Goal: Task Accomplishment & Management: Manage account settings

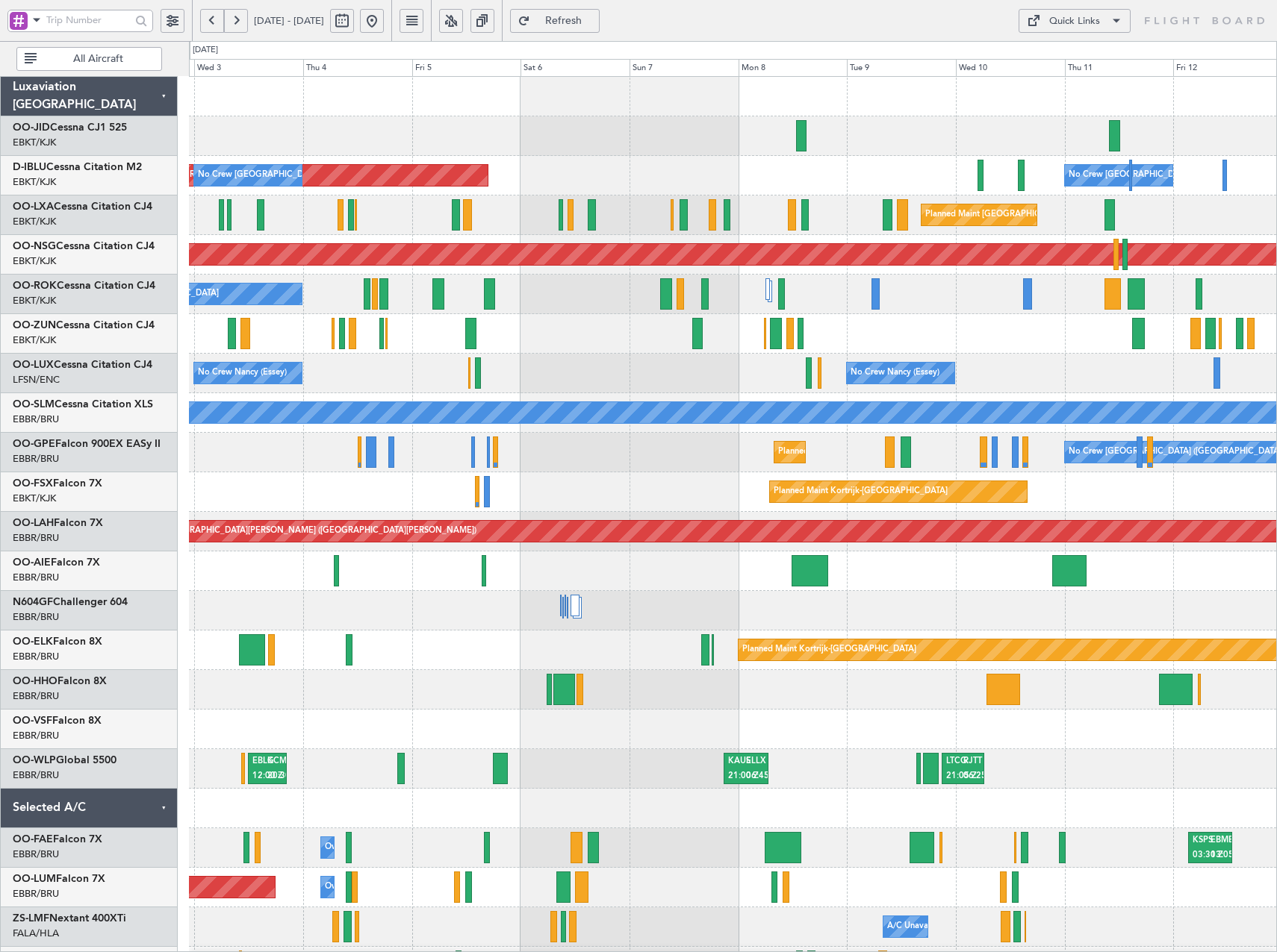
click at [399, 393] on div "AOG Maint [GEOGRAPHIC_DATA] ([GEOGRAPHIC_DATA] National) No Crew [GEOGRAPHIC_DA…" at bounding box center [733, 651] width 1087 height 1147
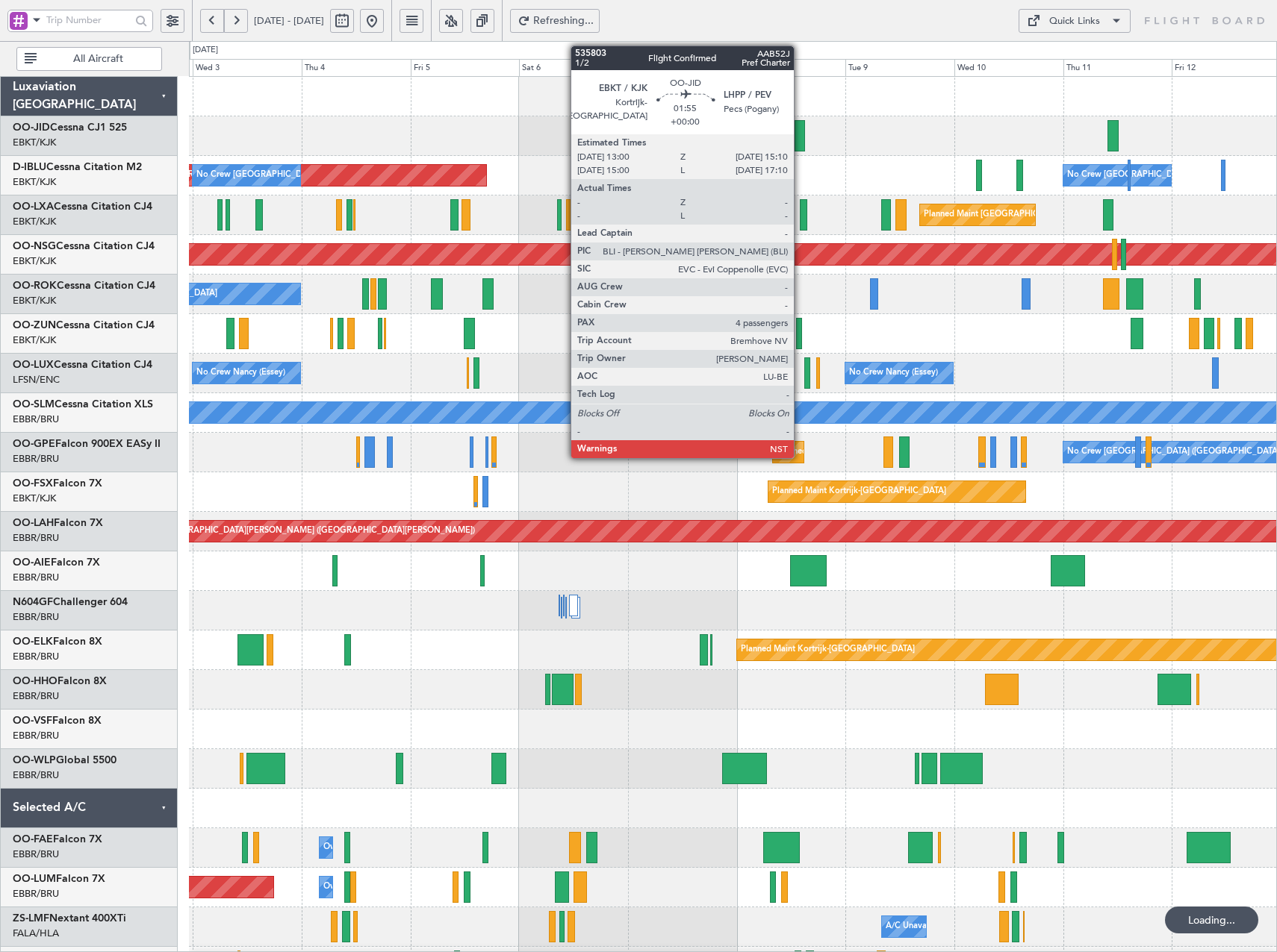
click at [800, 137] on div at bounding box center [800, 135] width 11 height 31
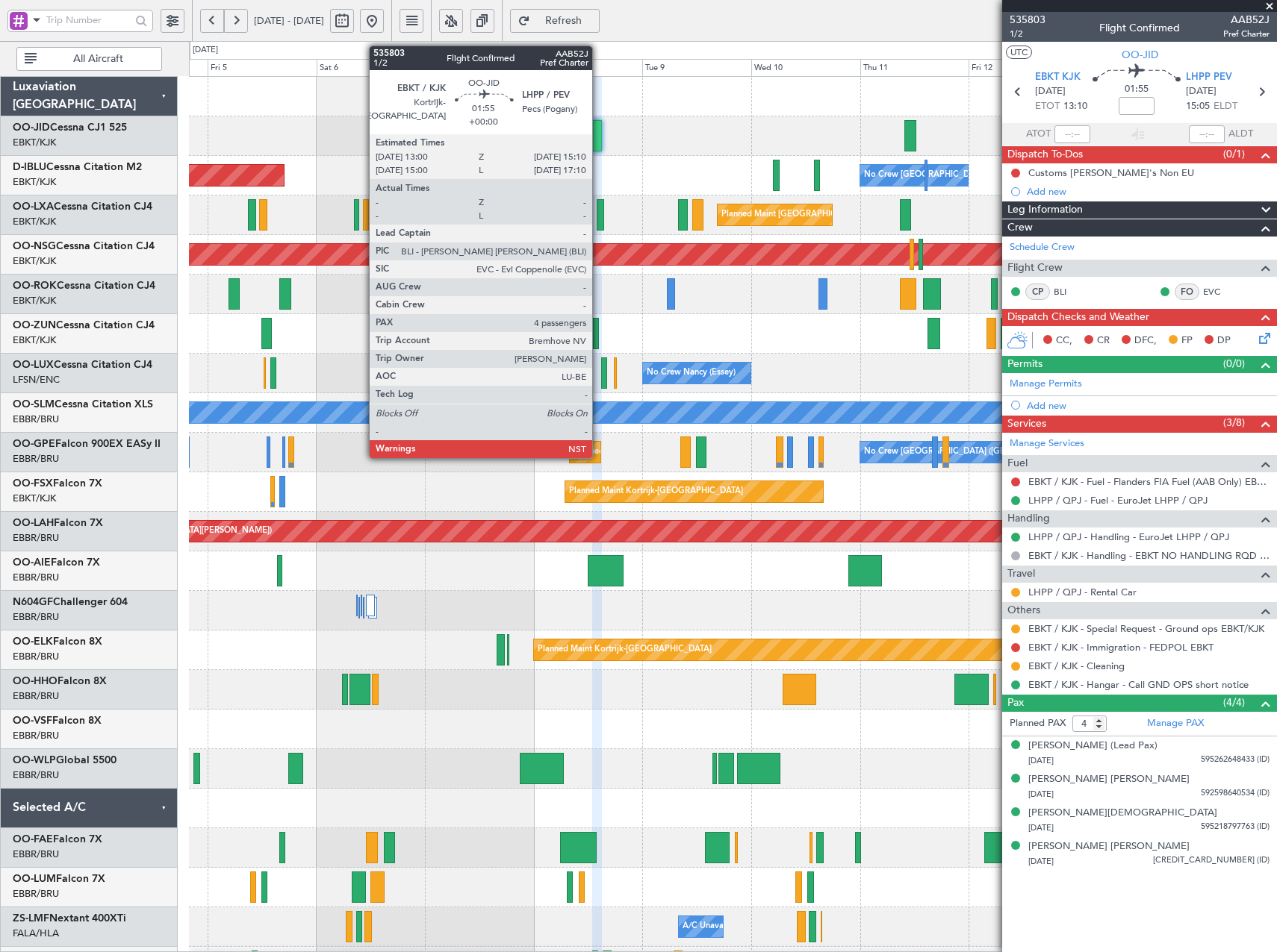
click at [599, 140] on div at bounding box center [597, 135] width 11 height 31
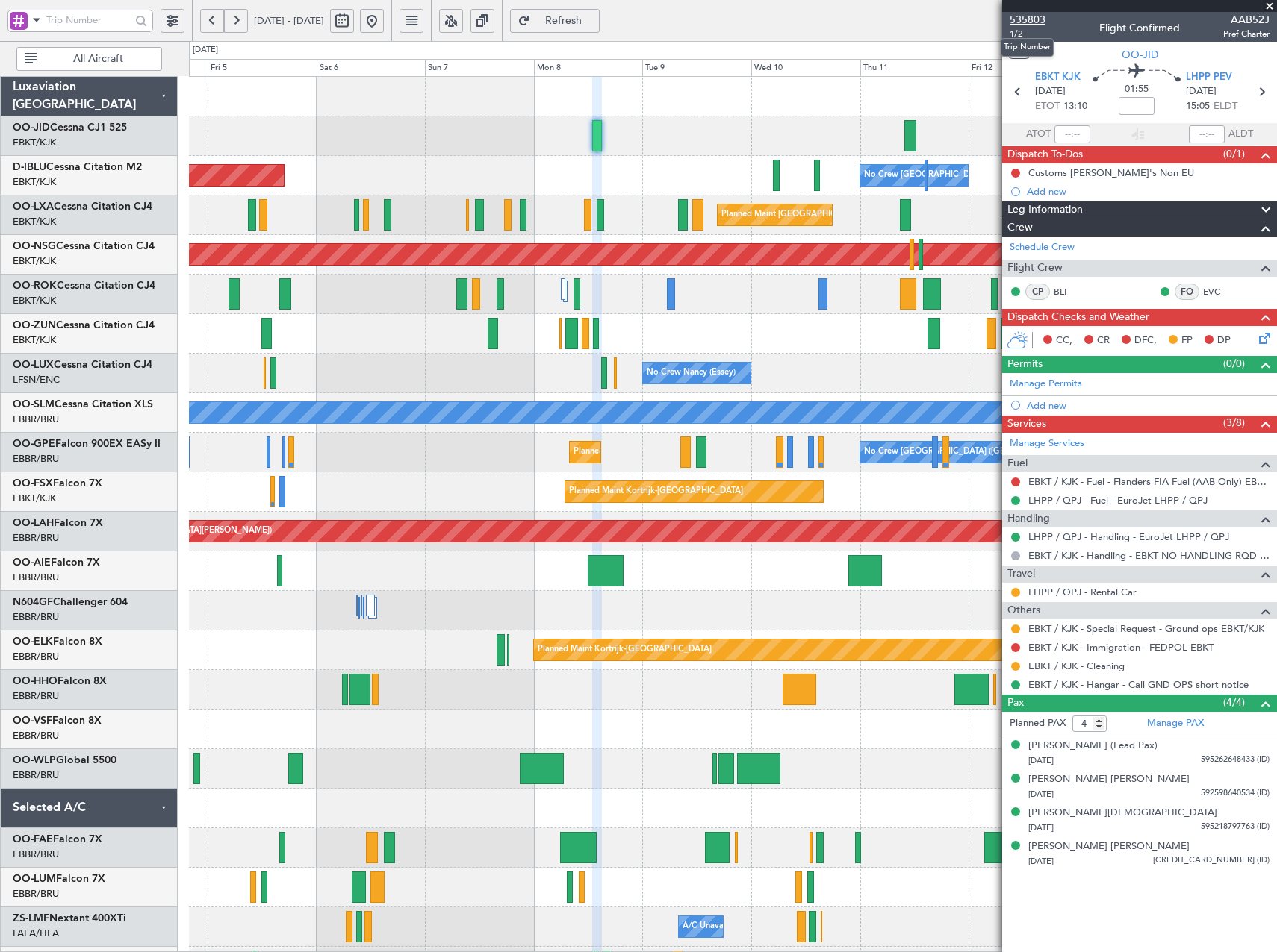
click at [1023, 22] on span "535803" at bounding box center [1028, 19] width 36 height 15
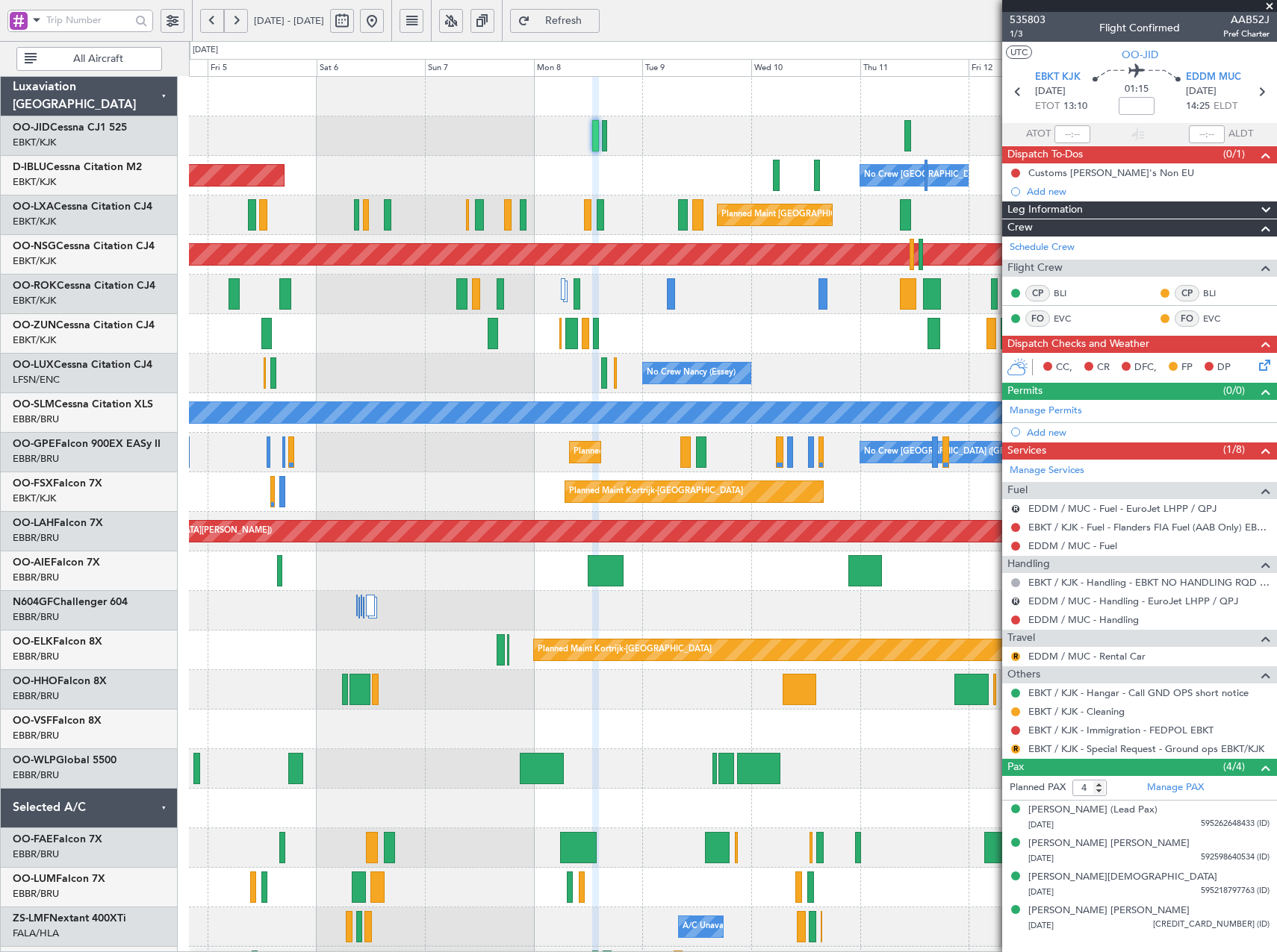
click at [384, 16] on button at bounding box center [371, 21] width 24 height 24
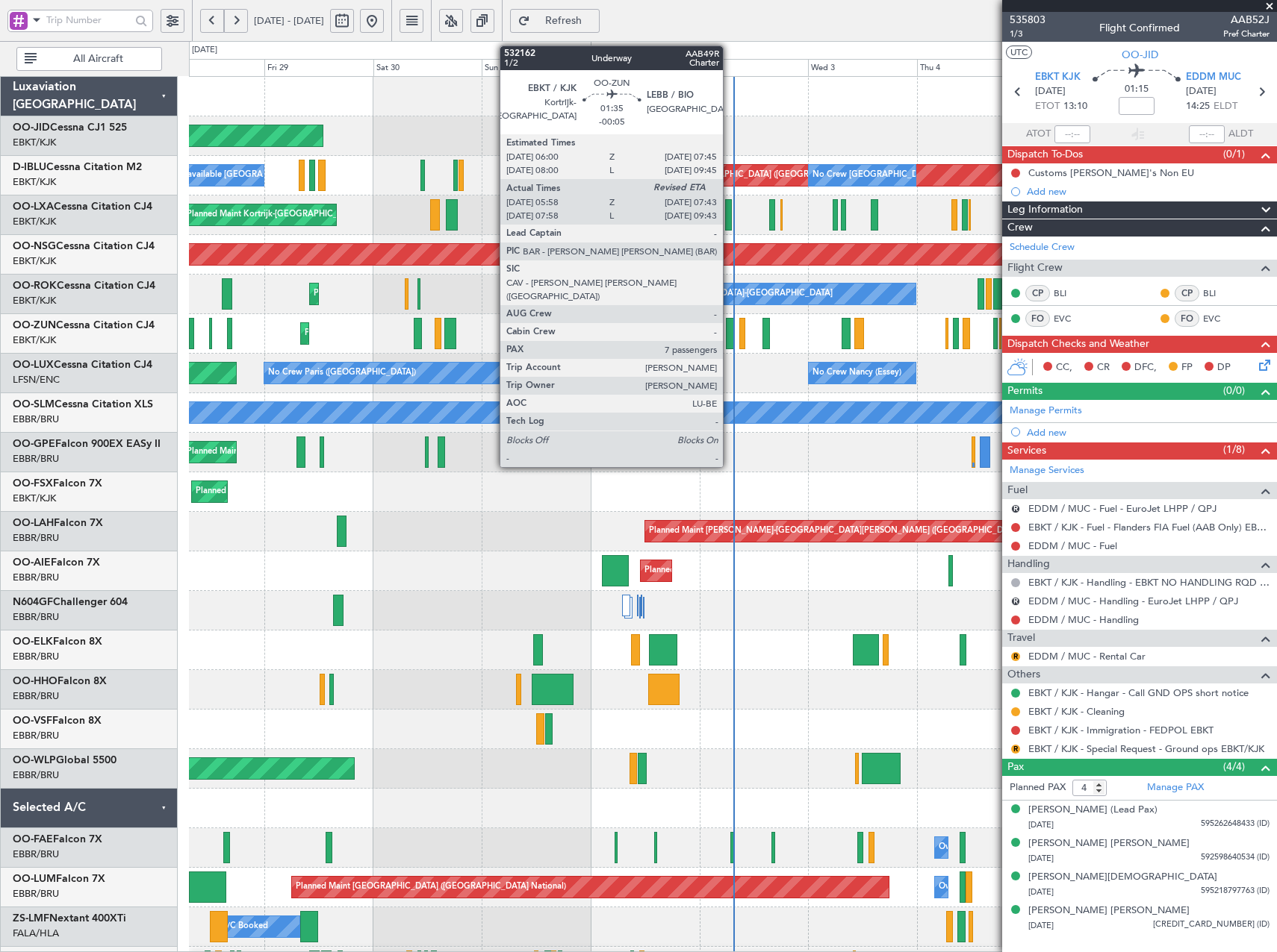
click at [729, 337] on div at bounding box center [729, 333] width 8 height 31
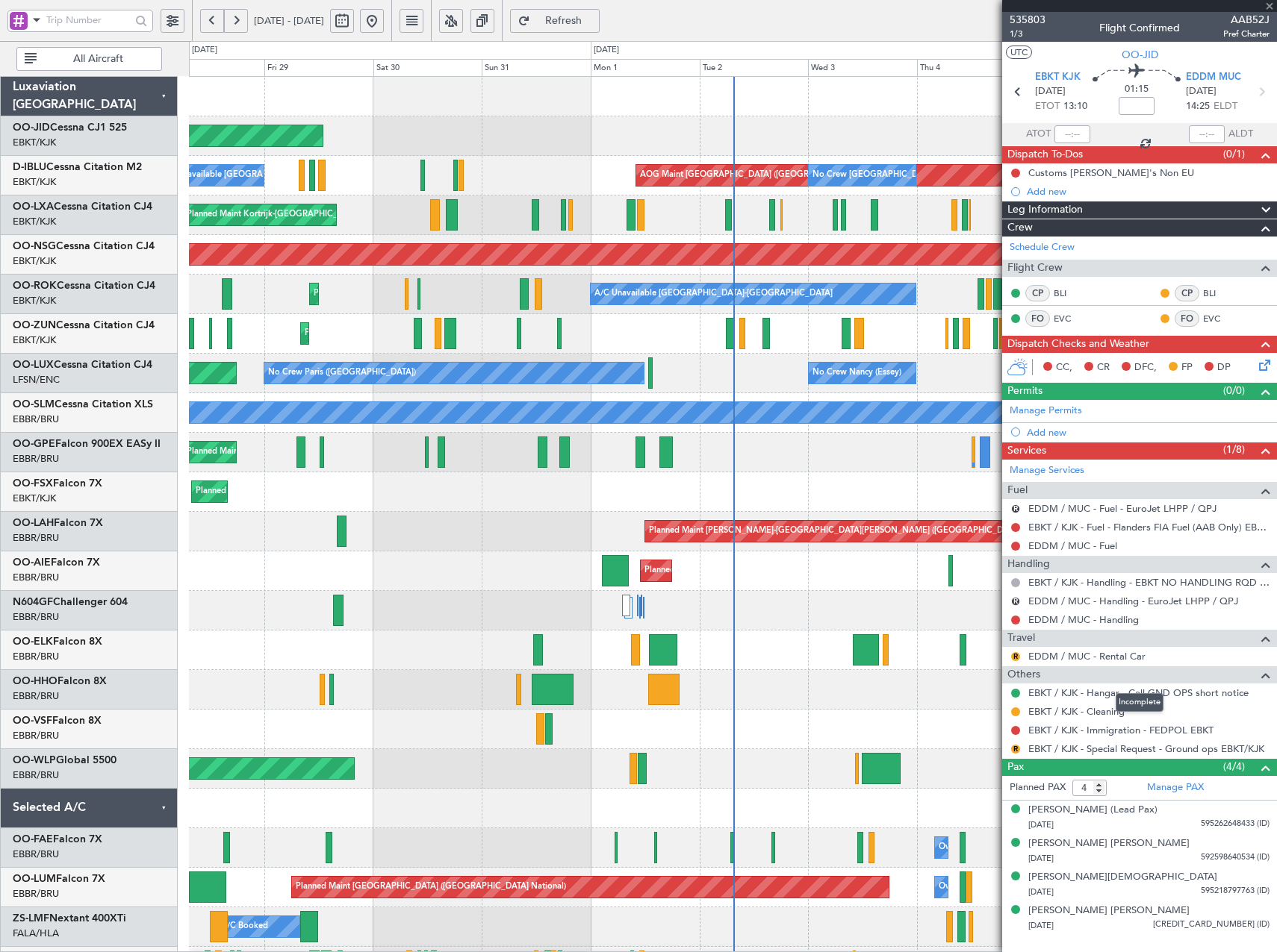
type input "-00:05"
type input "06:03"
type input "7"
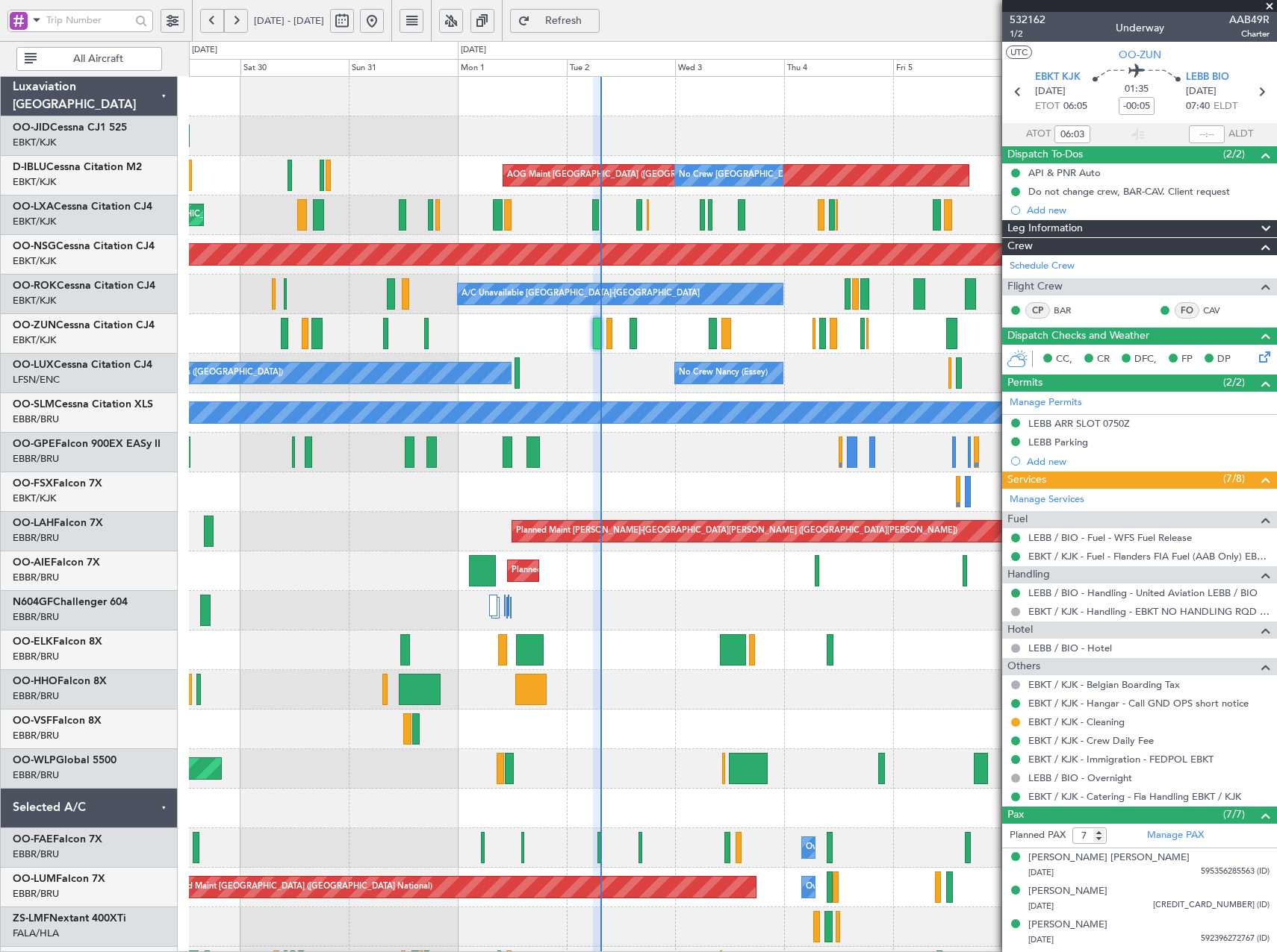
click at [463, 18] on button at bounding box center [451, 21] width 24 height 24
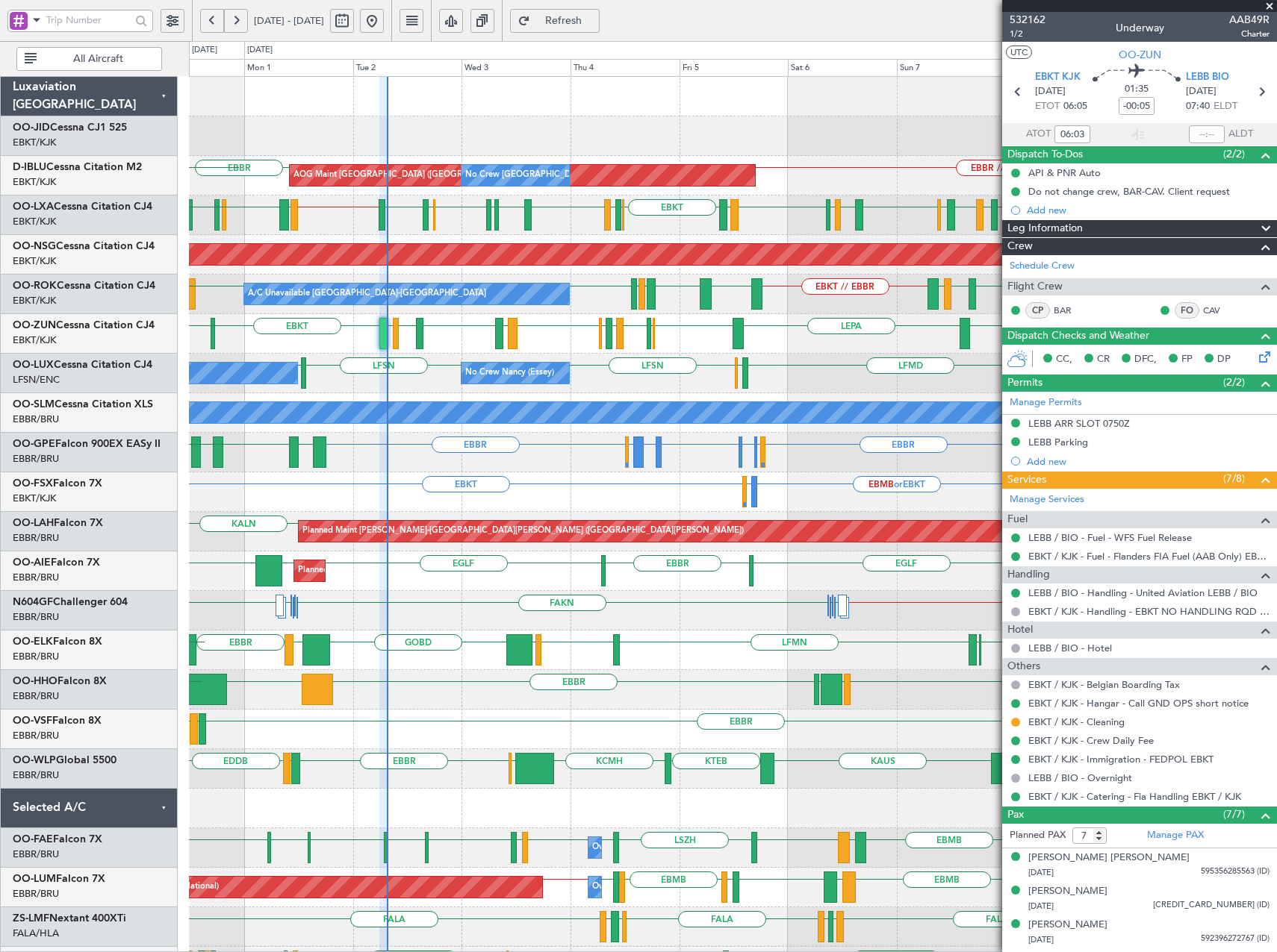
click at [630, 298] on div "A/C Unavailable Kortrijk-Wevelgem EBBR // EBKT EBKT EBKT LFMN EBKT LFMQ LIRN EB…" at bounding box center [733, 294] width 1087 height 39
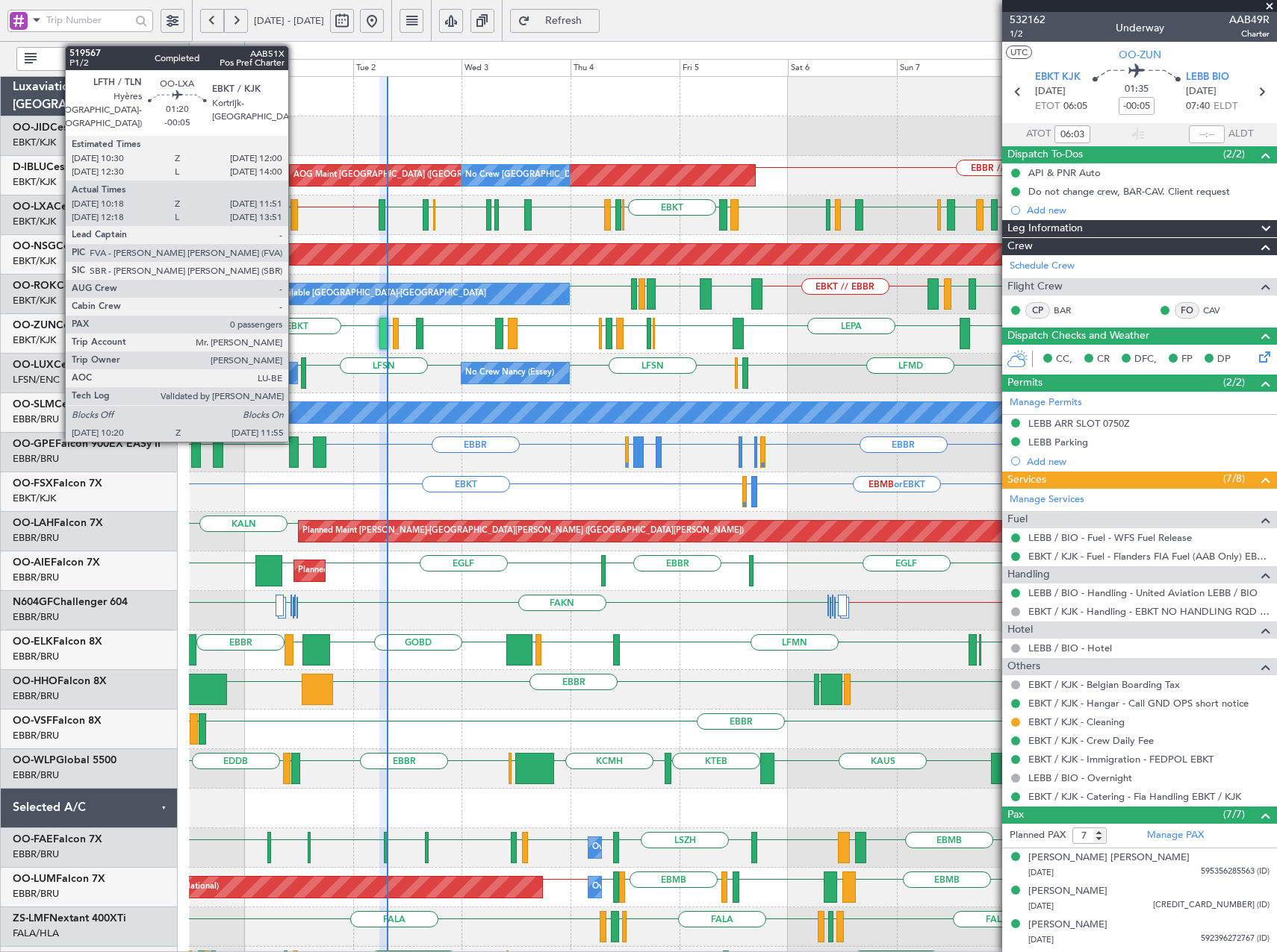
click at [295, 217] on div at bounding box center [294, 214] width 7 height 31
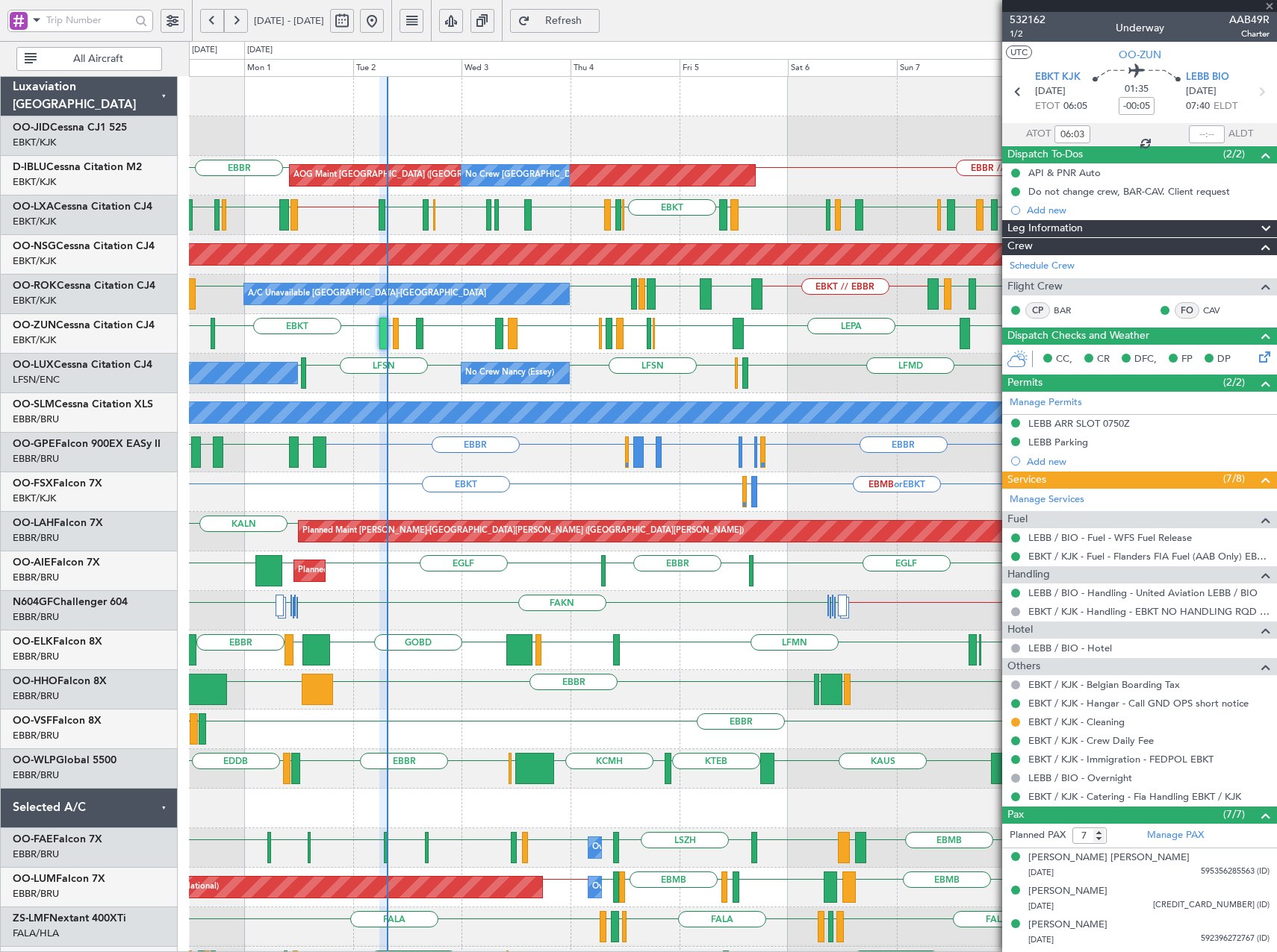
type input "10:23"
type input "11:46"
type input "0"
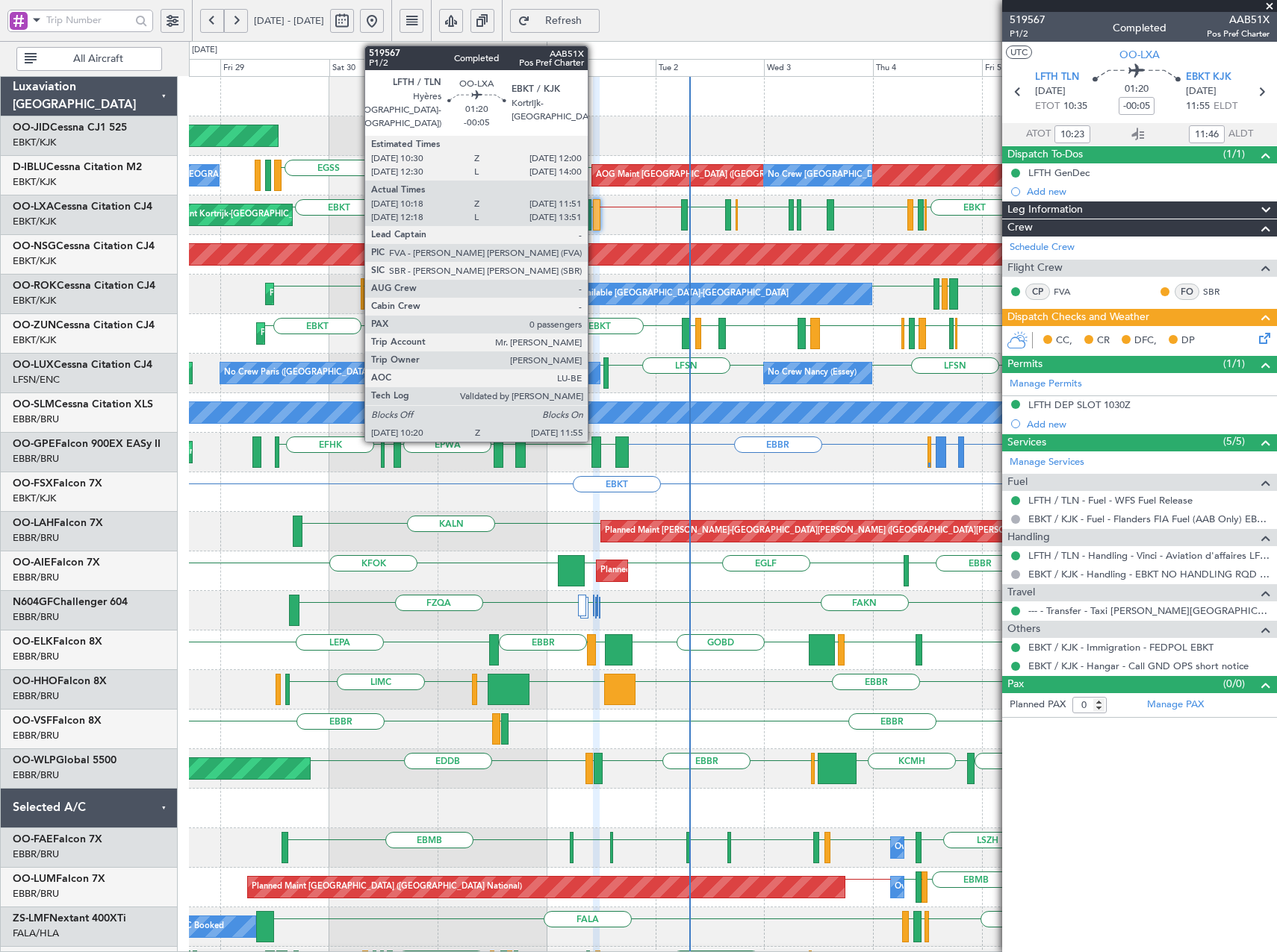
click at [595, 221] on div at bounding box center [596, 214] width 7 height 31
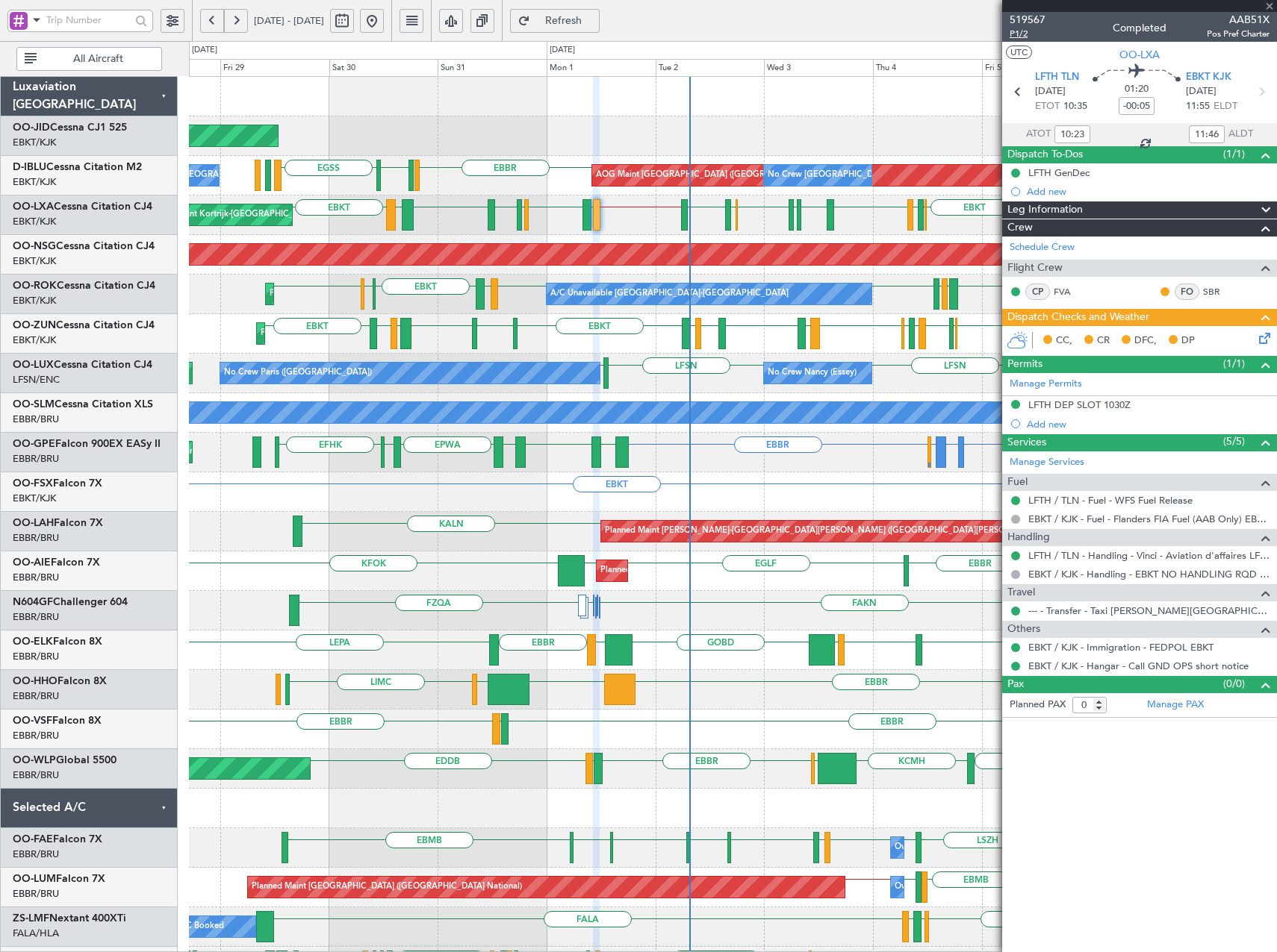
type input "12:23"
type input "13:46"
type input "10:23"
type input "11:46"
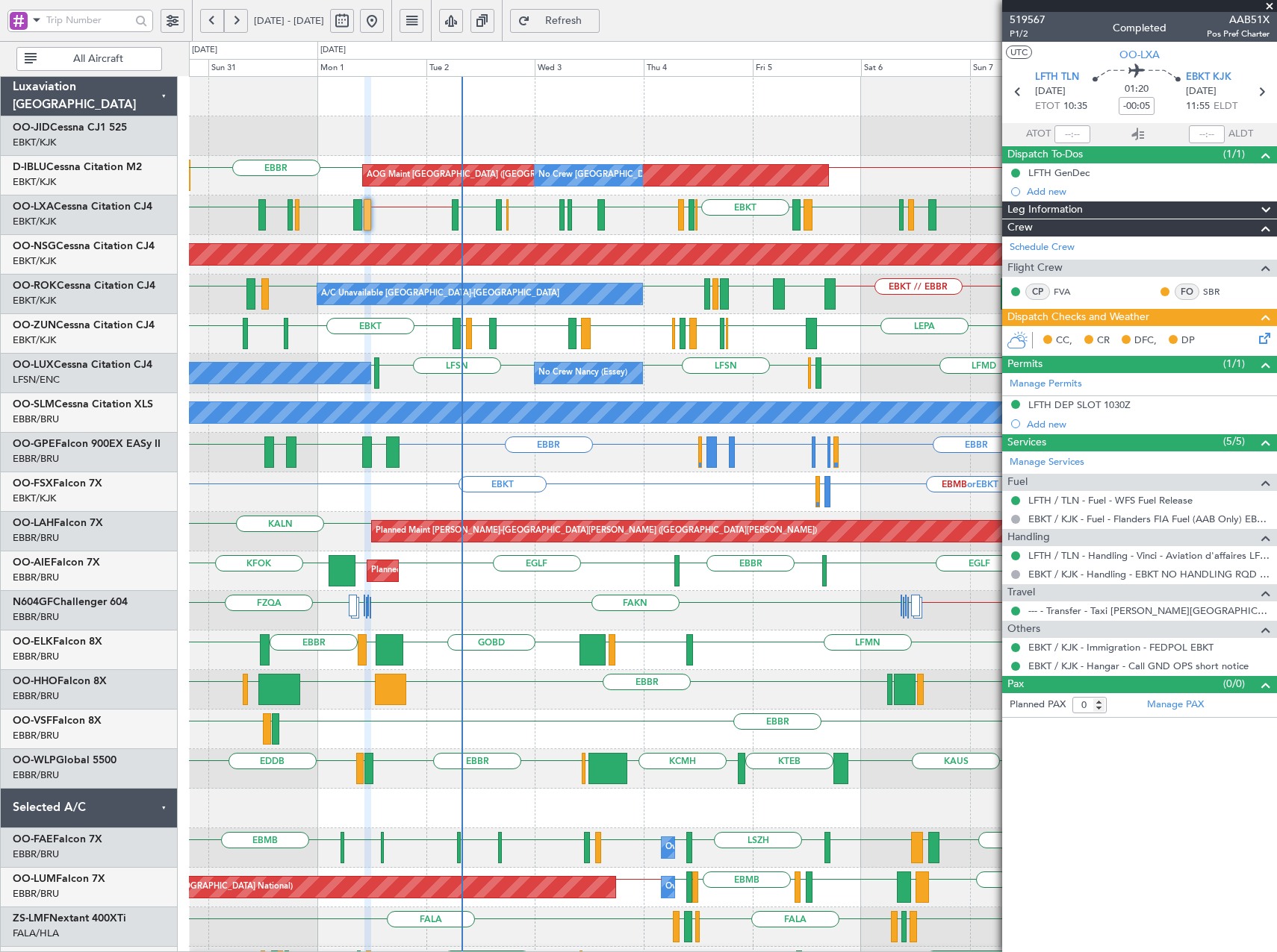
click at [689, 476] on div "Planned Maint Kortrijk-Wevelgem AOG Maint Kortrijk-Wevelgem EBBR // EBKT EBBR A…" at bounding box center [733, 651] width 1087 height 1147
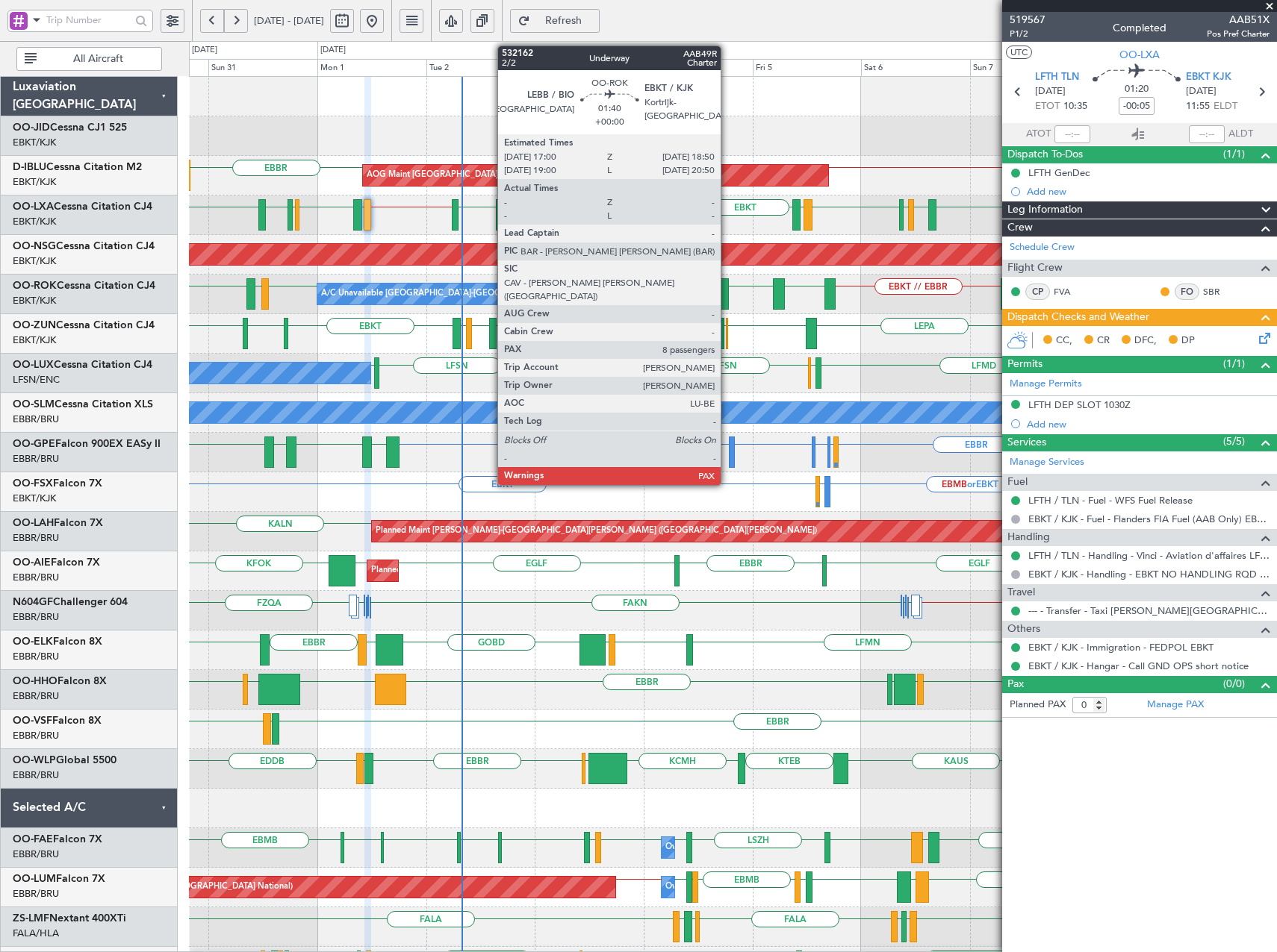
click at [727, 295] on div at bounding box center [725, 294] width 9 height 31
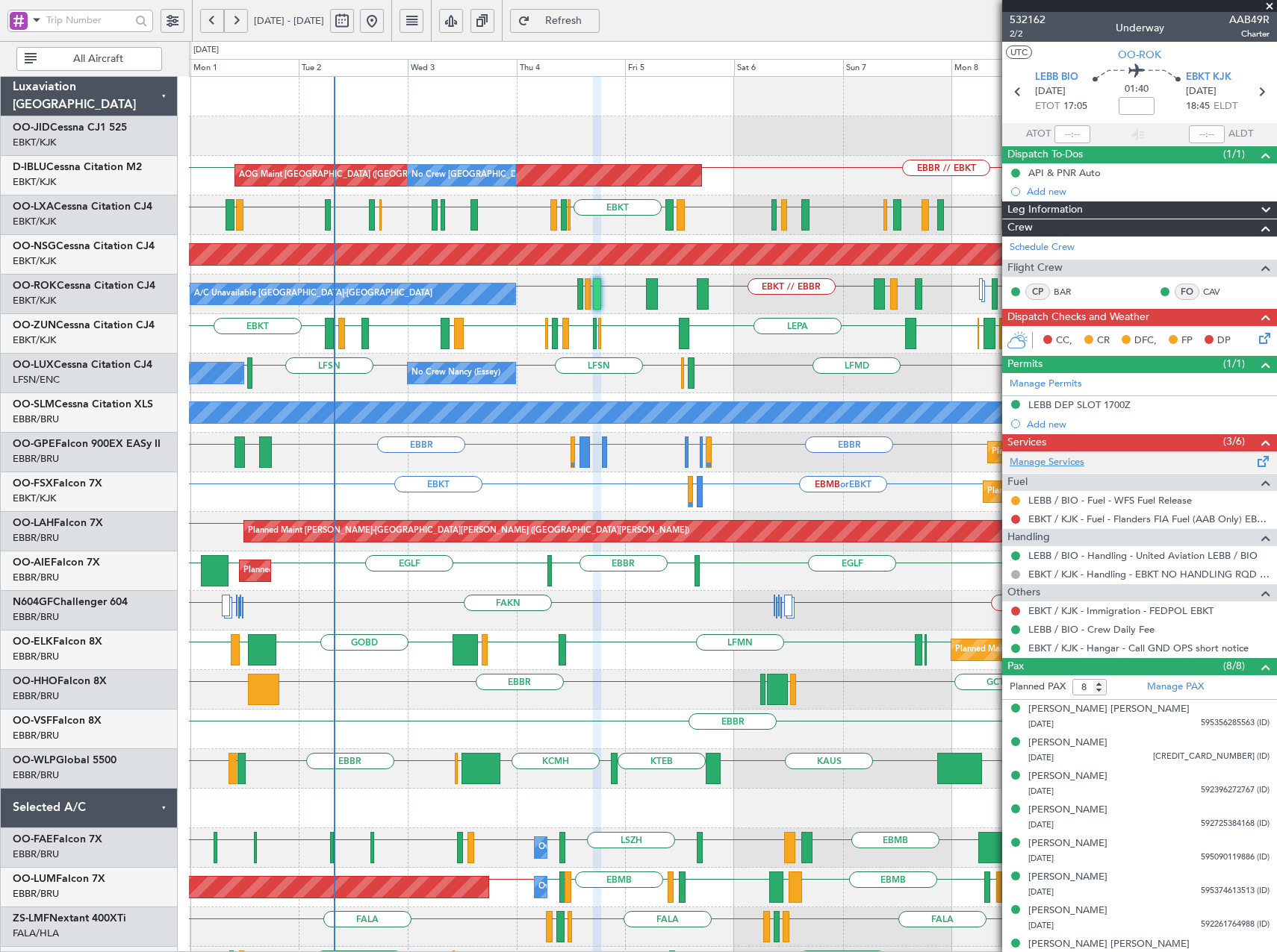
click at [1054, 460] on link "Manage Services" at bounding box center [1047, 463] width 74 height 15
click at [452, 169] on div "LHPP EDDM AOG Maint Kortrijk-Wevelgem EBBR // EBKT EBBR EBKT // EBBR LSZH AOG M…" at bounding box center [733, 610] width 1087 height 1068
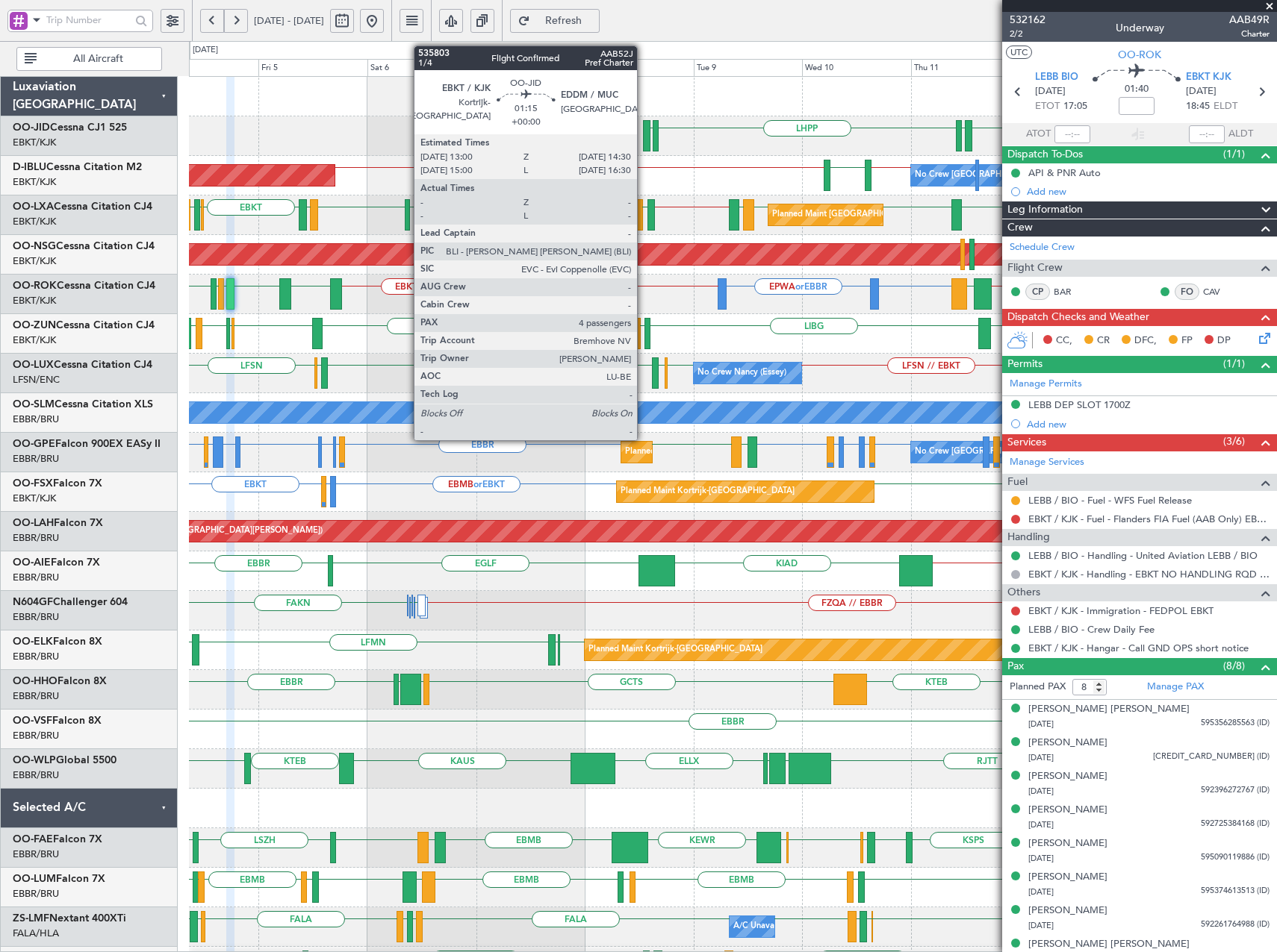
click at [644, 142] on div at bounding box center [647, 135] width 7 height 31
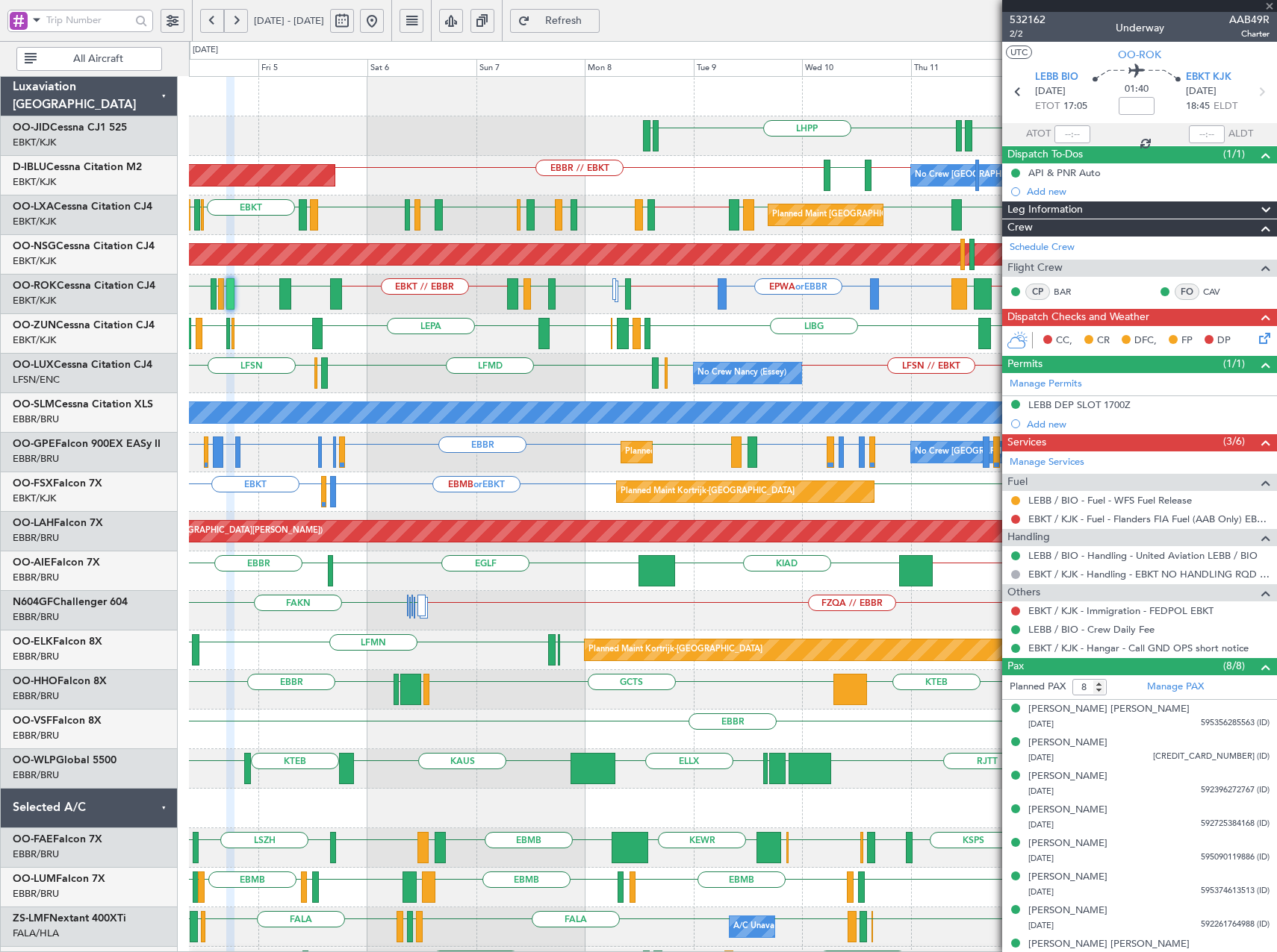
type input "4"
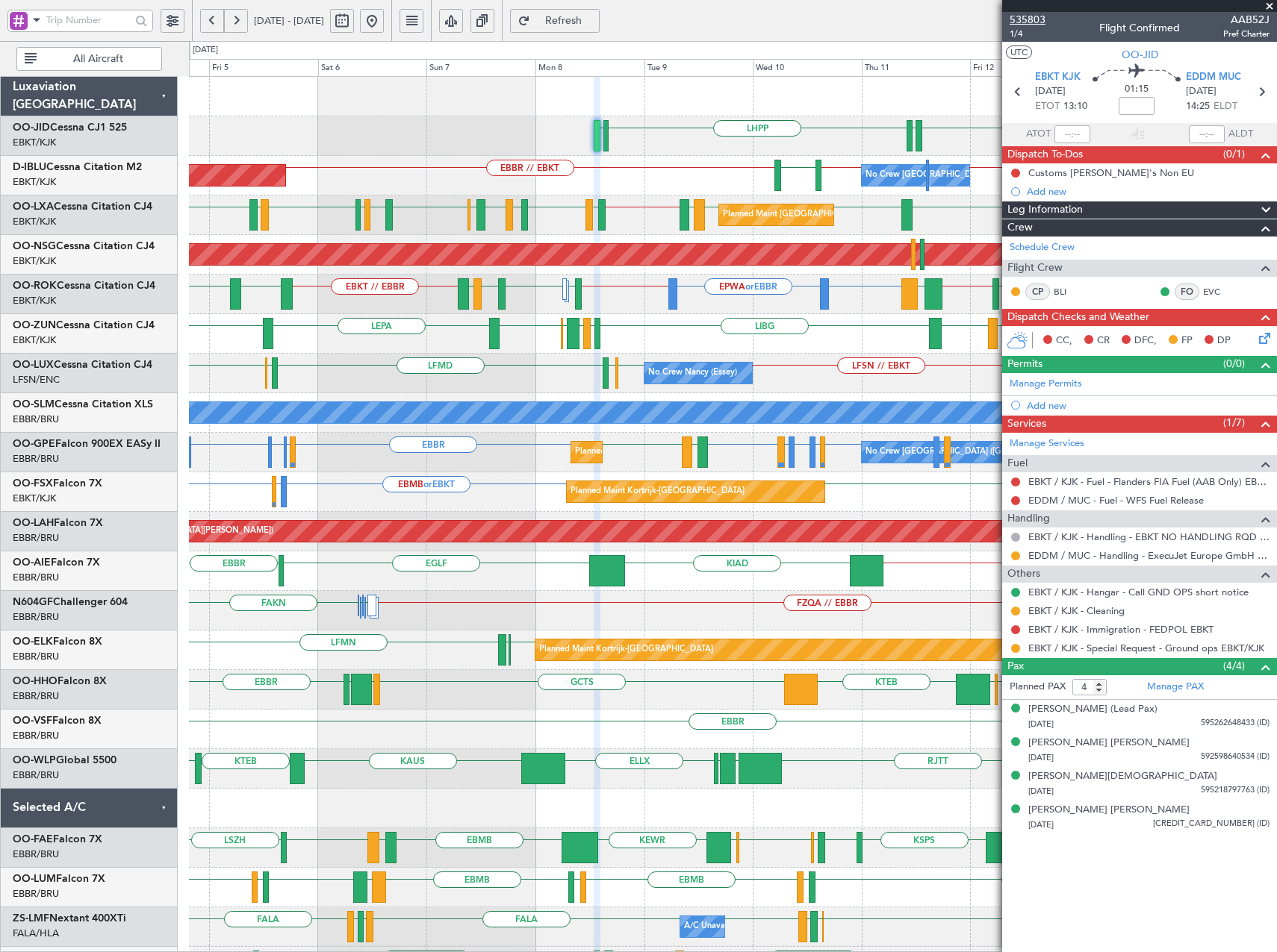
click at [1026, 13] on span "535803" at bounding box center [1028, 19] width 36 height 15
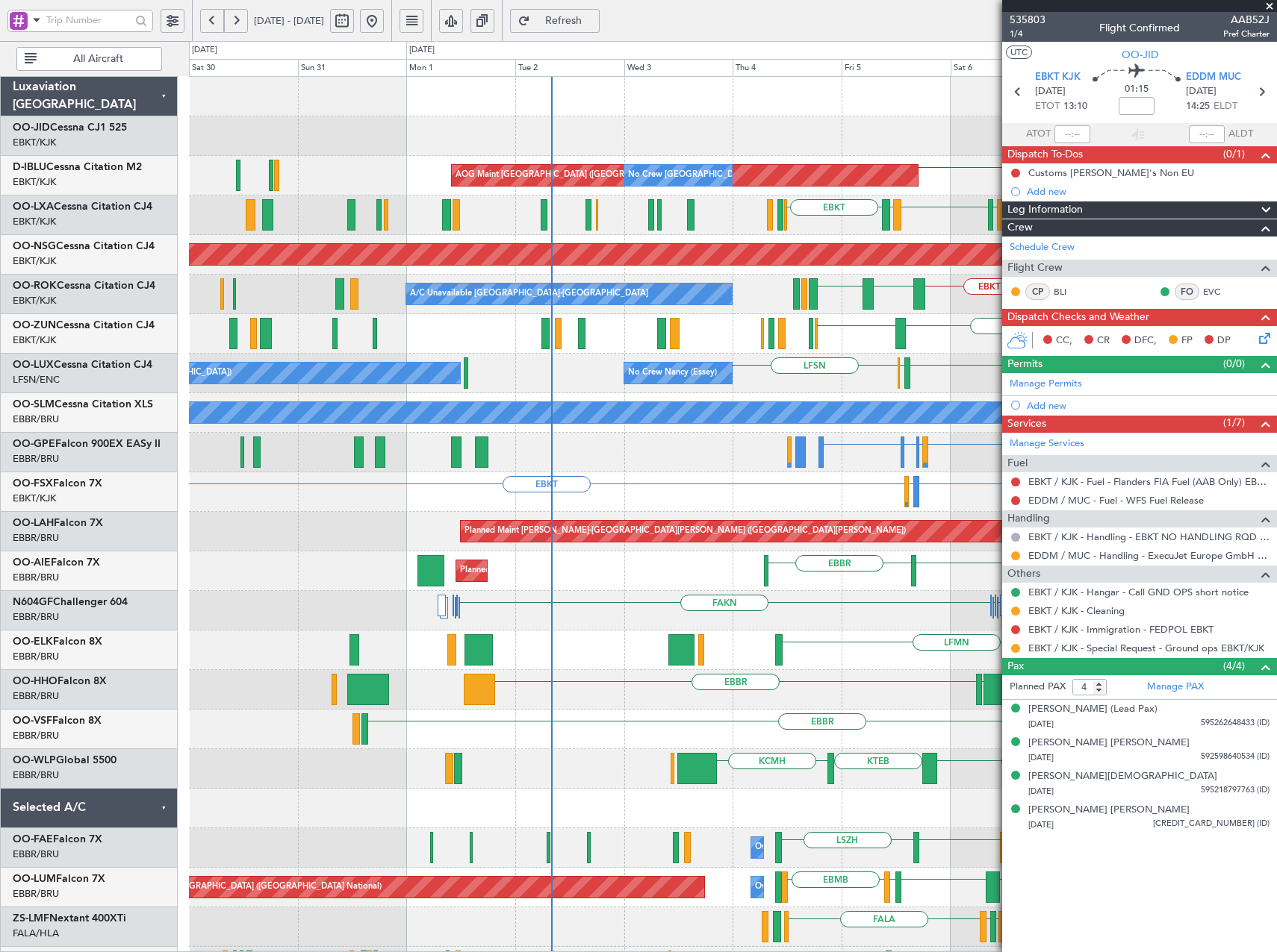
click at [1064, 363] on fb-app "04 Sep 2025 - 14 Sep 2025 Refresh Quick Links All Aircraft LHPP EDDM Planned Ma…" at bounding box center [638, 486] width 1277 height 934
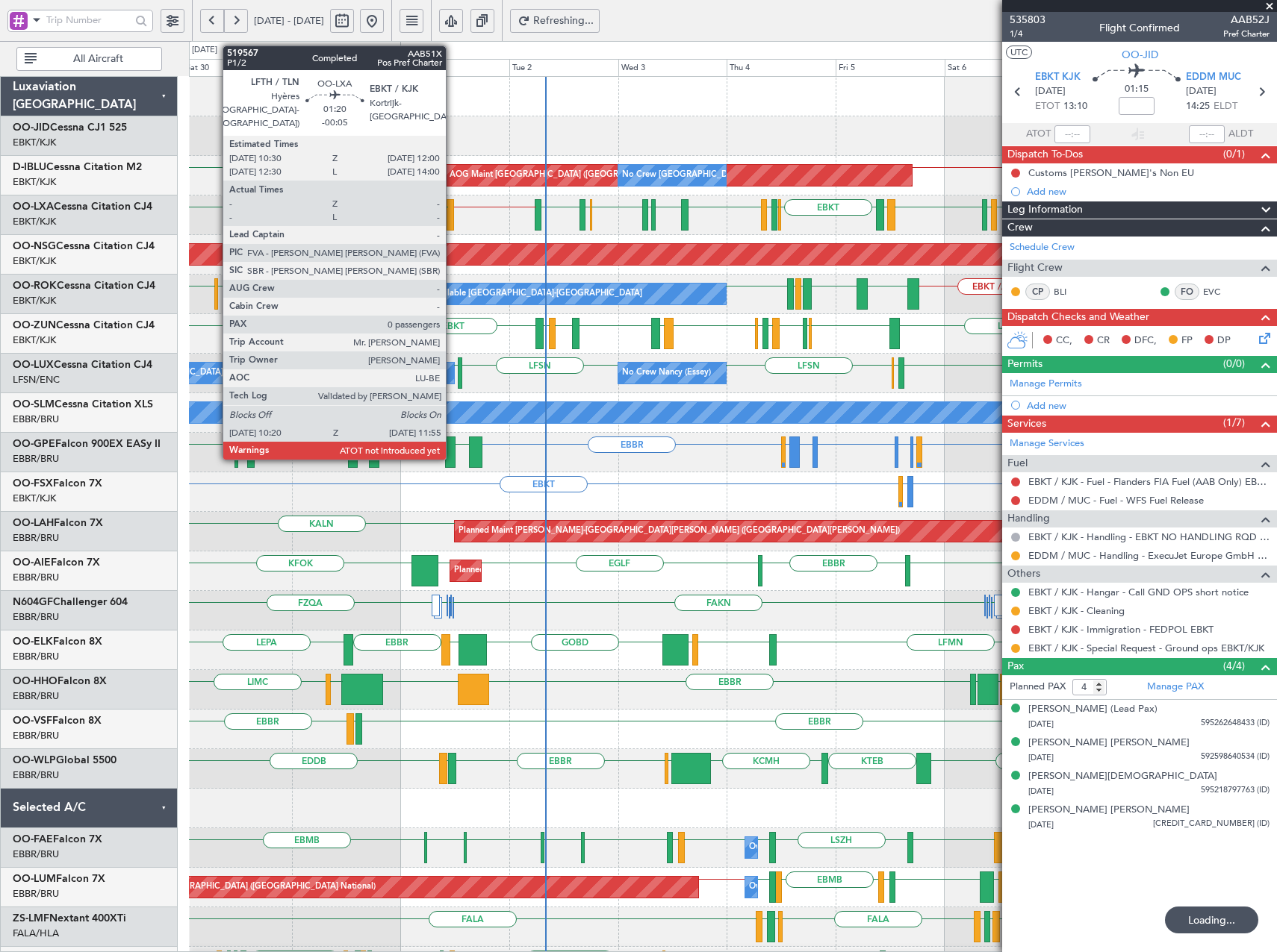
click at [452, 211] on div at bounding box center [450, 214] width 7 height 31
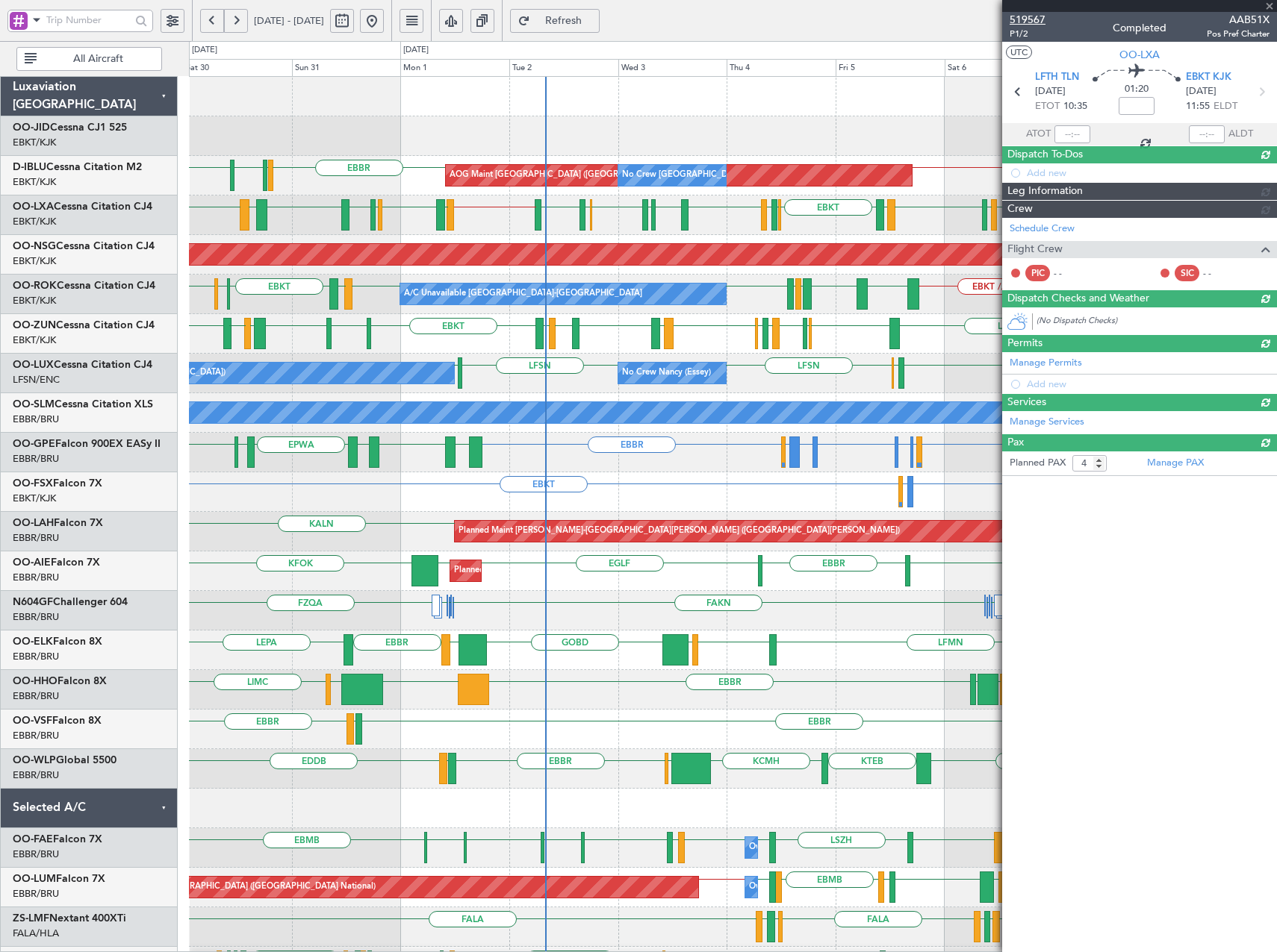
type input "-00:05"
type input "0"
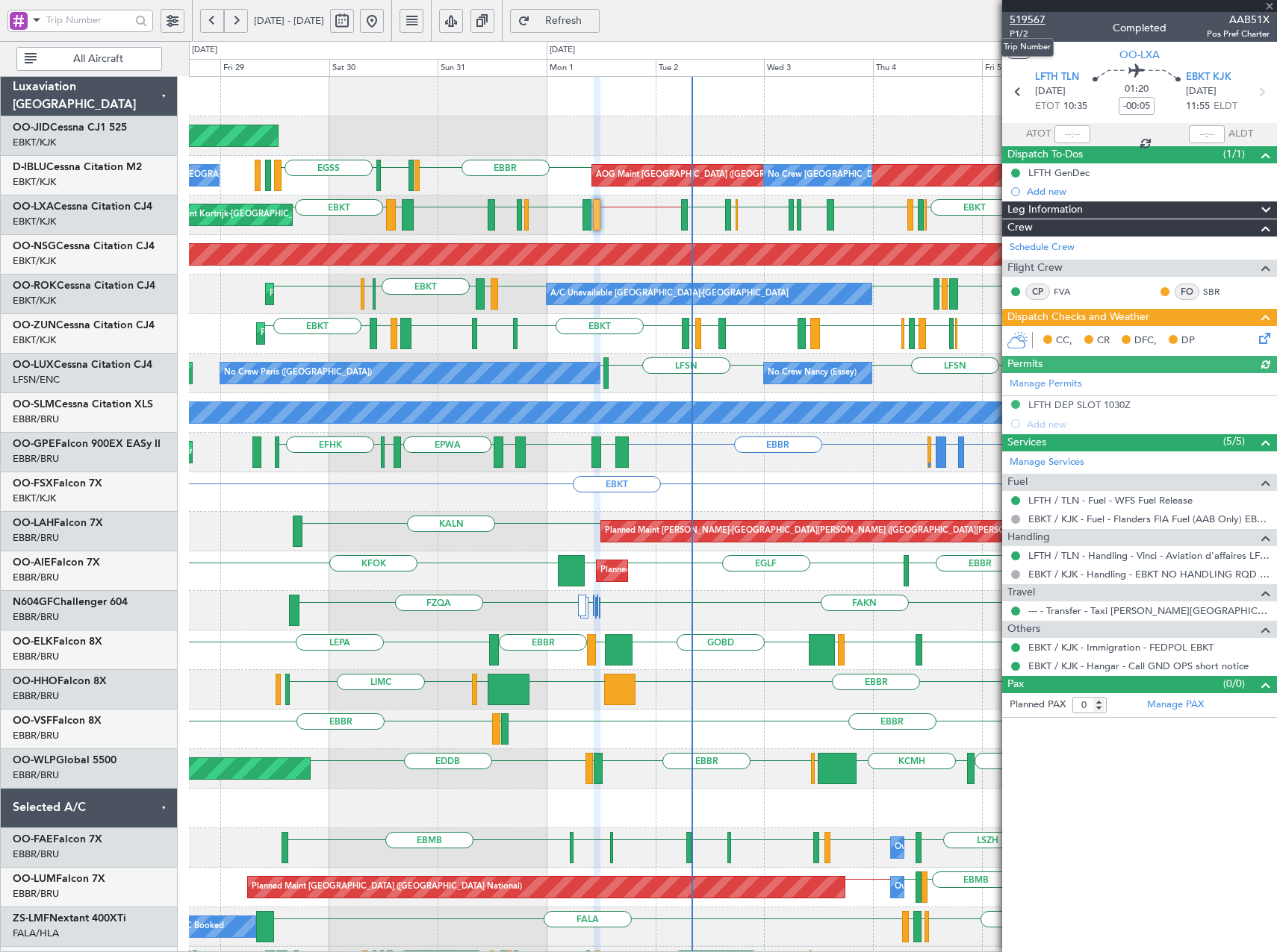
click at [1032, 20] on span "519567" at bounding box center [1028, 19] width 36 height 15
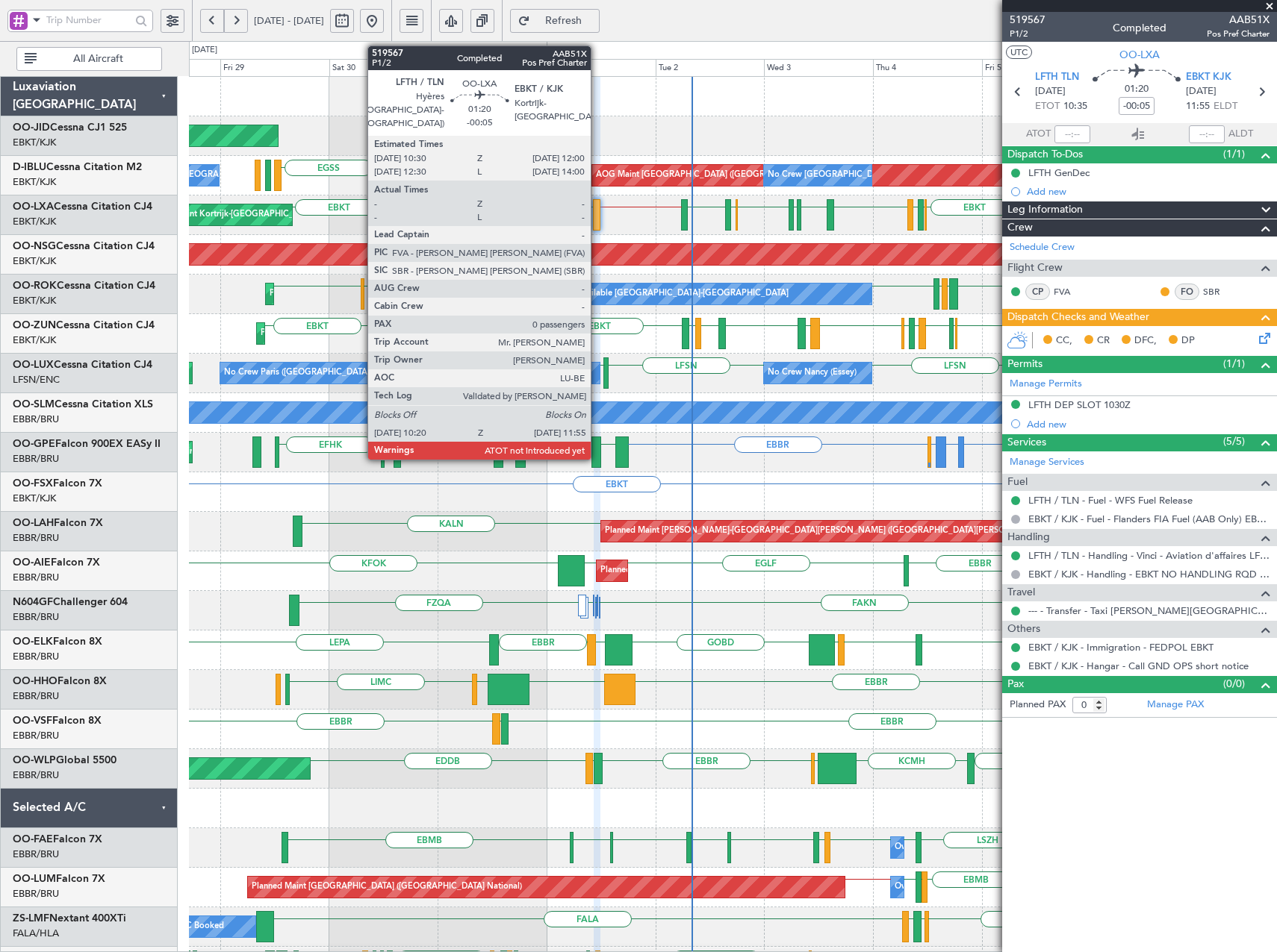
click at [597, 214] on div at bounding box center [596, 214] width 7 height 31
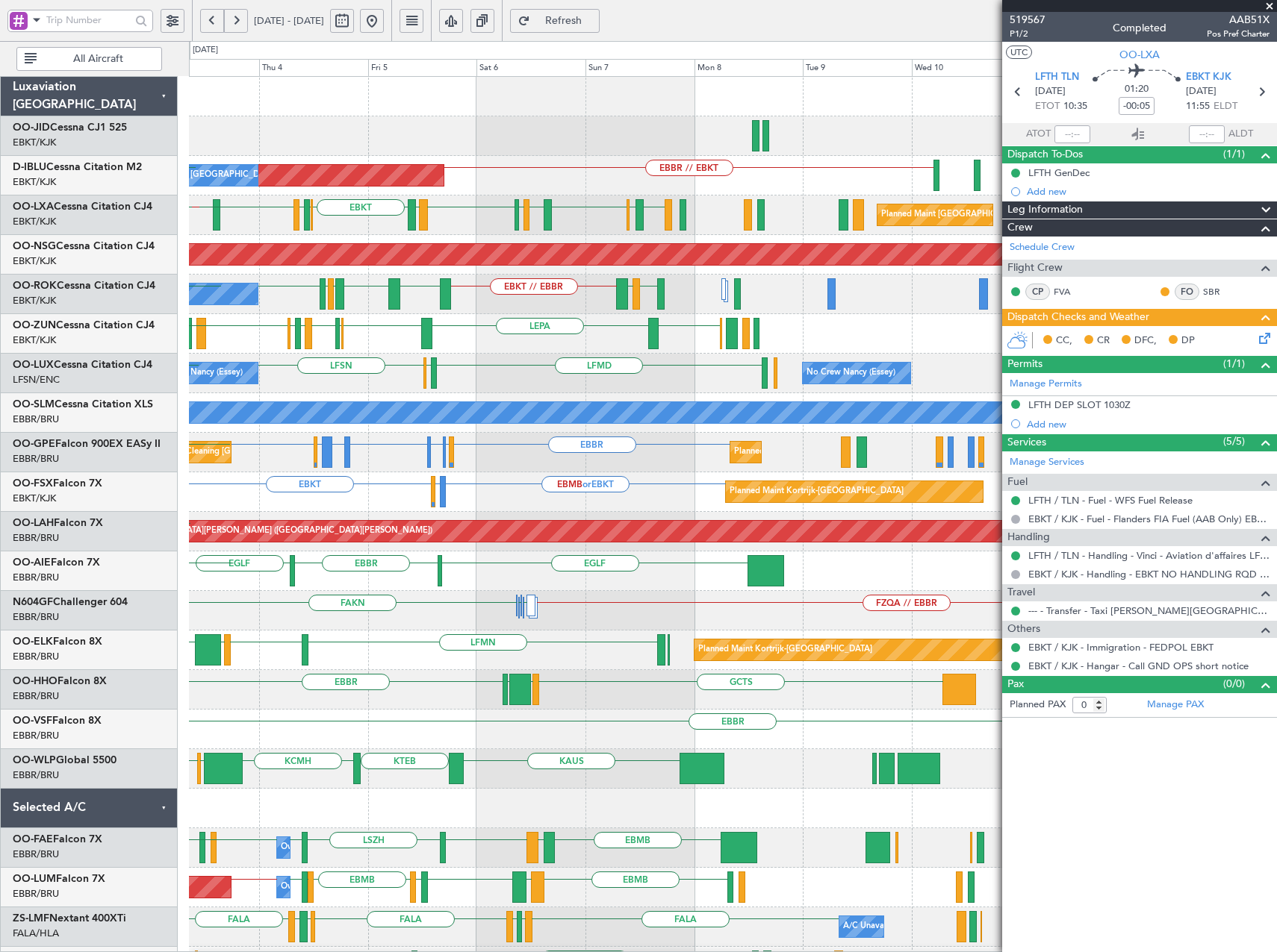
click at [233, 492] on div "EBMB or EBKT LSZH or EBKT EBKT Planned Maint Kortrijk-Wevelgem" at bounding box center [733, 492] width 1087 height 39
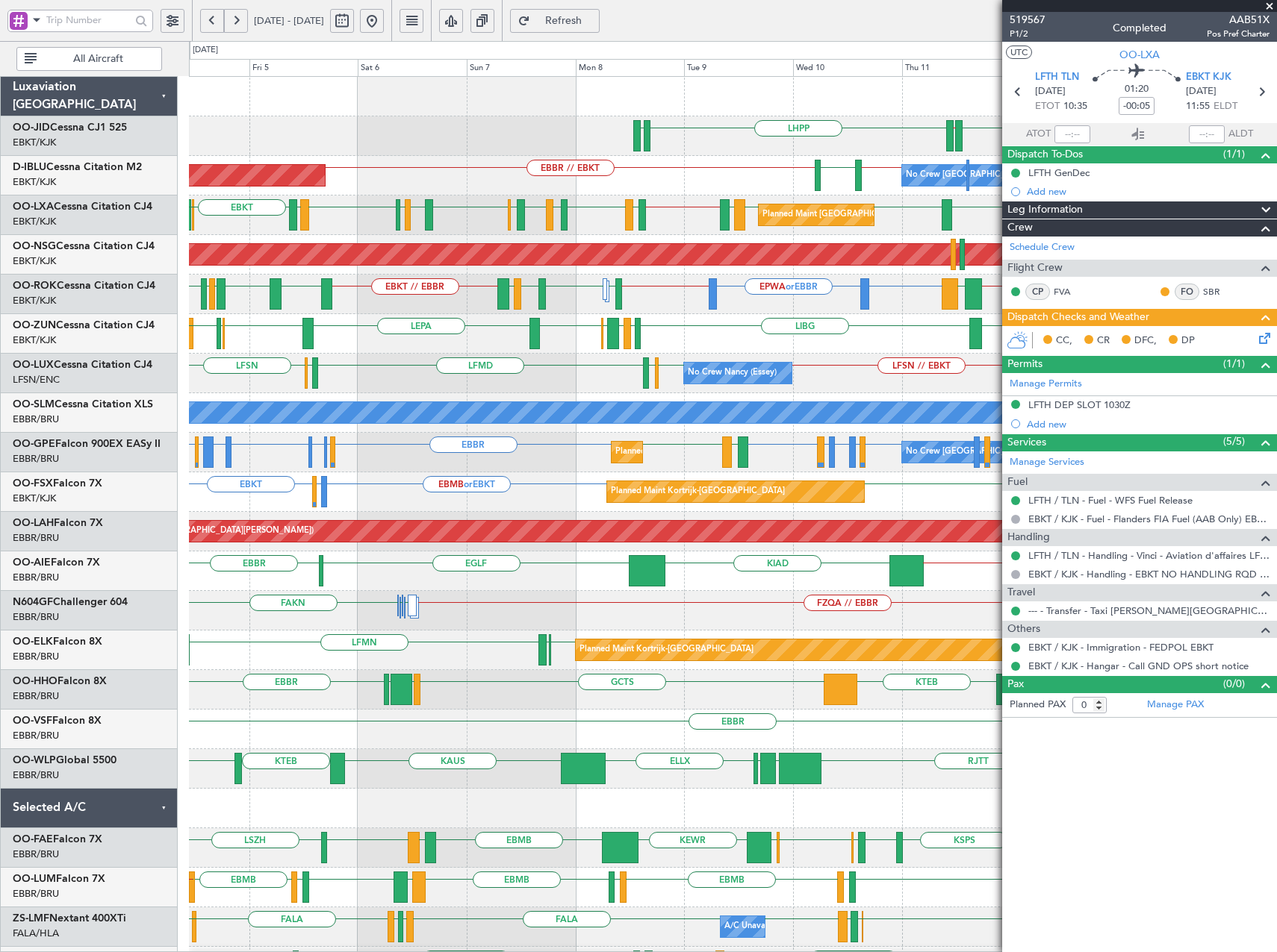
click at [648, 201] on div "LHPP EDDN EBKT EDDN // EDDM AOG Maint Brussels (Brussels National) No Crew Brus…" at bounding box center [733, 610] width 1087 height 1068
click at [595, 22] on span "Refresh" at bounding box center [563, 21] width 61 height 11
click at [1271, 6] on span at bounding box center [1269, 6] width 15 height 13
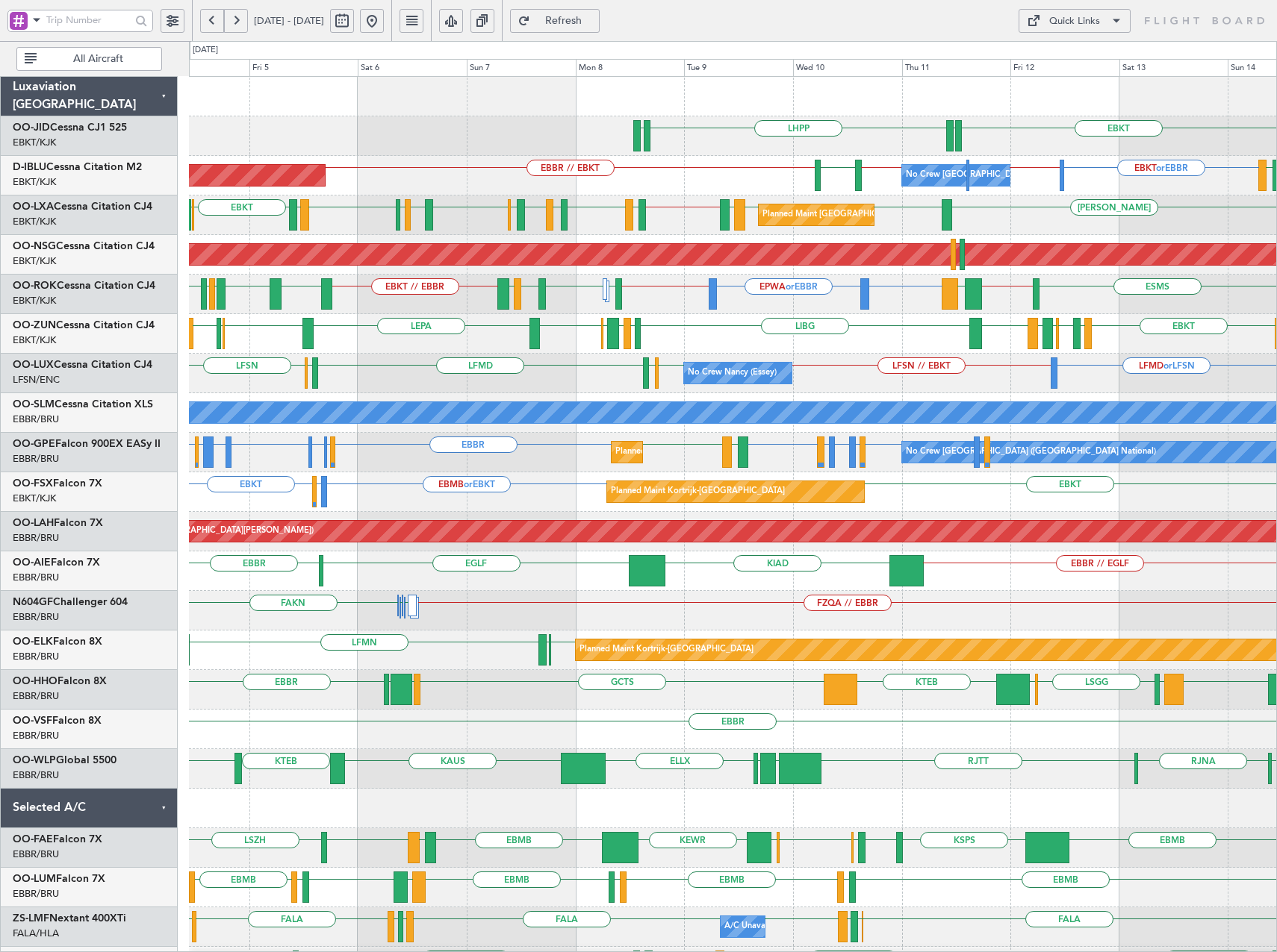
click at [230, 18] on button at bounding box center [236, 21] width 24 height 24
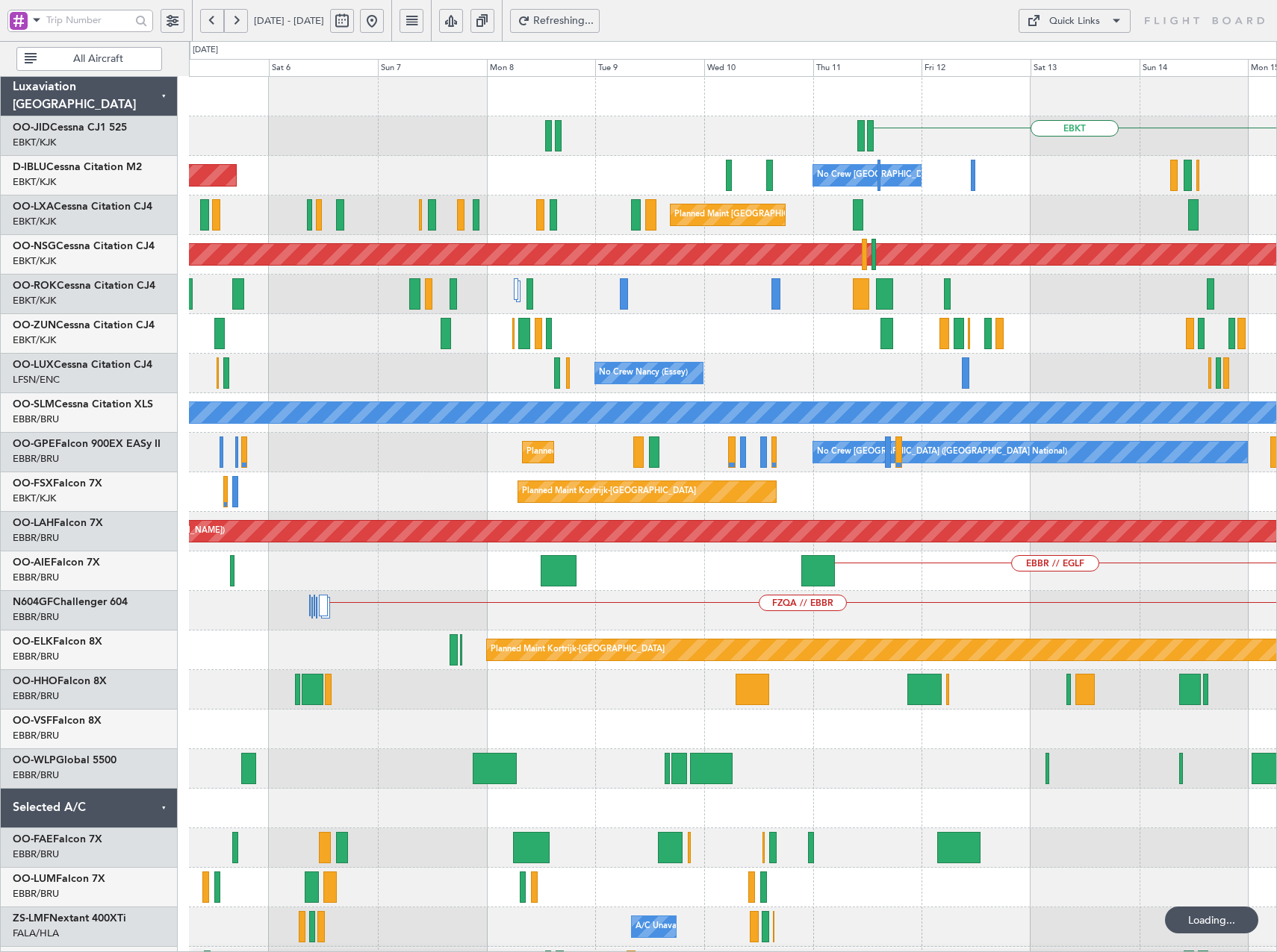
click at [230, 18] on button at bounding box center [236, 21] width 24 height 24
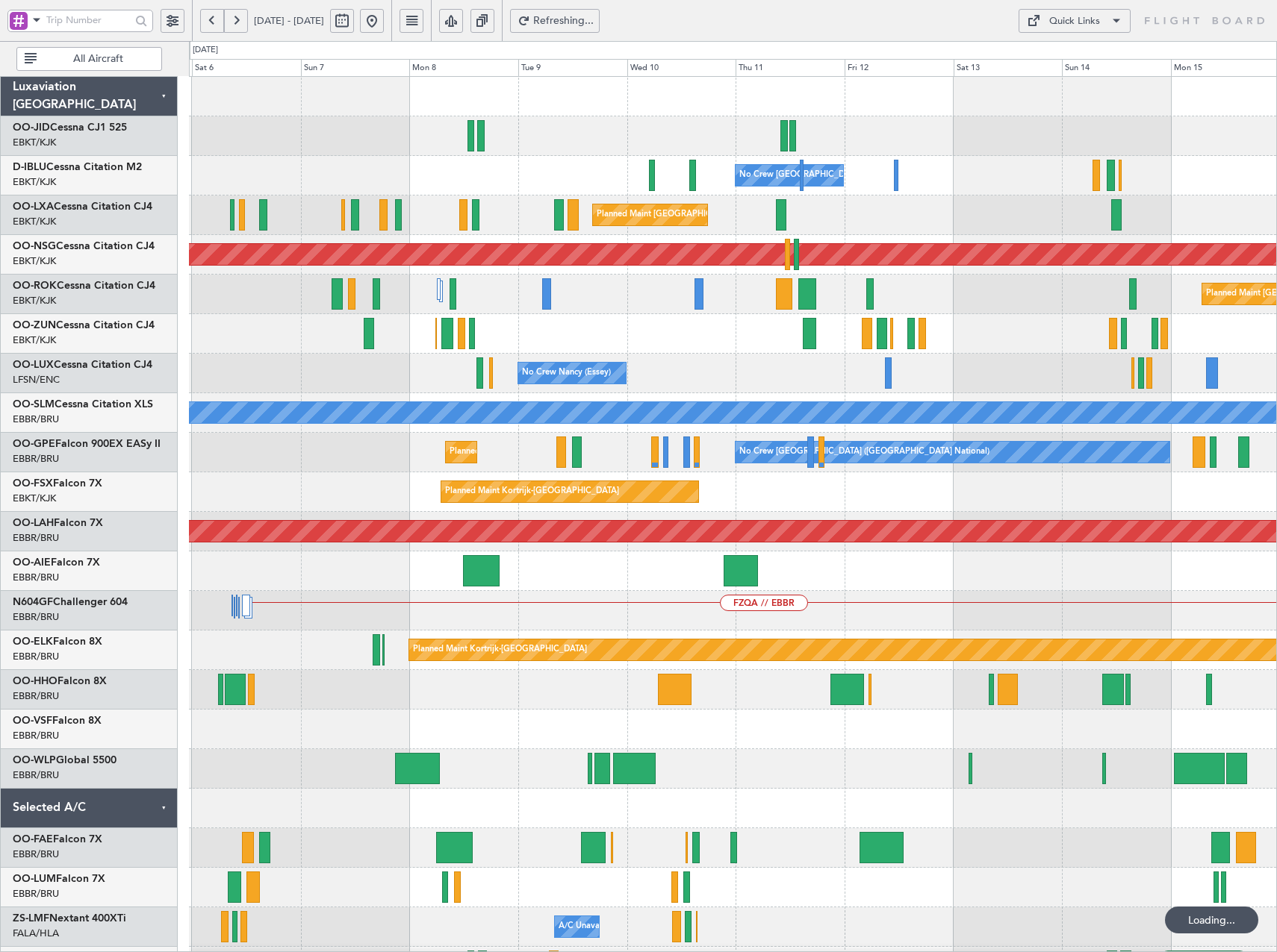
click at [230, 18] on button at bounding box center [236, 21] width 24 height 24
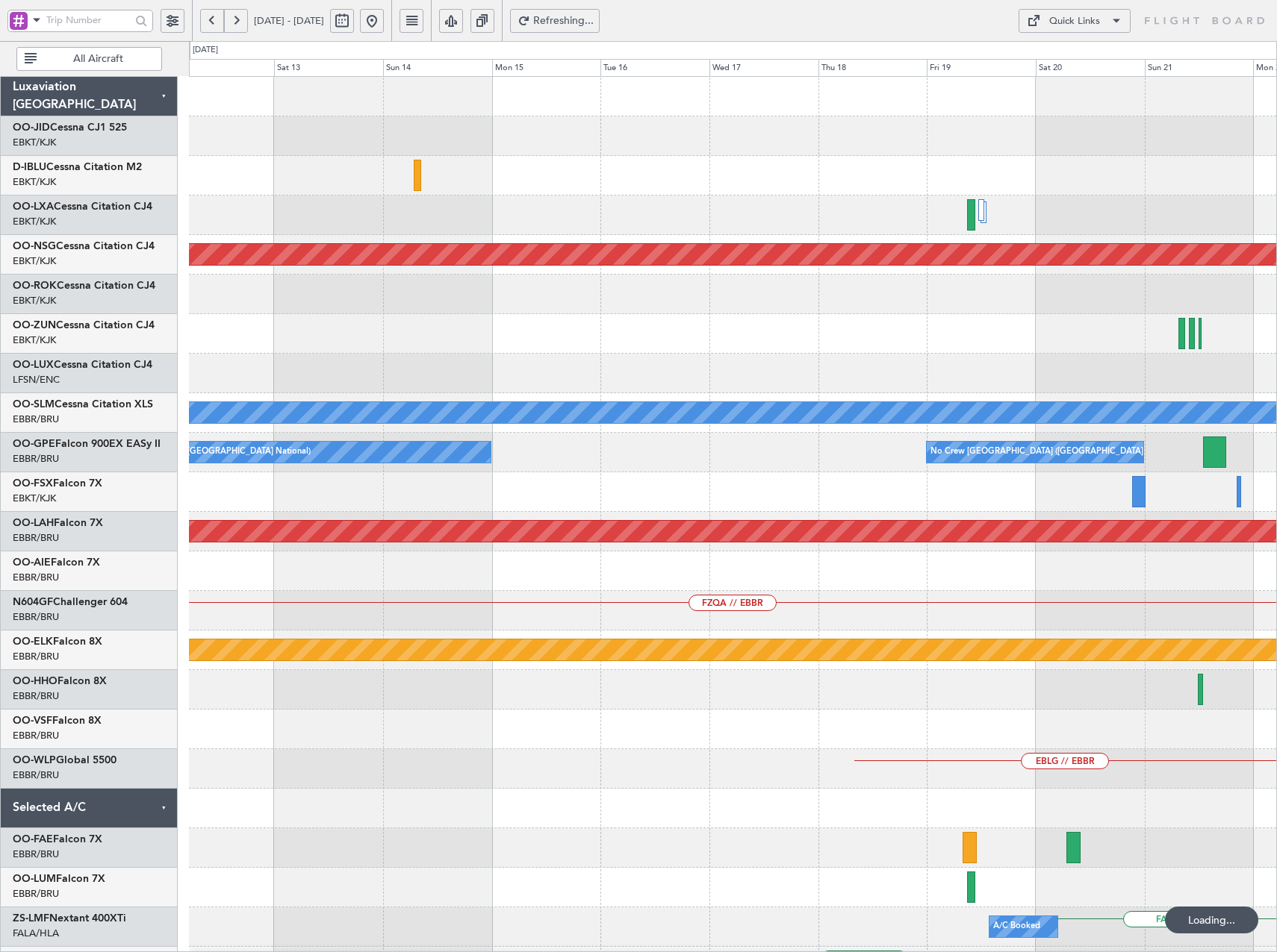
click at [230, 18] on button at bounding box center [236, 21] width 24 height 24
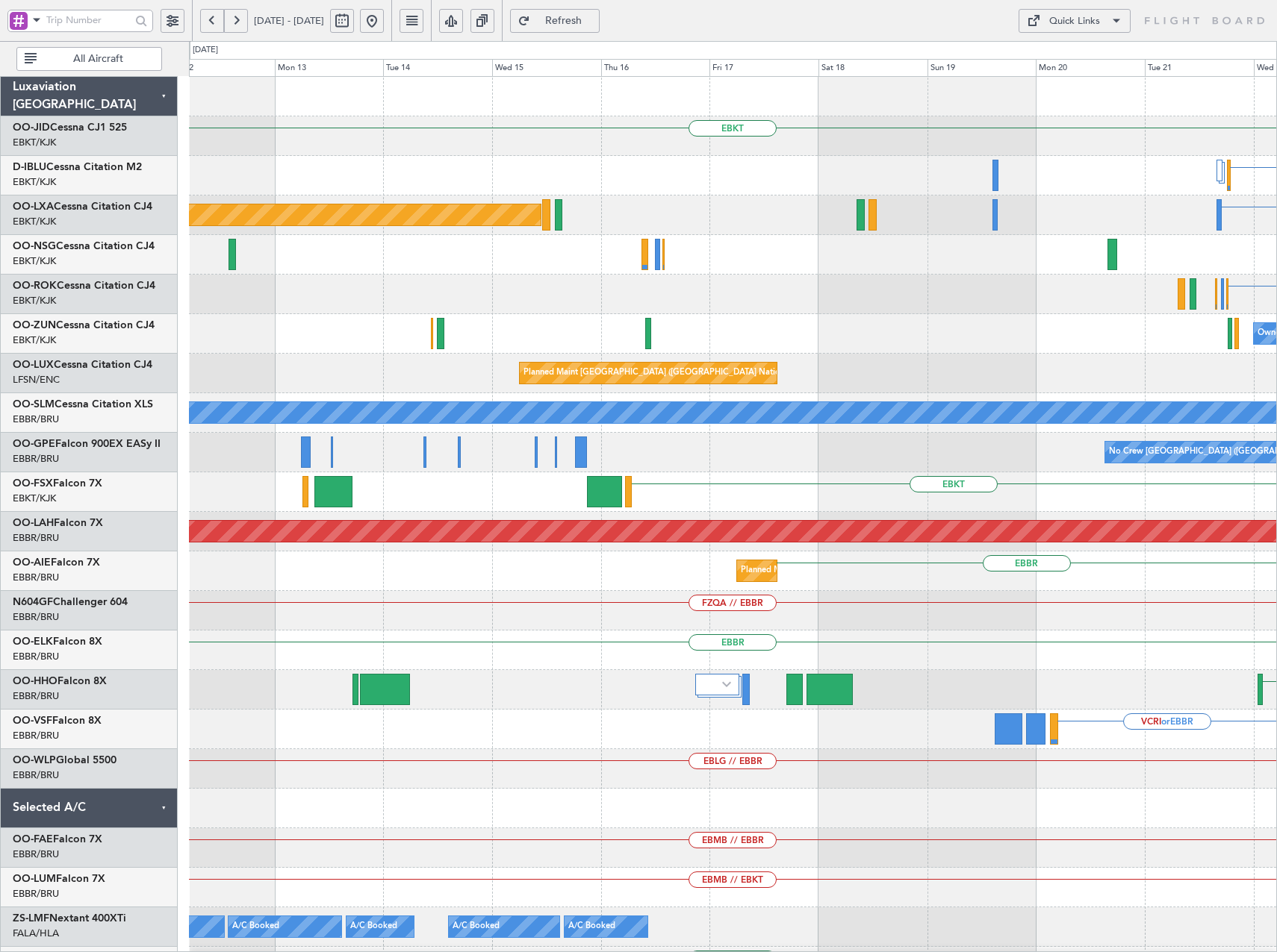
click at [1276, 433] on html "24 Oct 2025 - 03 Nov 2025 Refresh Quick Links All Aircraft EBKT EBBR or EBKT EB…" at bounding box center [638, 476] width 1277 height 952
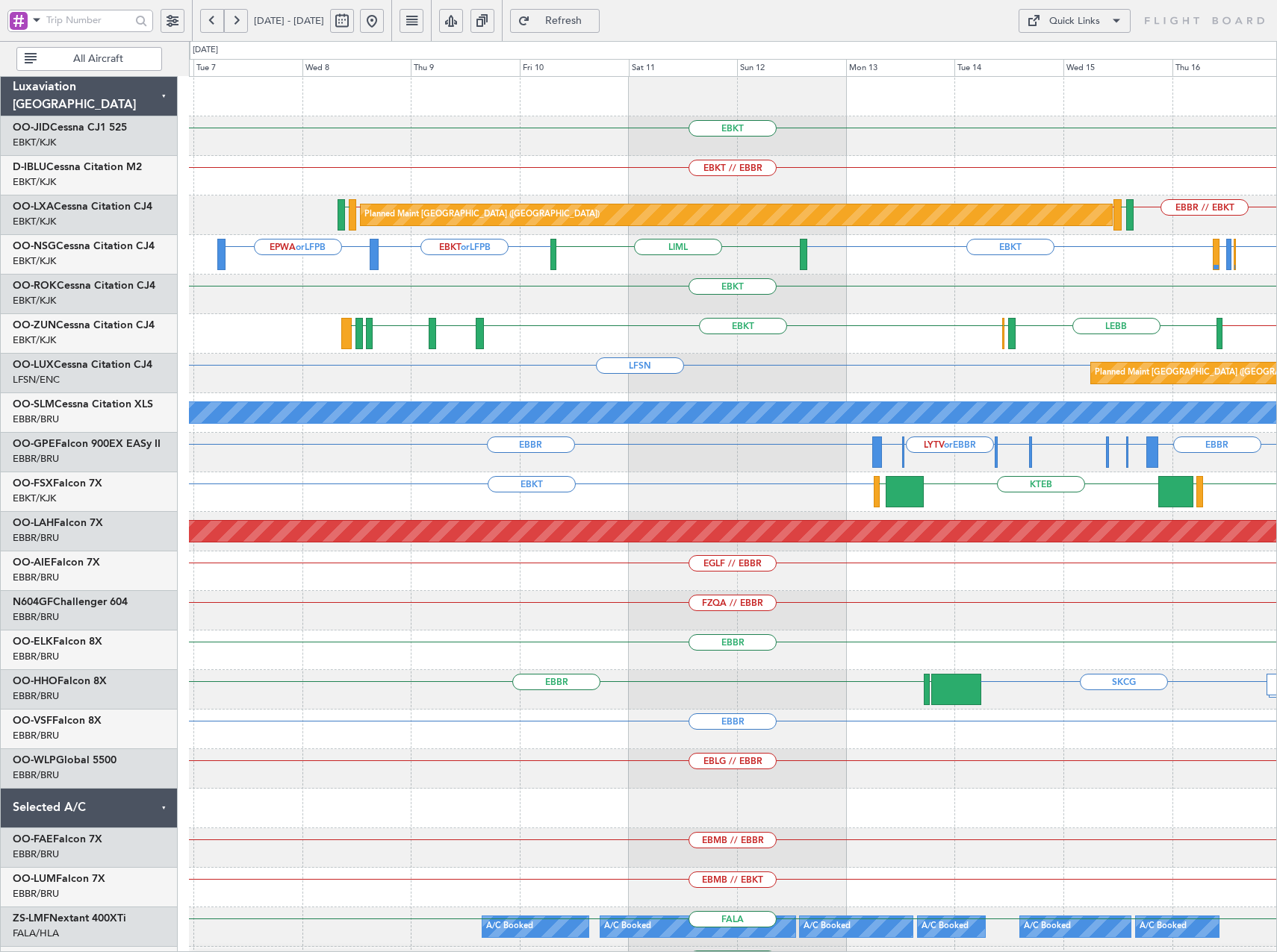
click at [527, 314] on div "EBKT EBKT // EBBR Planned Maint Paris (Le Bourget) EBKT // LFPB LFTH EBBR // EB…" at bounding box center [733, 551] width 1087 height 949
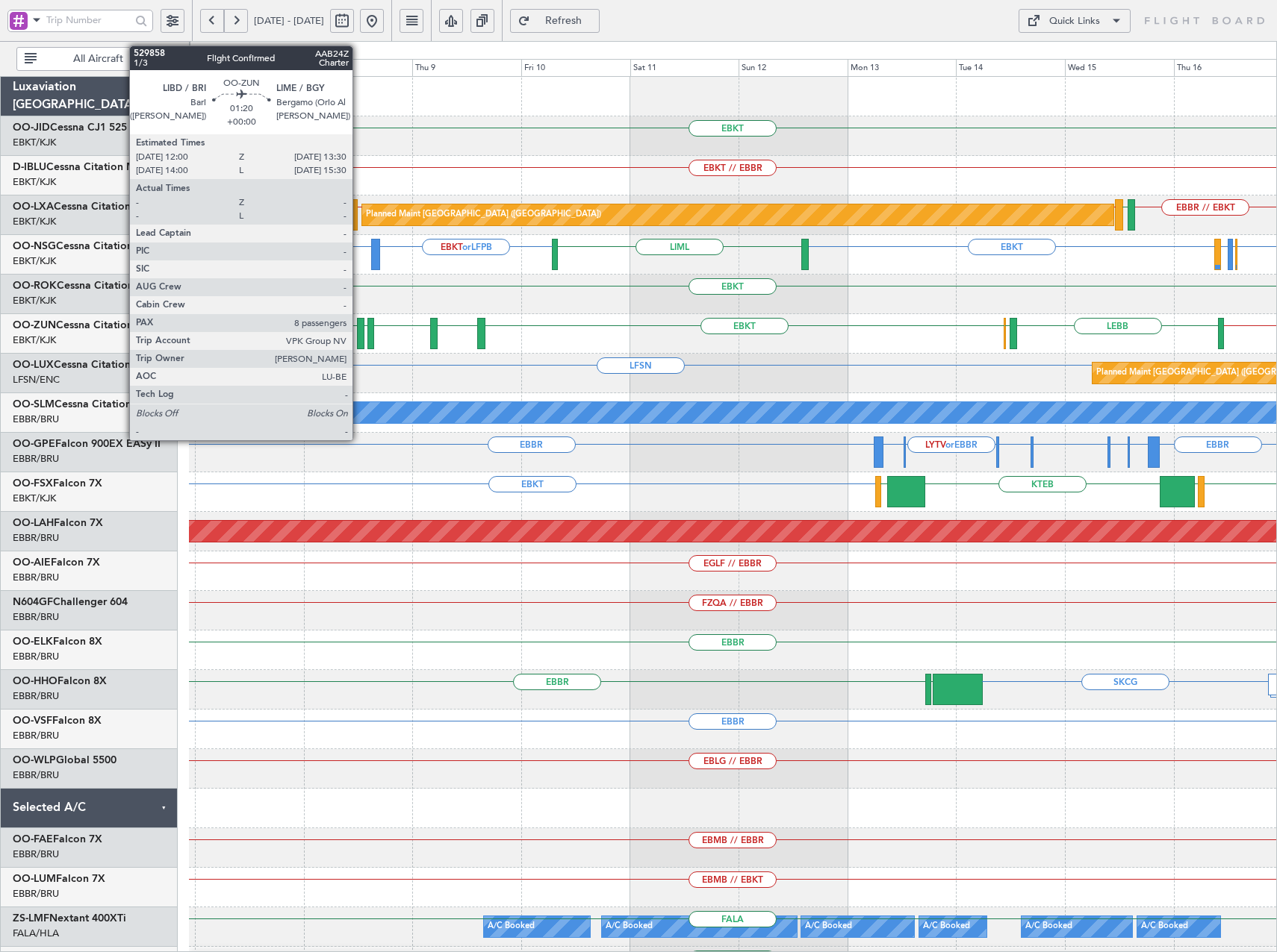
click at [359, 332] on div at bounding box center [361, 333] width 7 height 31
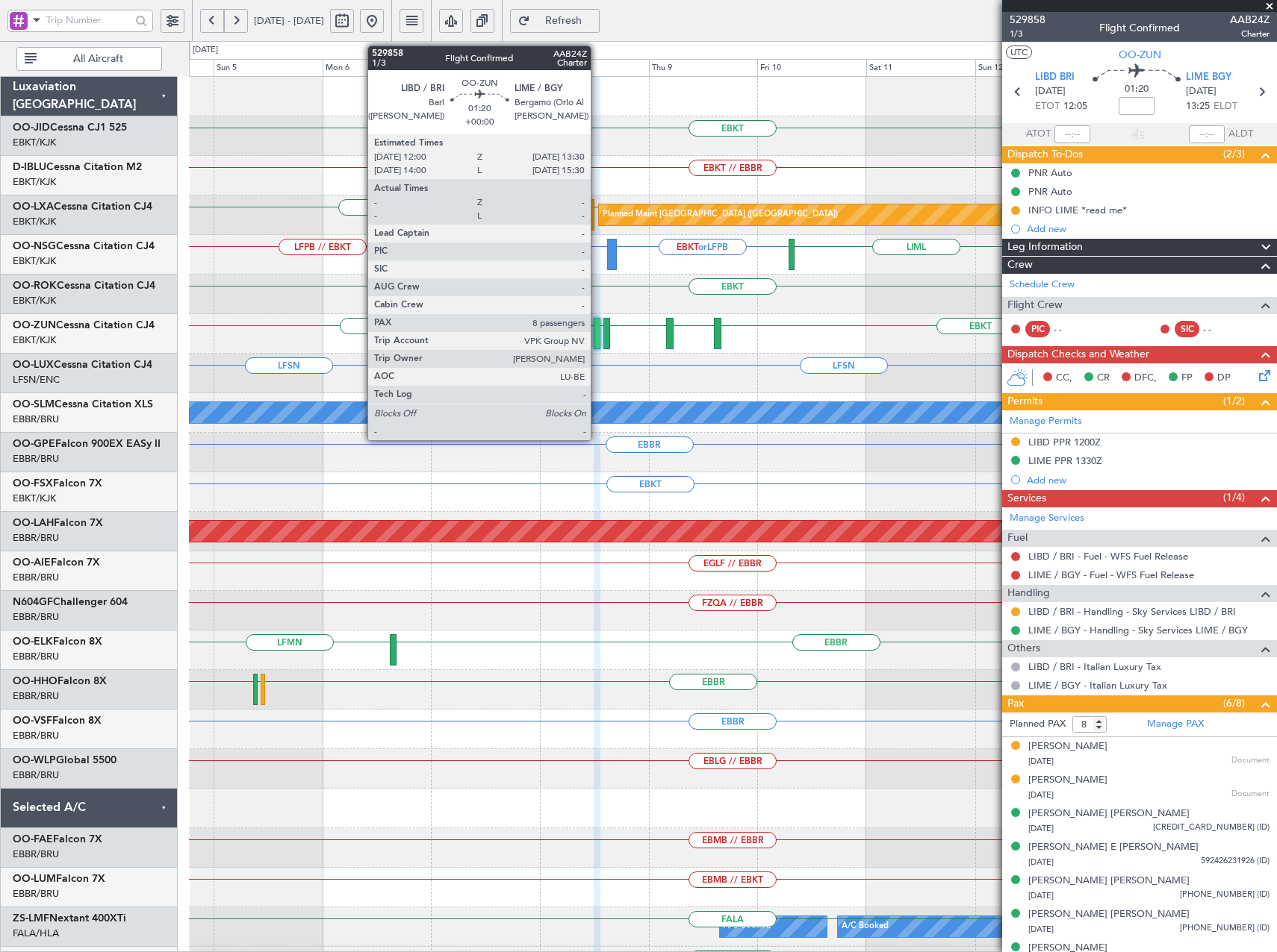
click at [597, 342] on div at bounding box center [597, 333] width 7 height 31
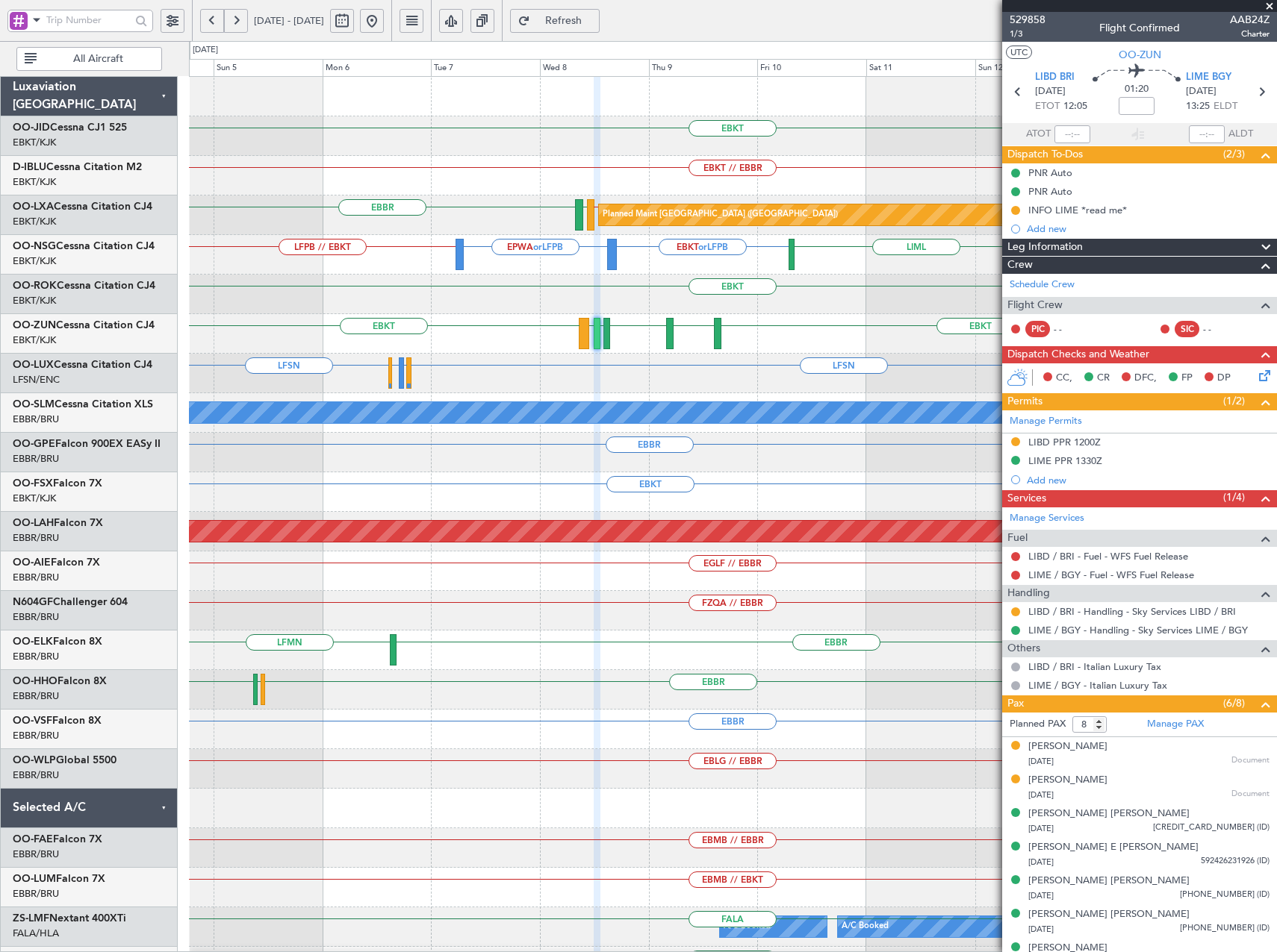
click at [384, 27] on button at bounding box center [371, 21] width 24 height 24
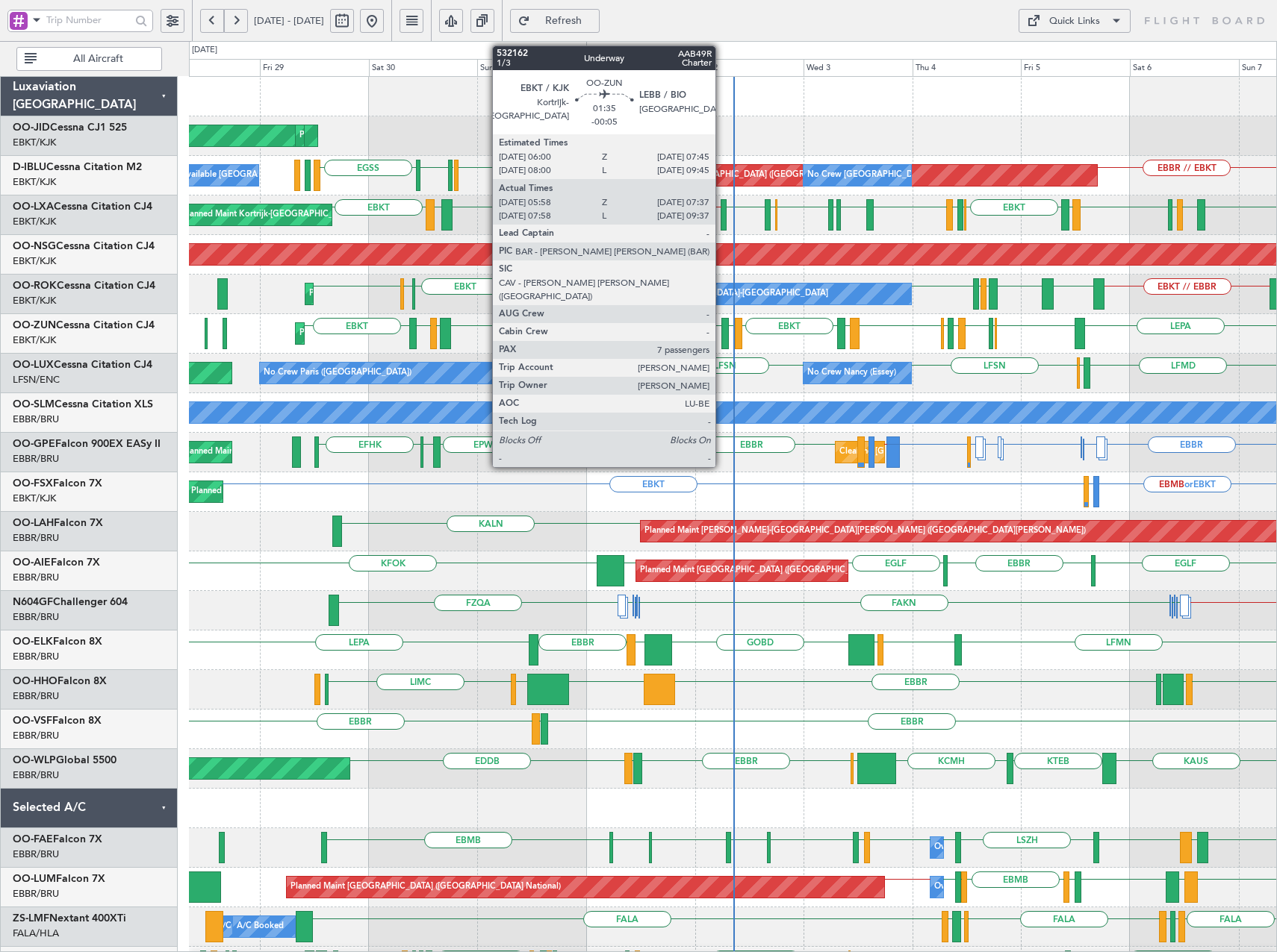
click at [722, 327] on div at bounding box center [725, 333] width 8 height 31
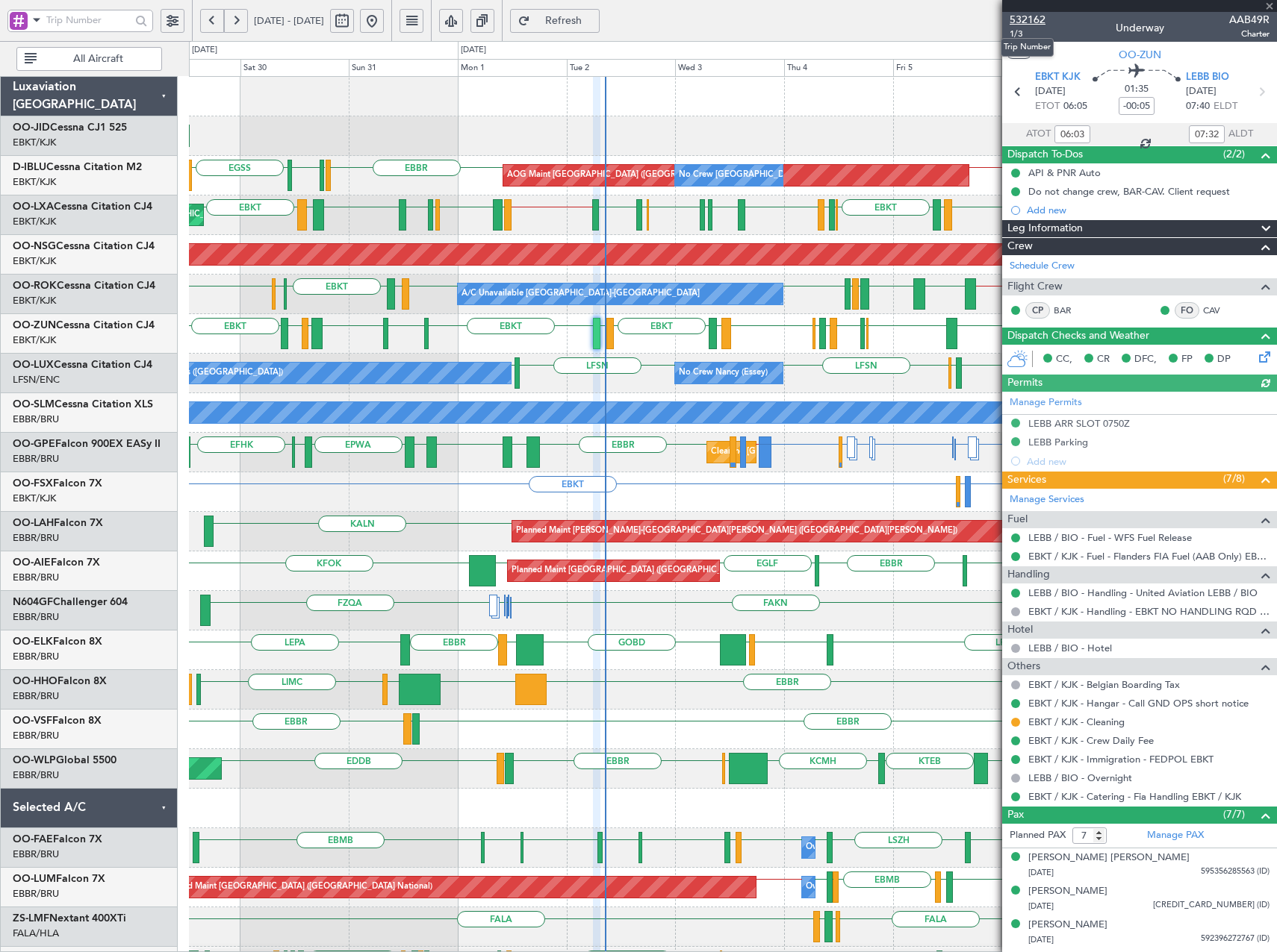
click at [1037, 21] on span "532162" at bounding box center [1028, 19] width 36 height 15
drag, startPoint x: 1268, startPoint y: 9, endPoint x: 1260, endPoint y: 15, distance: 10.0
click at [1268, 9] on span at bounding box center [1269, 6] width 15 height 13
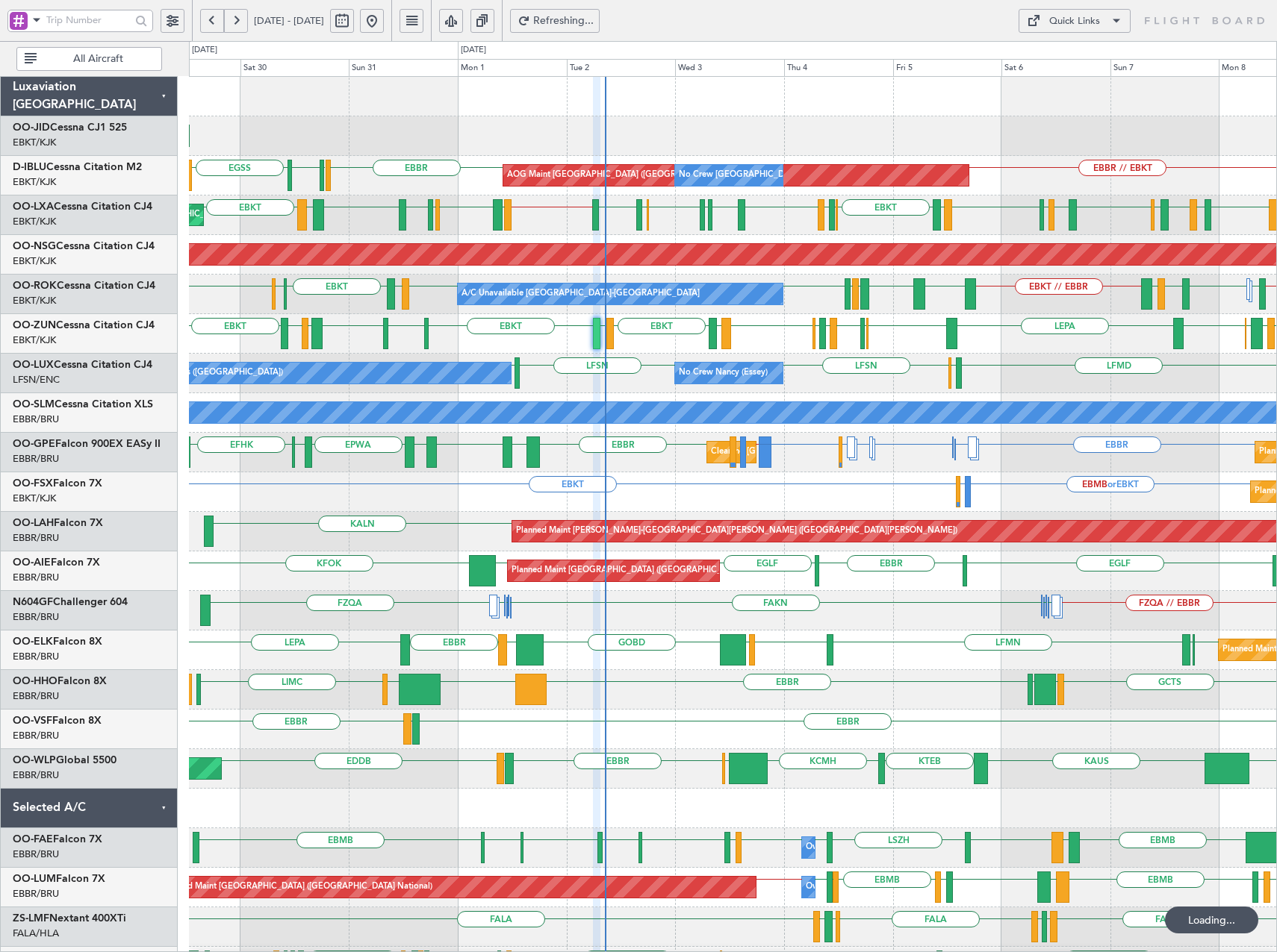
type input "0"
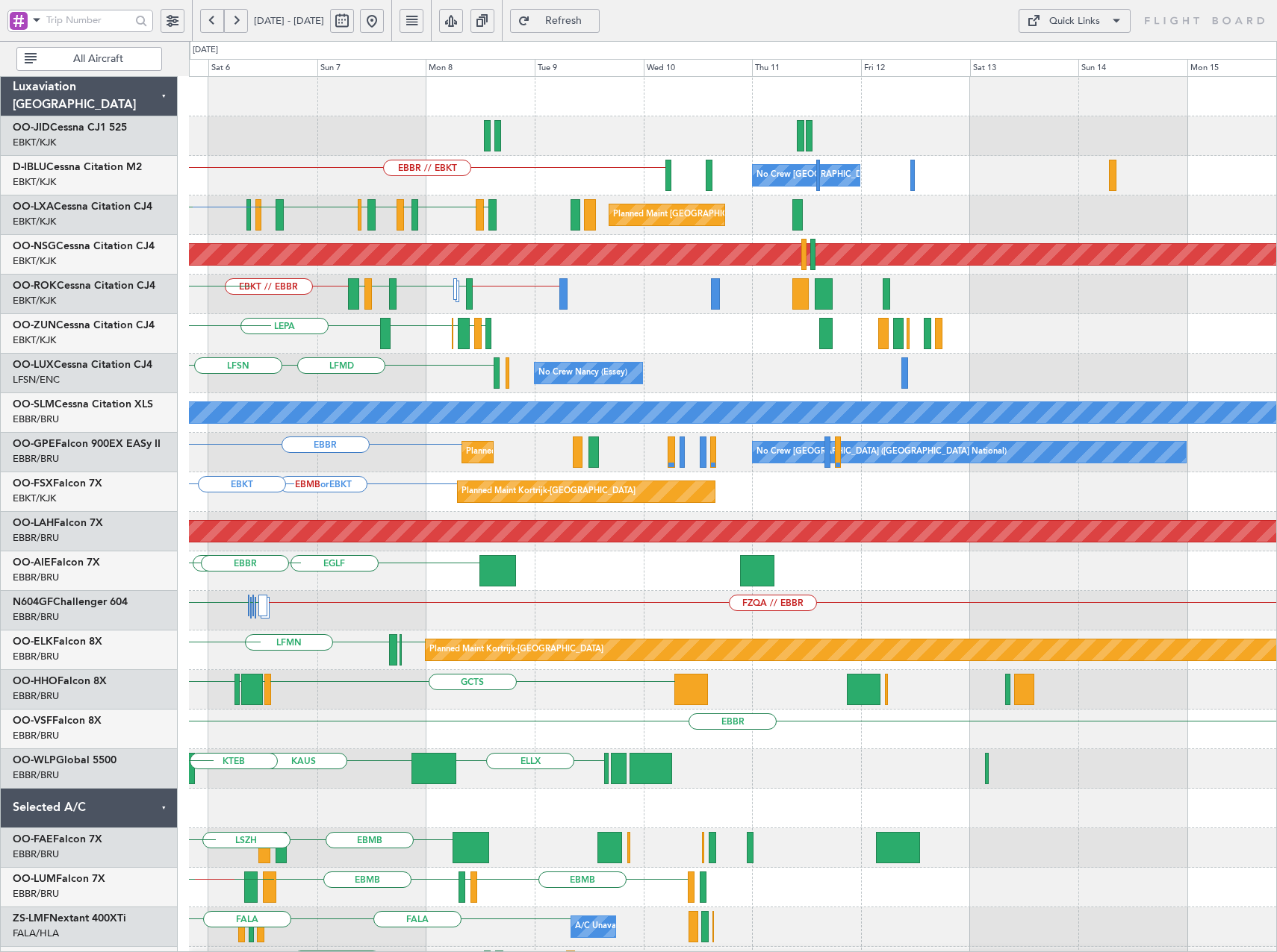
click at [198, 395] on div "EBBR // EBKT No Crew Brussels (Brussels National) AOG Maint Brussels (Brussels …" at bounding box center [733, 630] width 1087 height 1107
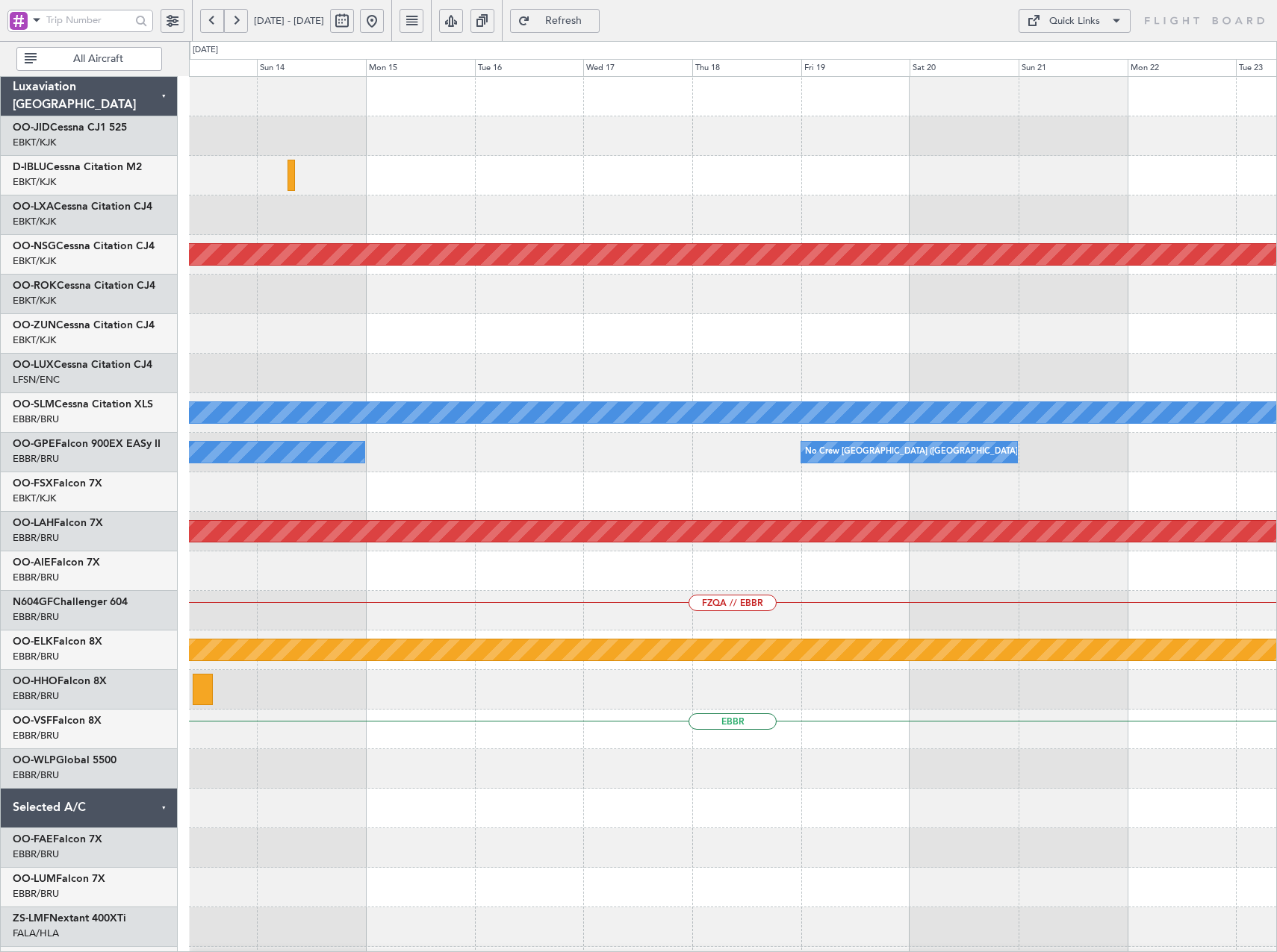
click at [269, 394] on div "No Crew Brussels (Brussels National) Planned Maint Paris (Le Bourget) A/C Unava…" at bounding box center [733, 630] width 1087 height 1107
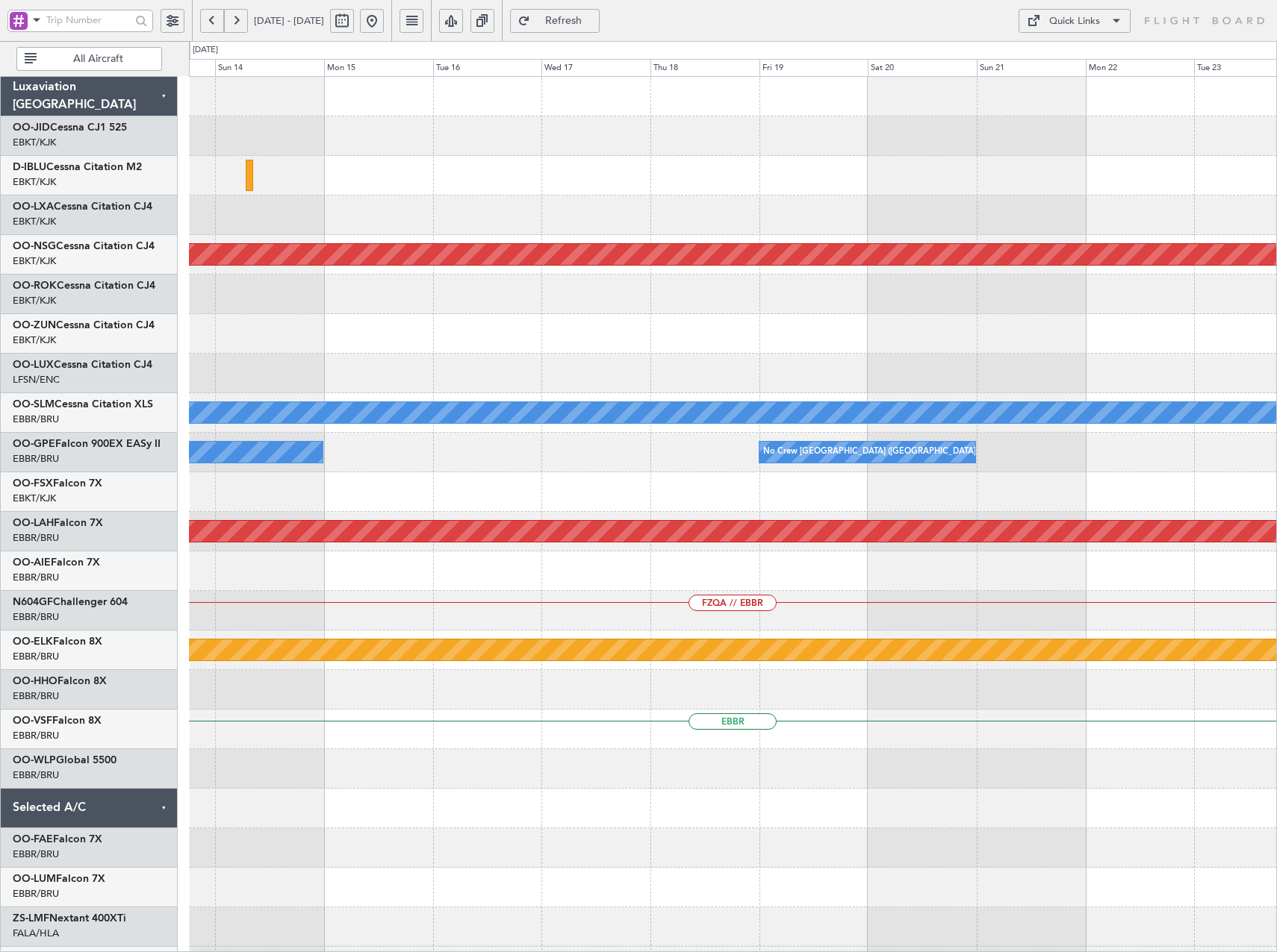
click at [246, 461] on div "No Crew Brussels (Brussels National) Planned Maint Paris (Le Bourget) A/C Unava…" at bounding box center [733, 630] width 1087 height 1107
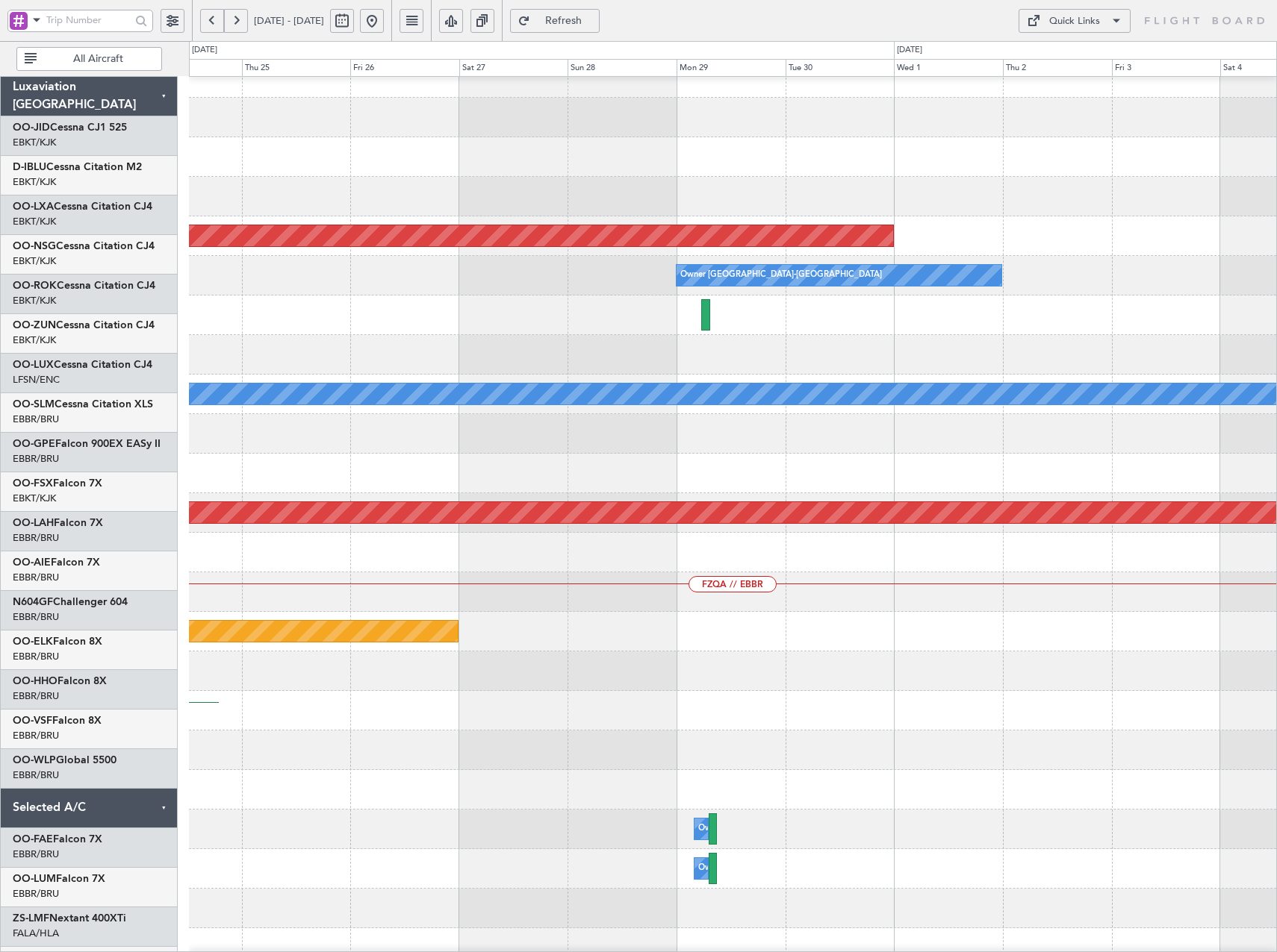
click at [252, 440] on div at bounding box center [733, 434] width 1087 height 39
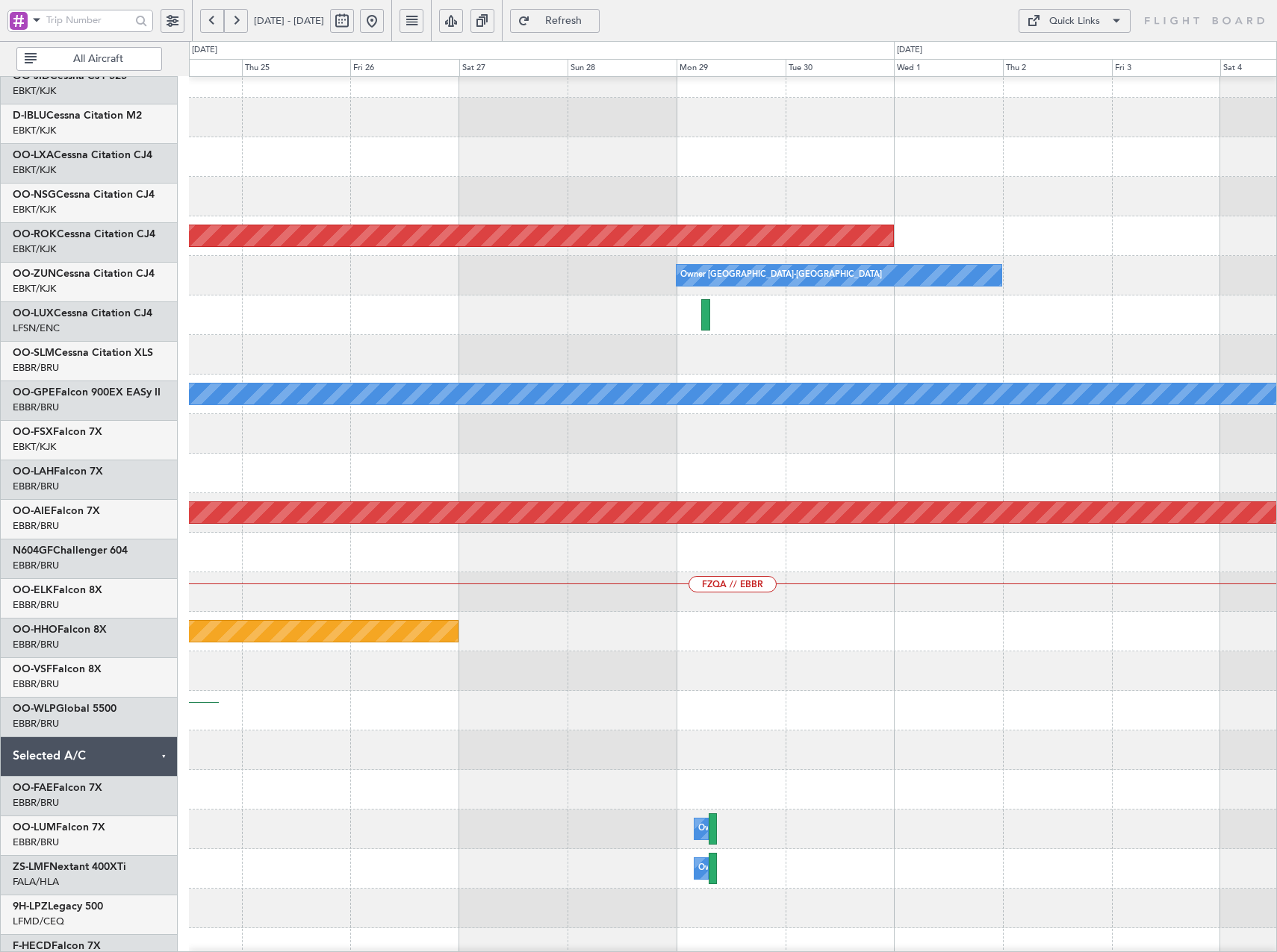
click at [283, 414] on div at bounding box center [733, 434] width 1087 height 39
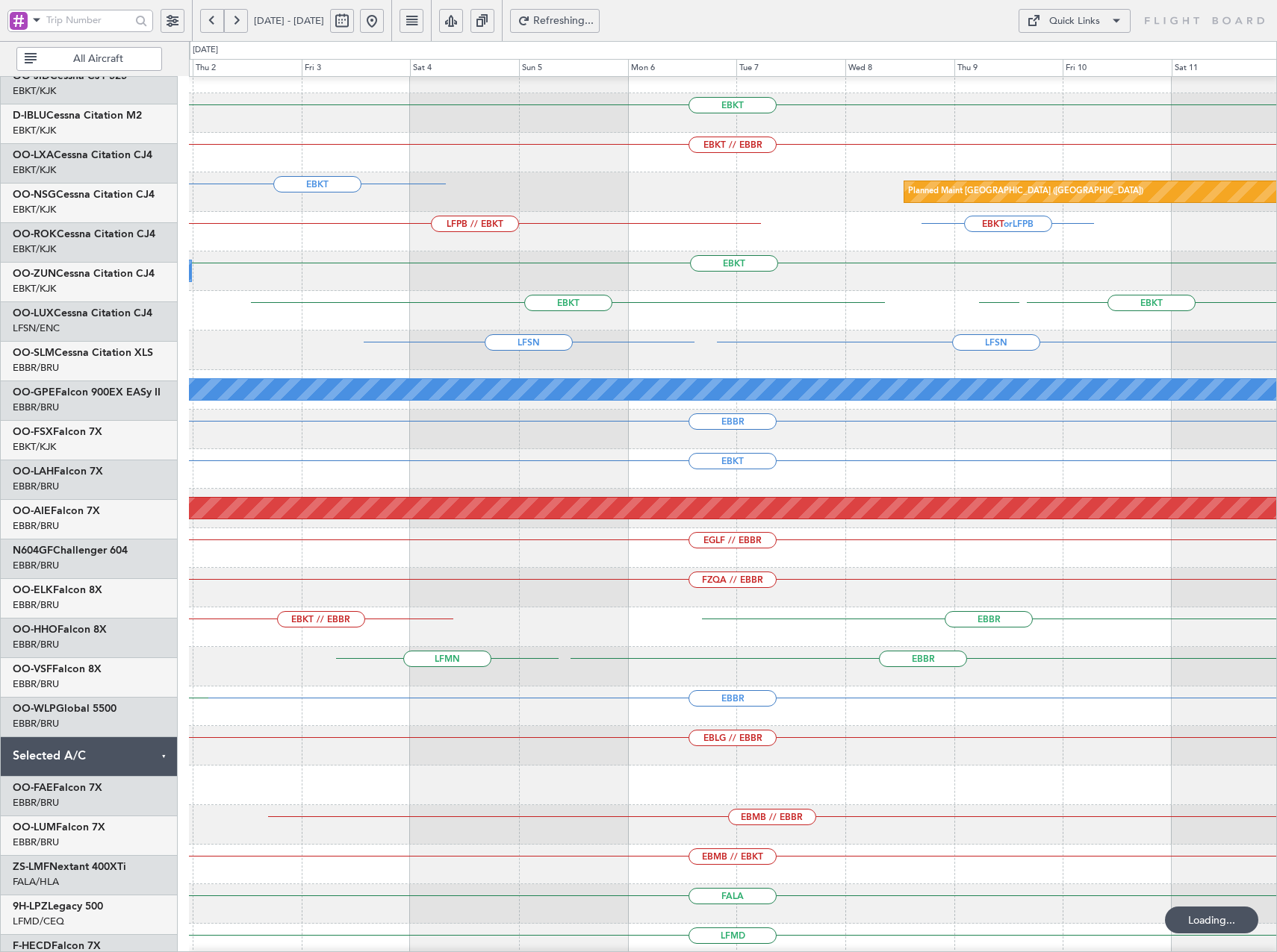
click at [152, 429] on div "EBKT EBKT // EBBR Planned Maint Paris (Le Bourget) EBKT EBKT or LFPB LFPB // EB…" at bounding box center [638, 497] width 1277 height 911
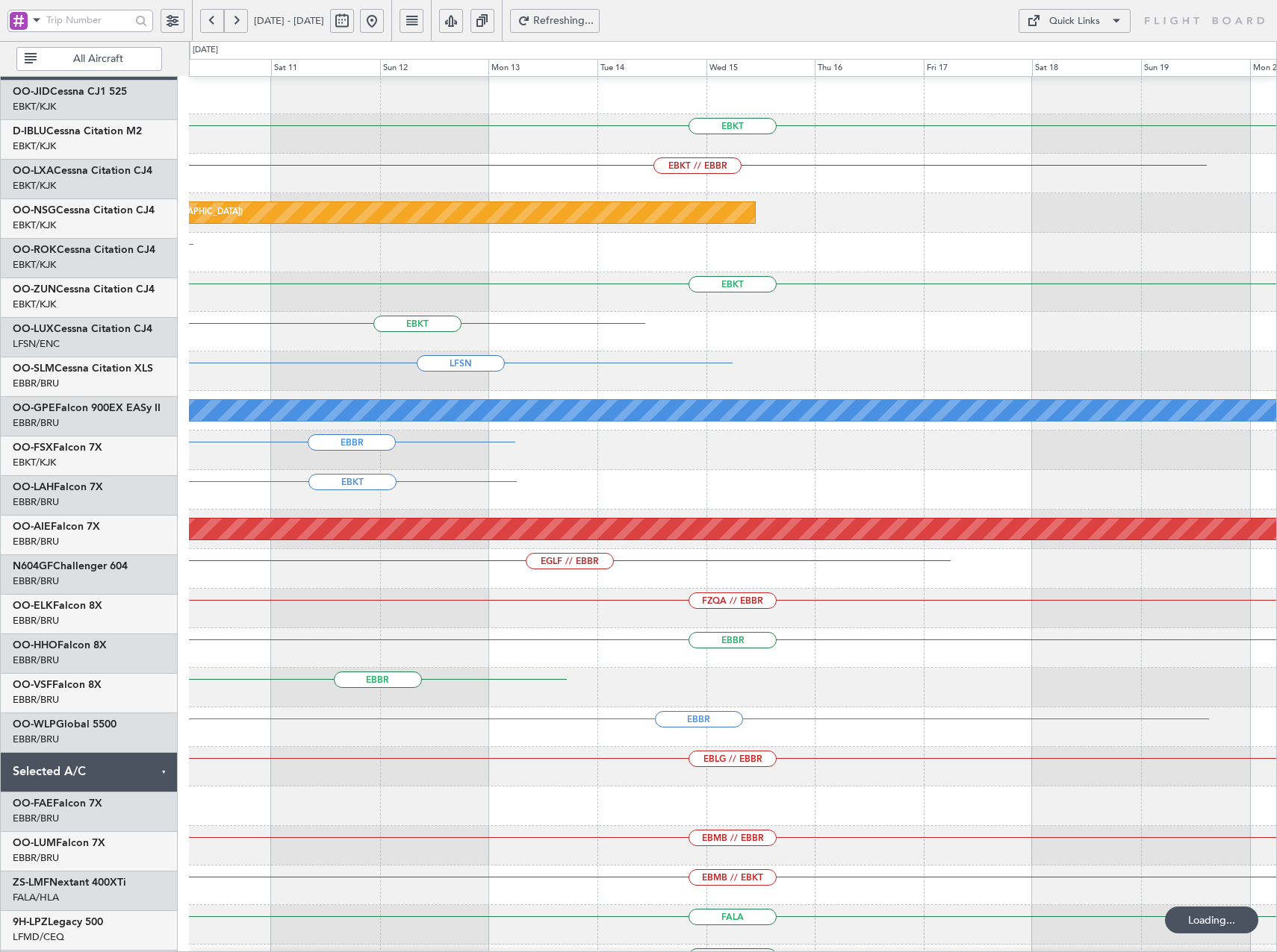
scroll to position [38, 0]
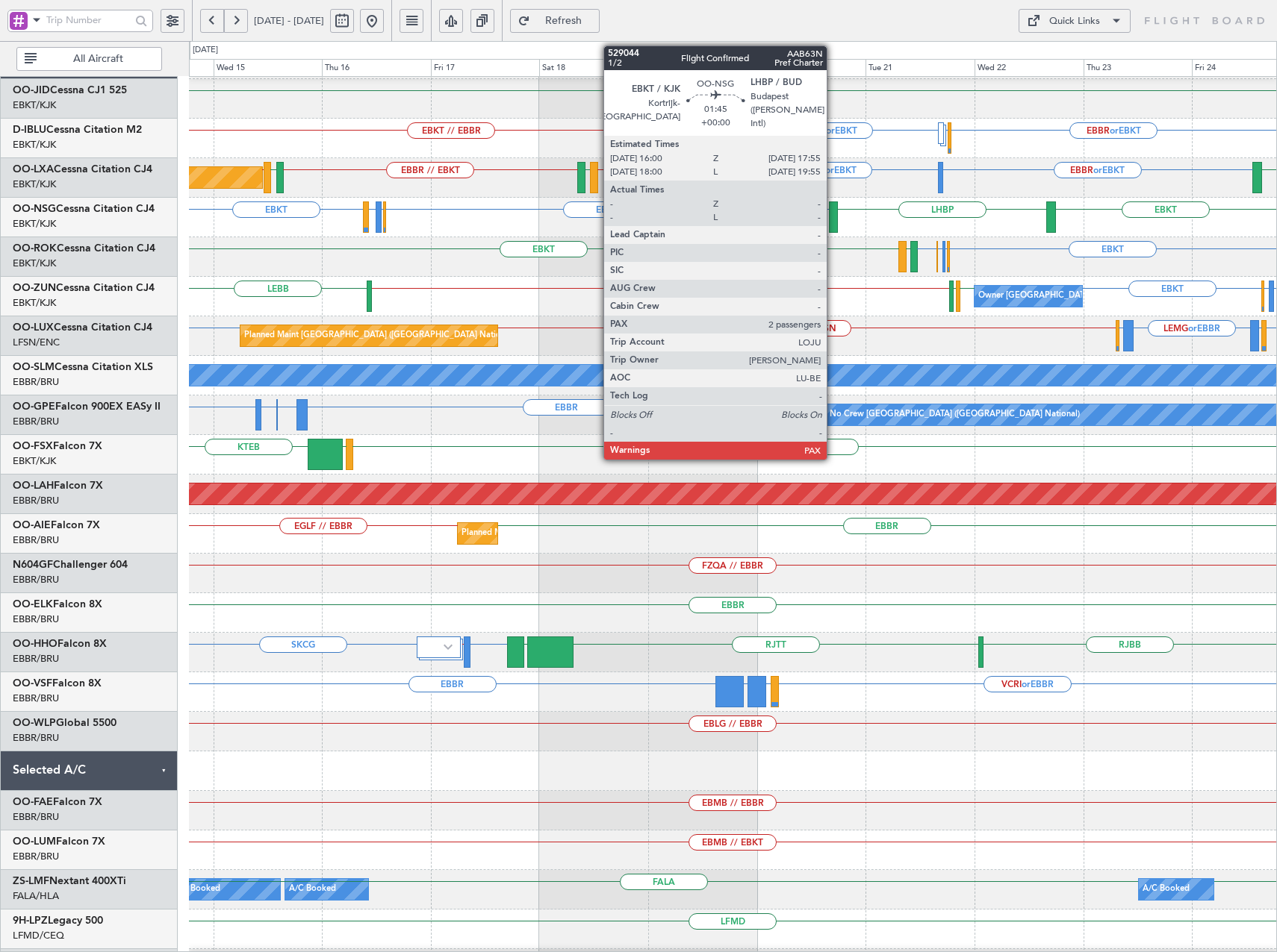
click at [833, 221] on div at bounding box center [833, 217] width 9 height 31
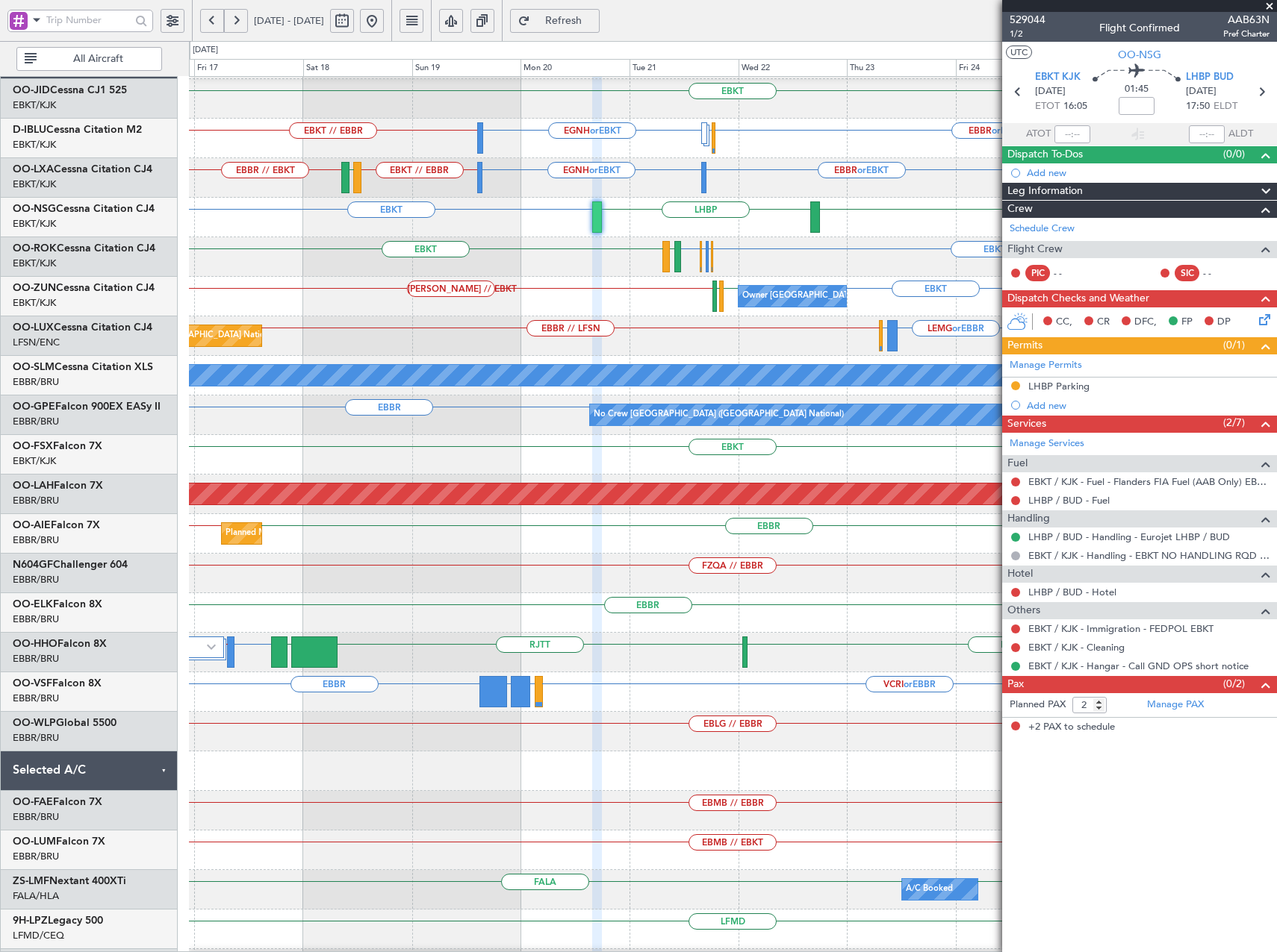
click at [238, 17] on button at bounding box center [236, 21] width 24 height 24
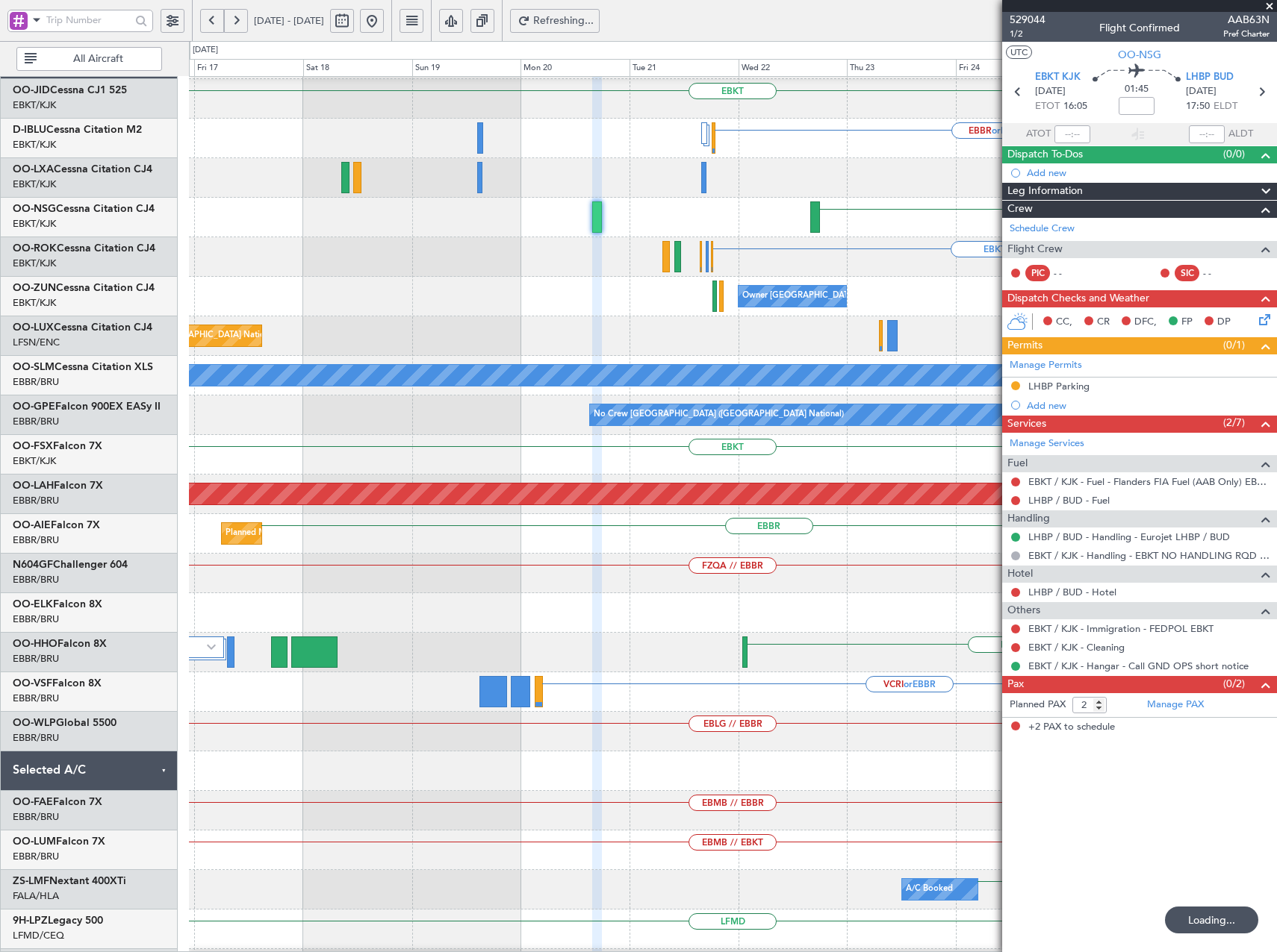
click at [238, 17] on button at bounding box center [236, 21] width 24 height 24
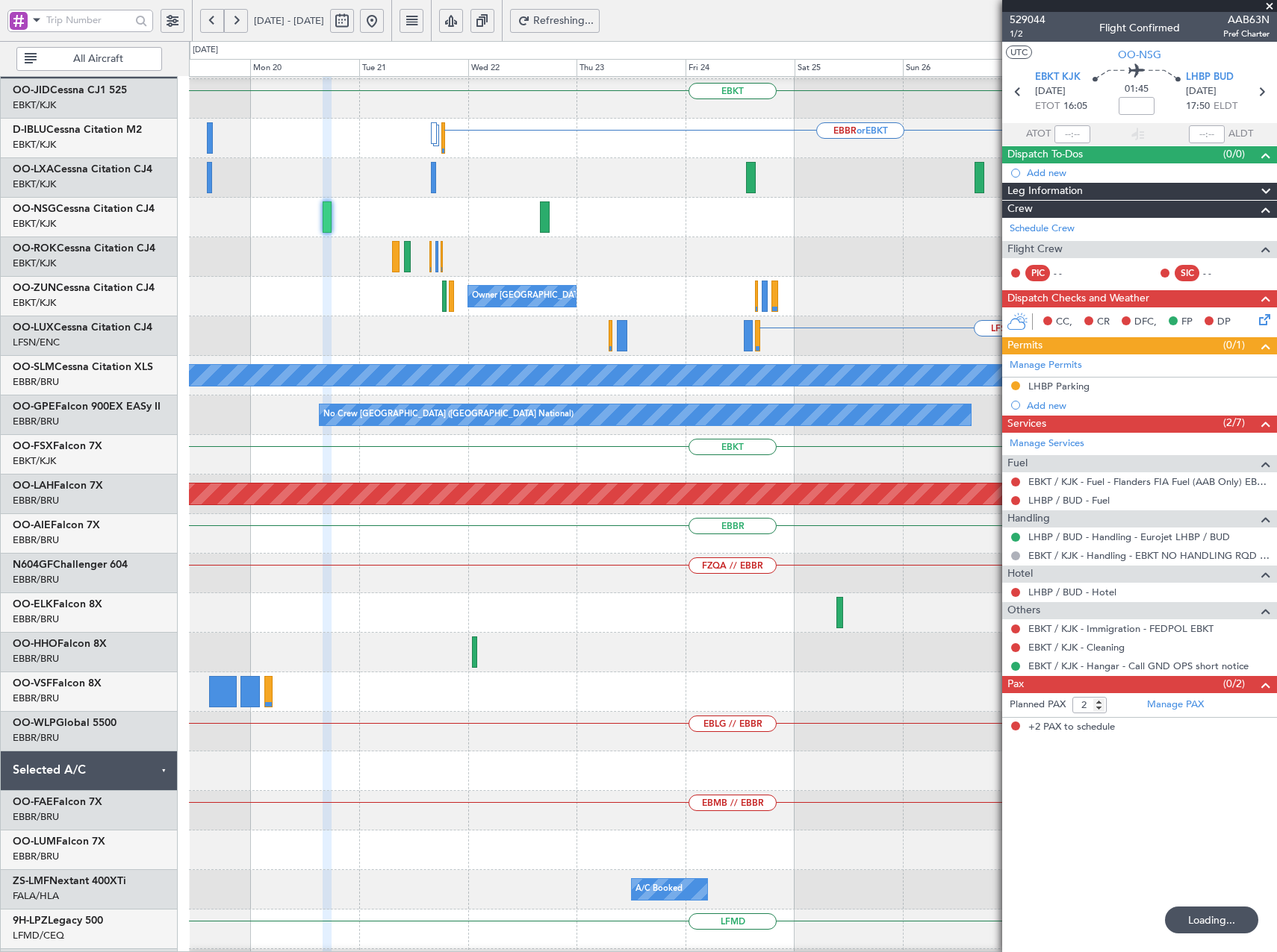
click at [238, 17] on button at bounding box center [236, 21] width 24 height 24
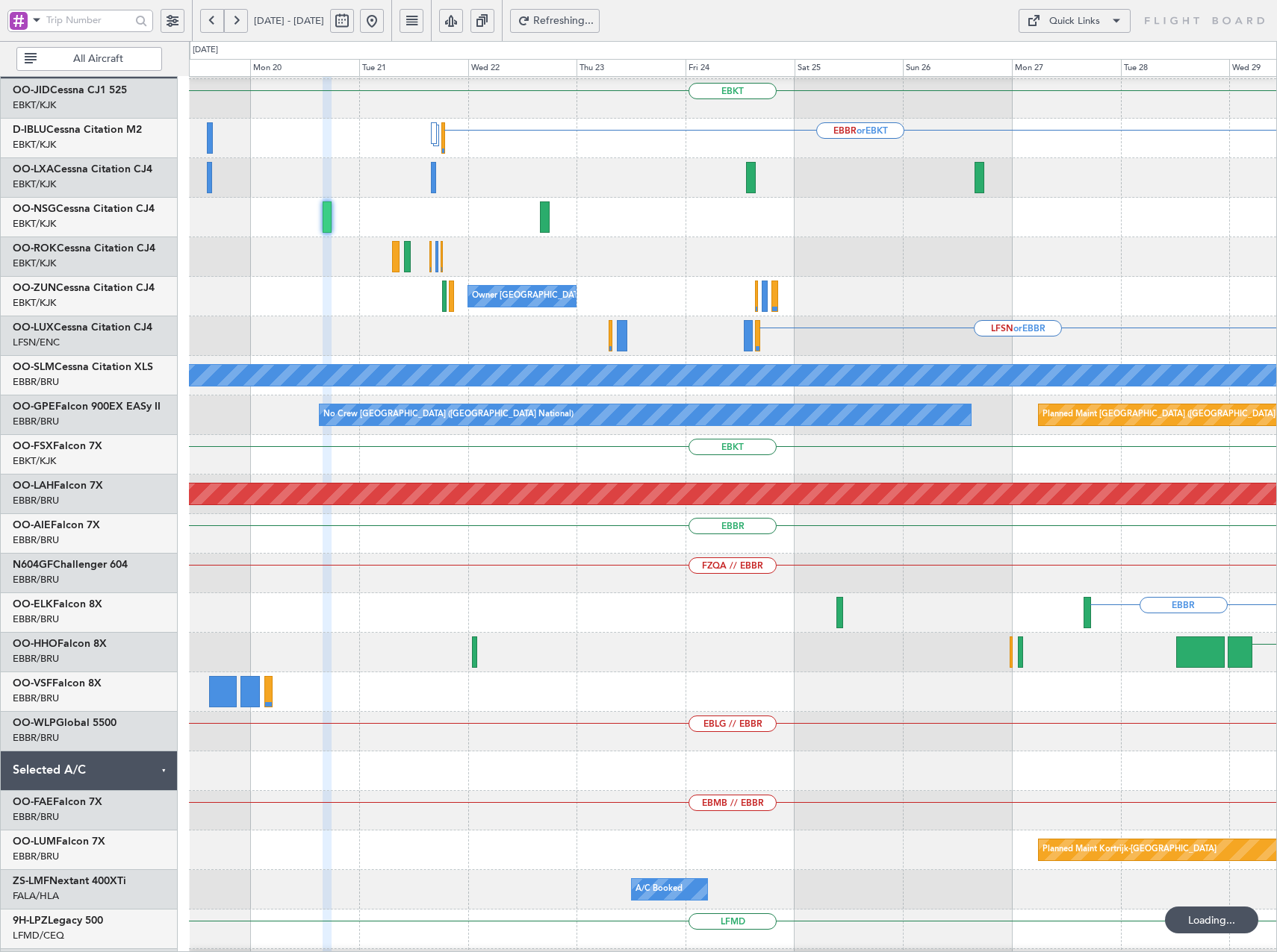
click at [238, 17] on button at bounding box center [236, 21] width 24 height 24
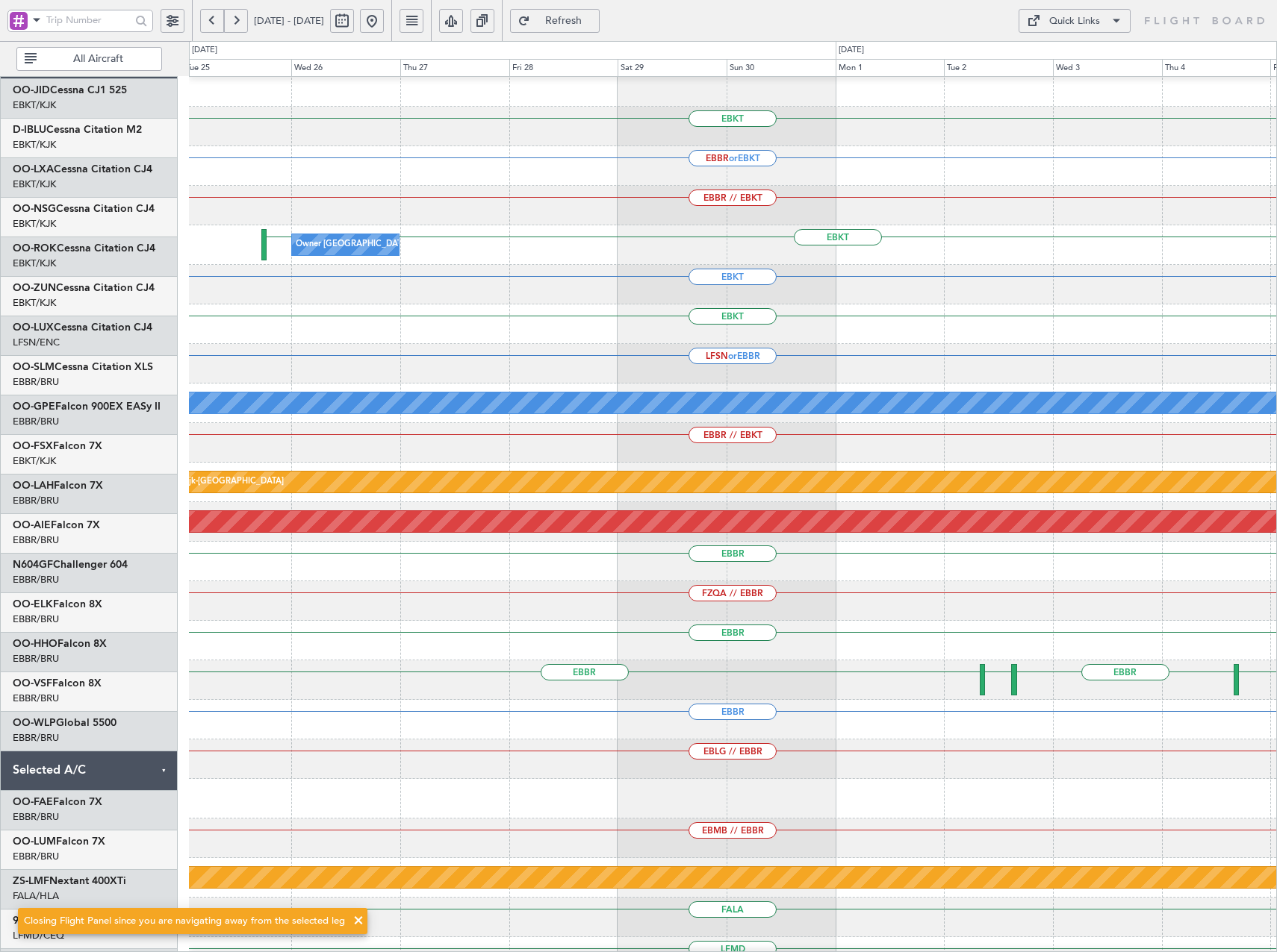
scroll to position [0, 0]
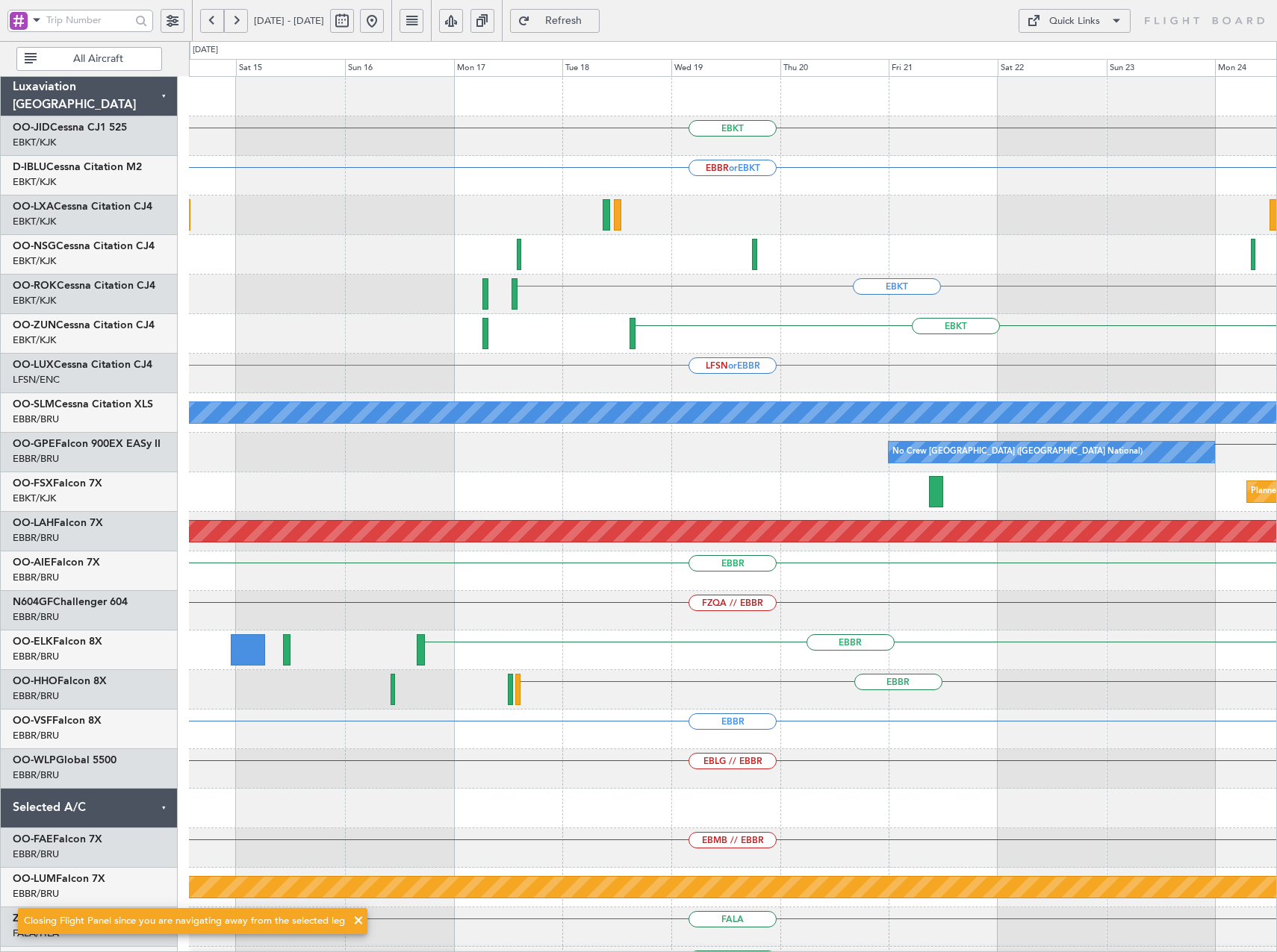
click at [1276, 278] on html "25 Nov 2025 - 05 Dec 2025 Refresh Quick Links All Aircraft EBKT EBBR or EBKT EB…" at bounding box center [638, 476] width 1277 height 952
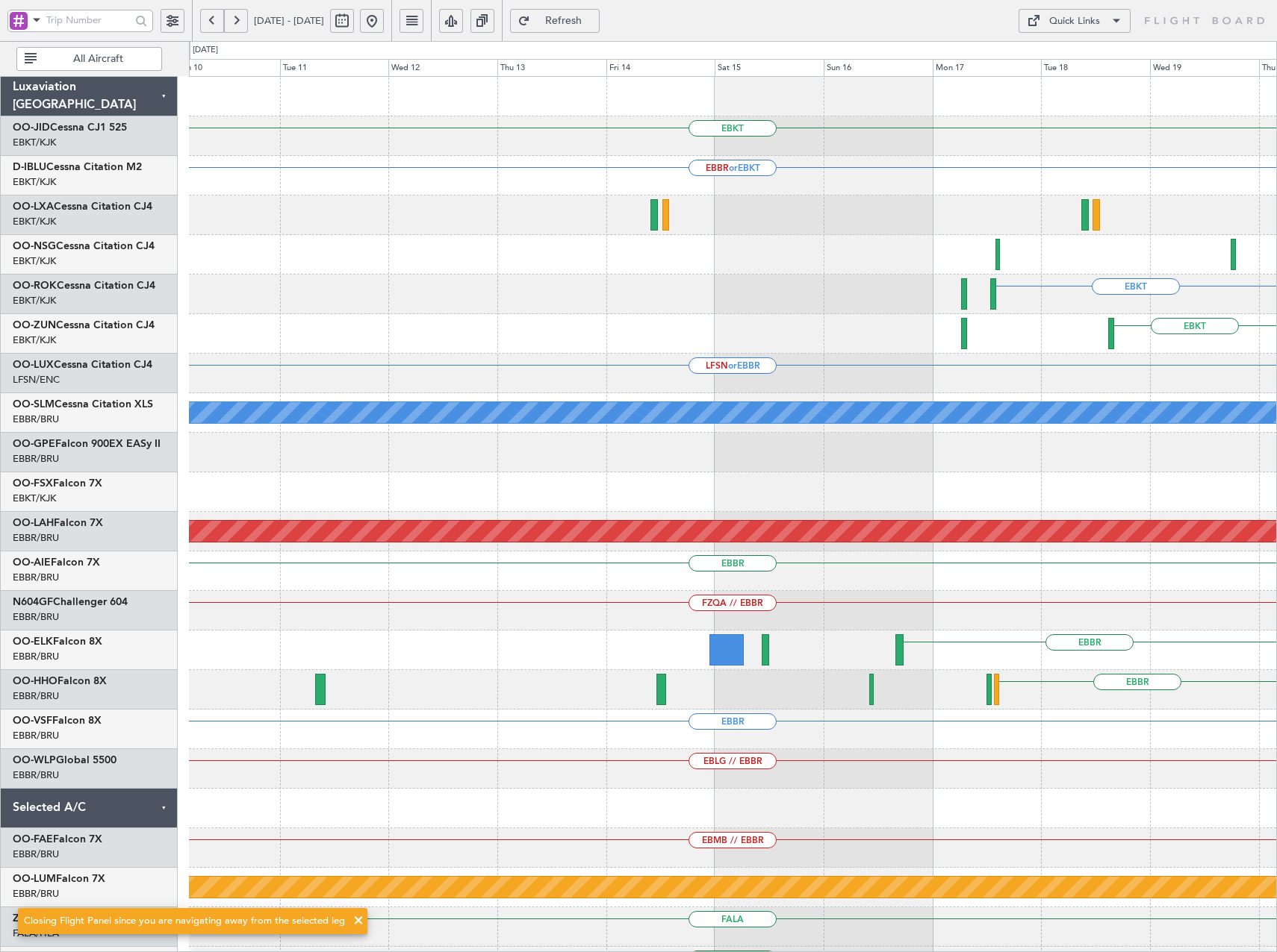
click at [1246, 359] on div "EBKT EBBR or EBKT EBKT EBKT LFSN or EBBR A/C Unavailable Monchengladbach No Cre…" at bounding box center [733, 551] width 1087 height 949
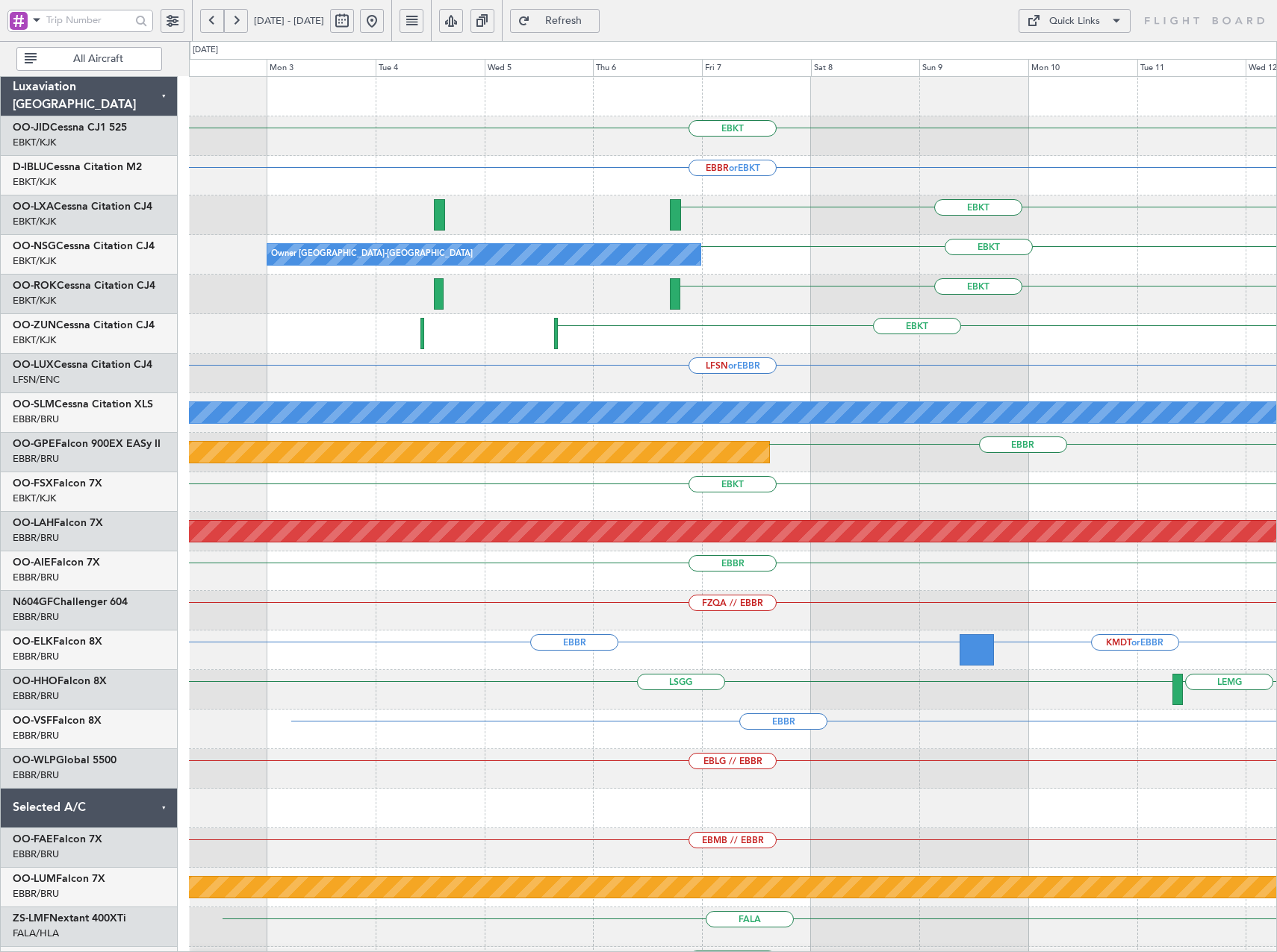
click at [1131, 228] on div "EBKT EBBR or EBKT EBKT LFMD EBBR EBKT Owner Kortrijk-Wevelgem EBKT EBKT LFSN or…" at bounding box center [733, 551] width 1087 height 949
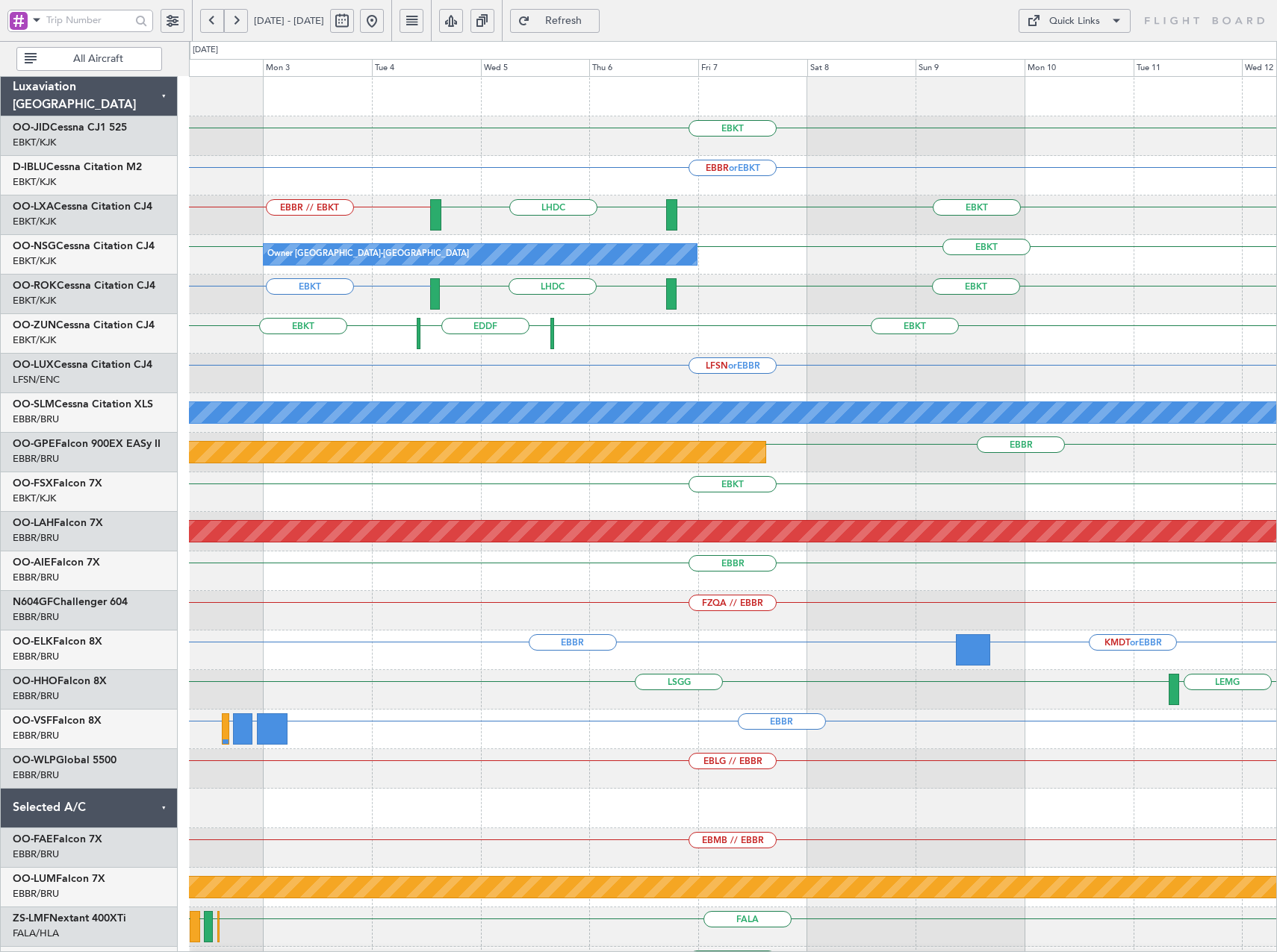
click at [384, 15] on button at bounding box center [371, 21] width 24 height 24
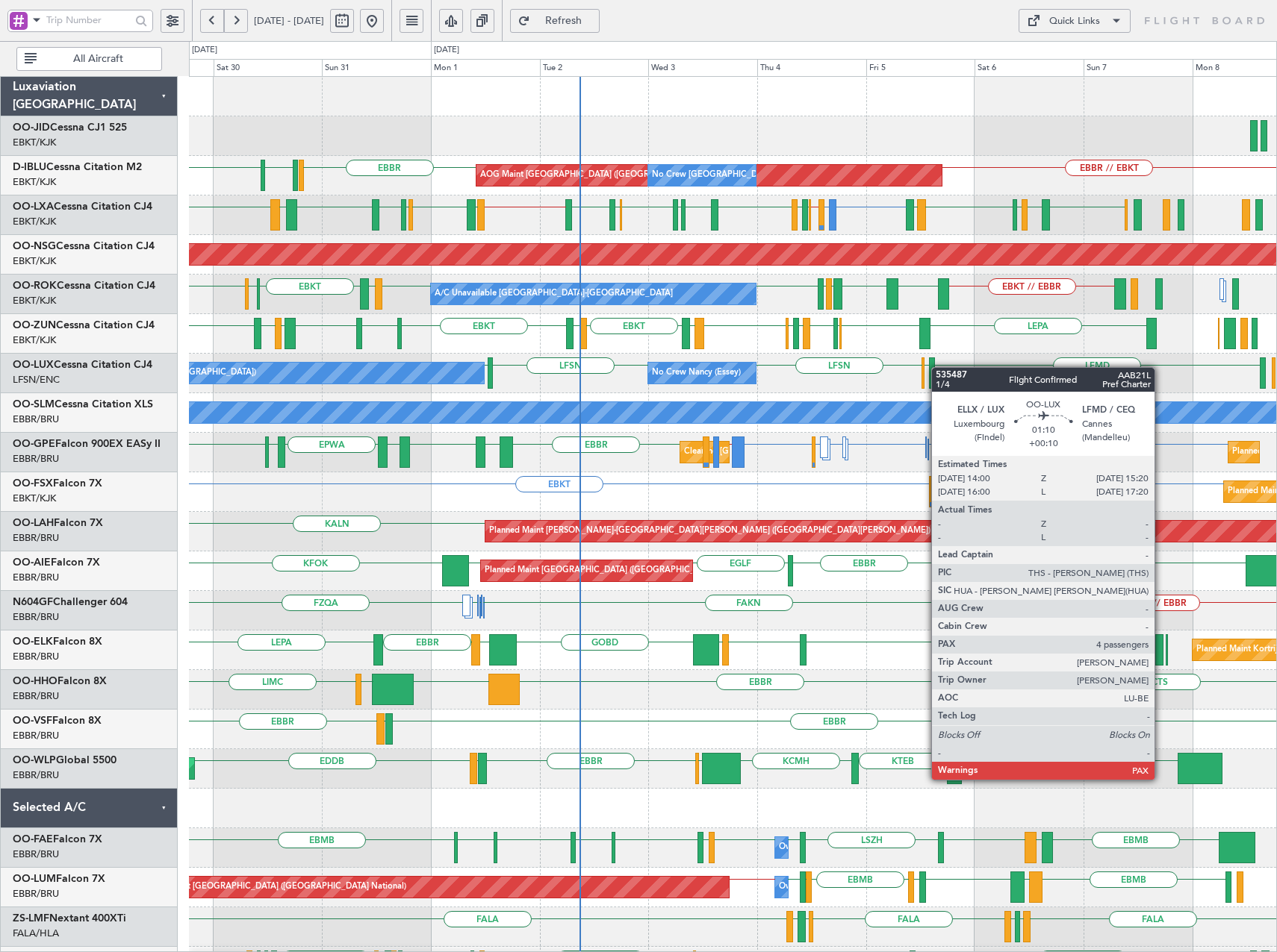
click at [935, 368] on div "Planned Maint Kortrijk-Wevelgem AOG Maint Kortrijk-Wevelgem EGSS EBBR // EBKT E…" at bounding box center [733, 651] width 1087 height 1147
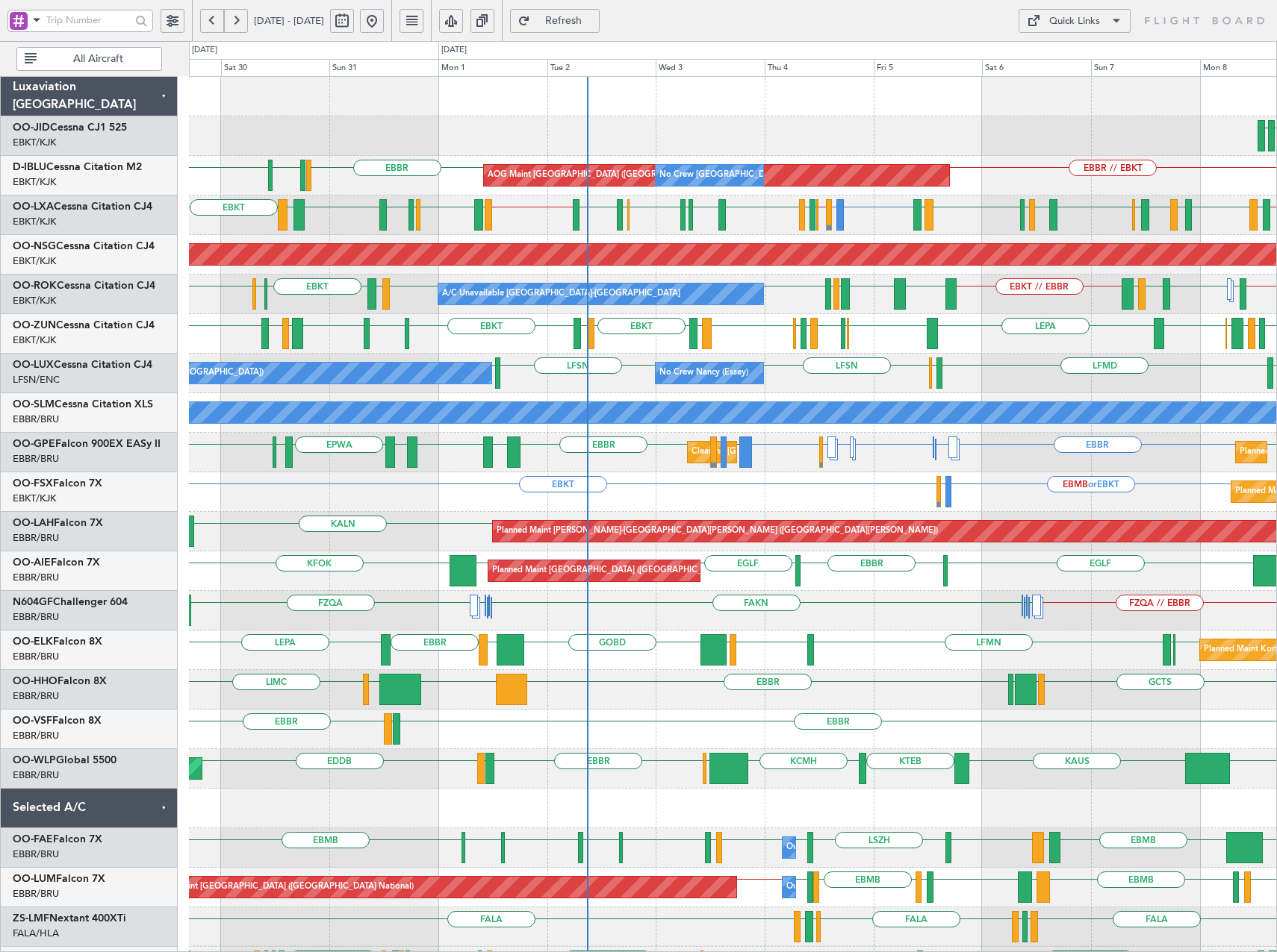
click at [597, 348] on div "EBLG EBKT LIRA EBKT LEBB EBKT EGGD EBKT LIRN LFMD EBKT LIBG LGMK LIBG EBCI EBKT…" at bounding box center [733, 333] width 1087 height 39
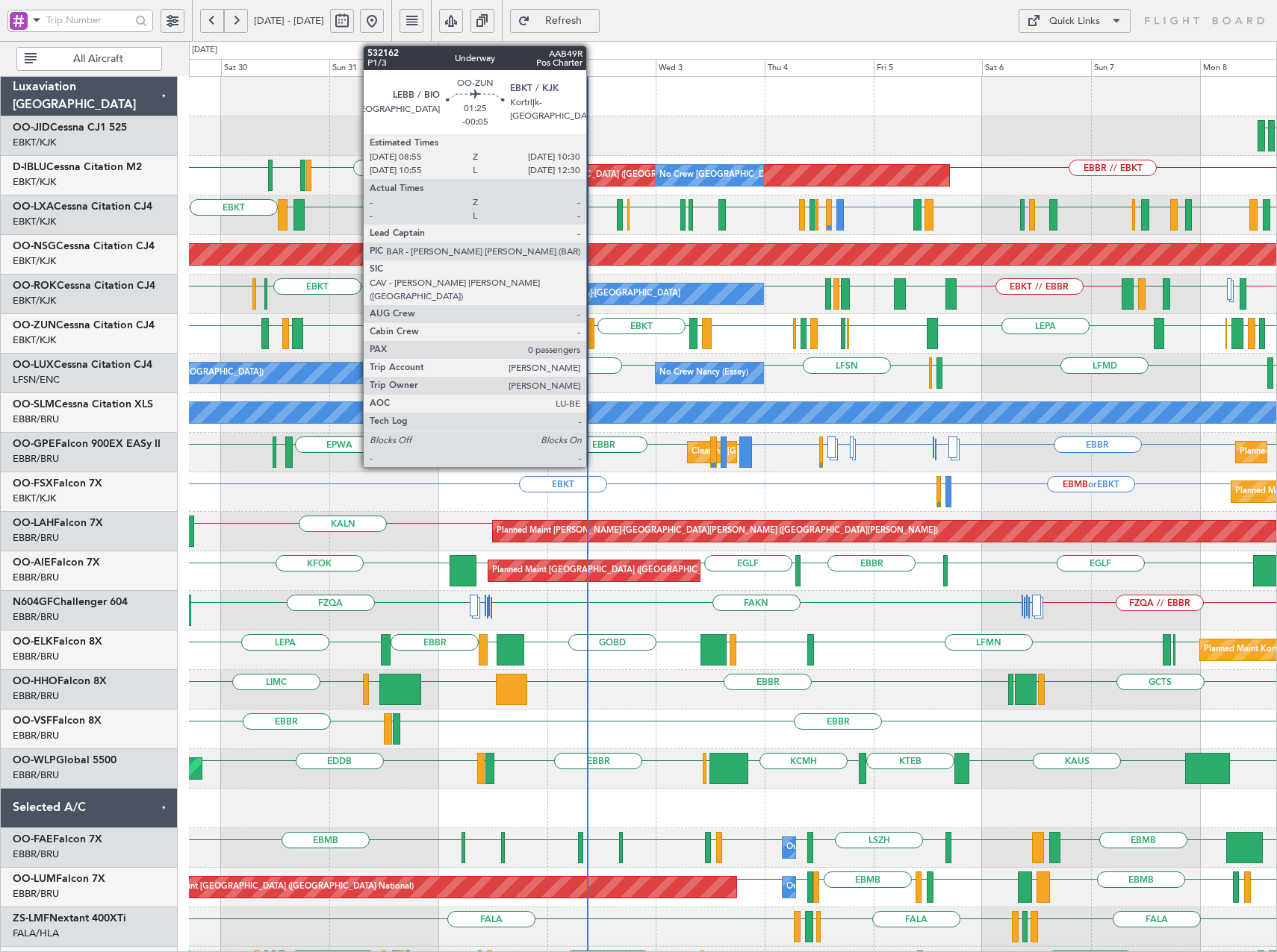
click at [593, 333] on div at bounding box center [590, 333] width 7 height 31
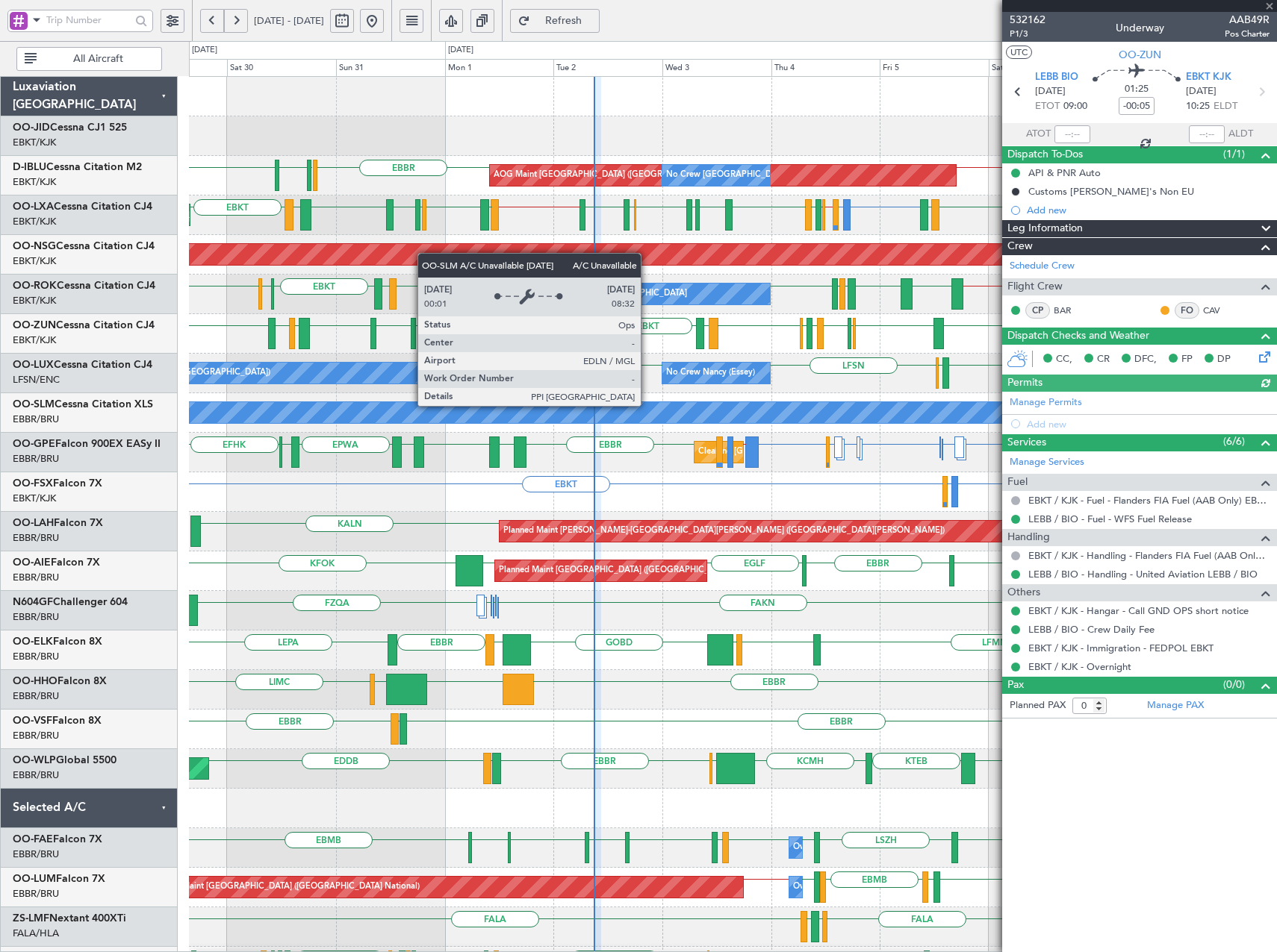
click at [1269, 4] on div at bounding box center [1139, 5] width 274 height 12
click at [1269, 4] on span at bounding box center [1269, 6] width 15 height 13
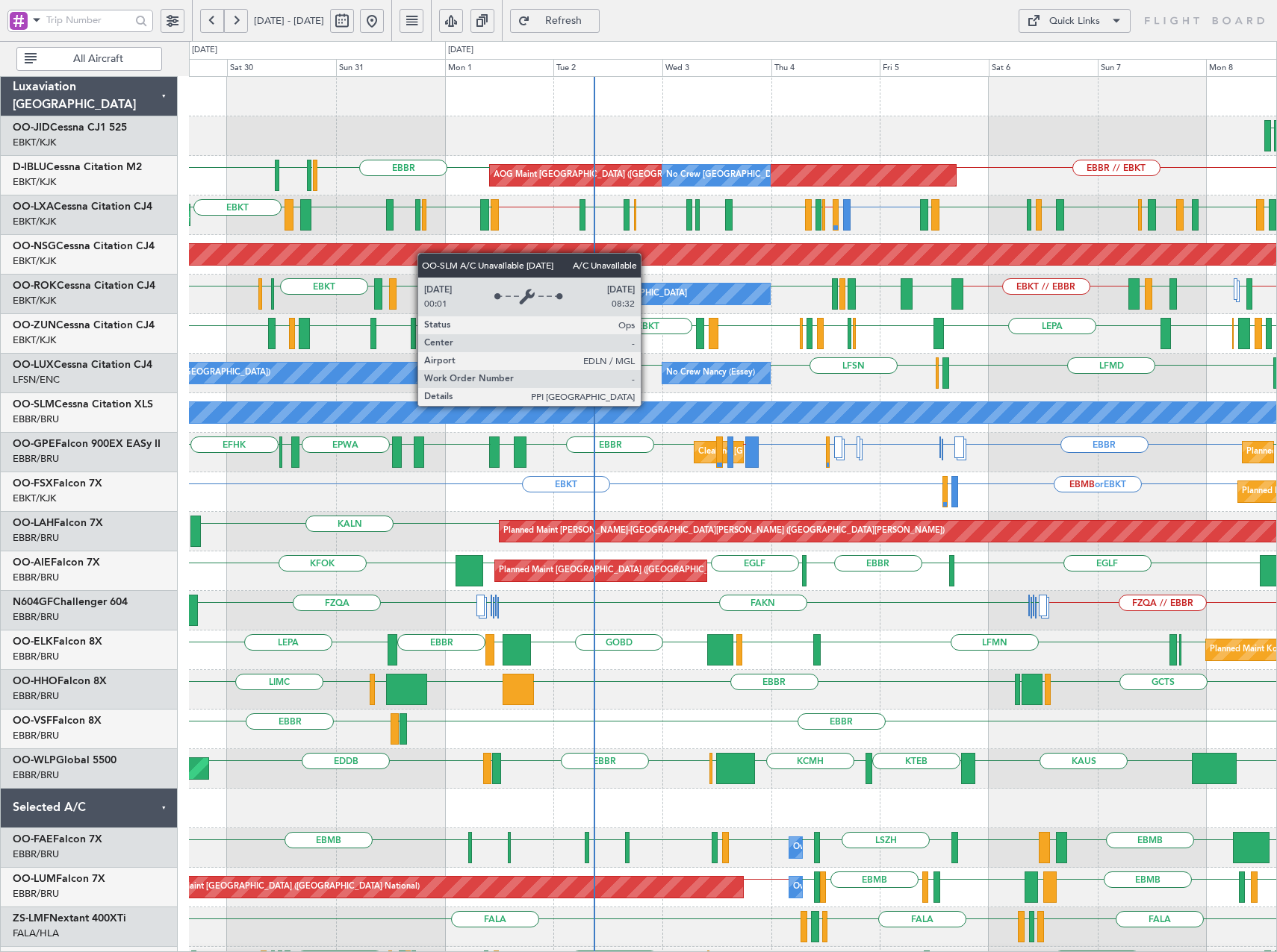
click at [1069, 21] on div "Quick Links" at bounding box center [1074, 22] width 51 height 15
click at [1074, 55] on button "Trip Builder" at bounding box center [1074, 56] width 112 height 36
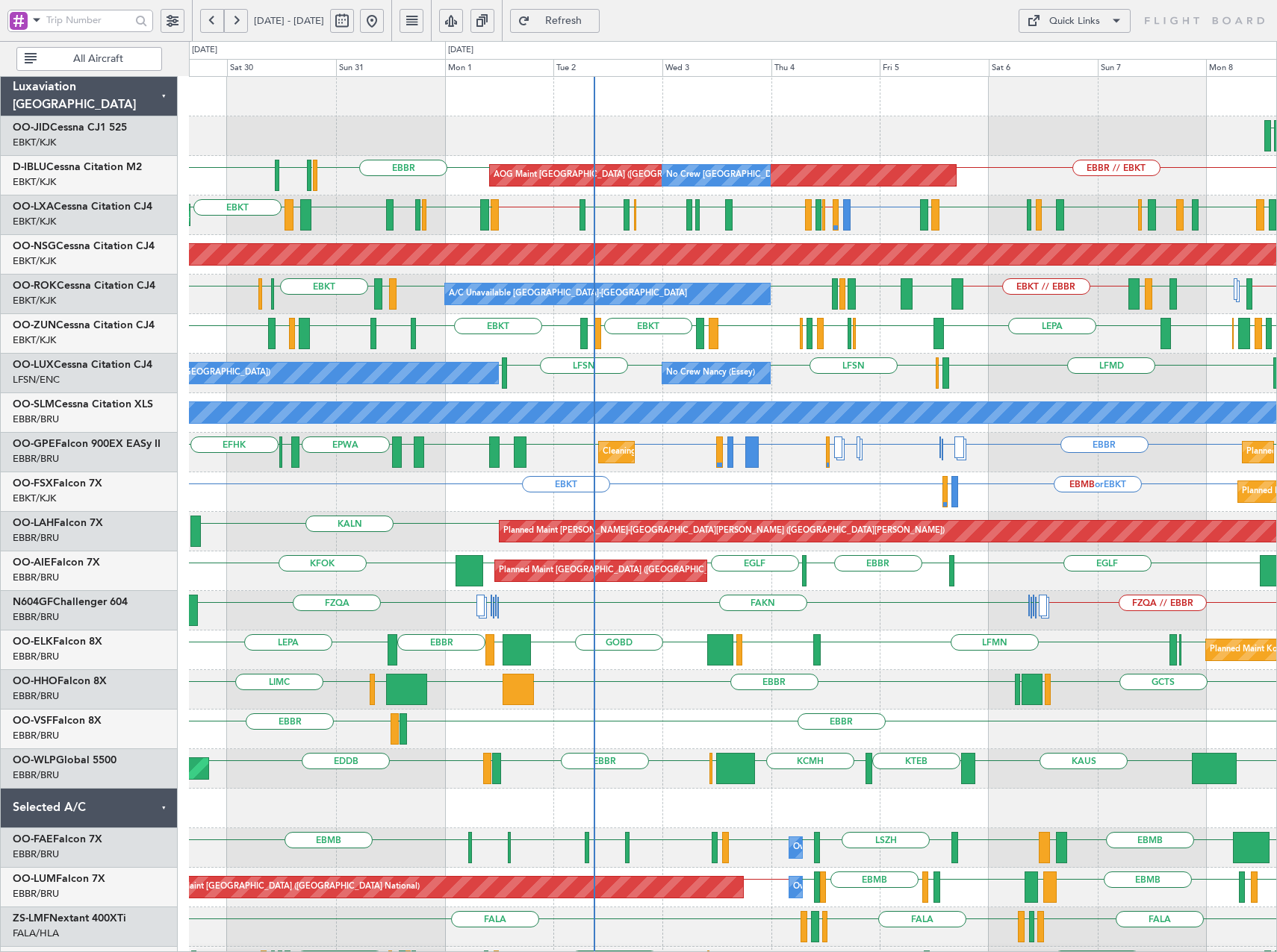
click at [595, 26] on span "Refresh" at bounding box center [563, 21] width 61 height 11
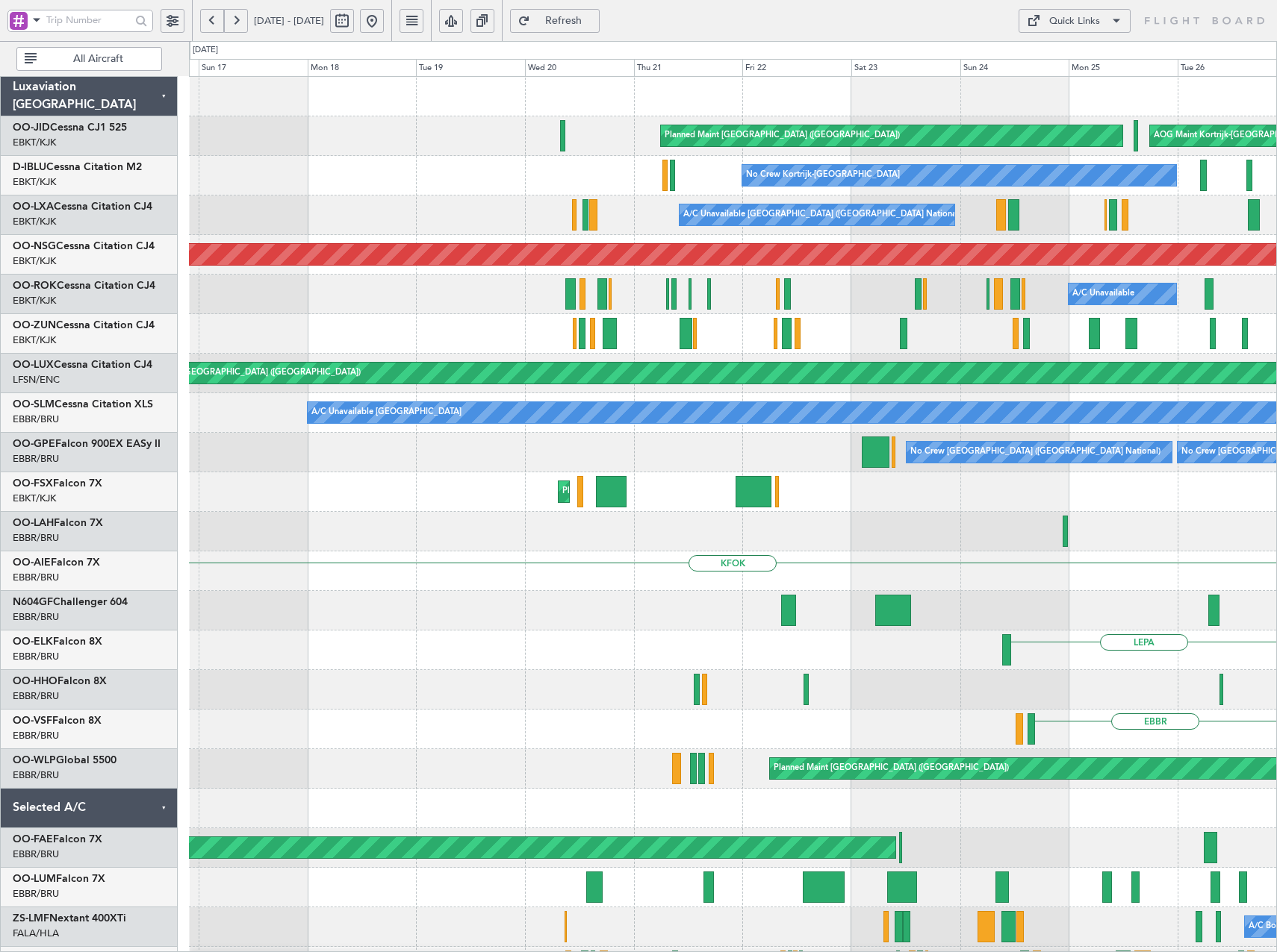
click at [1276, 443] on html "29 Aug 2025 - 08 Sep 2025 Refresh Quick Links All Aircraft AOG Maint Kortrijk-W…" at bounding box center [638, 476] width 1277 height 952
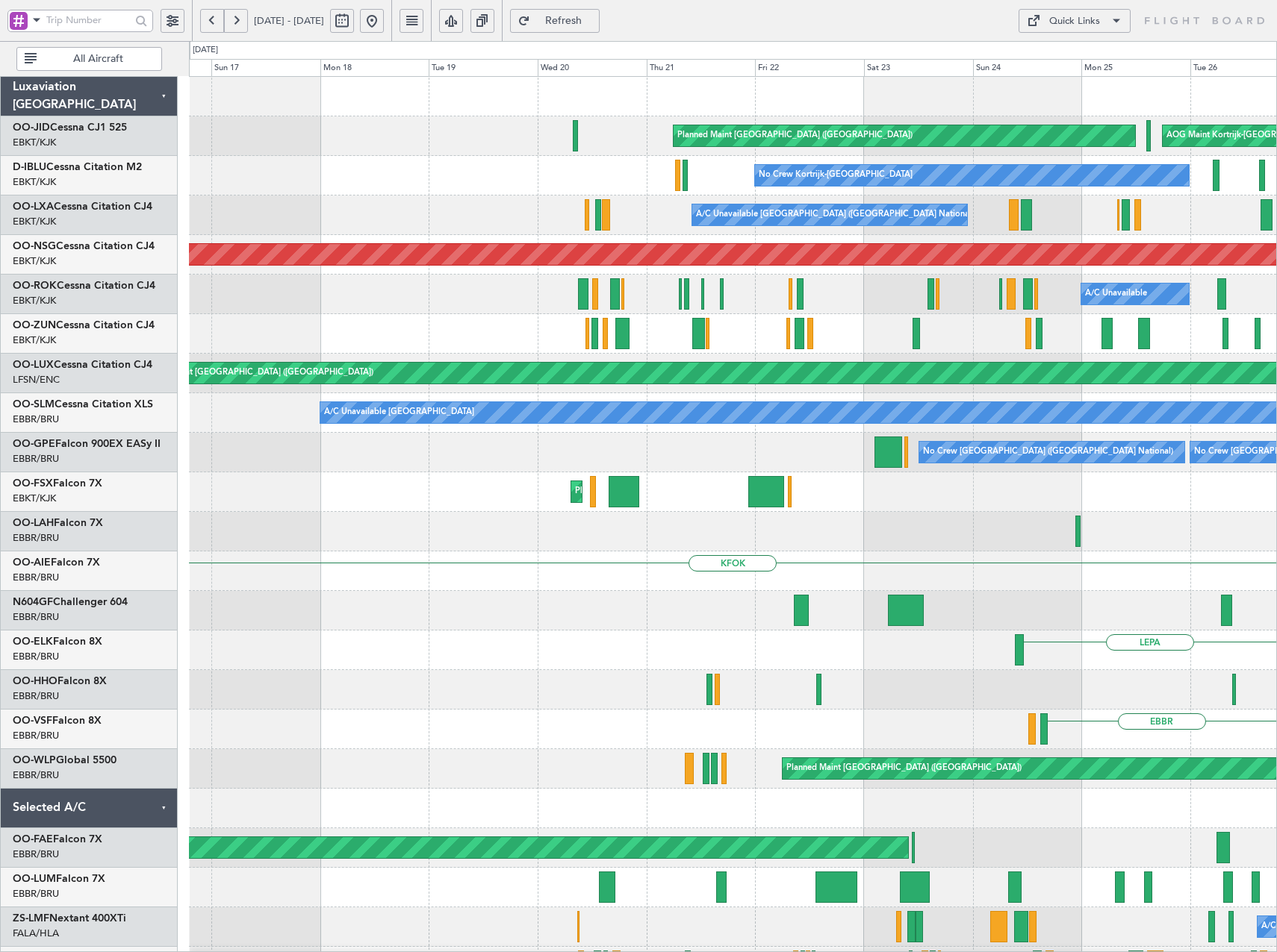
click at [425, 300] on div "A/C Unavailable" at bounding box center [733, 294] width 1087 height 39
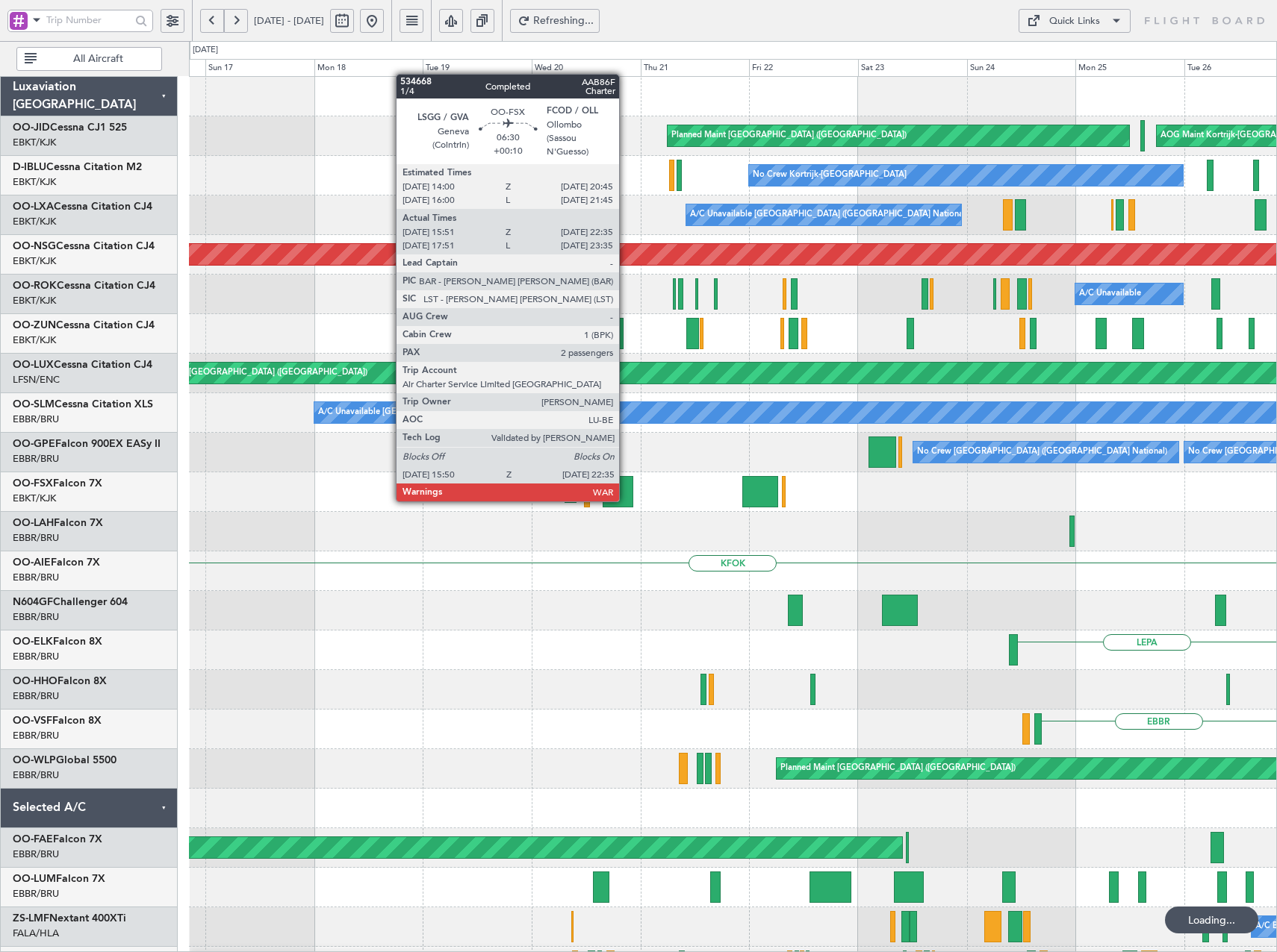
click at [626, 487] on div at bounding box center [618, 491] width 30 height 31
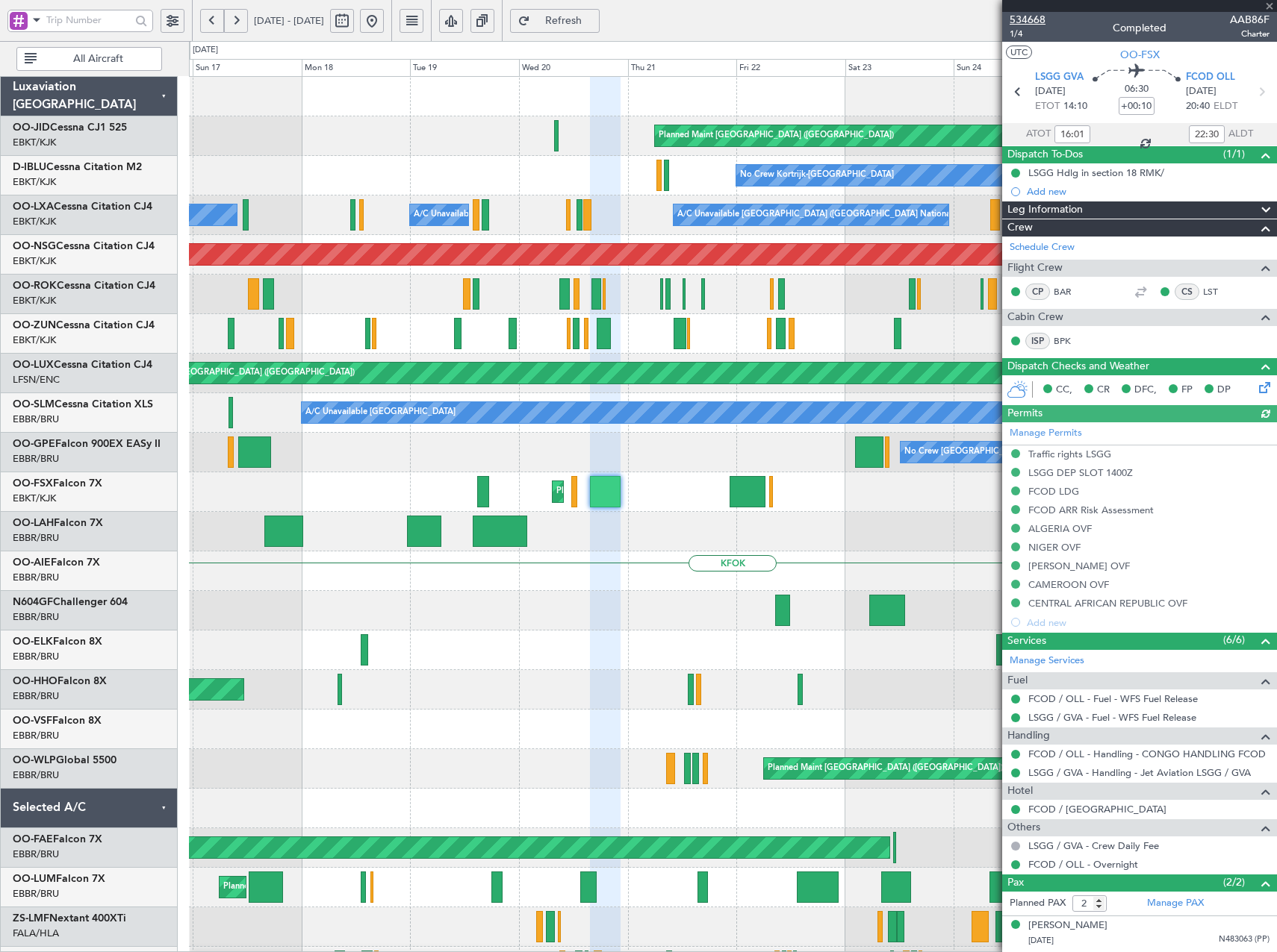
click at [1028, 15] on span "534668" at bounding box center [1028, 19] width 36 height 15
click at [354, 15] on button at bounding box center [342, 21] width 24 height 24
select select "8"
select select "2025"
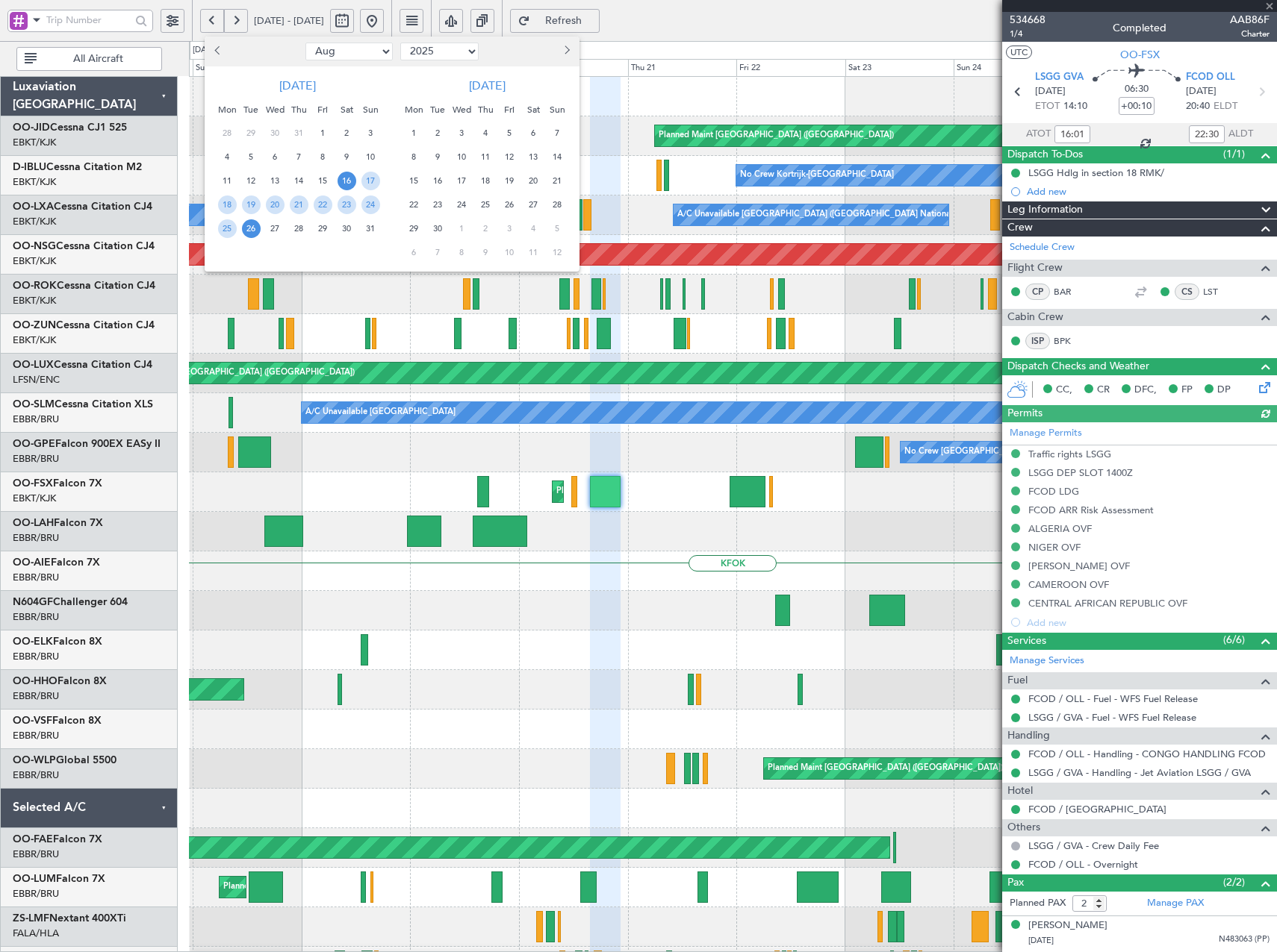
click at [417, 18] on div at bounding box center [638, 476] width 1277 height 952
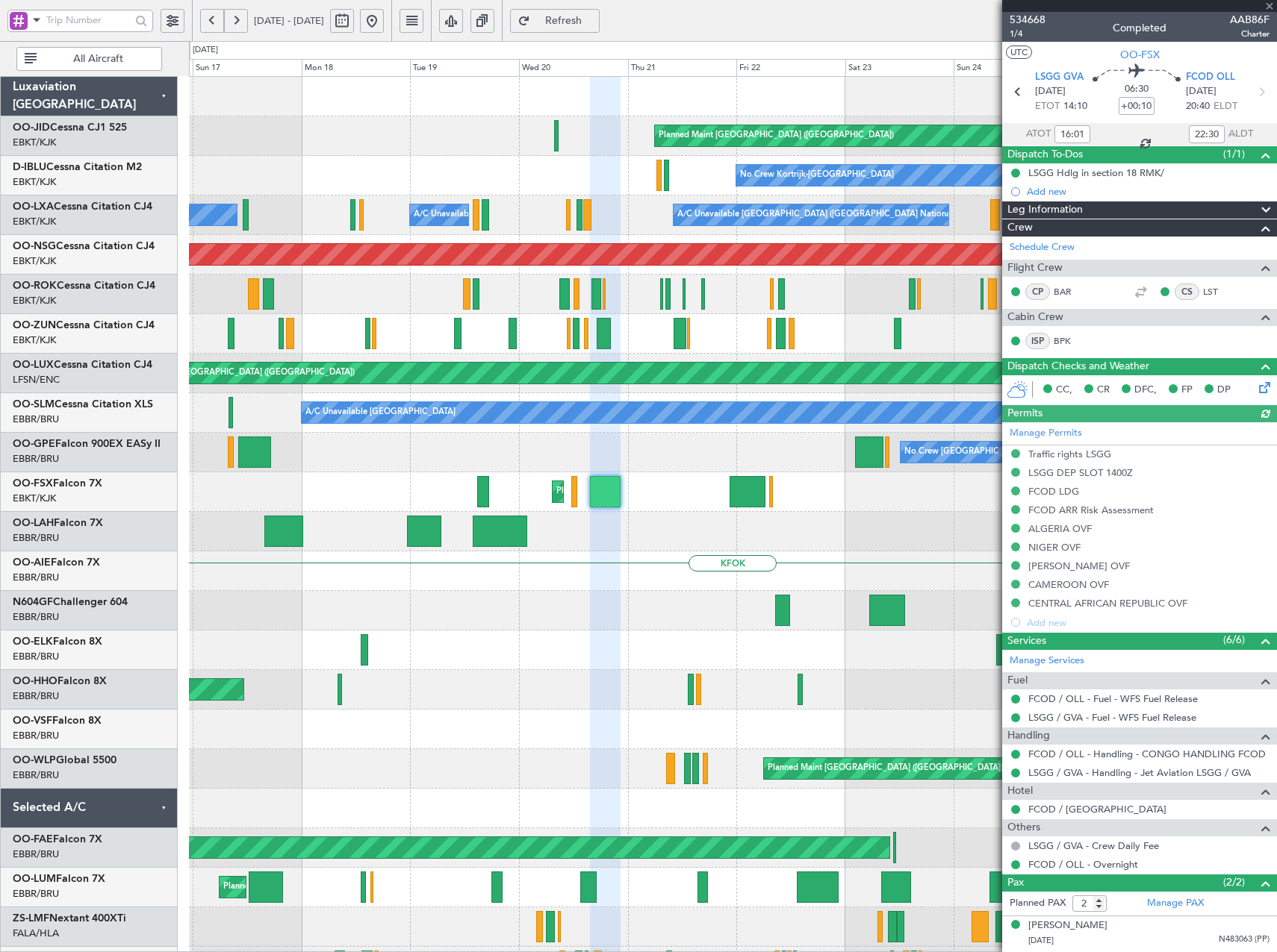
click at [384, 21] on button at bounding box center [371, 21] width 24 height 24
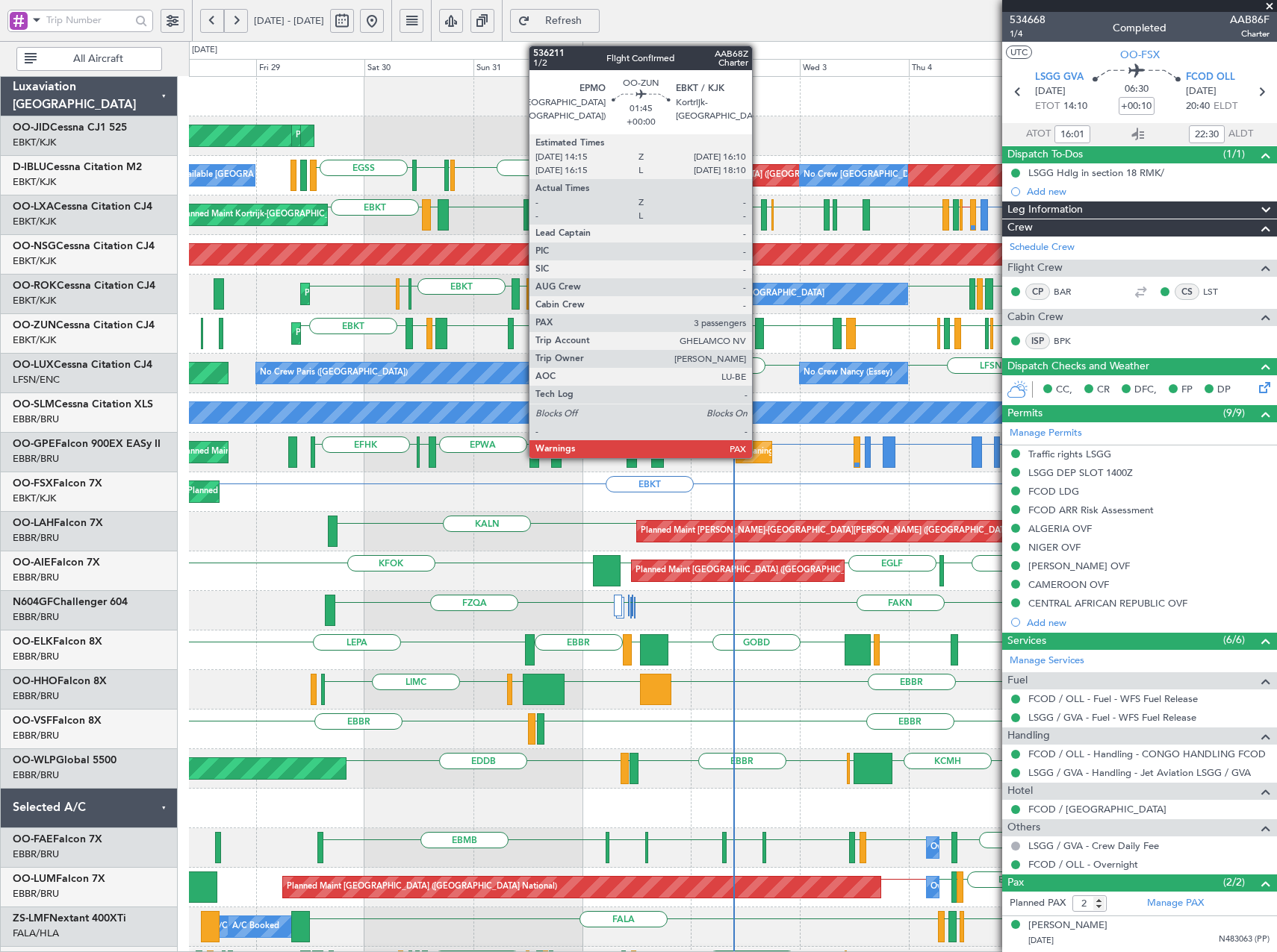
click at [759, 340] on div at bounding box center [760, 333] width 9 height 31
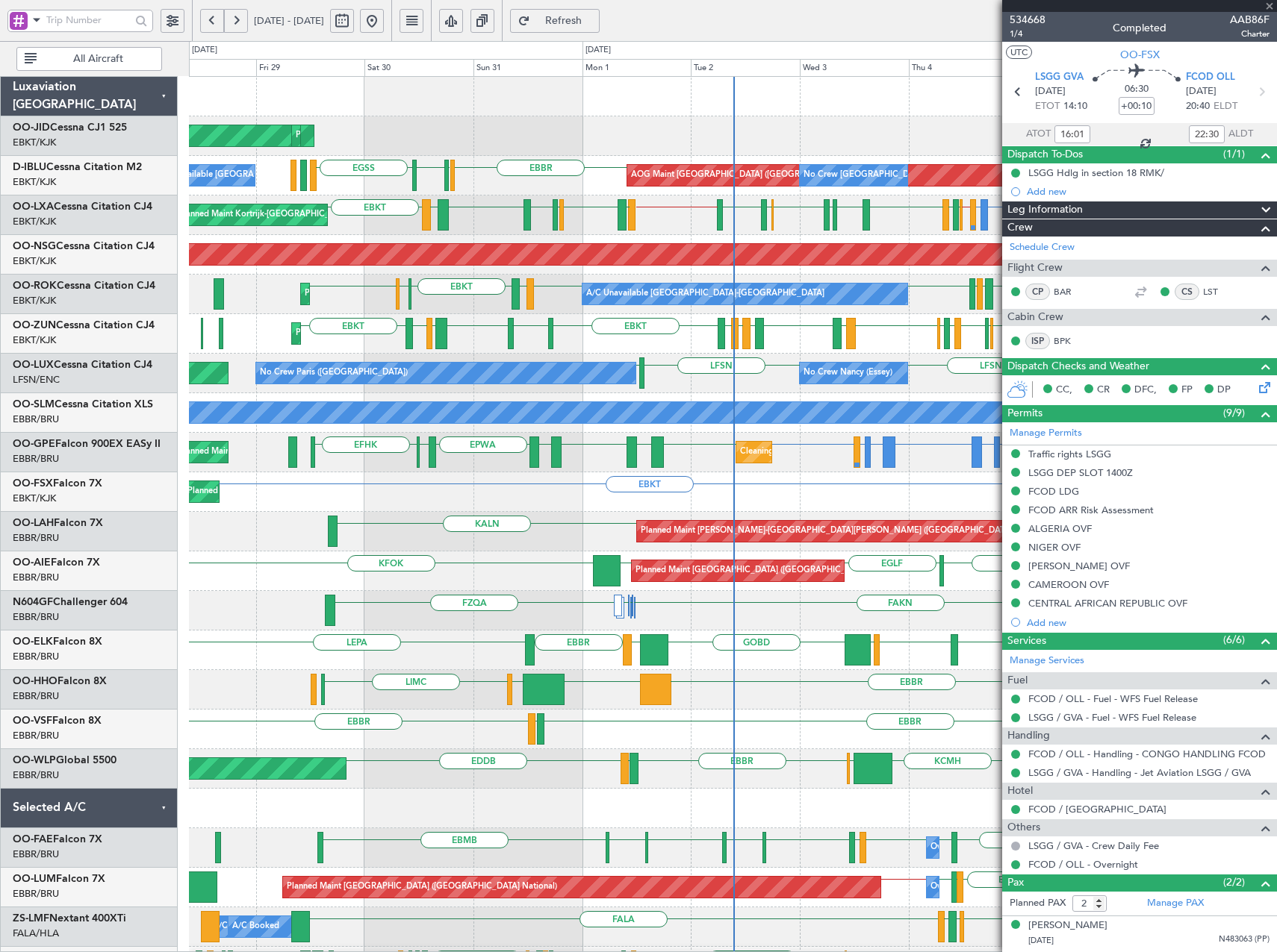
type input "3"
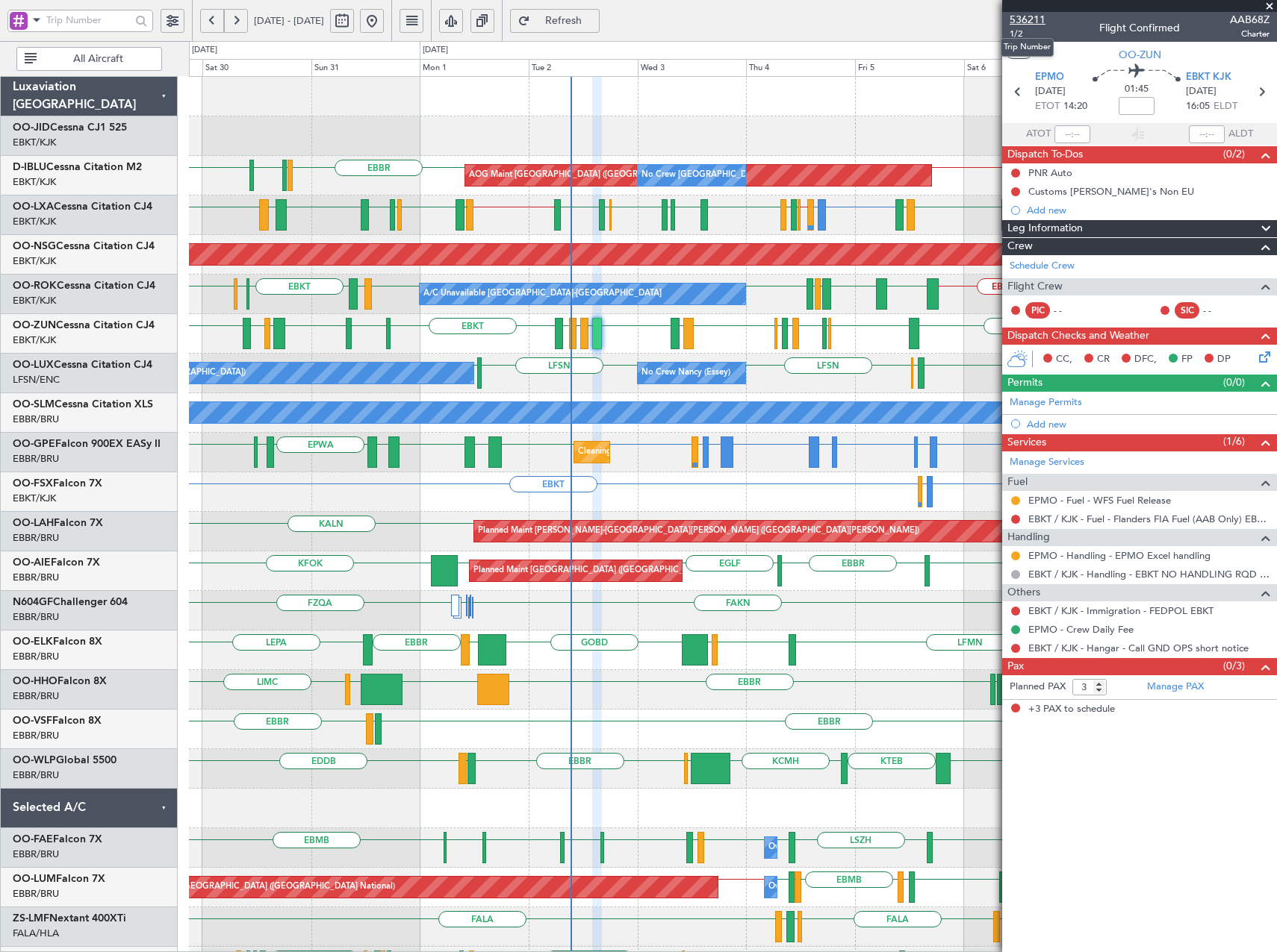
click at [1035, 22] on span "536211" at bounding box center [1028, 19] width 36 height 15
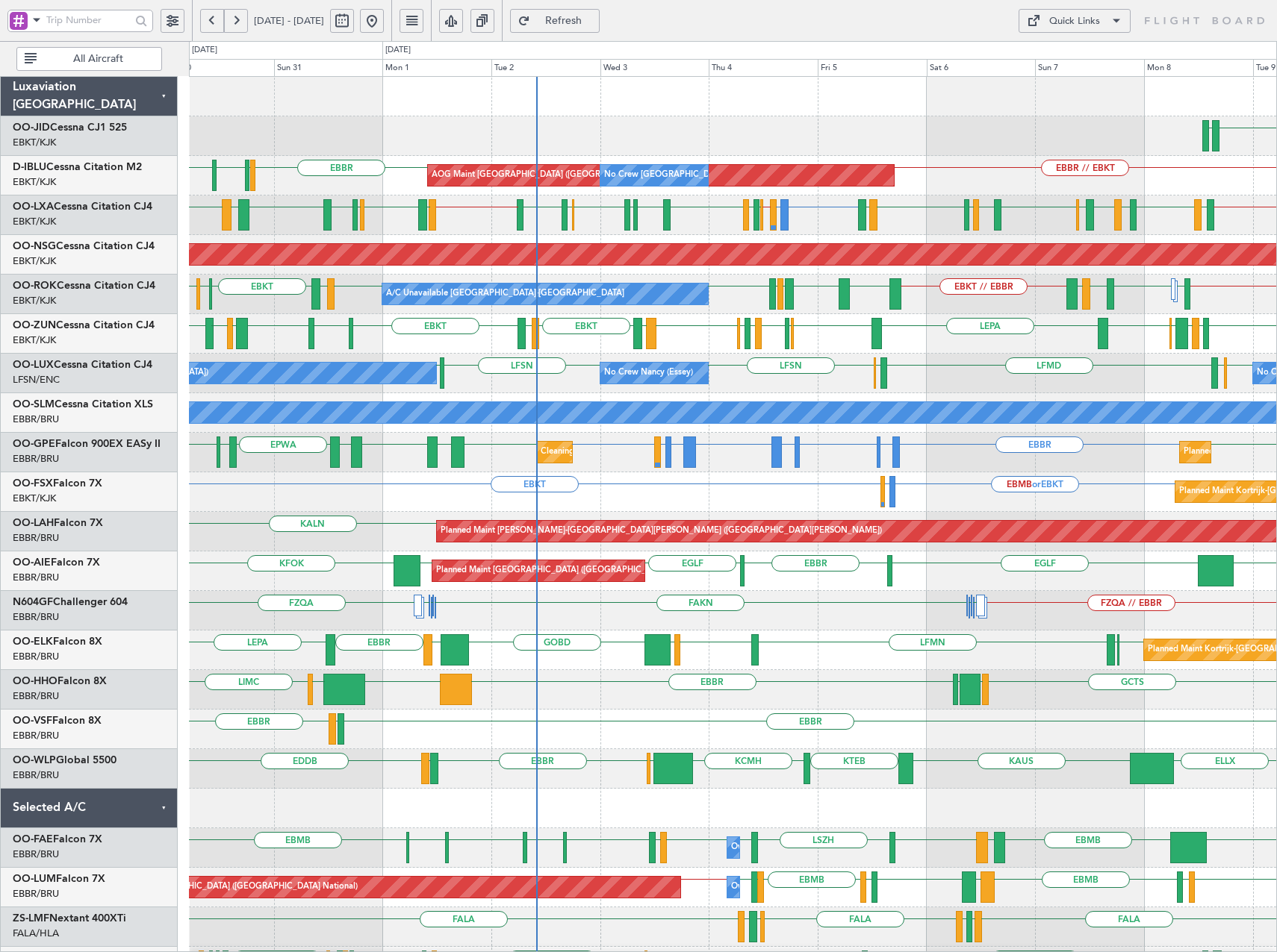
click at [1072, 474] on div "LHPP EDDN Planned Maint Kortrijk-Wevelgem AOG Maint Kortrijk-Wevelgem EBBR // E…" at bounding box center [733, 610] width 1087 height 1068
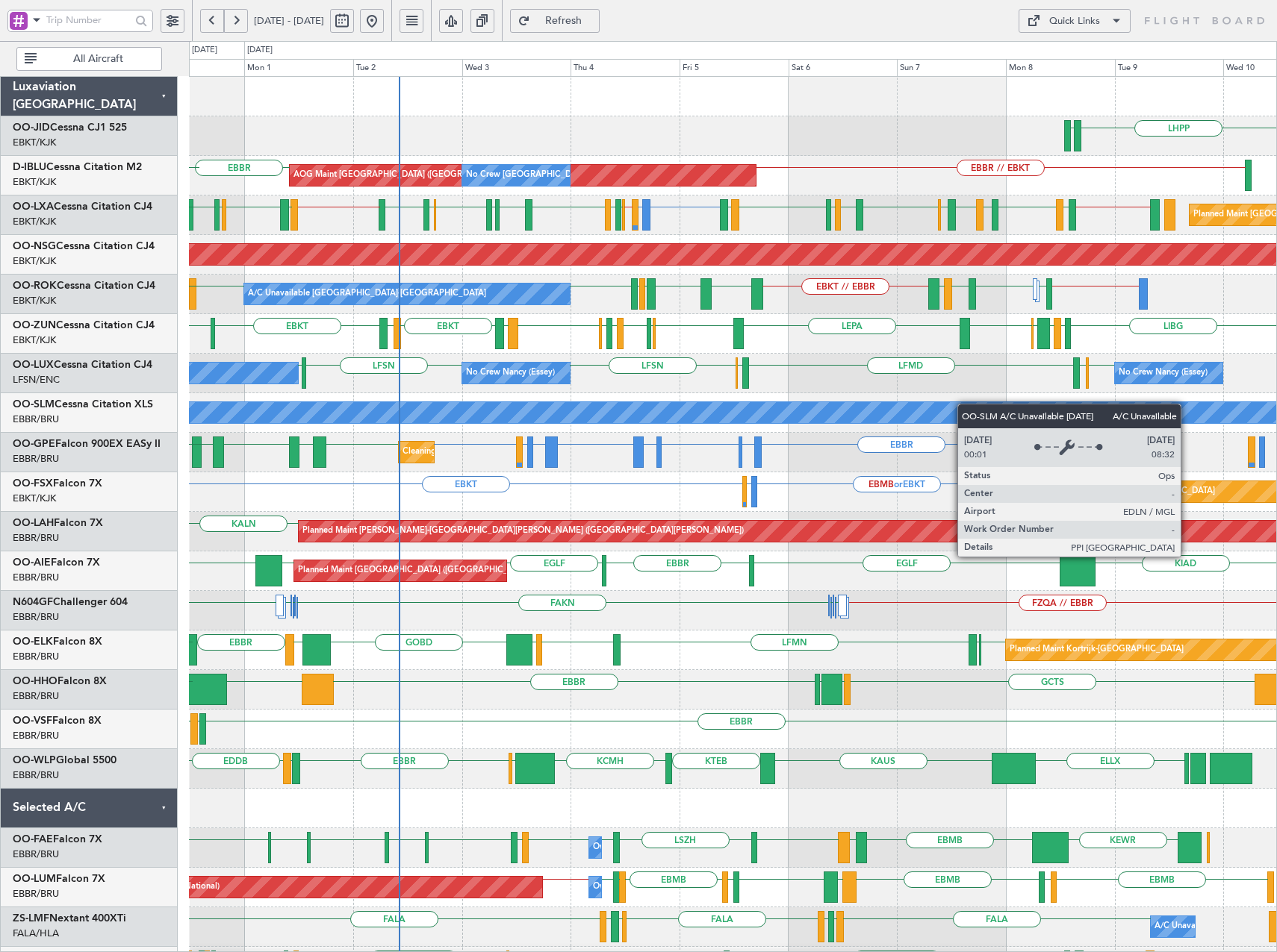
click at [916, 417] on div "LHPP EDDN Planned Maint Kortrijk-Wevelgem AOG Maint Kortrijk-Wevelgem AOG Maint…" at bounding box center [733, 610] width 1087 height 1068
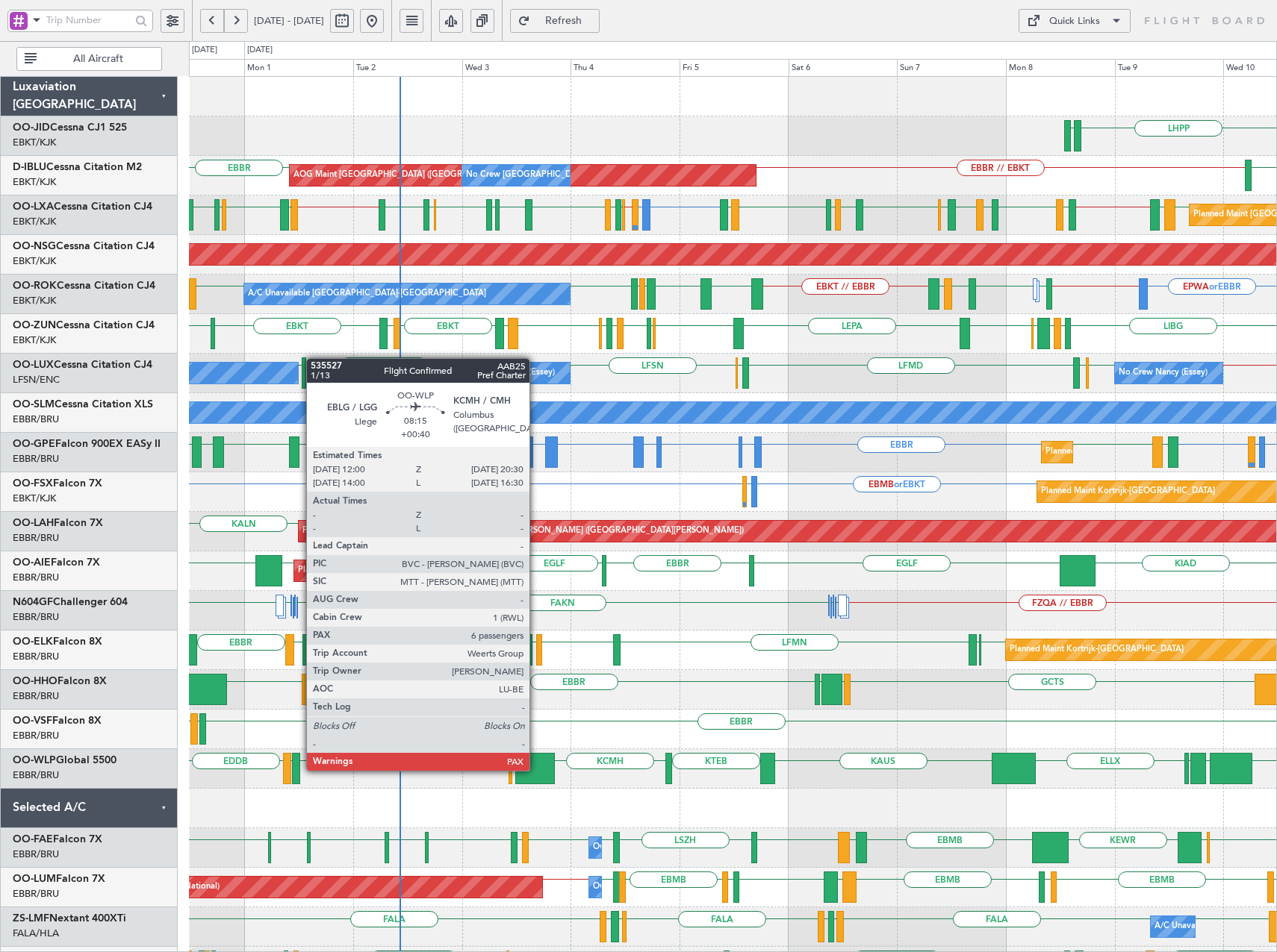
click at [536, 769] on div at bounding box center [534, 768] width 39 height 31
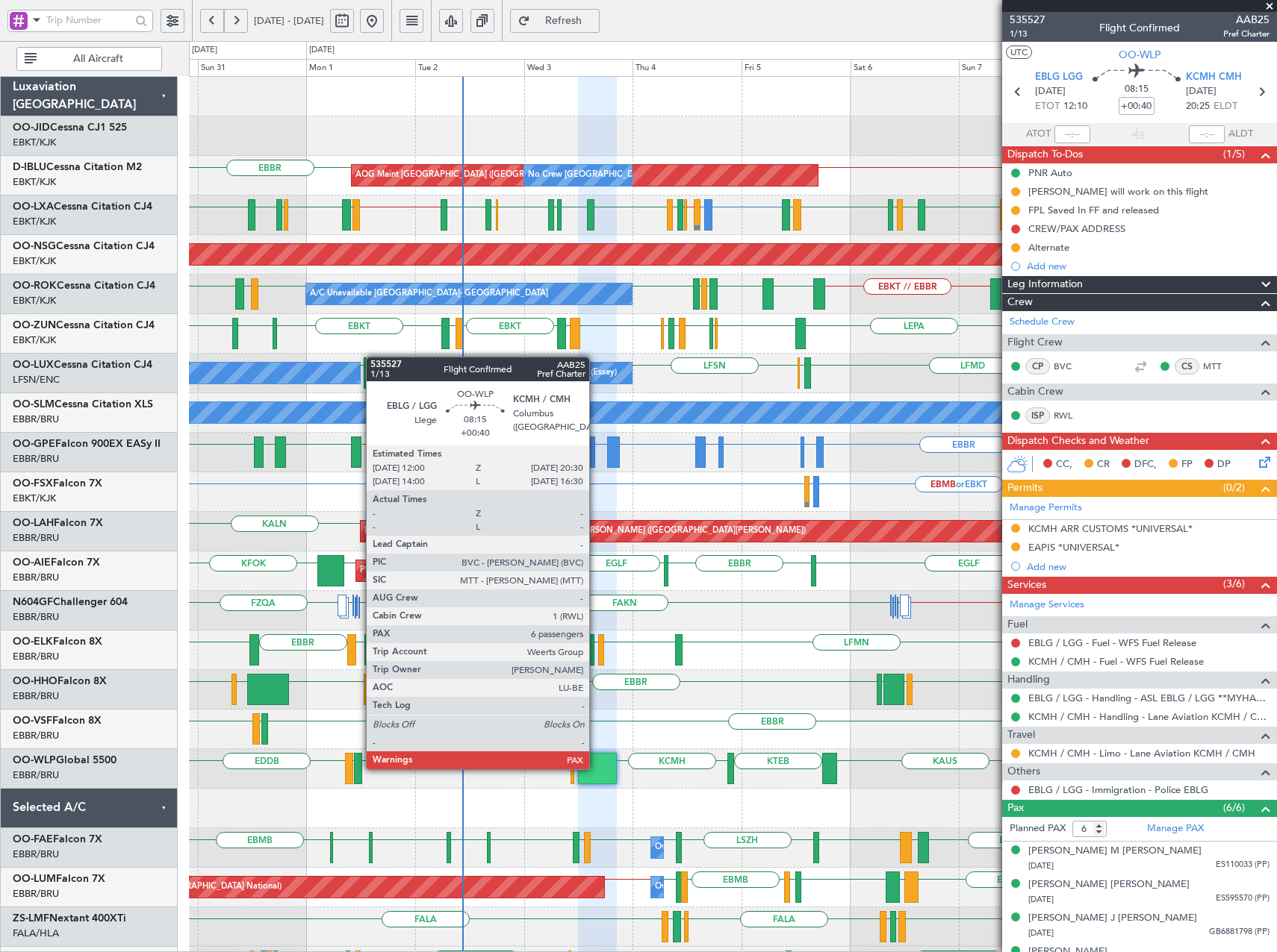
click at [595, 768] on div at bounding box center [596, 768] width 39 height 31
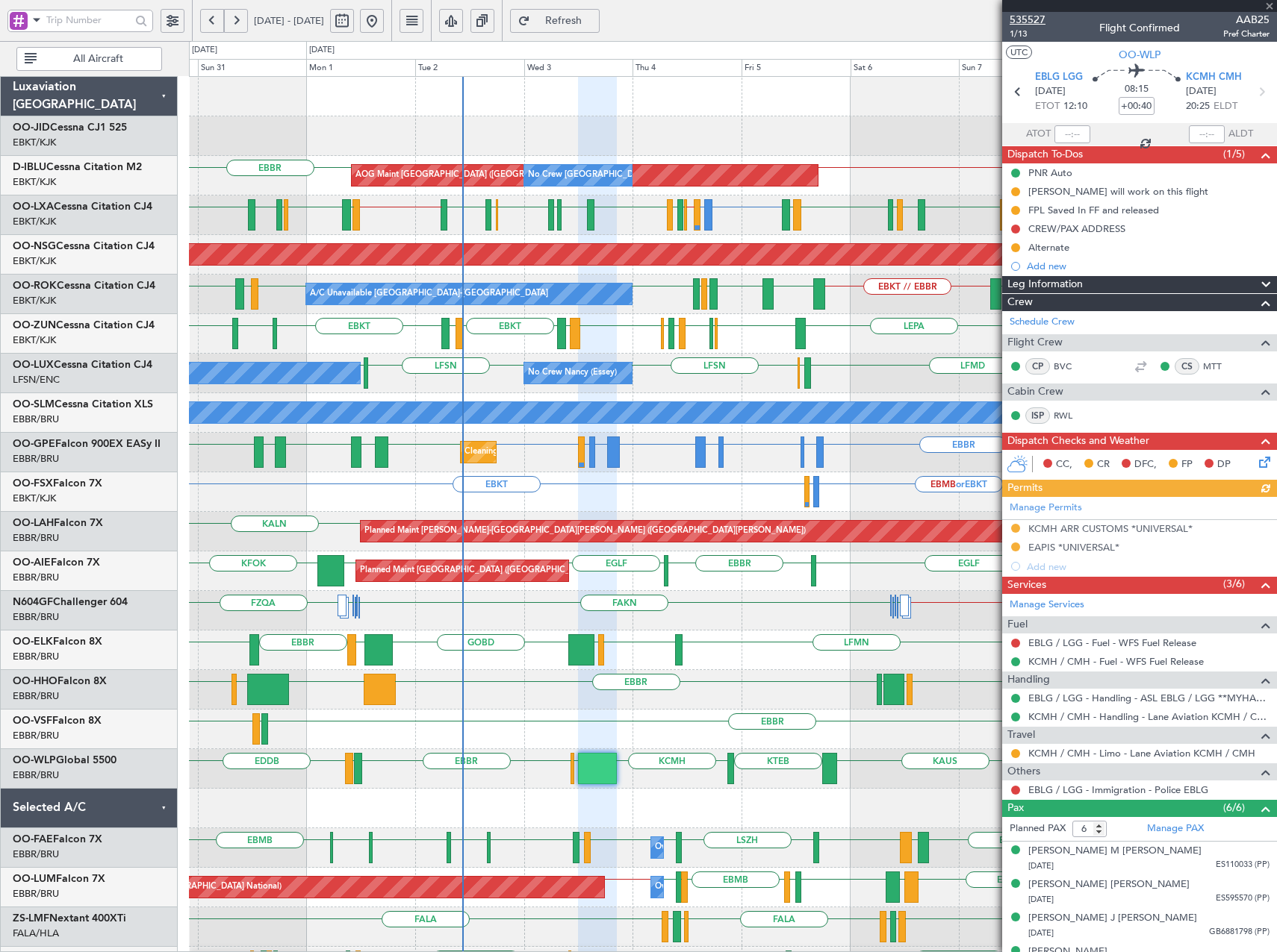
click at [1030, 19] on span "535527" at bounding box center [1028, 19] width 36 height 15
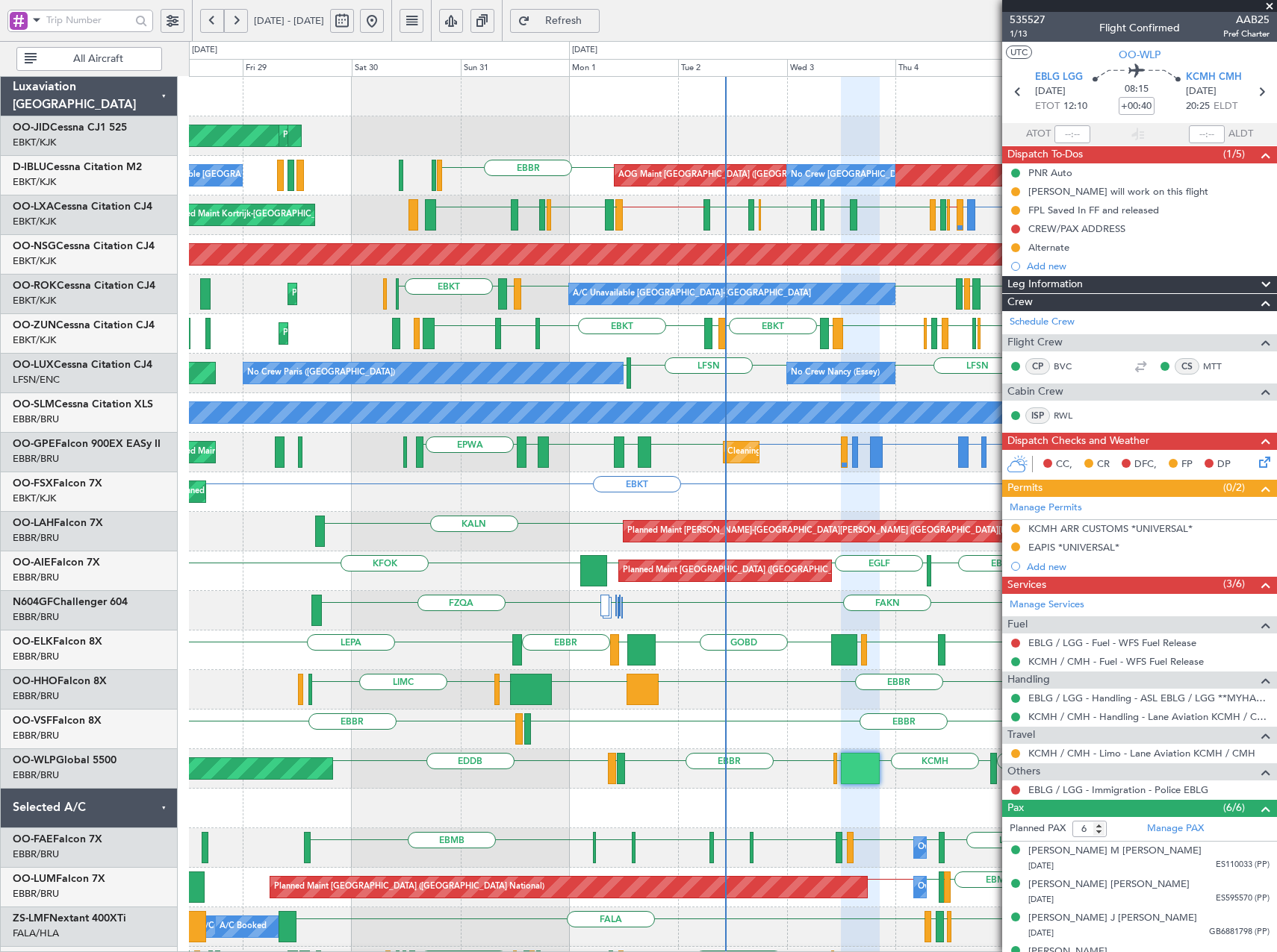
click at [701, 809] on div "AOG Maint Kortrijk-Wevelgem Planned Maint Kortrijk-Wevelgem EDDN LHPP AOG Maint…" at bounding box center [733, 610] width 1087 height 1068
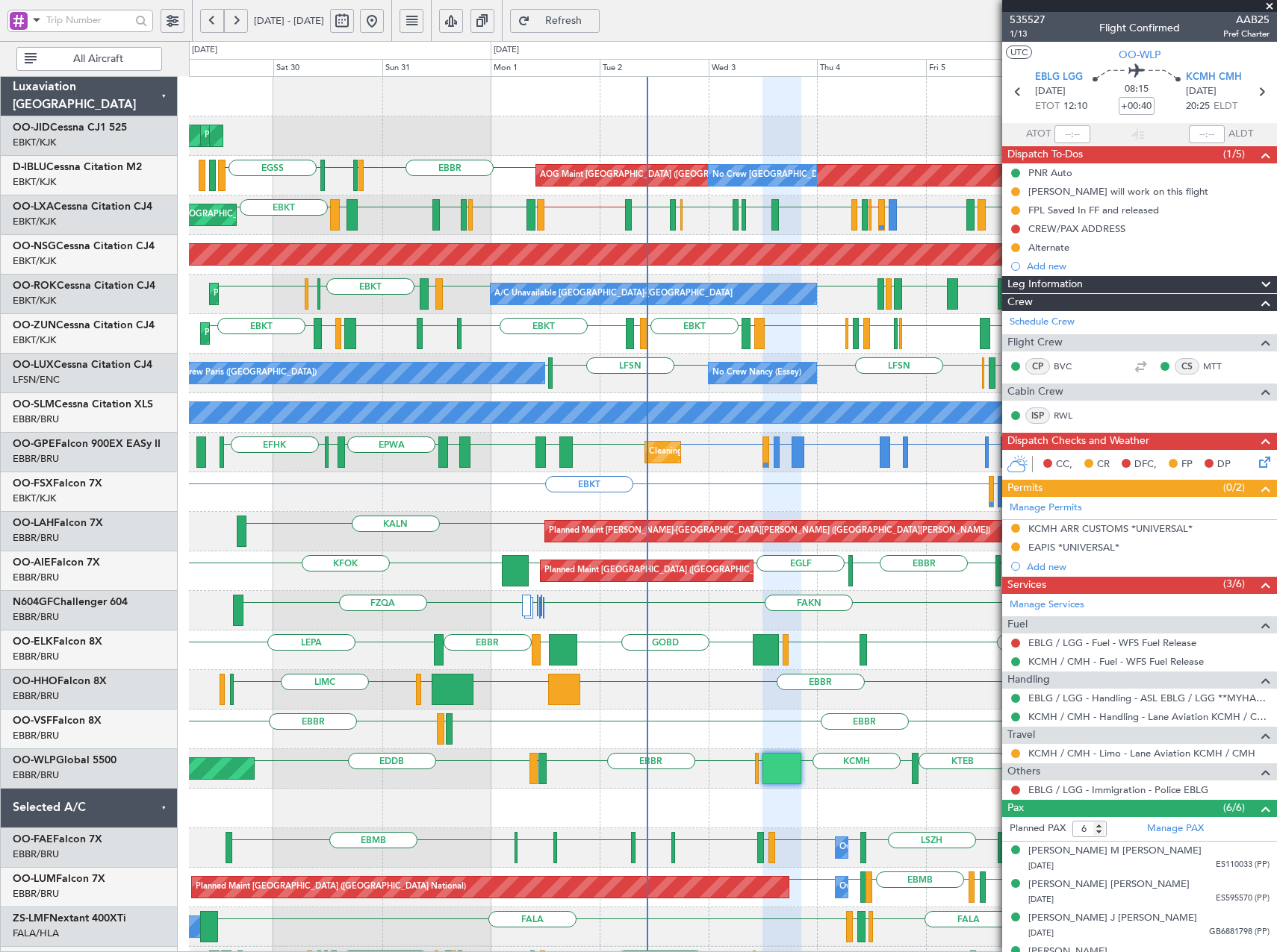
scroll to position [2, 0]
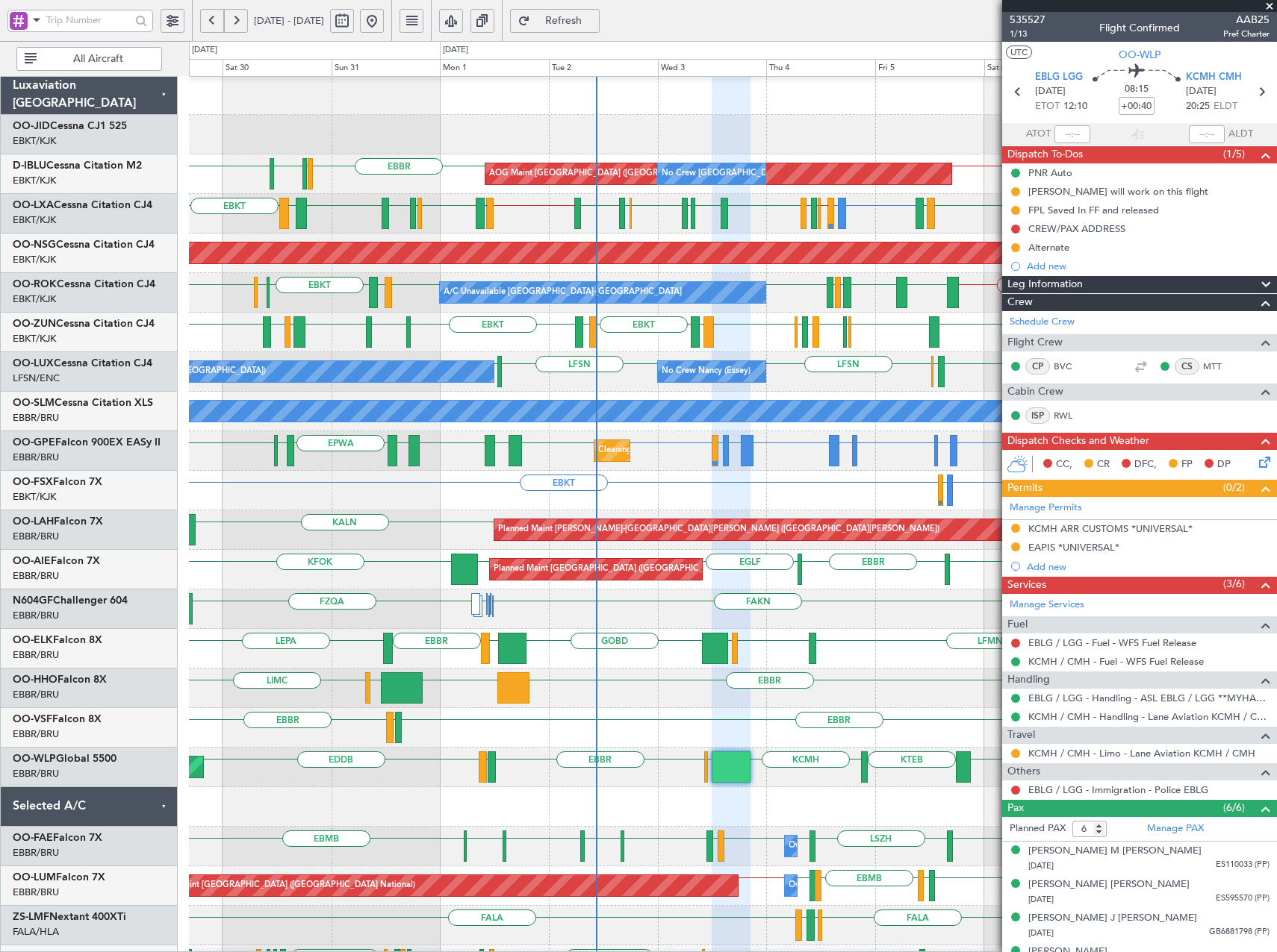
click at [715, 734] on div "EBBR EBBR LEGE" at bounding box center [733, 728] width 1087 height 39
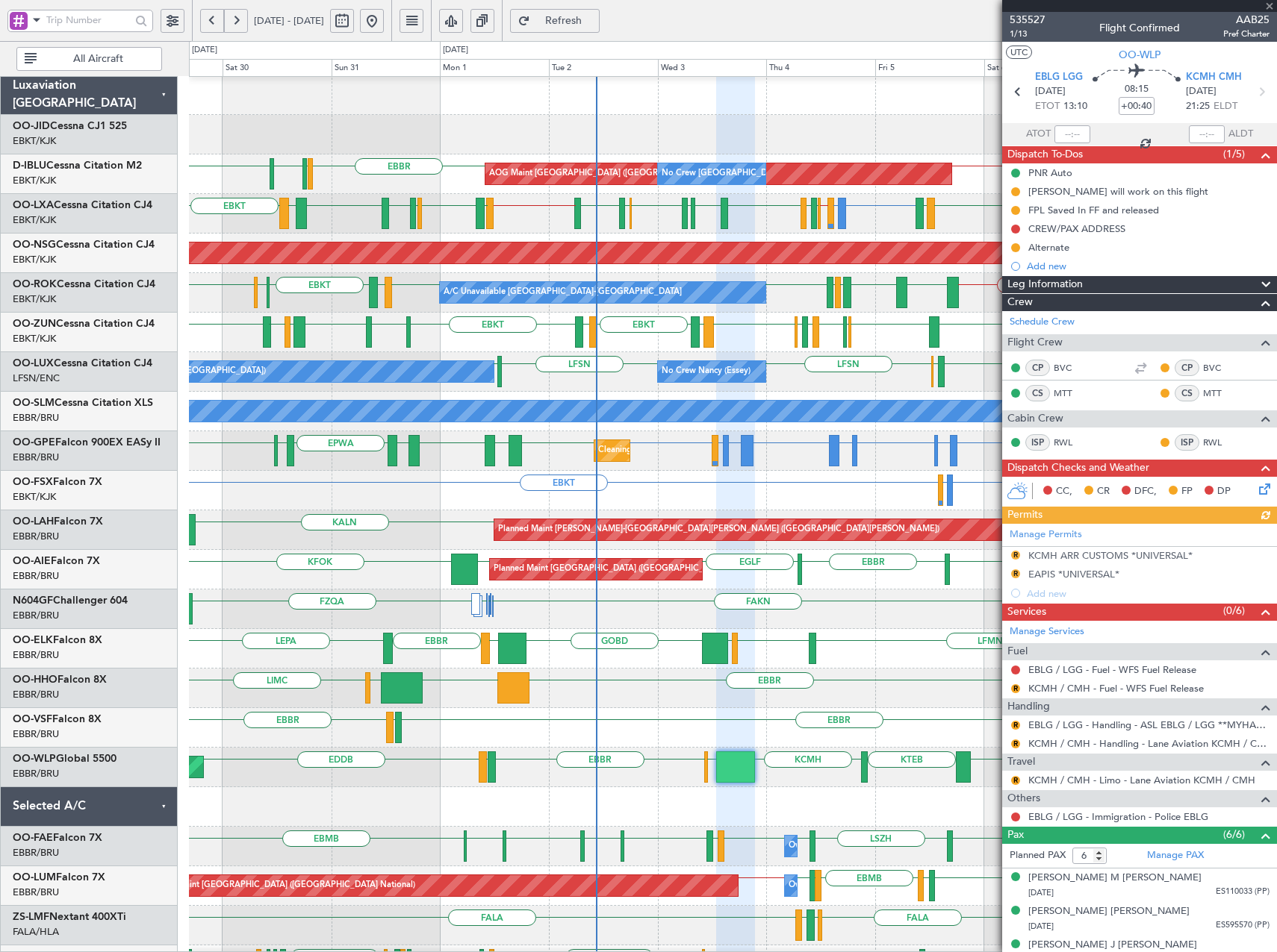
drag, startPoint x: 630, startPoint y: 20, endPoint x: 633, endPoint y: 31, distance: 11.4
click at [595, 21] on span "Refresh" at bounding box center [563, 21] width 61 height 11
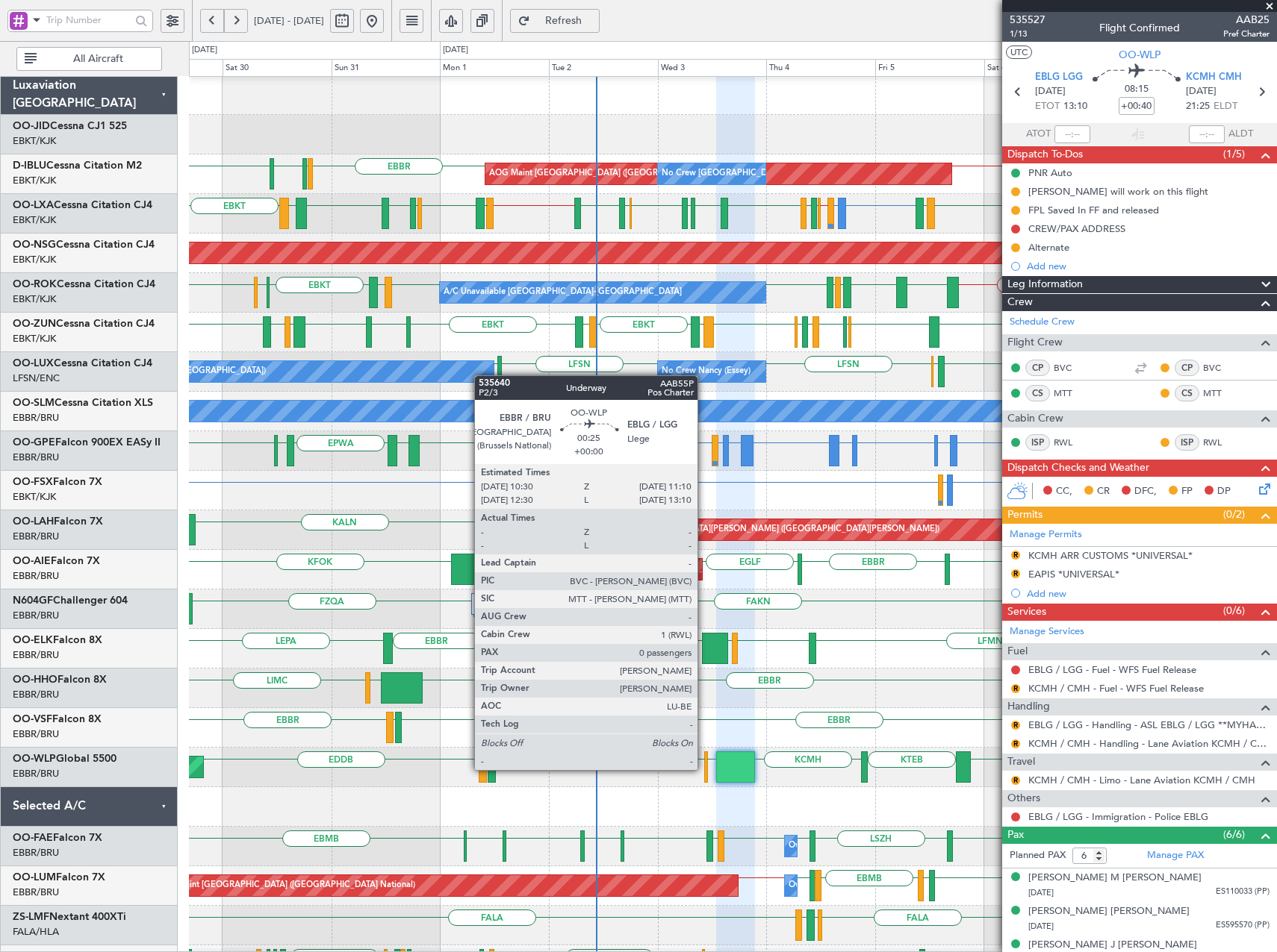
click at [704, 770] on div at bounding box center [706, 766] width 4 height 31
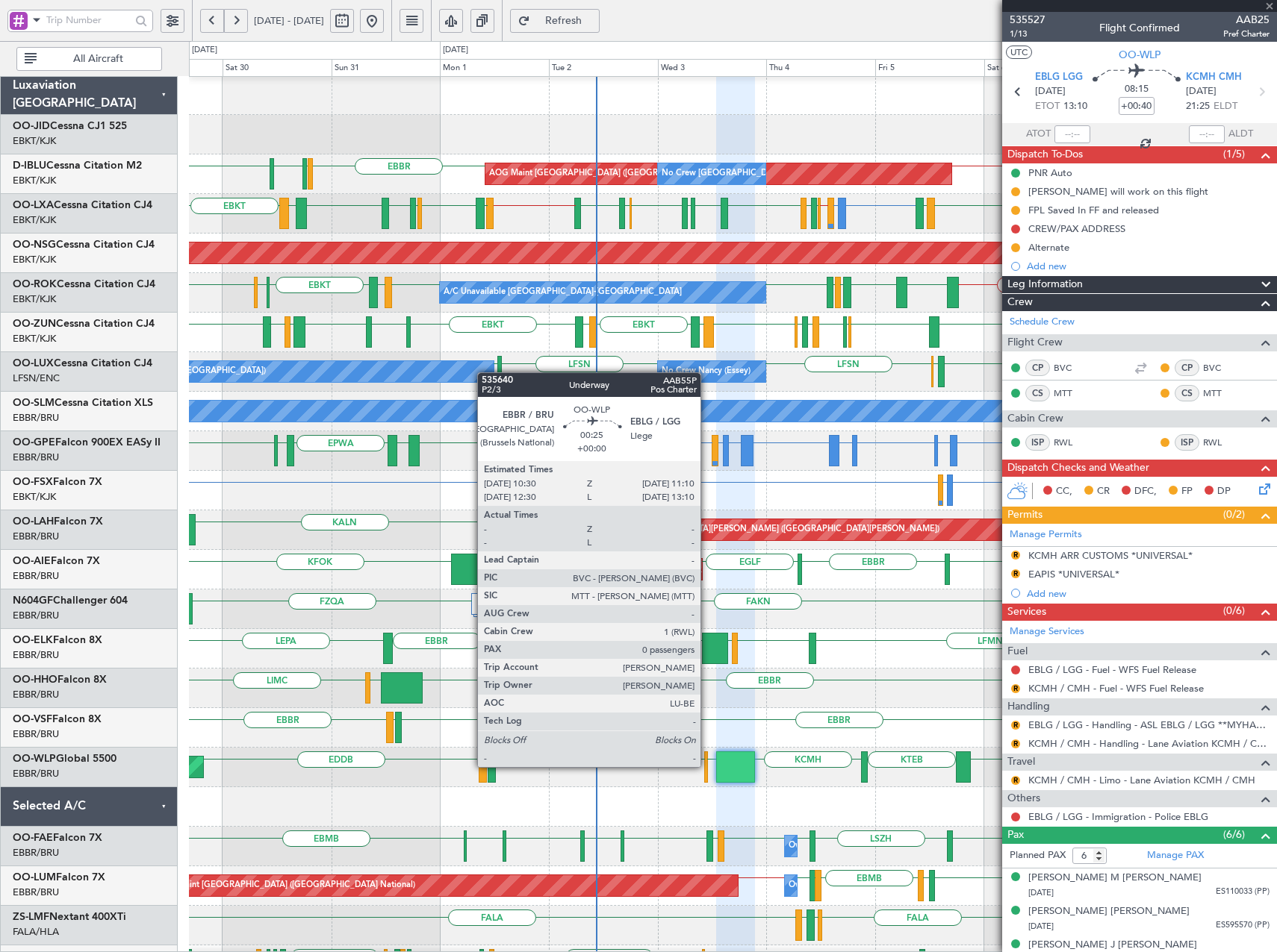
type input "0"
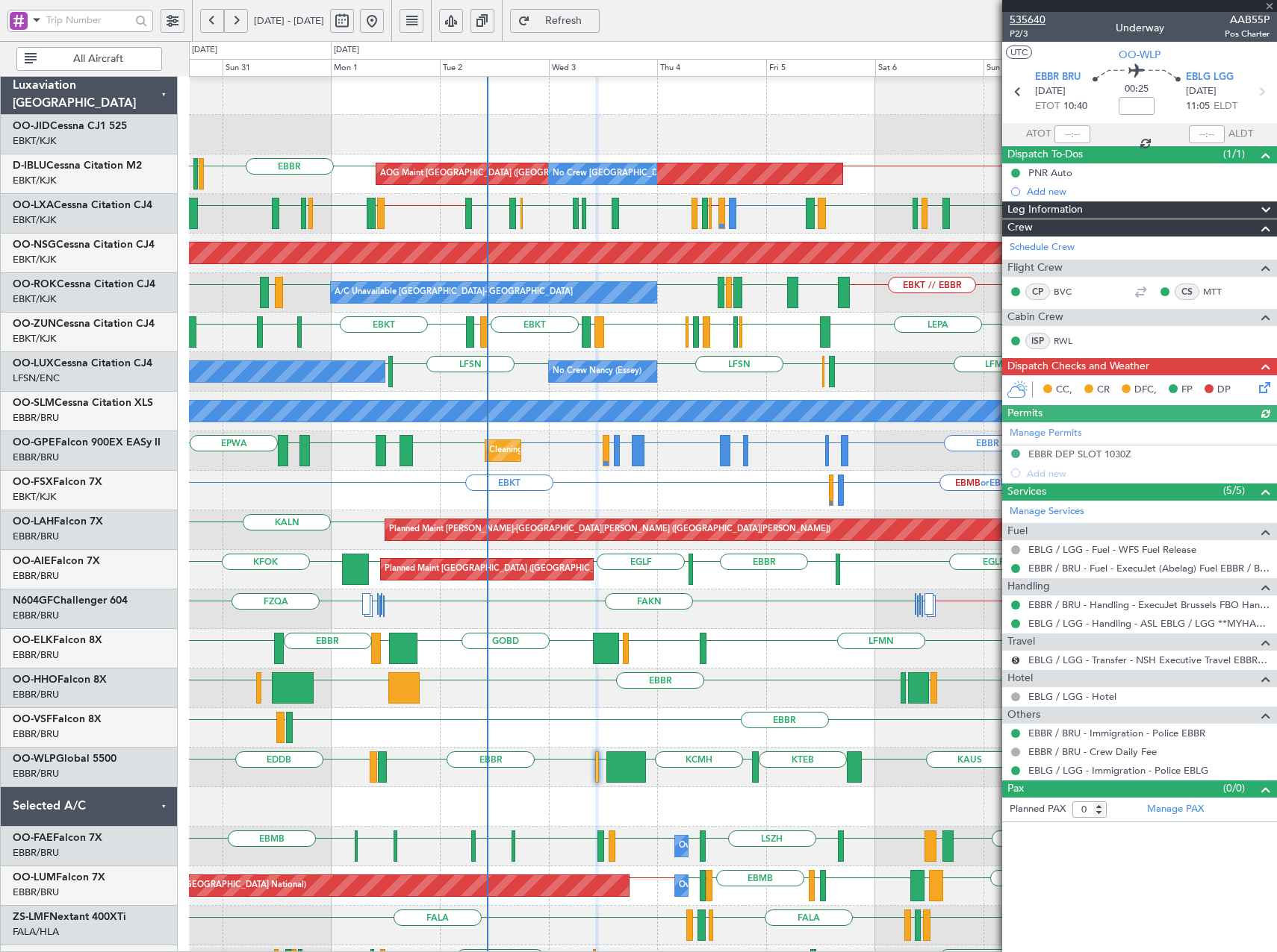
click at [1026, 20] on span "535640" at bounding box center [1028, 19] width 36 height 15
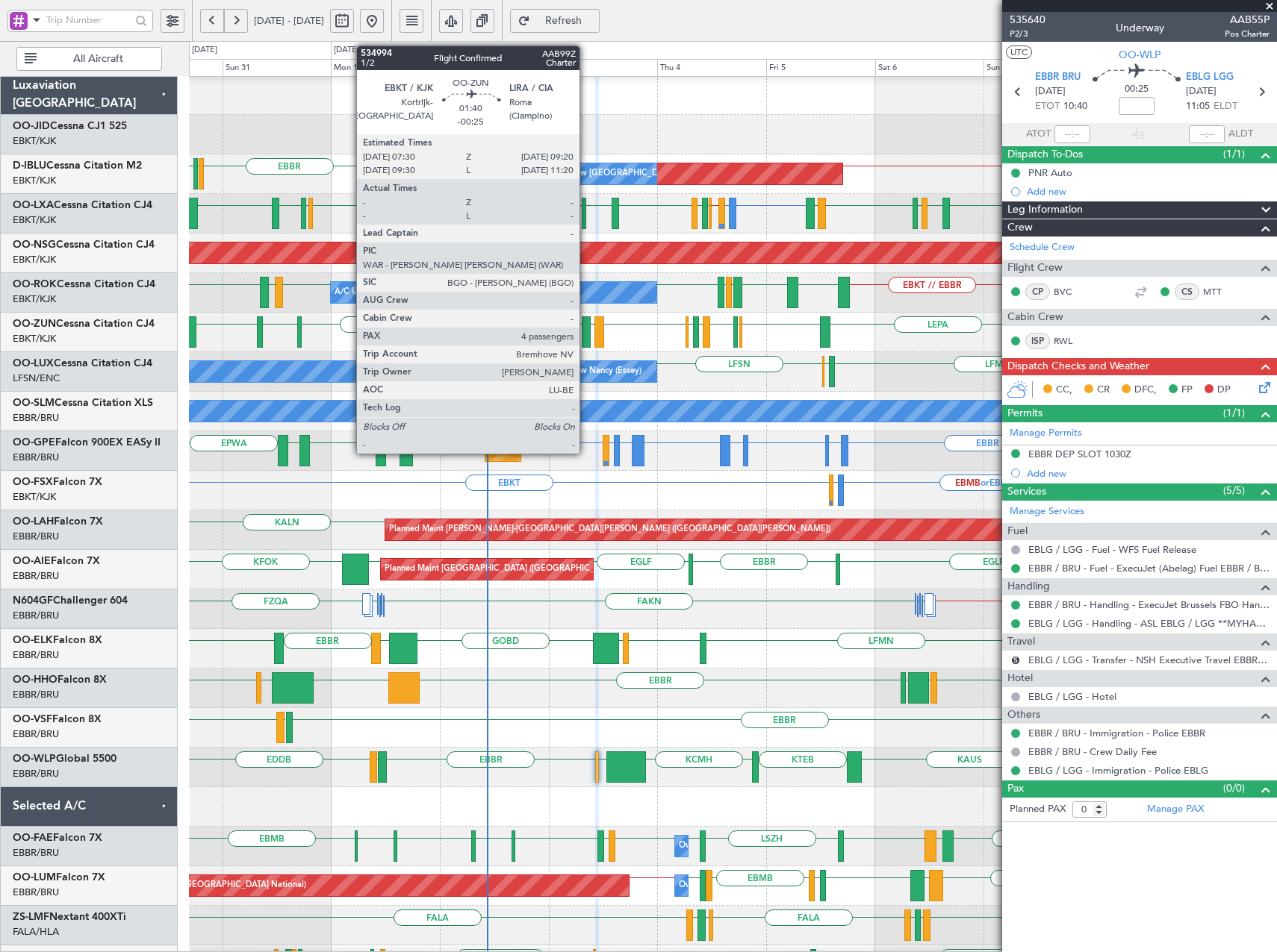
click at [586, 332] on div at bounding box center [586, 332] width 9 height 31
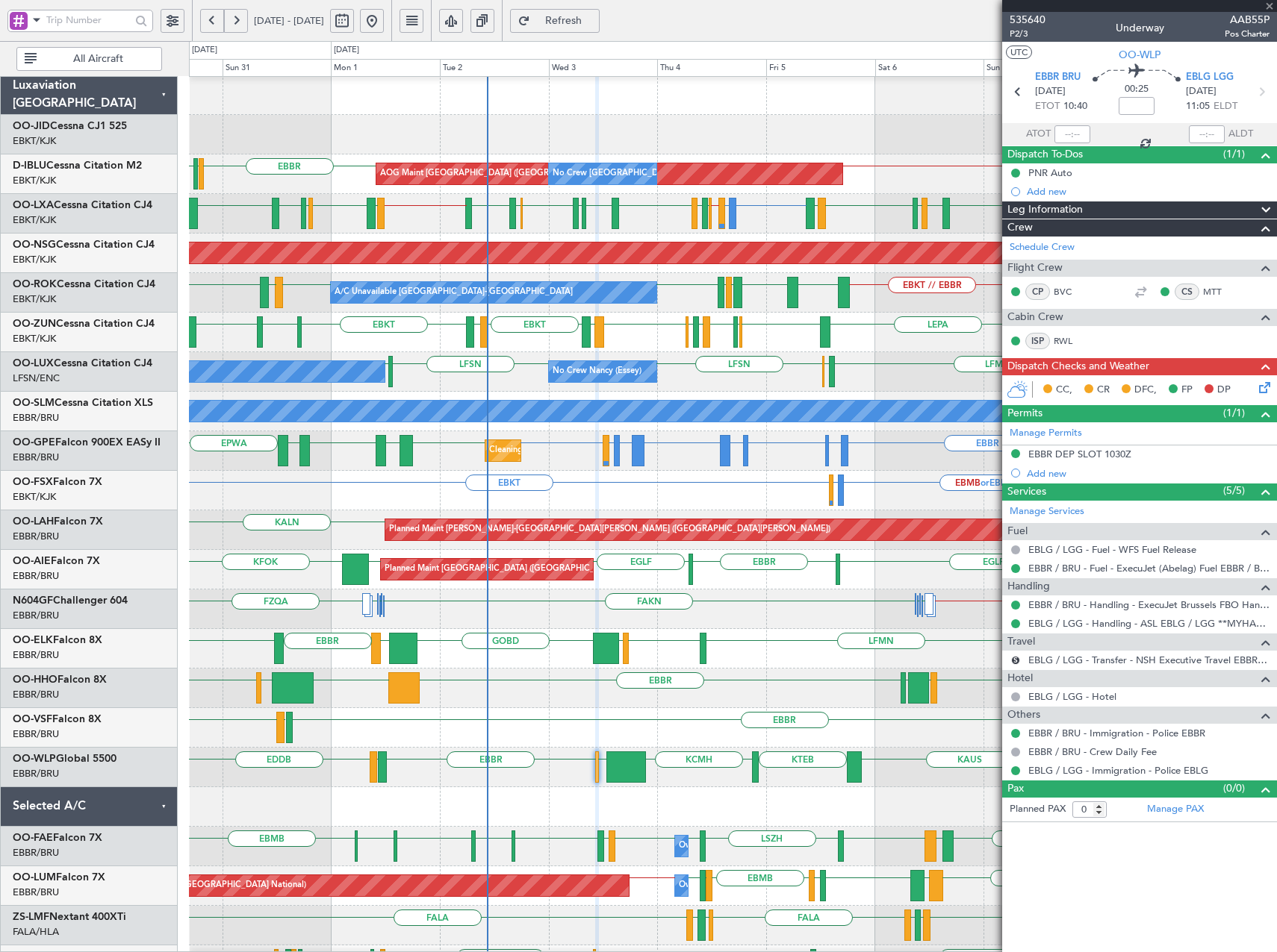
type input "-00:25"
type input "4"
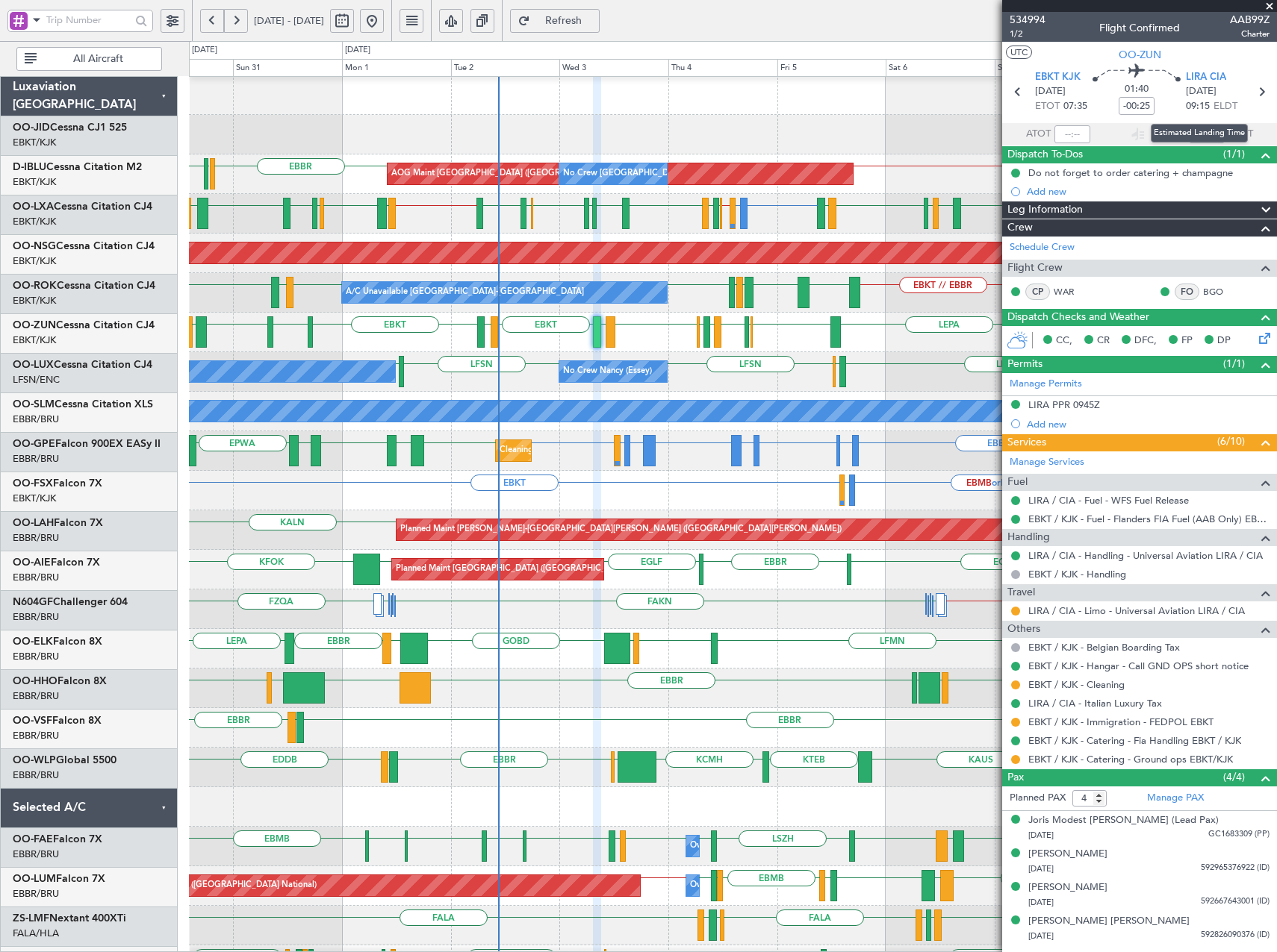
scroll to position [2, 0]
click at [1273, 4] on span at bounding box center [1269, 6] width 15 height 13
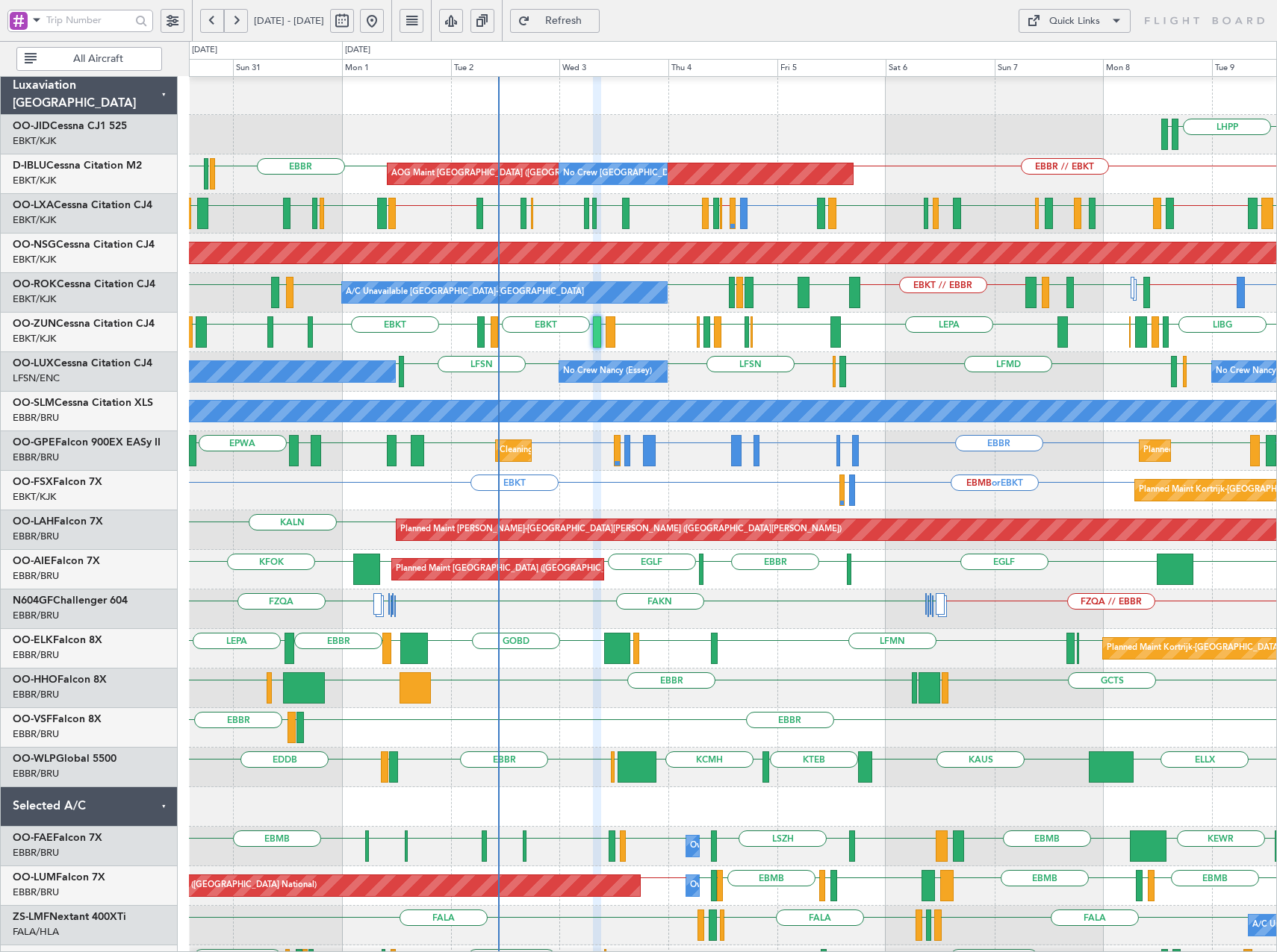
type input "0"
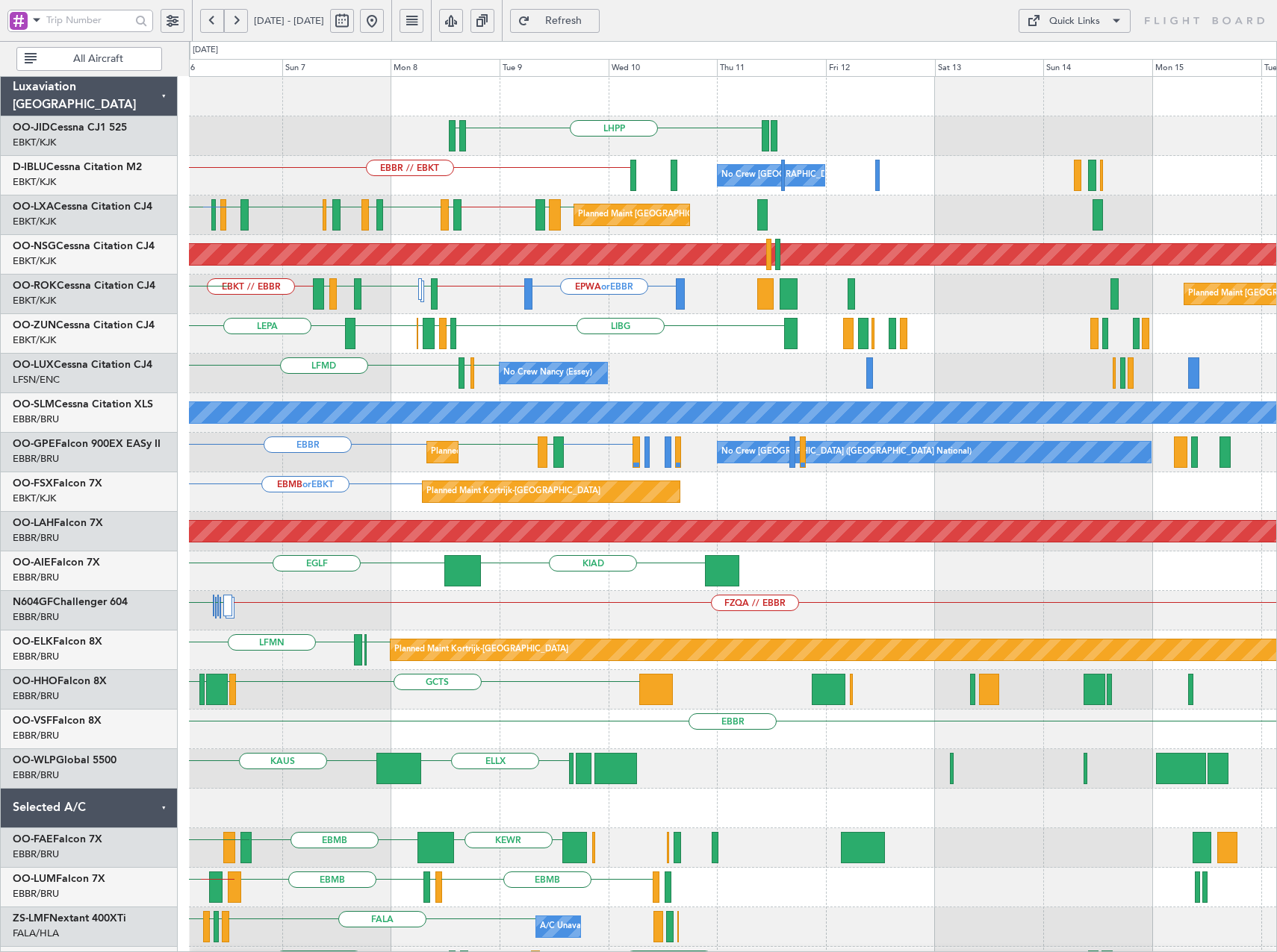
click at [479, 197] on div "LHPP EDDN EBBR // EBKT No Crew [GEOGRAPHIC_DATA] (Brussels National) AOG Maint …" at bounding box center [733, 610] width 1087 height 1068
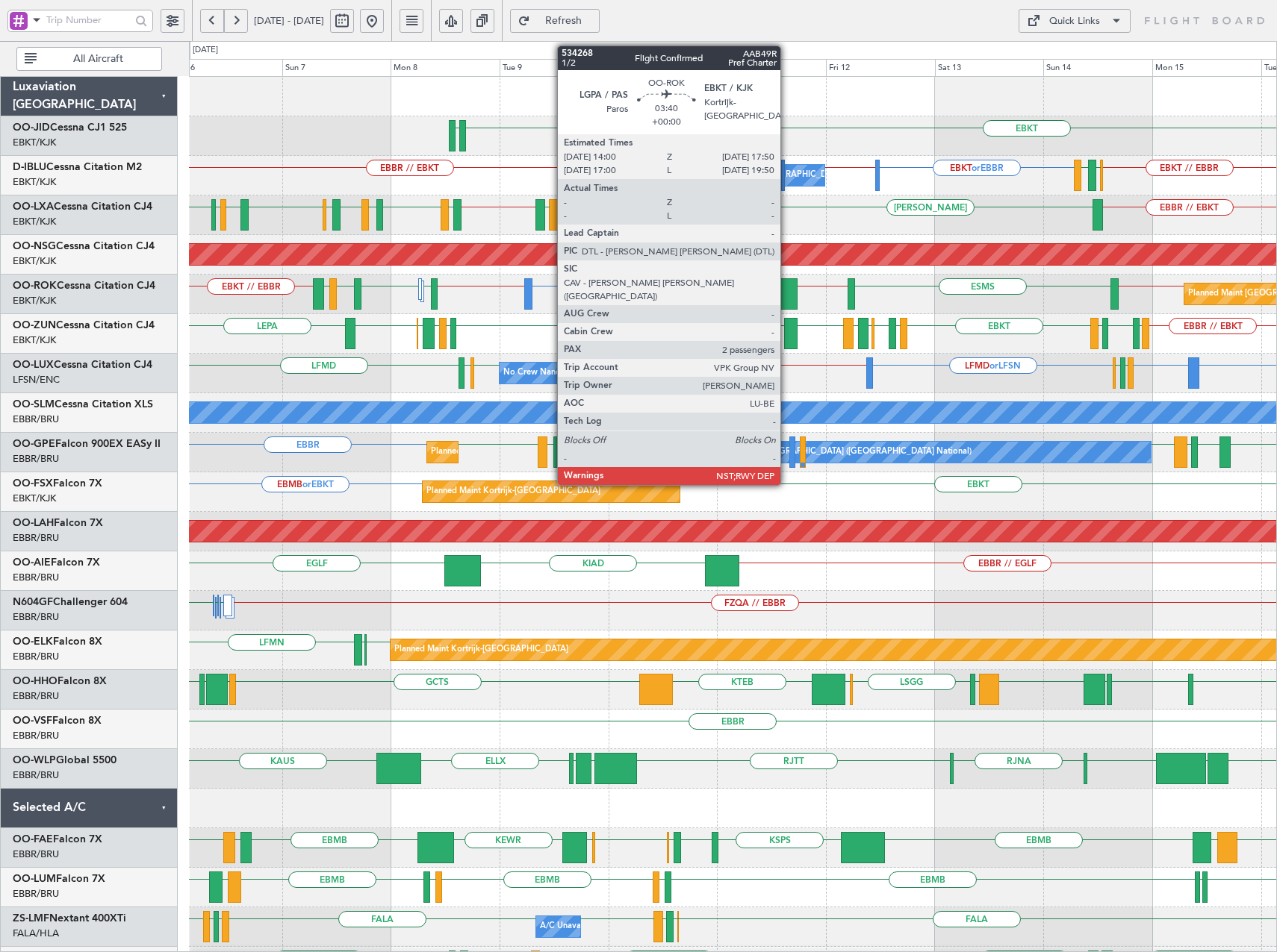
click at [786, 291] on div at bounding box center [788, 294] width 18 height 31
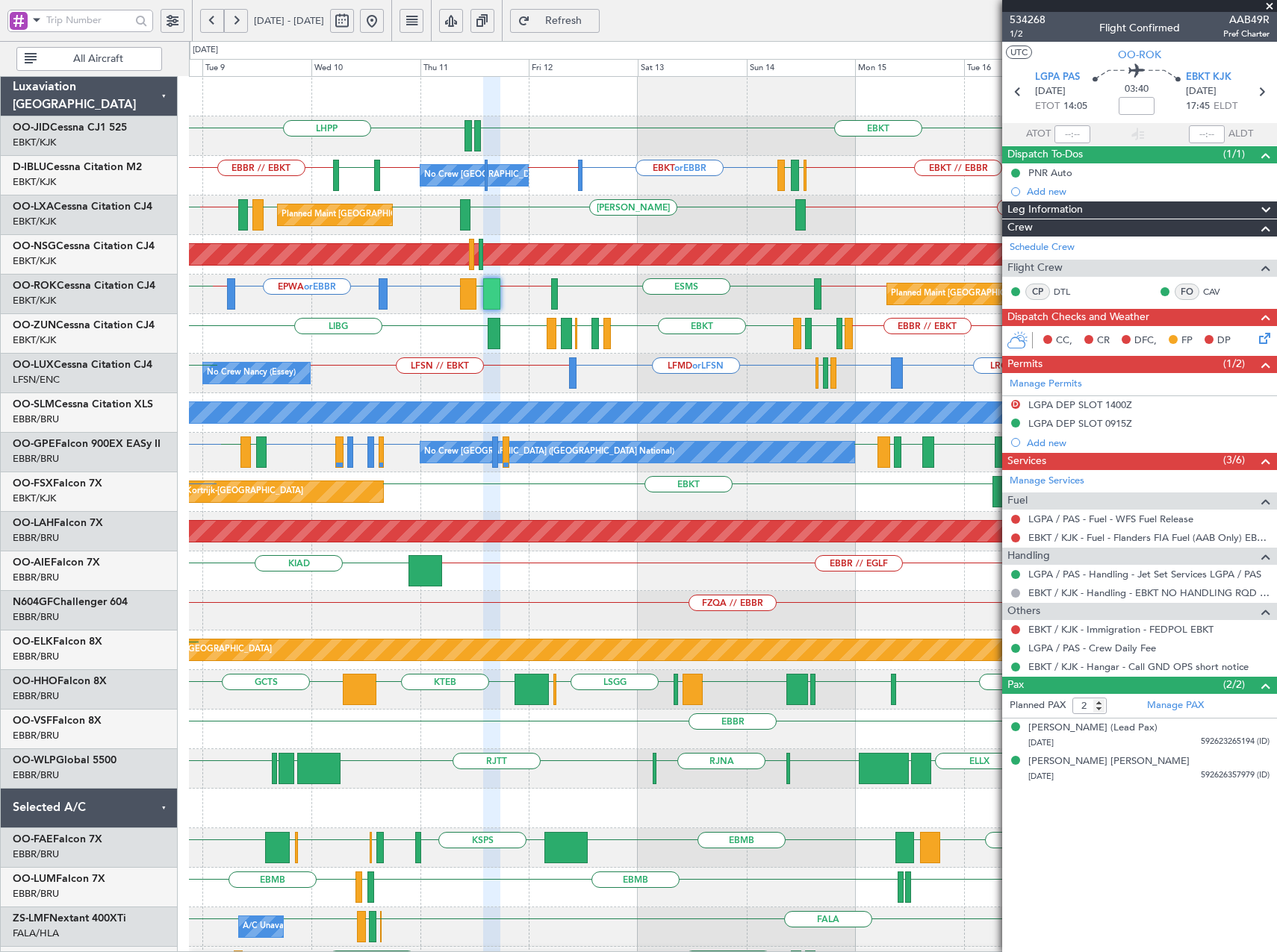
click at [761, 363] on div "EBKT EDDN LHPP EDDN No Crew [GEOGRAPHIC_DATA] (Brussels National) EBKT // EBBR …" at bounding box center [733, 591] width 1087 height 1028
click at [384, 25] on button at bounding box center [371, 21] width 24 height 24
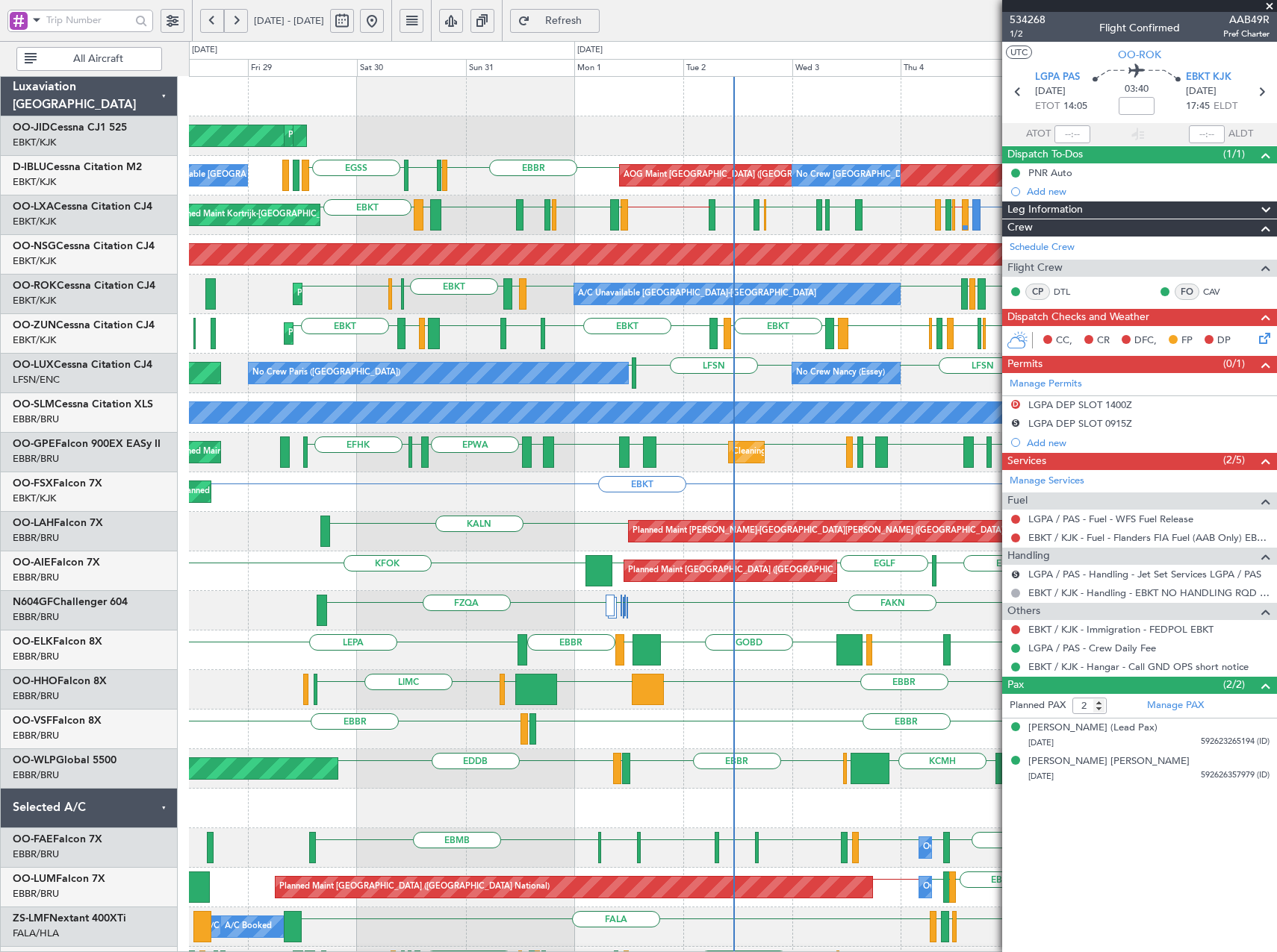
click at [444, 298] on div "AOG Maint Kortrijk-[GEOGRAPHIC_DATA] Planned Maint [GEOGRAPHIC_DATA]-[GEOGRAPHI…" at bounding box center [733, 651] width 1087 height 1147
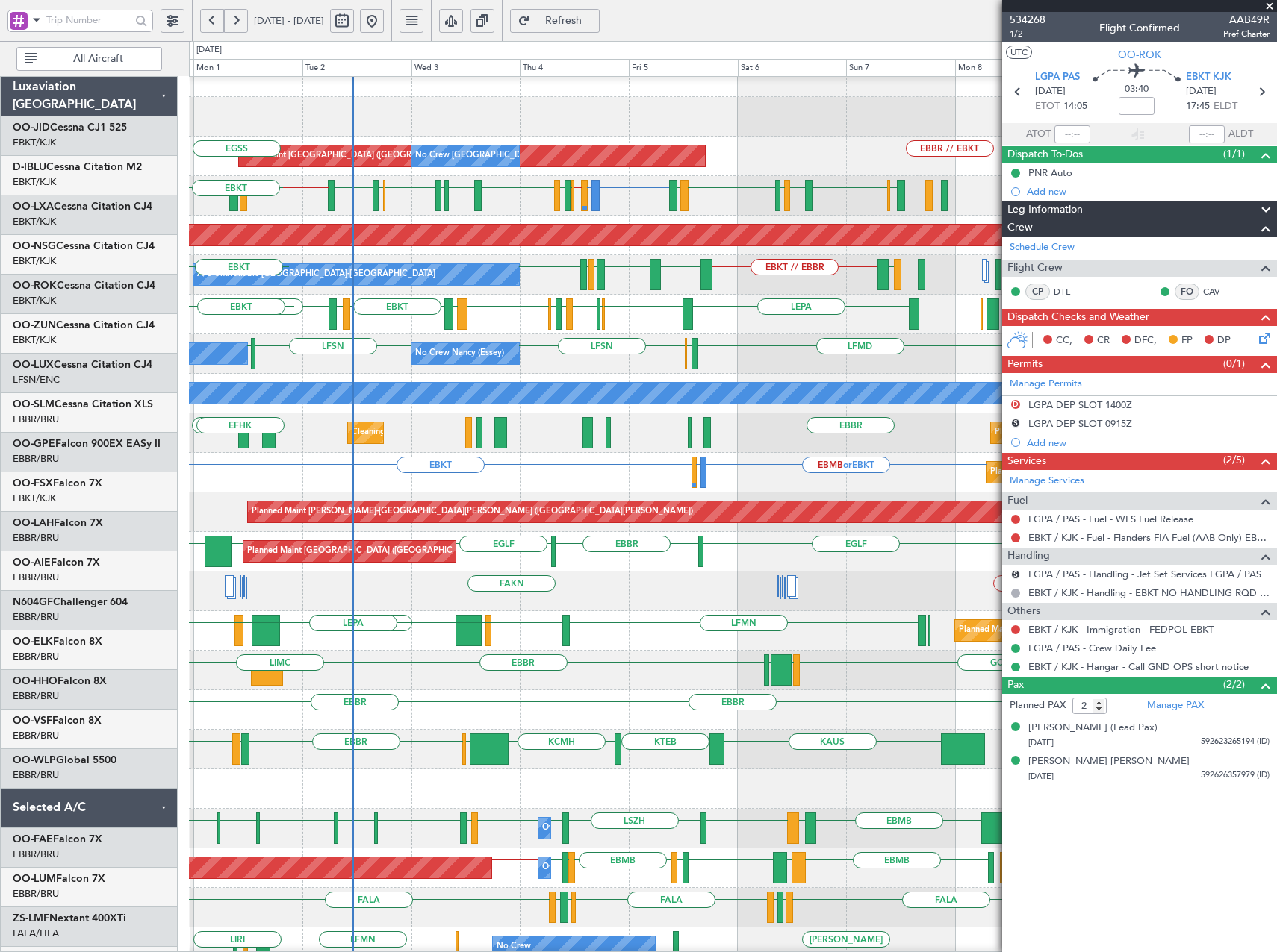
click at [1270, 6] on span at bounding box center [1269, 6] width 15 height 13
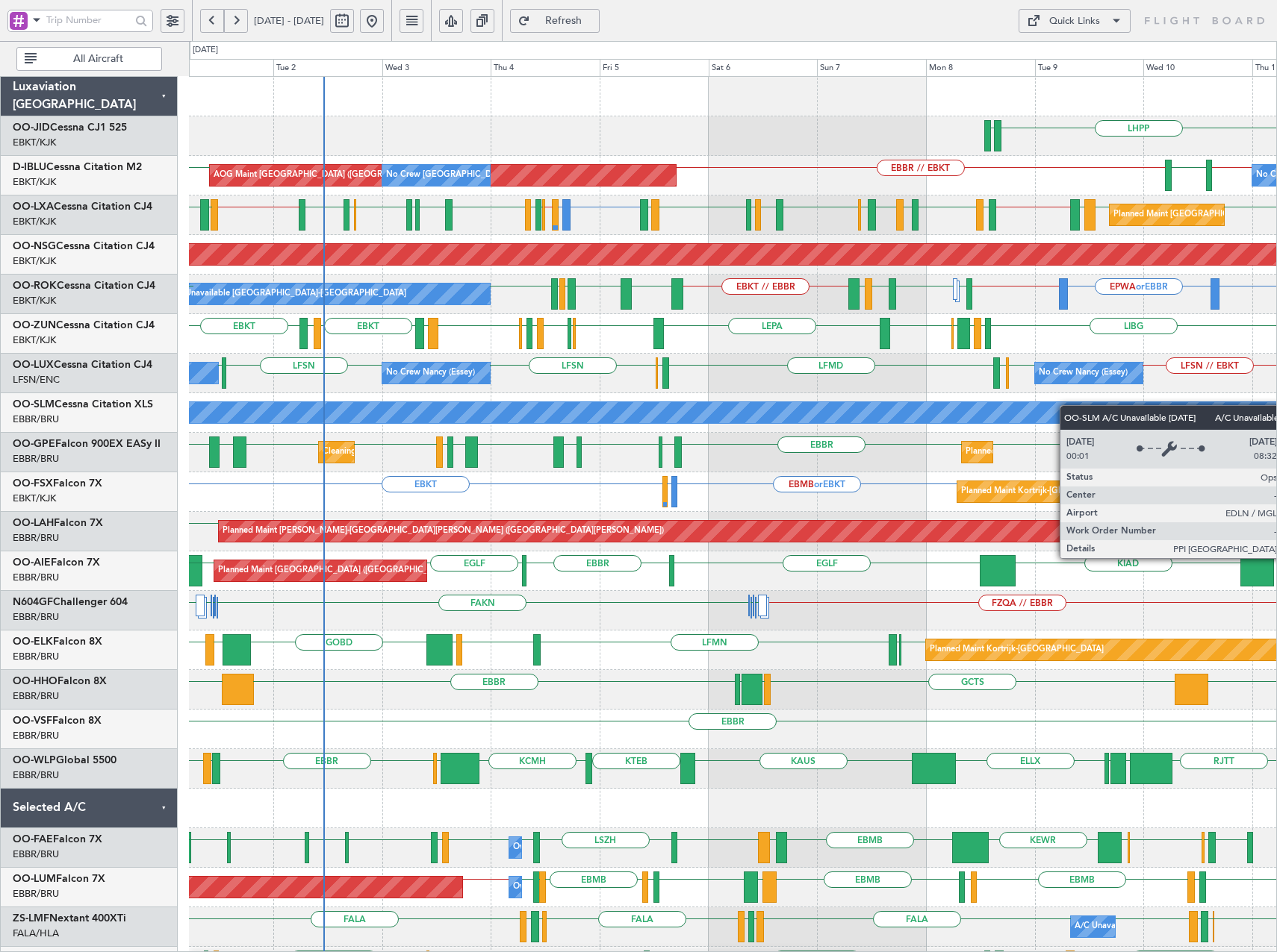
click at [1068, 406] on div "LHPP EDDN EBKT // EBBR [GEOGRAPHIC_DATA] EBBR // EBKT AOG Maint [GEOGRAPHIC_DAT…" at bounding box center [733, 610] width 1087 height 1068
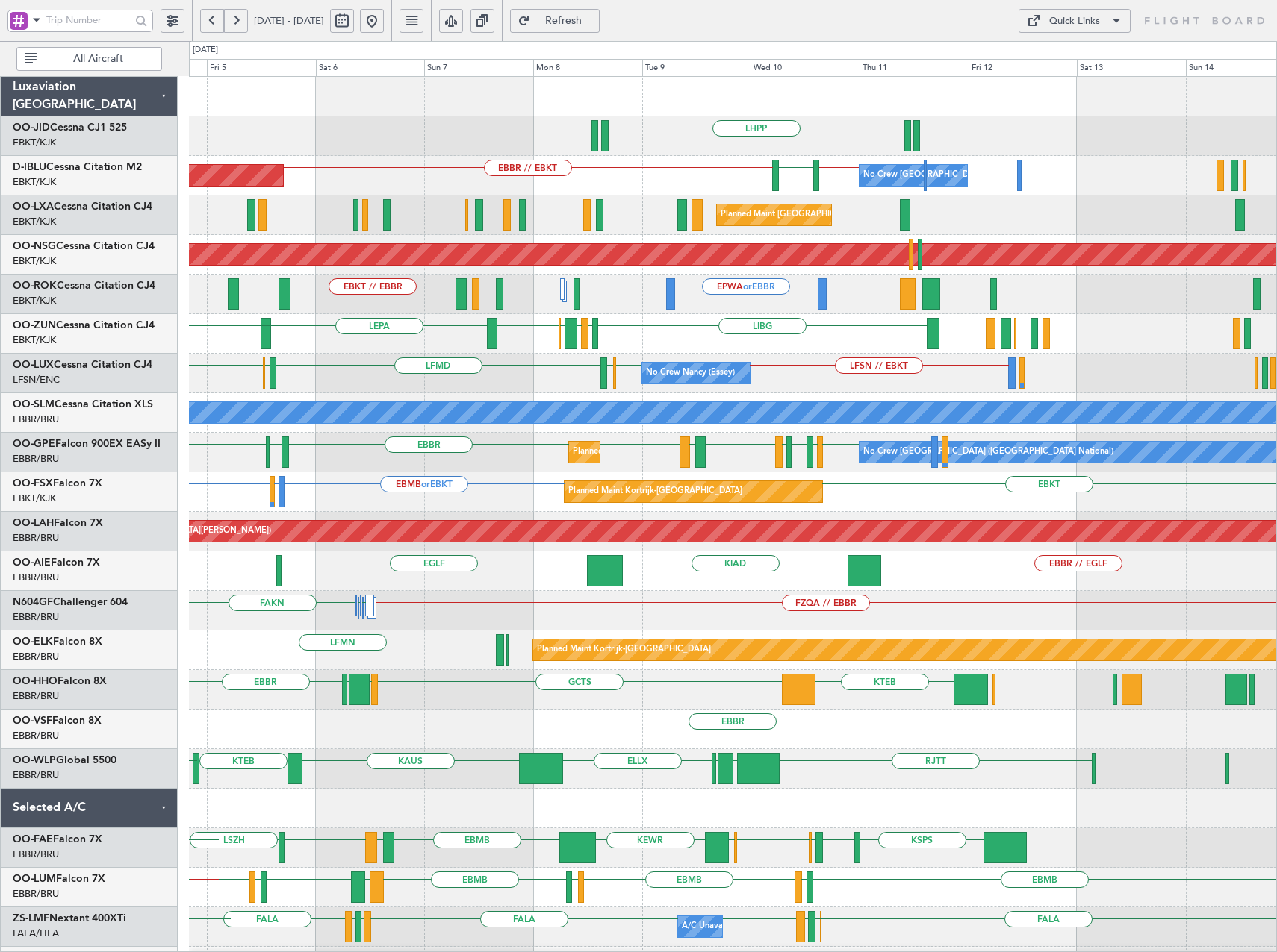
click at [698, 322] on div "LIBG LGMK LIBG EBCI EBKT LEPA EBKT EBKT LIRA EBKT EBLG LIML EDDL LFPB LEBB" at bounding box center [733, 333] width 1087 height 39
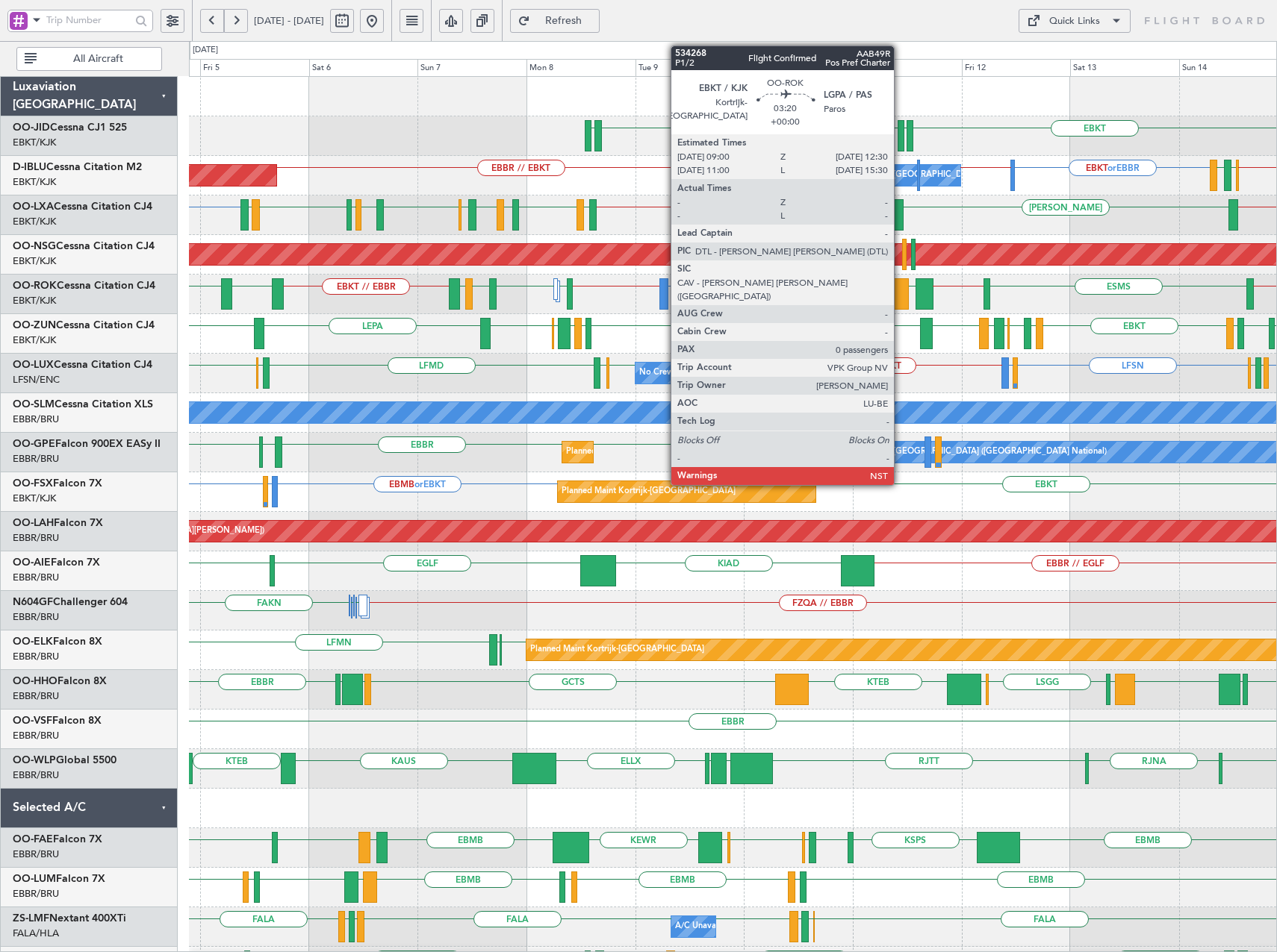
click at [900, 292] on div at bounding box center [901, 294] width 16 height 31
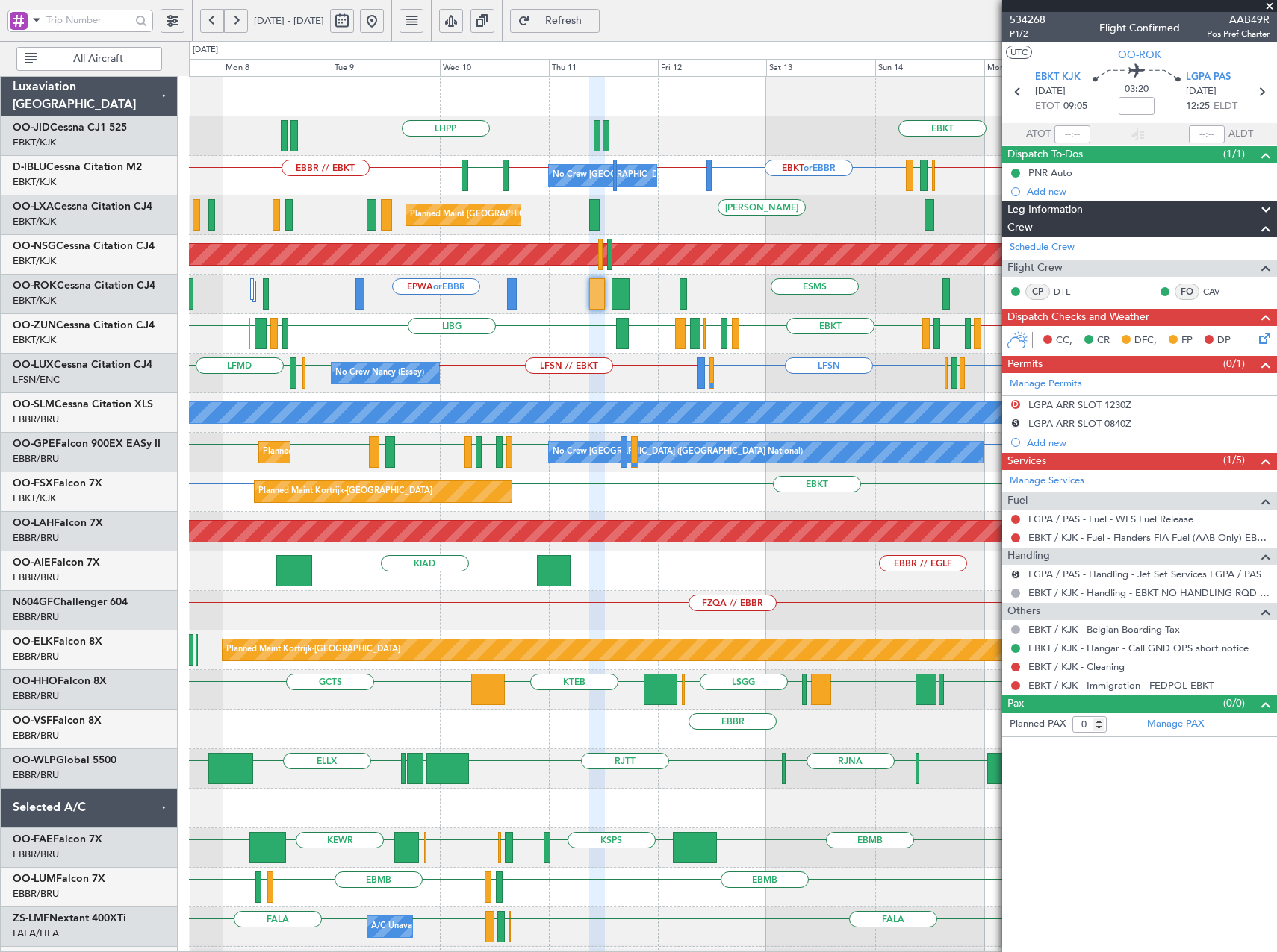
drag, startPoint x: 1273, startPoint y: 4, endPoint x: 1251, endPoint y: 10, distance: 22.8
click at [1273, 4] on span at bounding box center [1269, 6] width 15 height 13
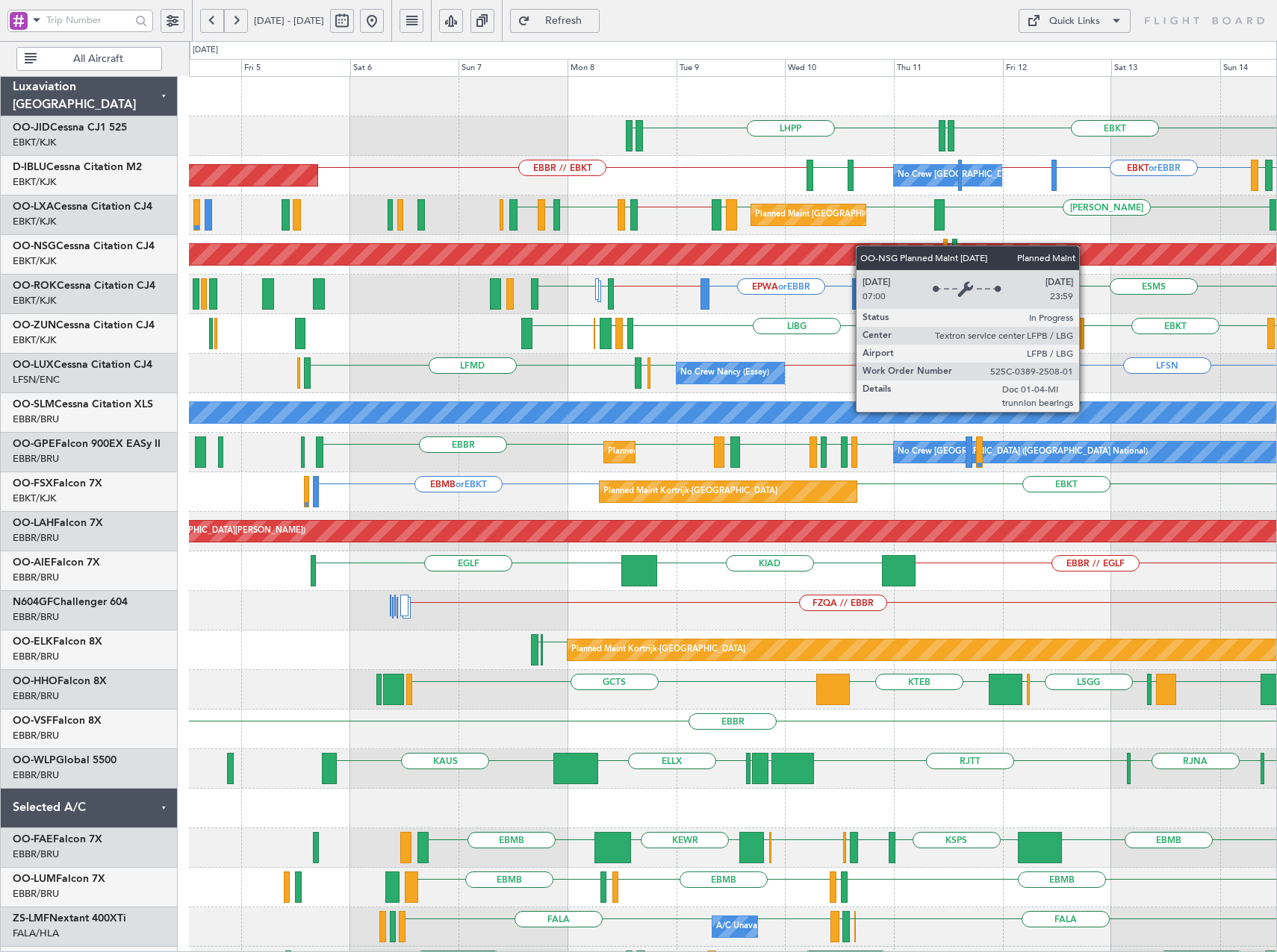
click at [1034, 247] on div "EBKT EDDN LHPP EDDN EBKT or EBBR EBBR // LFPB EBKT // EBBR [GEOGRAPHIC_DATA] EB…" at bounding box center [733, 591] width 1087 height 1028
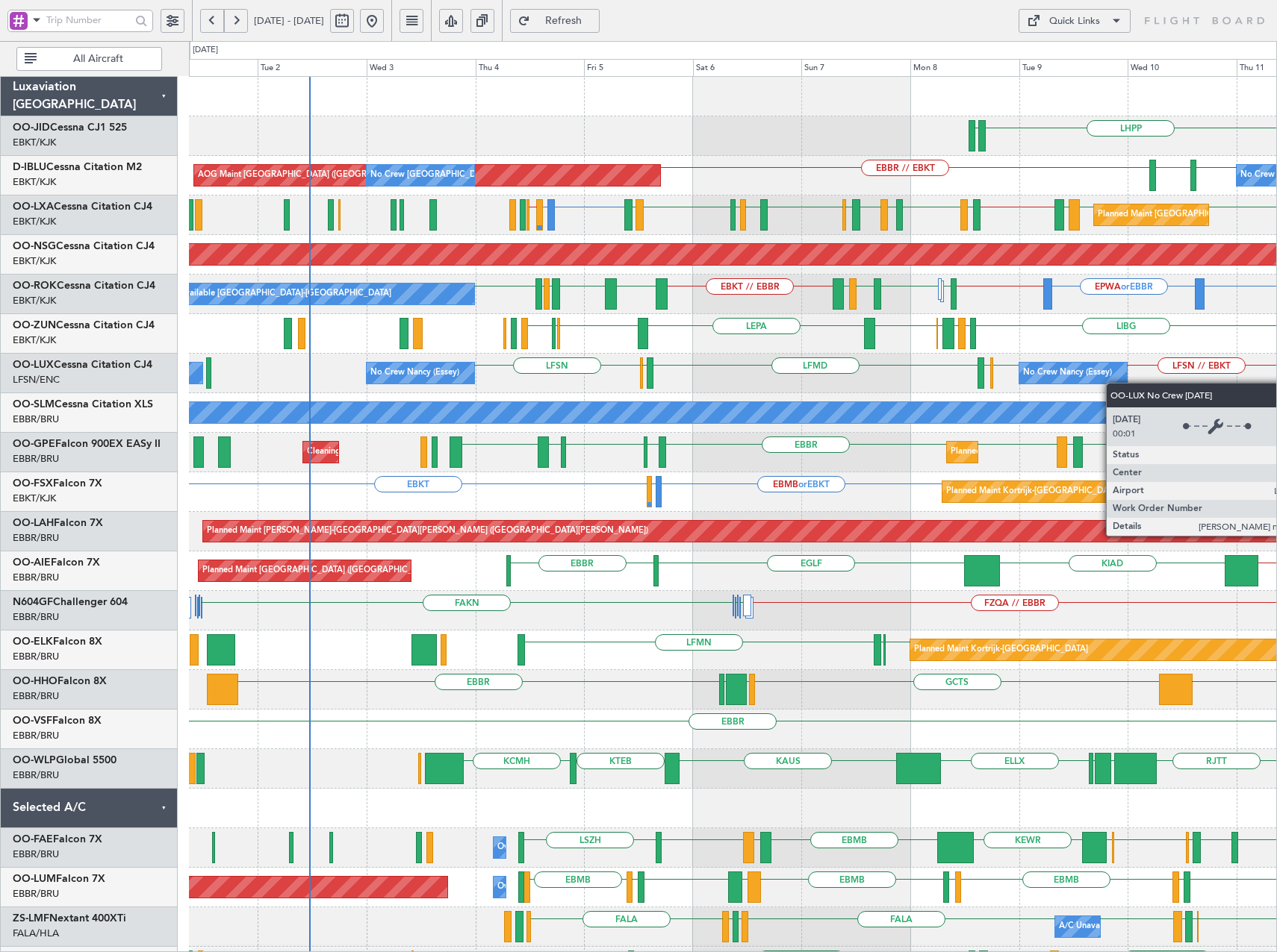
click at [1113, 383] on div "No Crew [PERSON_NAME] ([PERSON_NAME]) LFSN // EBKT LFSN LFSN ELLX LFMD ELLX No …" at bounding box center [733, 374] width 1087 height 39
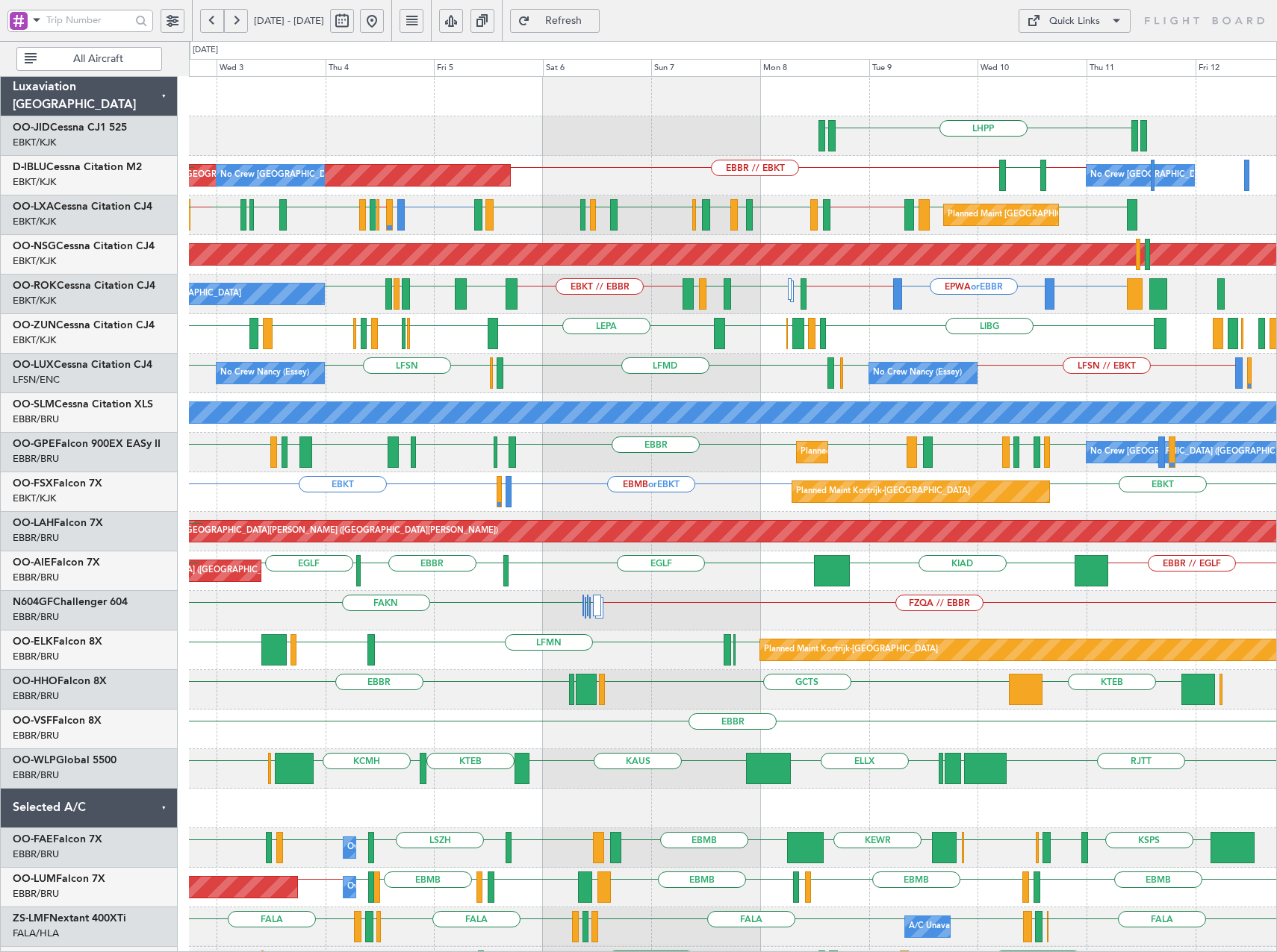
click at [838, 201] on div "LHPP EDDN No Crew [GEOGRAPHIC_DATA] (Brussels National) AOG Maint [GEOGRAPHIC_D…" at bounding box center [733, 610] width 1087 height 1068
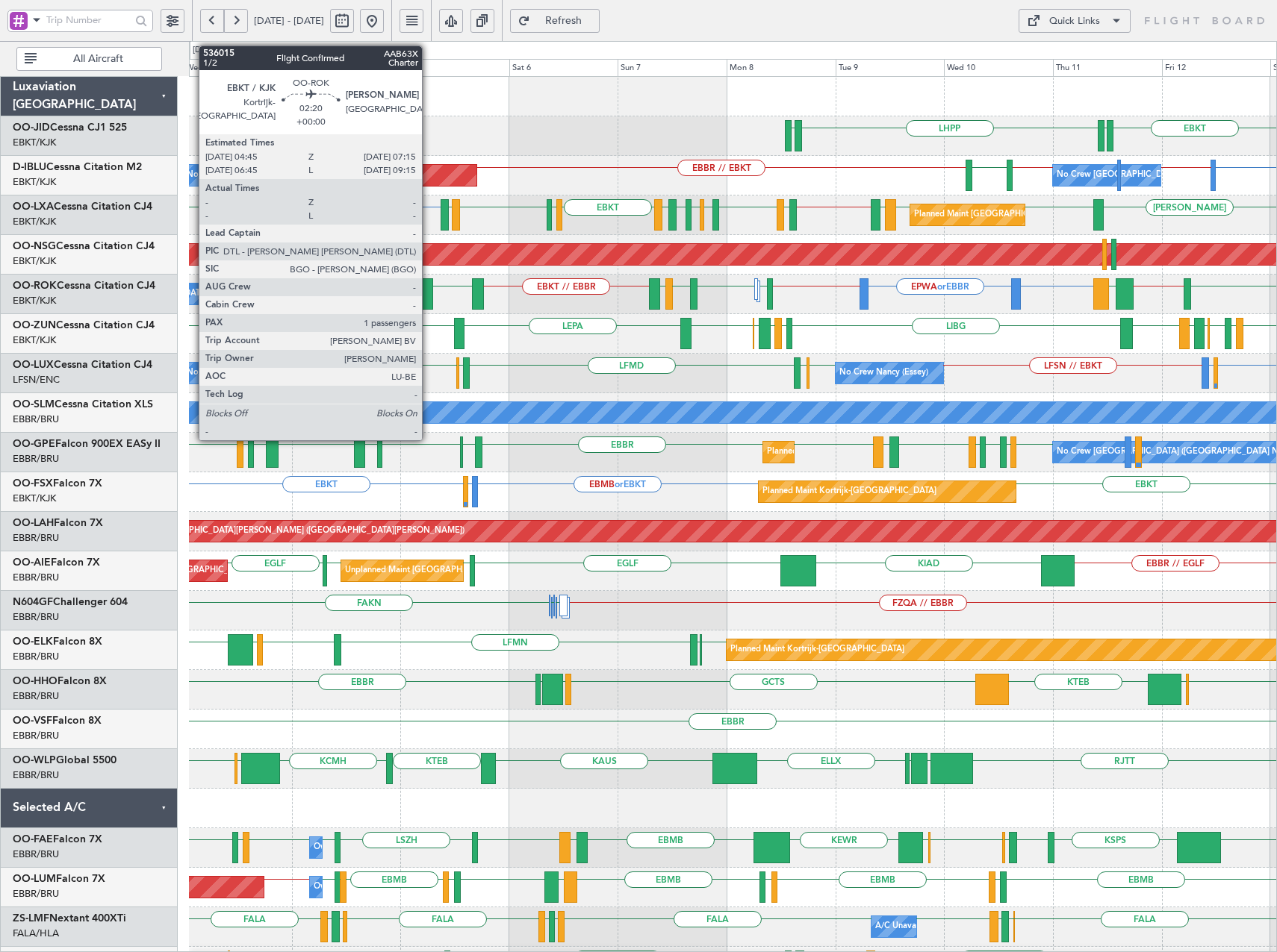
click at [429, 289] on div at bounding box center [427, 294] width 12 height 31
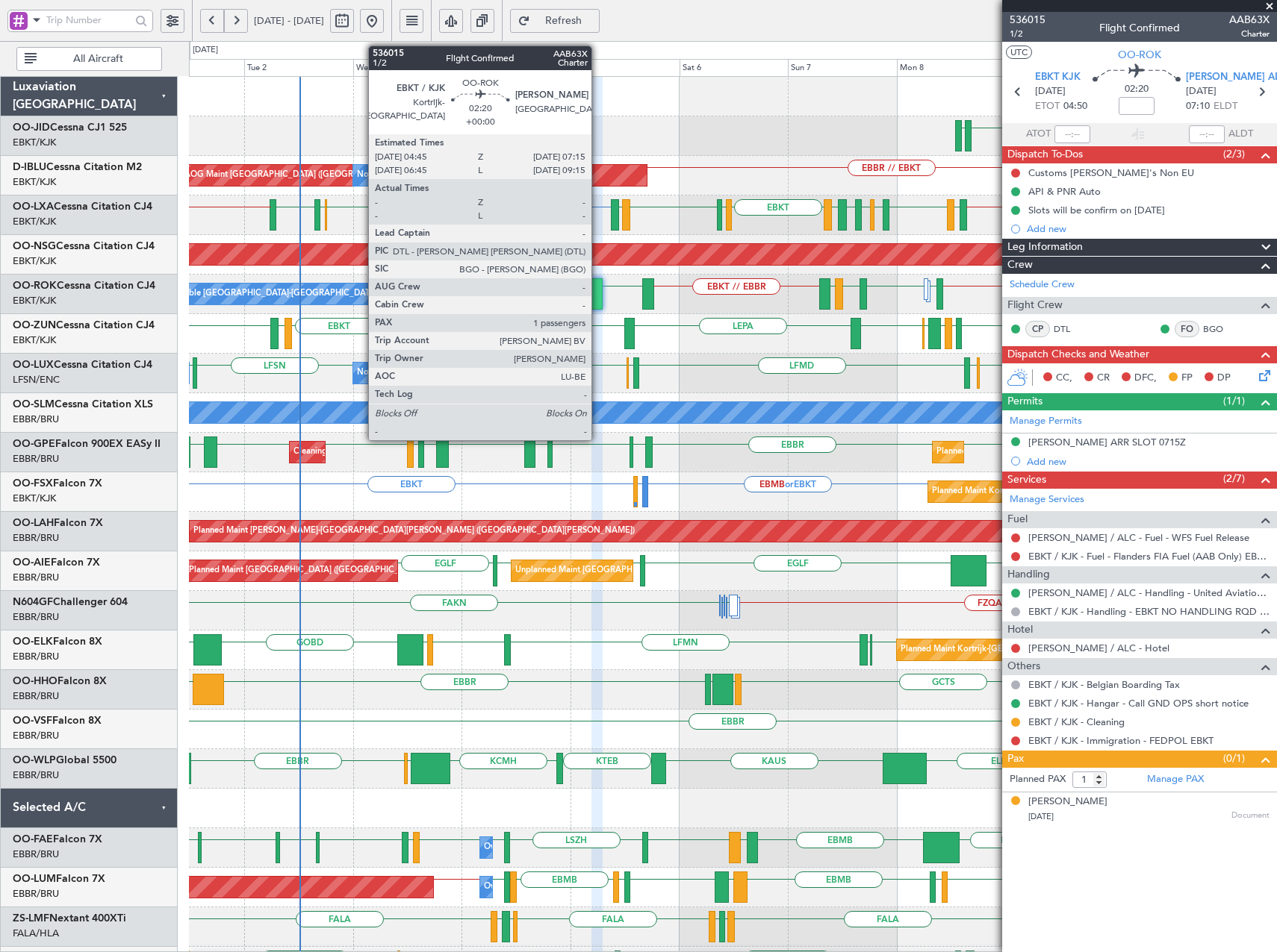
click at [598, 288] on div at bounding box center [596, 294] width 12 height 31
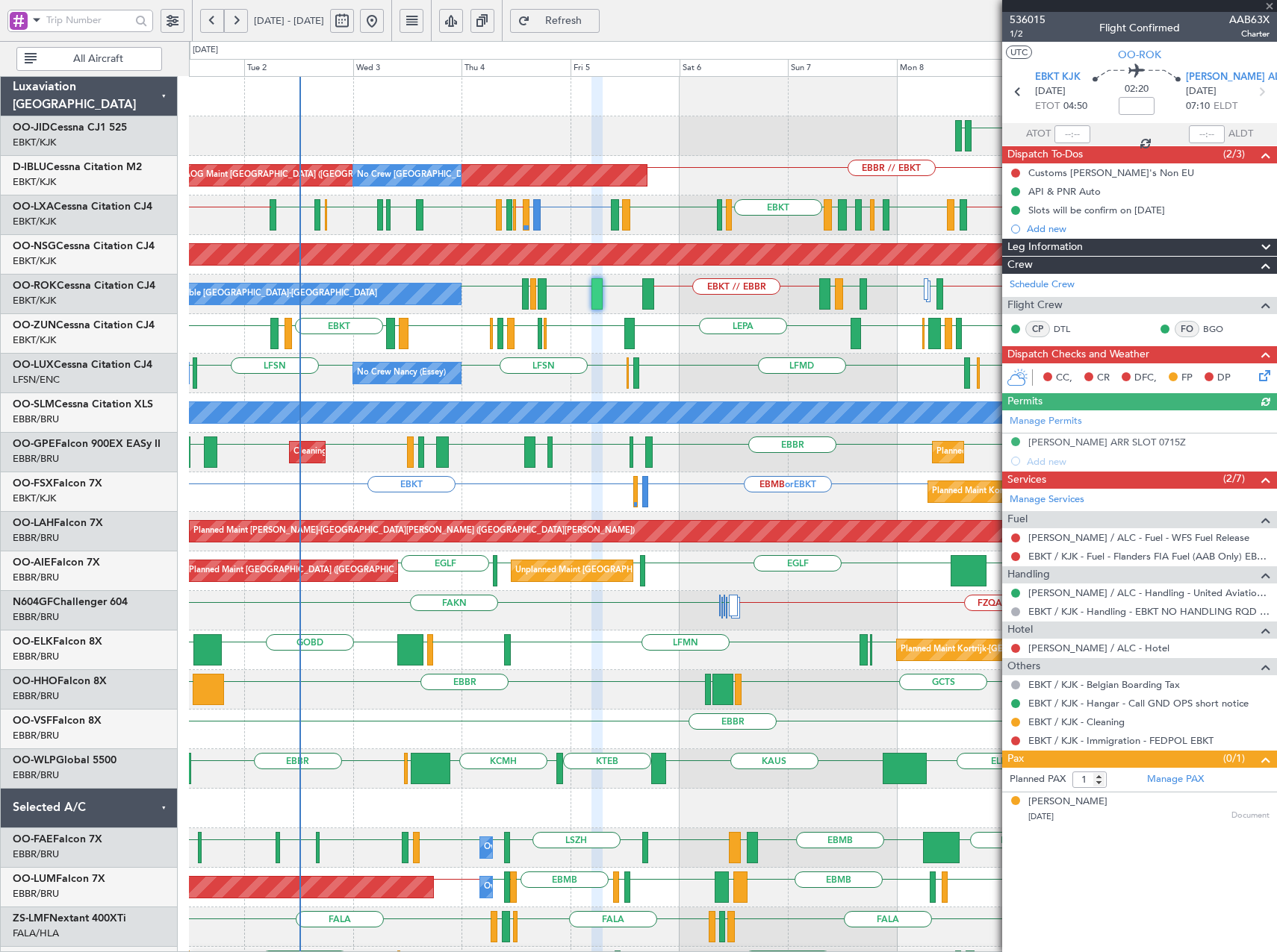
click at [1199, 804] on div "[PERSON_NAME] [DATE] Document" at bounding box center [1148, 809] width 241 height 29
click at [1180, 779] on link "Manage PAX" at bounding box center [1175, 780] width 56 height 15
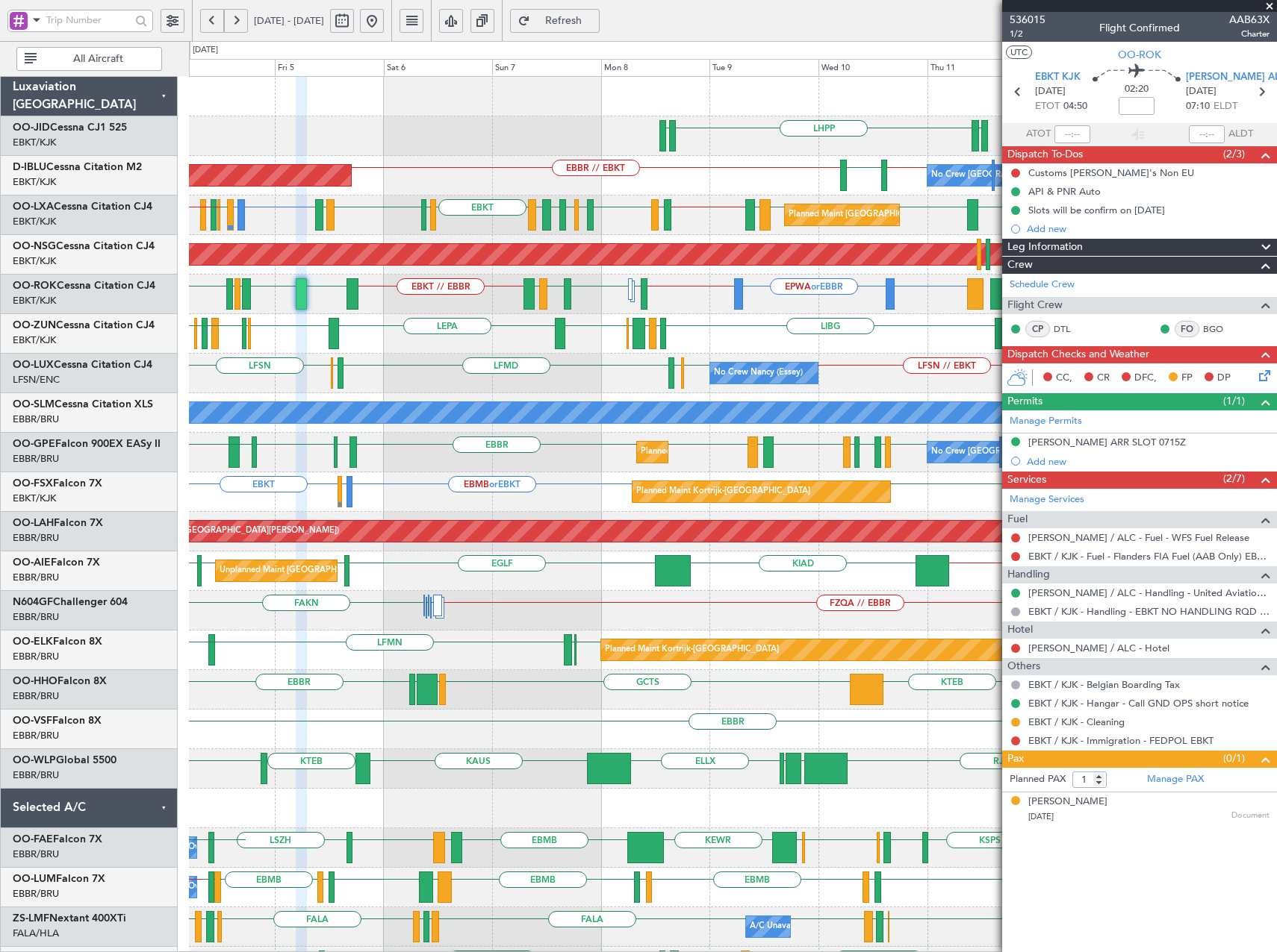
click at [612, 313] on div "LHPP EDDN EDDN AOG Maint [GEOGRAPHIC_DATA] ([GEOGRAPHIC_DATA]) No Crew [GEOGRAP…" at bounding box center [733, 610] width 1087 height 1068
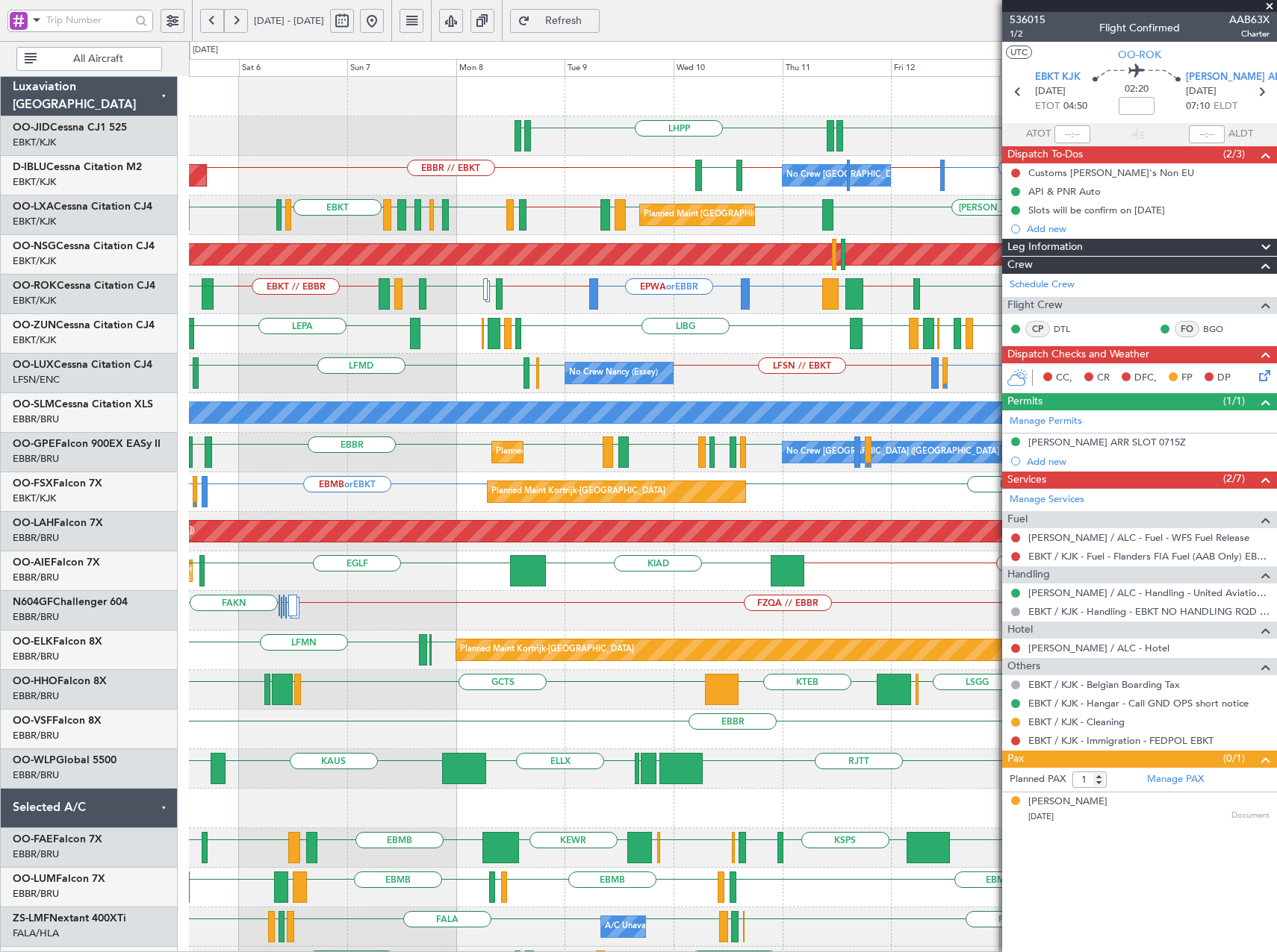
click at [755, 336] on div "LIBG LGMK LIBG EBCI EBKT LEPA EBKT LFMD EBKT EBBR LIRN EBKT EDDL LIML EBLG EBKT…" at bounding box center [733, 333] width 1087 height 39
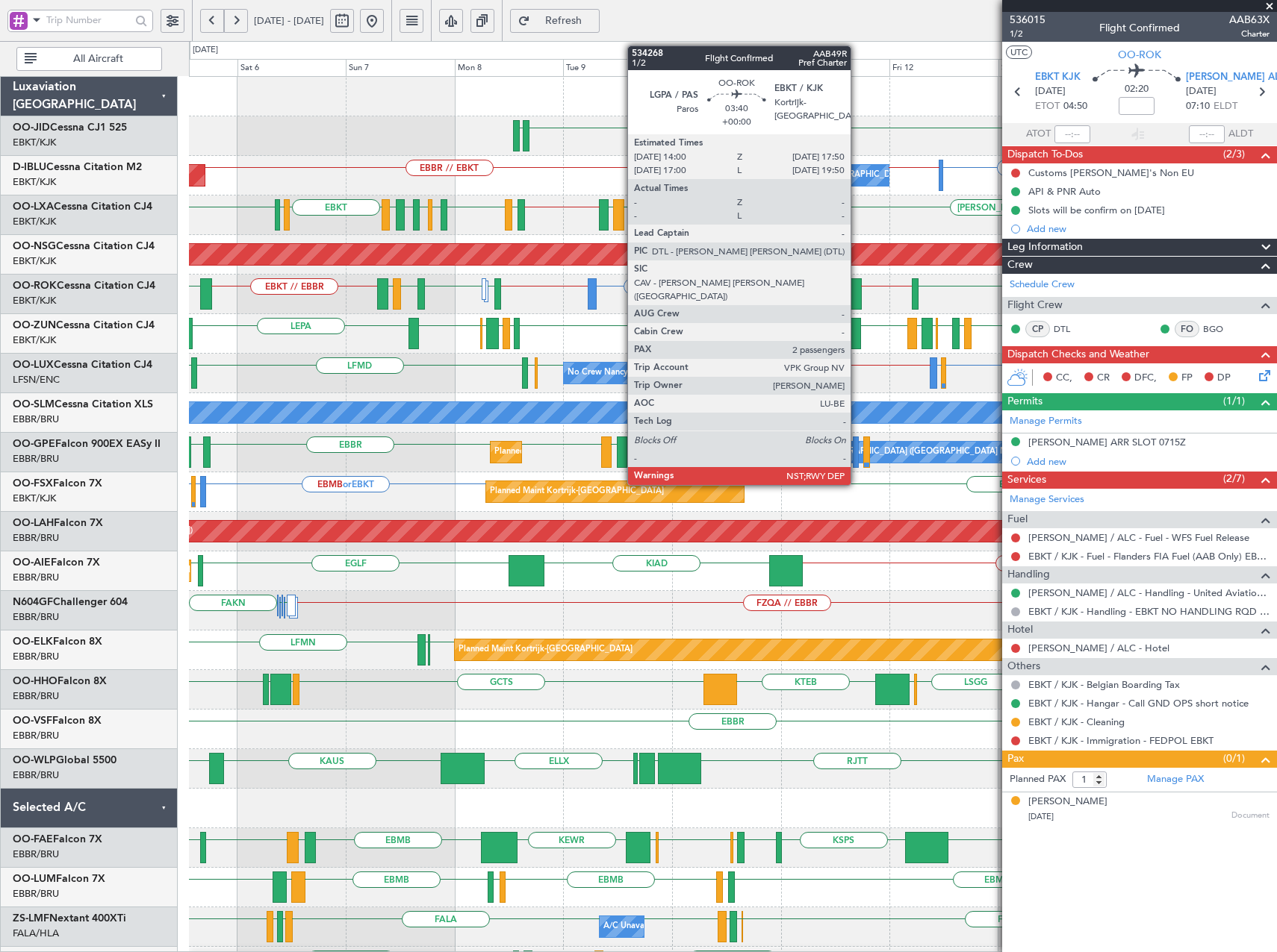
click at [857, 290] on div at bounding box center [853, 294] width 18 height 31
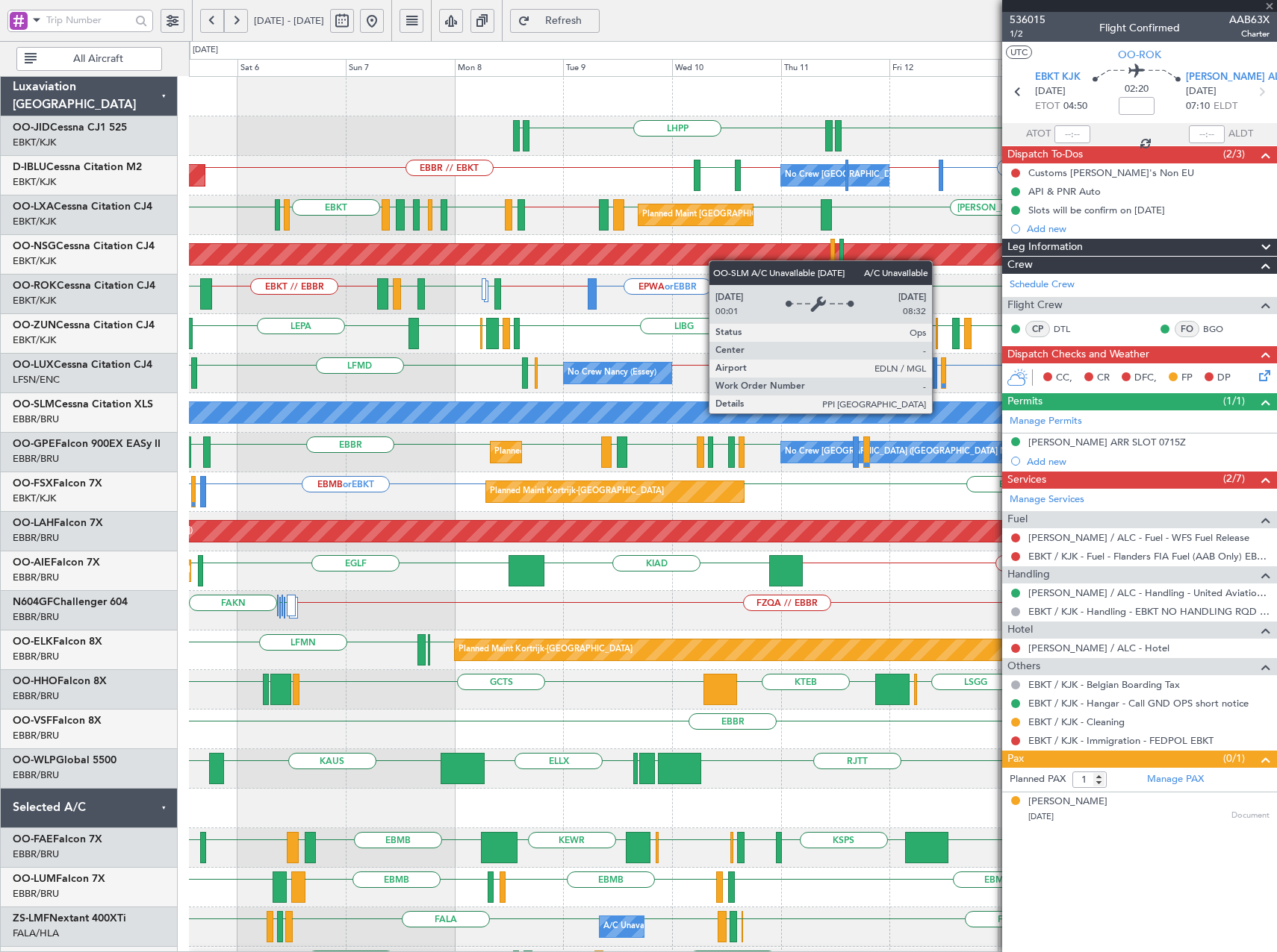
type input "2"
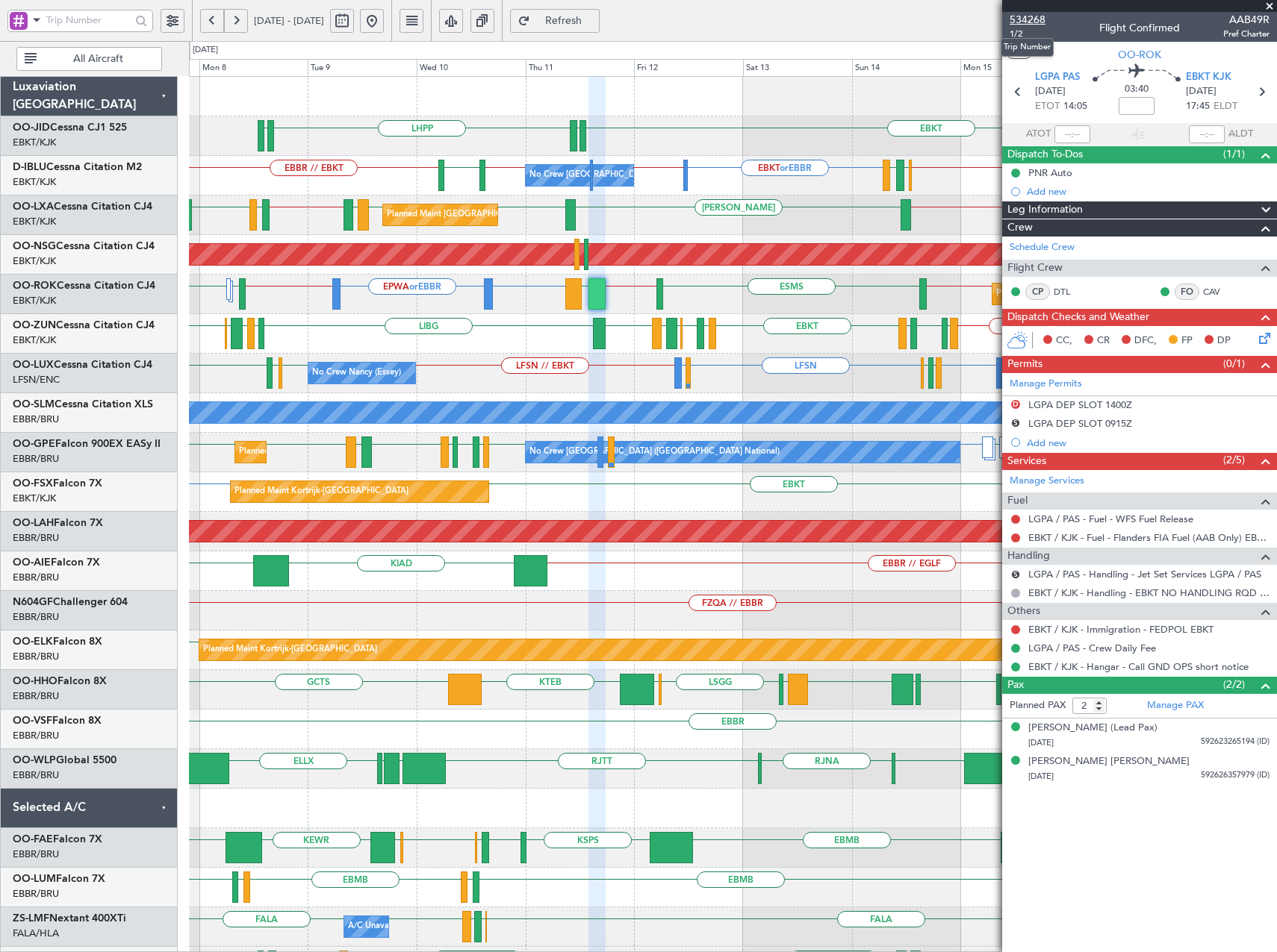
click at [1029, 14] on span "534268" at bounding box center [1028, 19] width 36 height 15
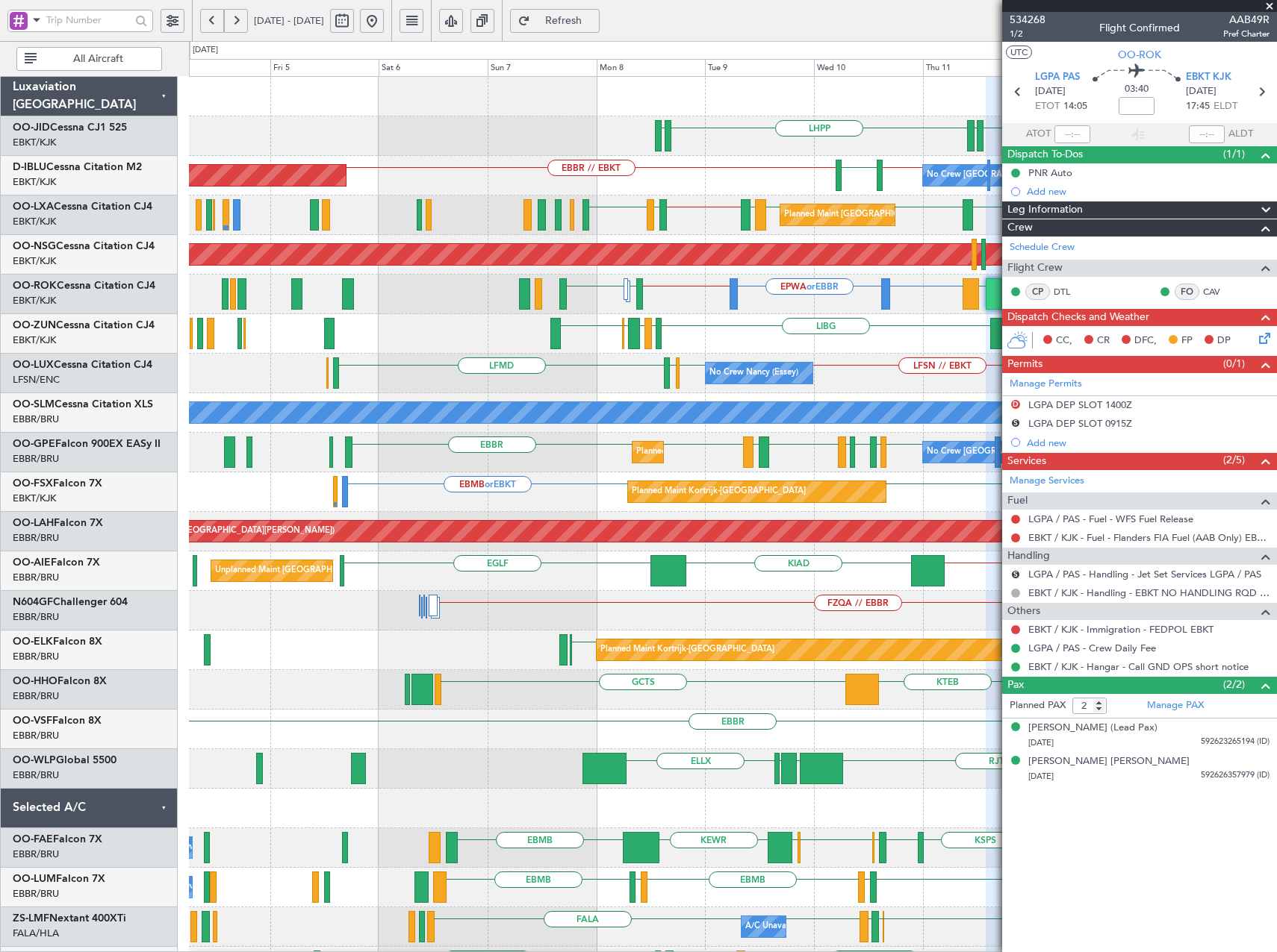
click at [802, 276] on div "LHPP EDDN EBKT EDDN No Crew Brussels (Brussels National) EBKT or EBBR EBBR // L…" at bounding box center [733, 591] width 1087 height 1028
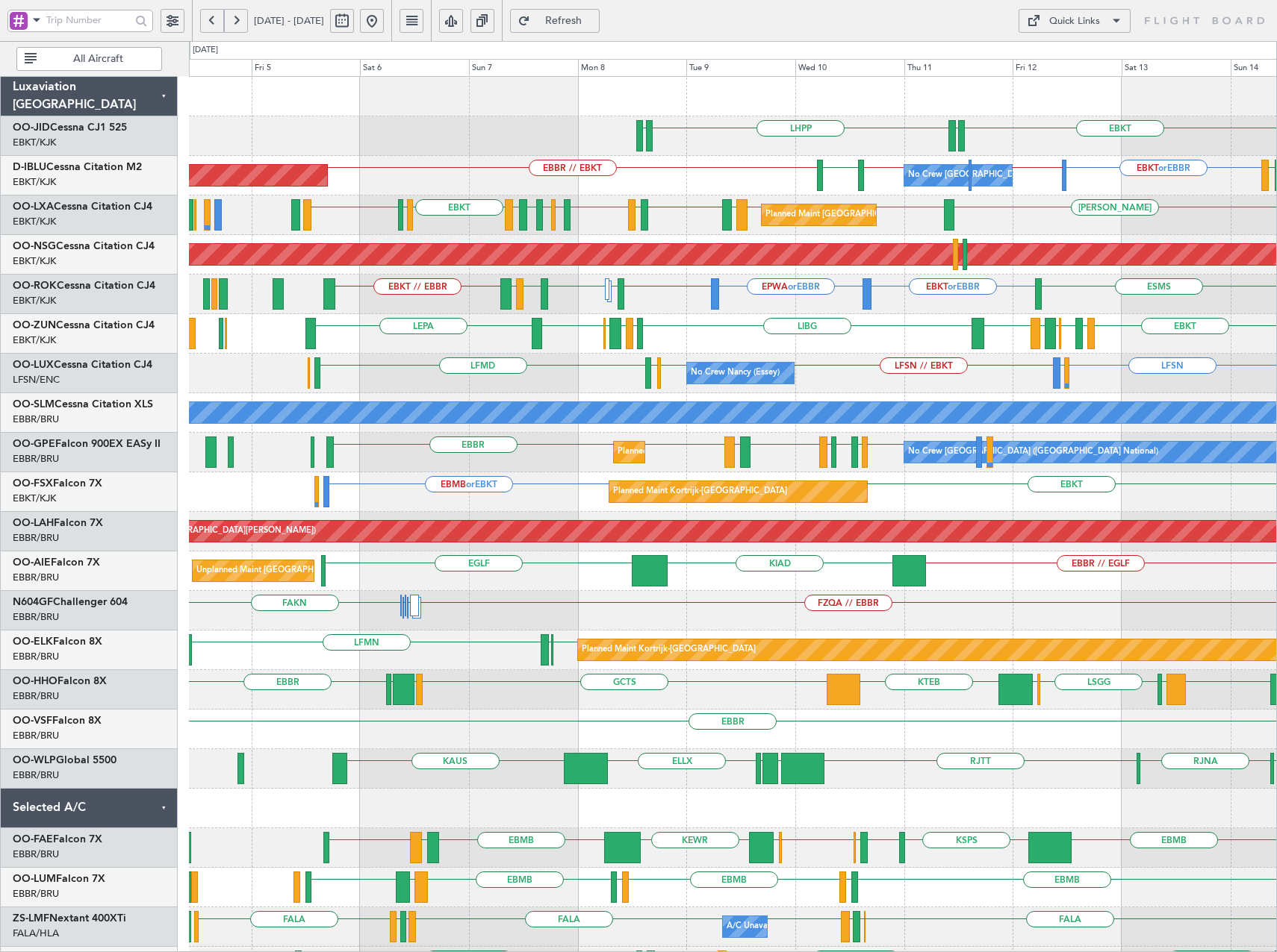
click at [770, 336] on div "EBKT LIBG LGMK LIBG EBCI EBKT LEPA LFMD EBKT EBBR LIRN EBKT LFMT LFSN LFMT EBBR…" at bounding box center [733, 333] width 1087 height 39
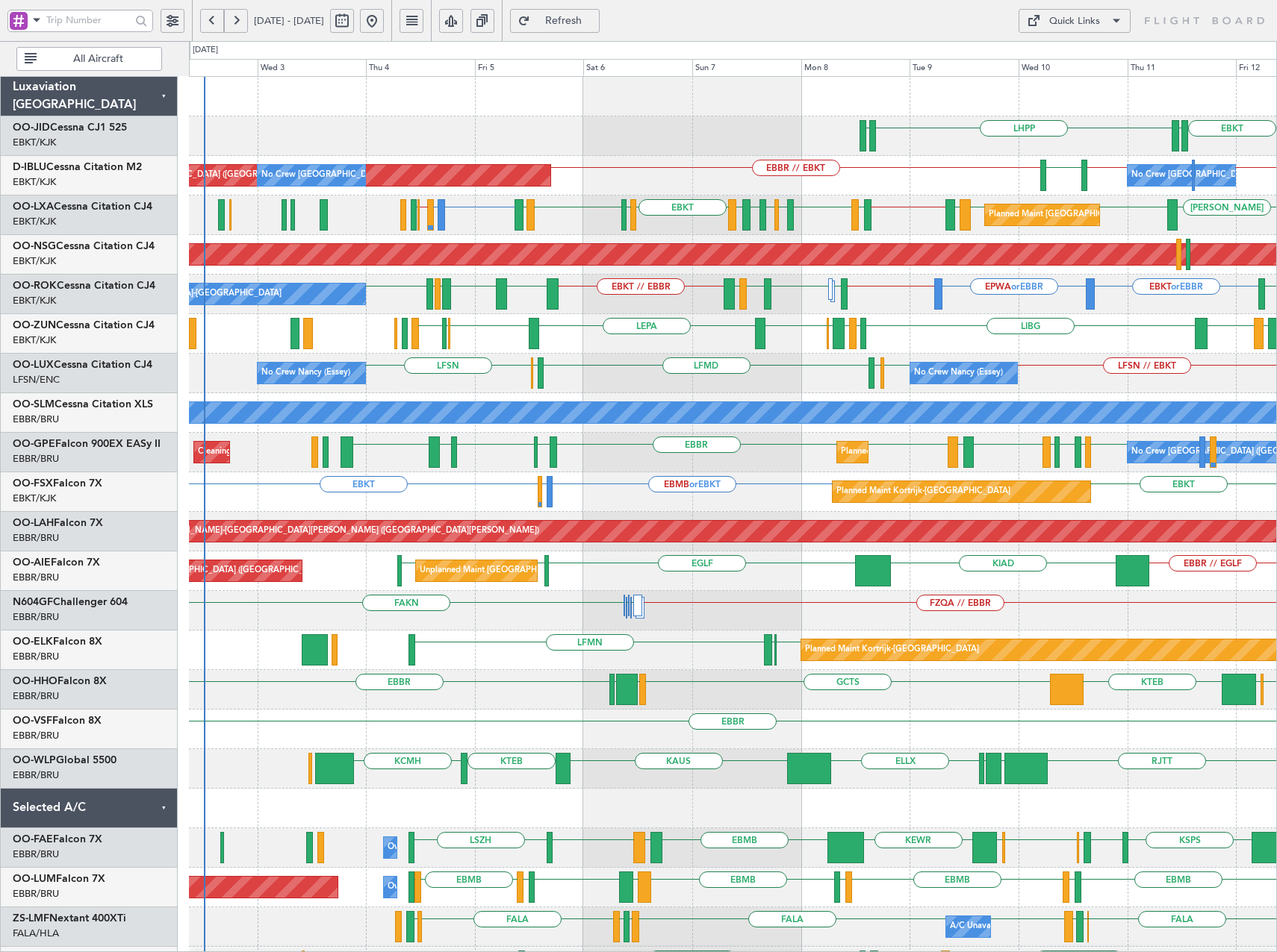
click at [833, 206] on div "EBKT LHPP EDDN EDDN No Crew Brussels (Brussels National) AOG Maint Brussels (Br…" at bounding box center [733, 591] width 1087 height 1028
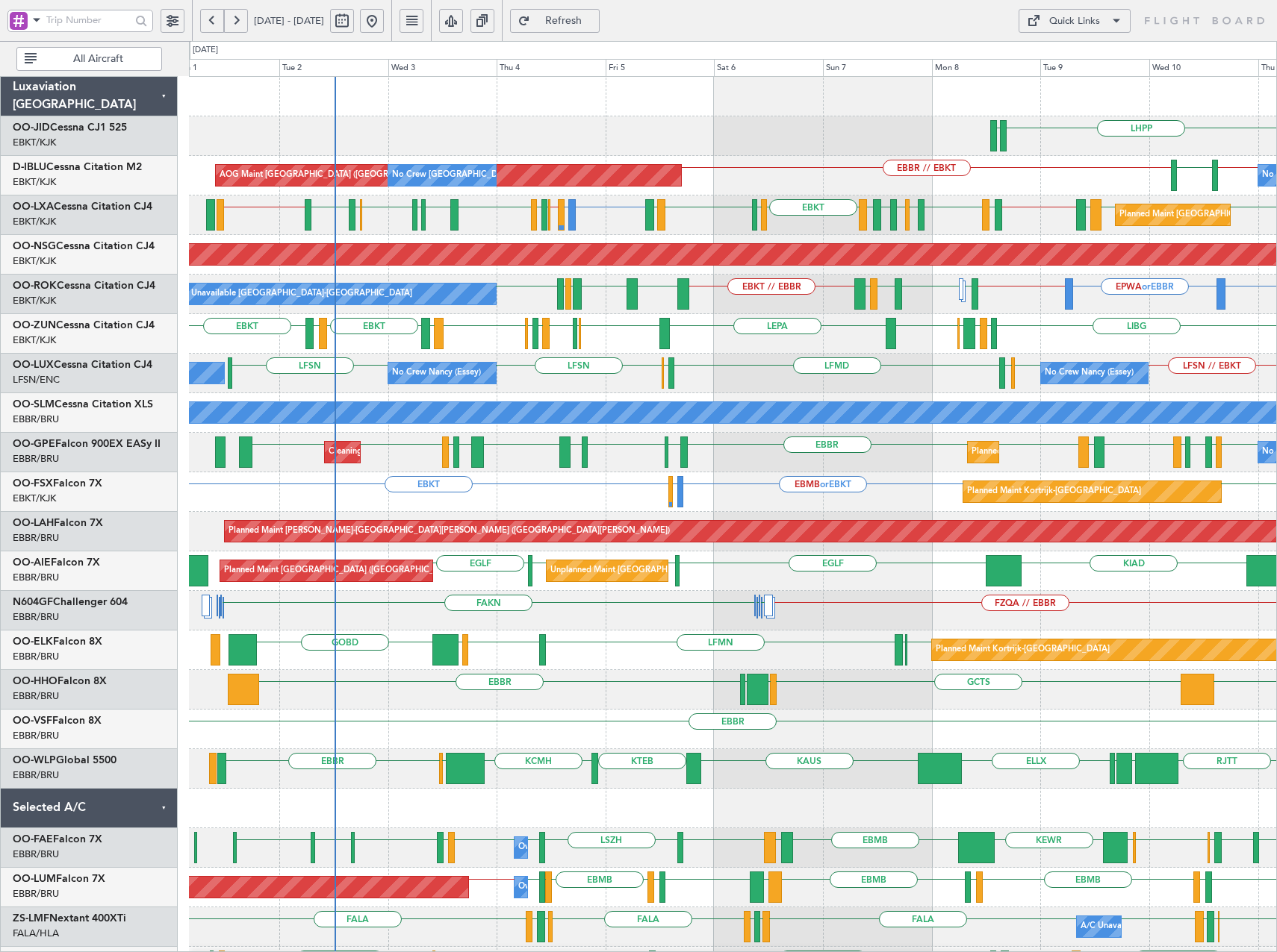
click at [716, 304] on div "A/C Unavailable Kortrijk-Wevelgem EPWA or EBBR EBBR // EBKT EBKT or EBBR EBKT L…" at bounding box center [733, 294] width 1087 height 39
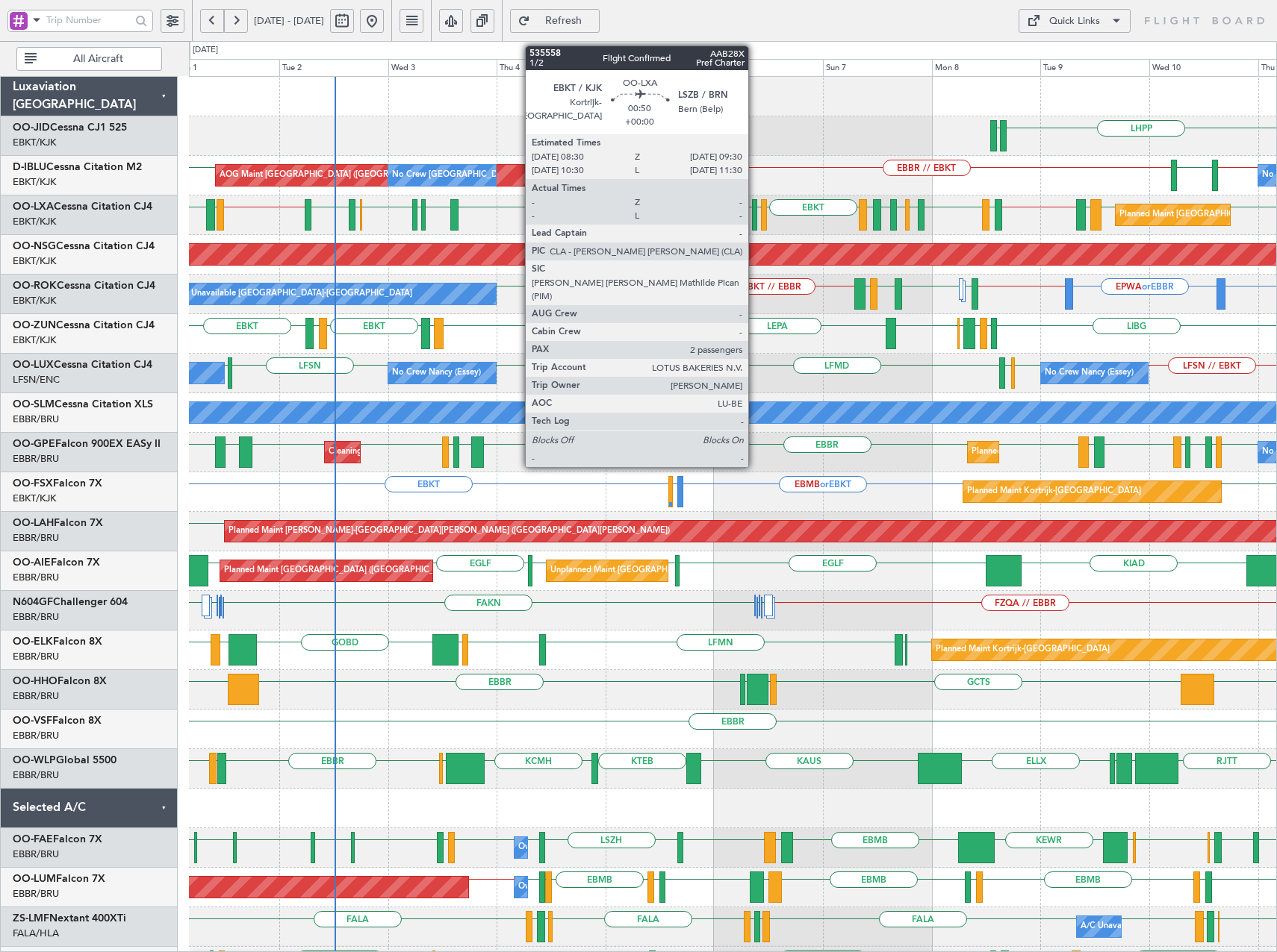
click at [755, 219] on div at bounding box center [754, 214] width 5 height 31
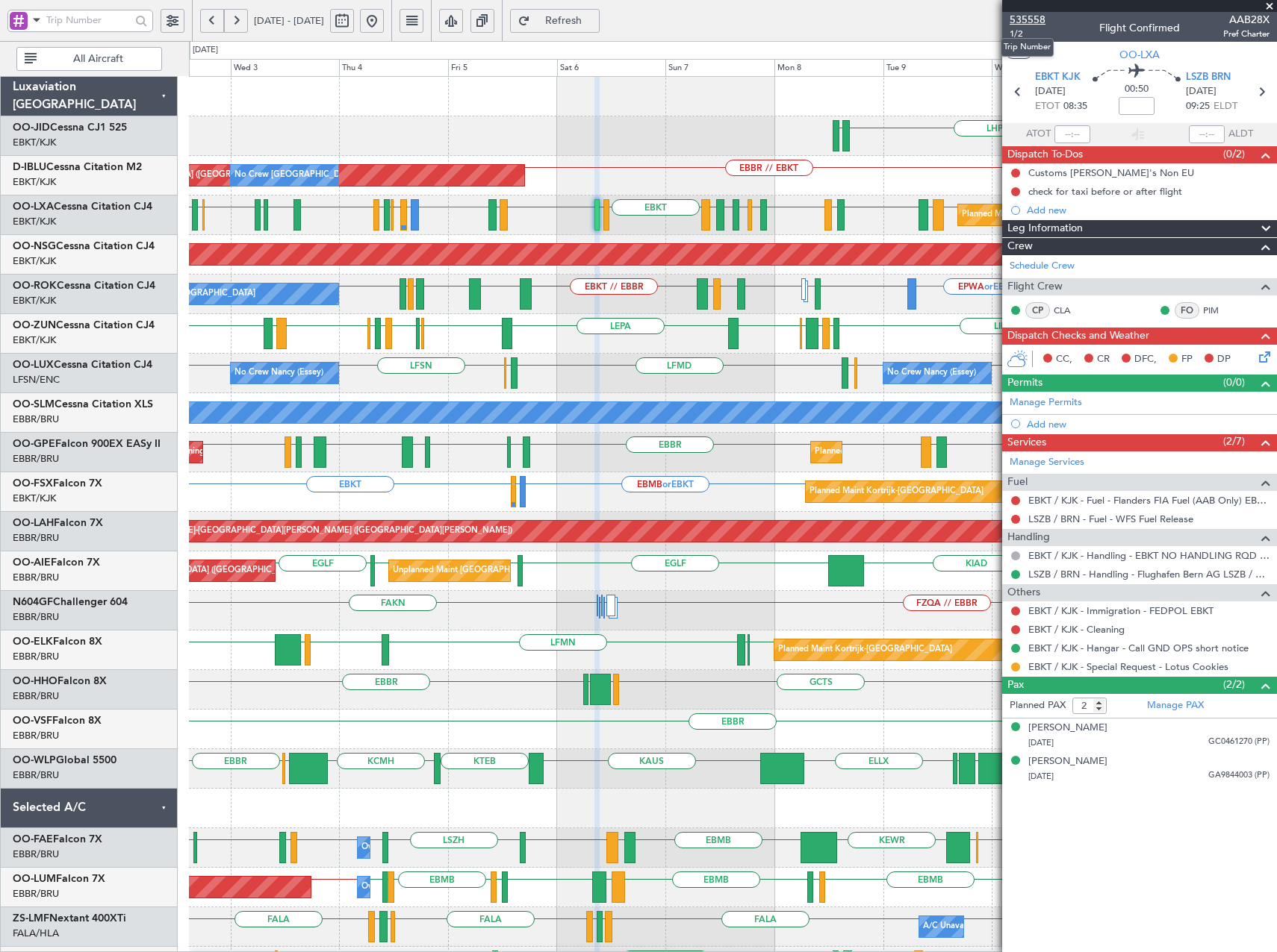
click at [1029, 15] on span "535558" at bounding box center [1028, 19] width 36 height 15
click at [595, 19] on span "Refresh" at bounding box center [563, 21] width 61 height 11
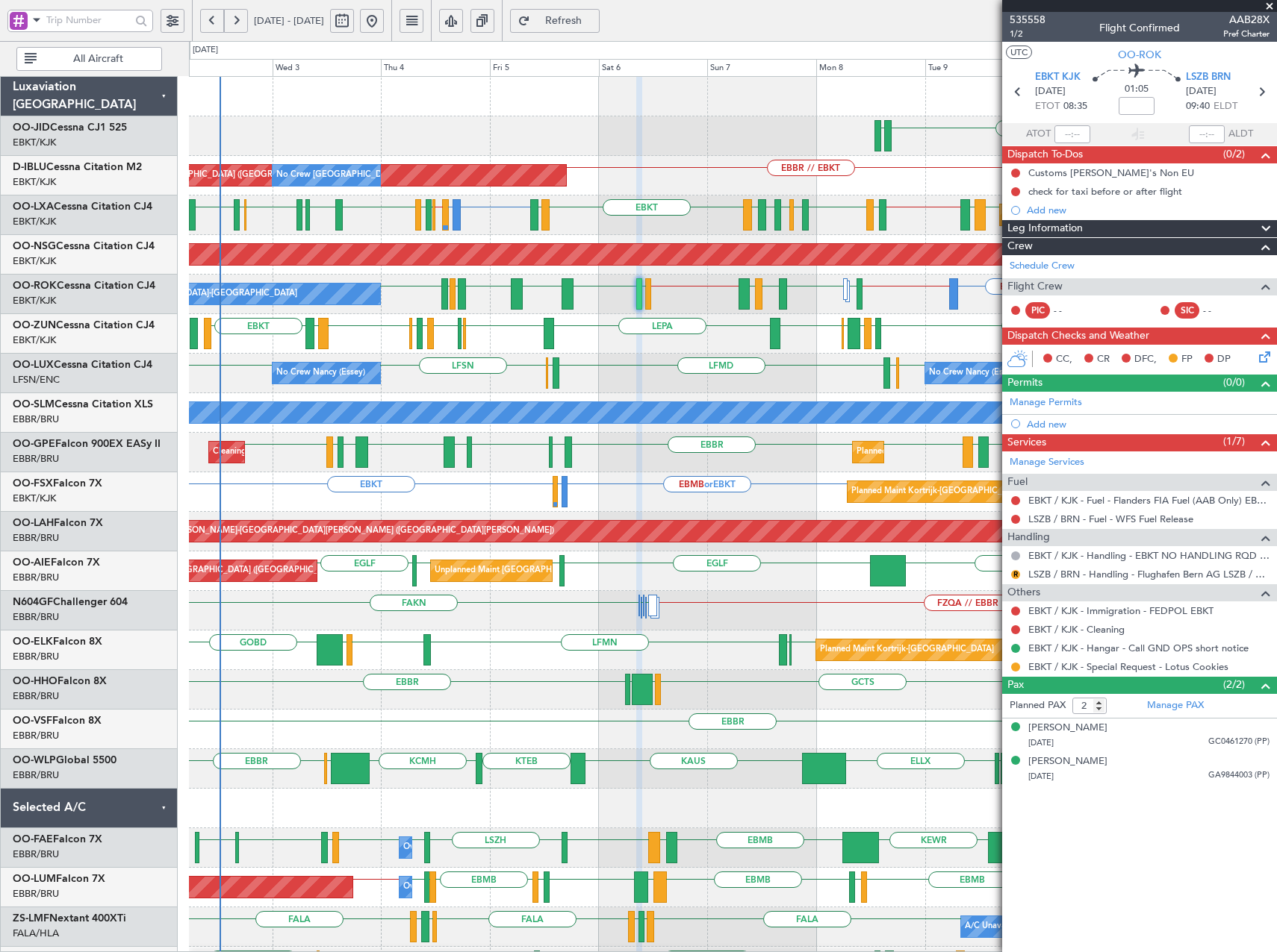
click at [614, 345] on div "EBLG EBKT LIRA EBKT LIBG LGMK LIBG EBCI EBKT LEPA EBKT LFPB EDDL LIML EBKT LIRN…" at bounding box center [733, 333] width 1087 height 39
click at [1037, 18] on span "535558" at bounding box center [1028, 19] width 36 height 15
drag, startPoint x: 1270, startPoint y: 6, endPoint x: 1222, endPoint y: 9, distance: 48.1
click at [1269, 6] on span at bounding box center [1269, 6] width 15 height 13
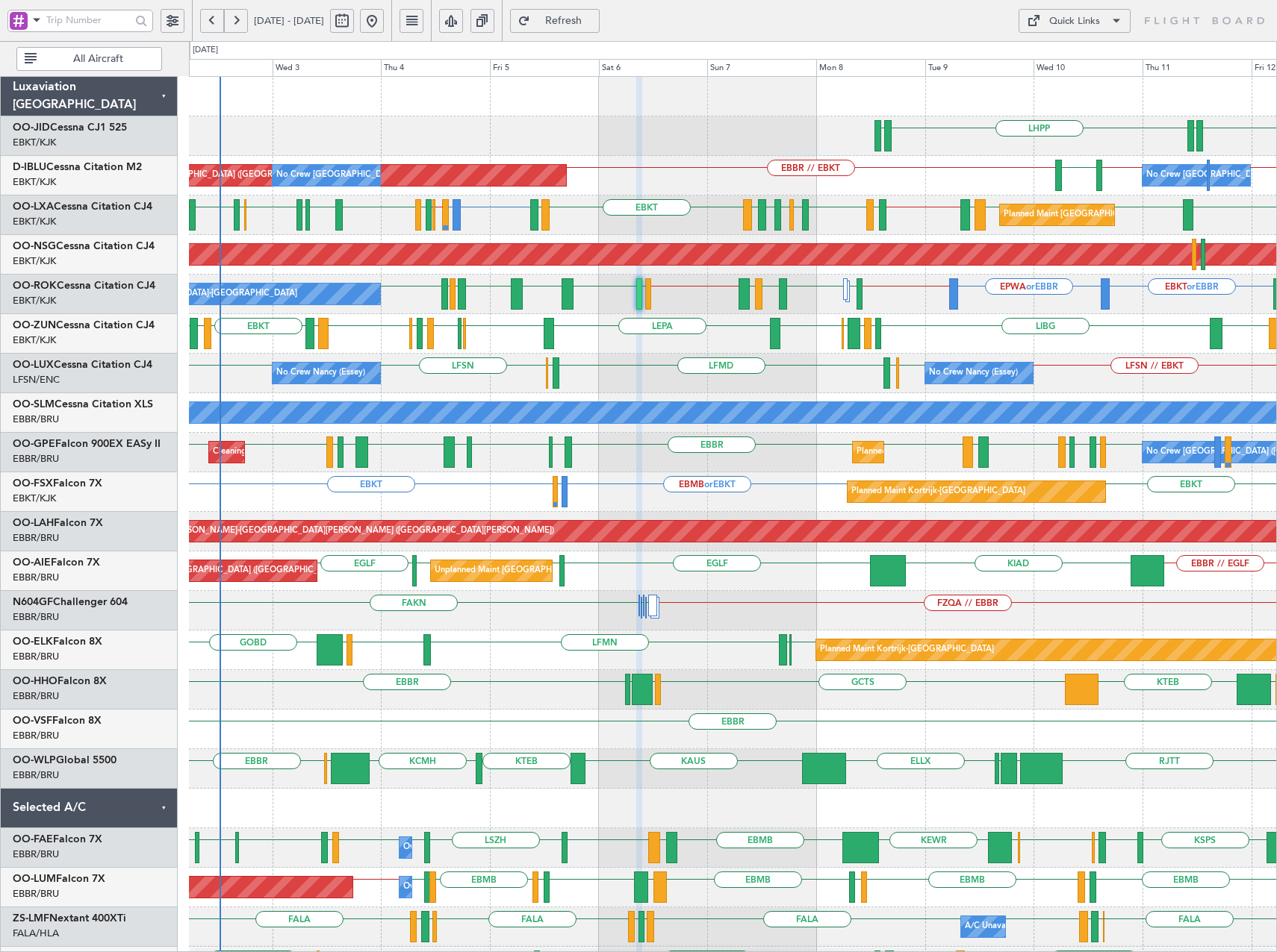
type input "0"
click at [1099, 21] on button "Quick Links" at bounding box center [1074, 21] width 112 height 24
click at [1085, 60] on button "Trip Builder" at bounding box center [1074, 56] width 112 height 36
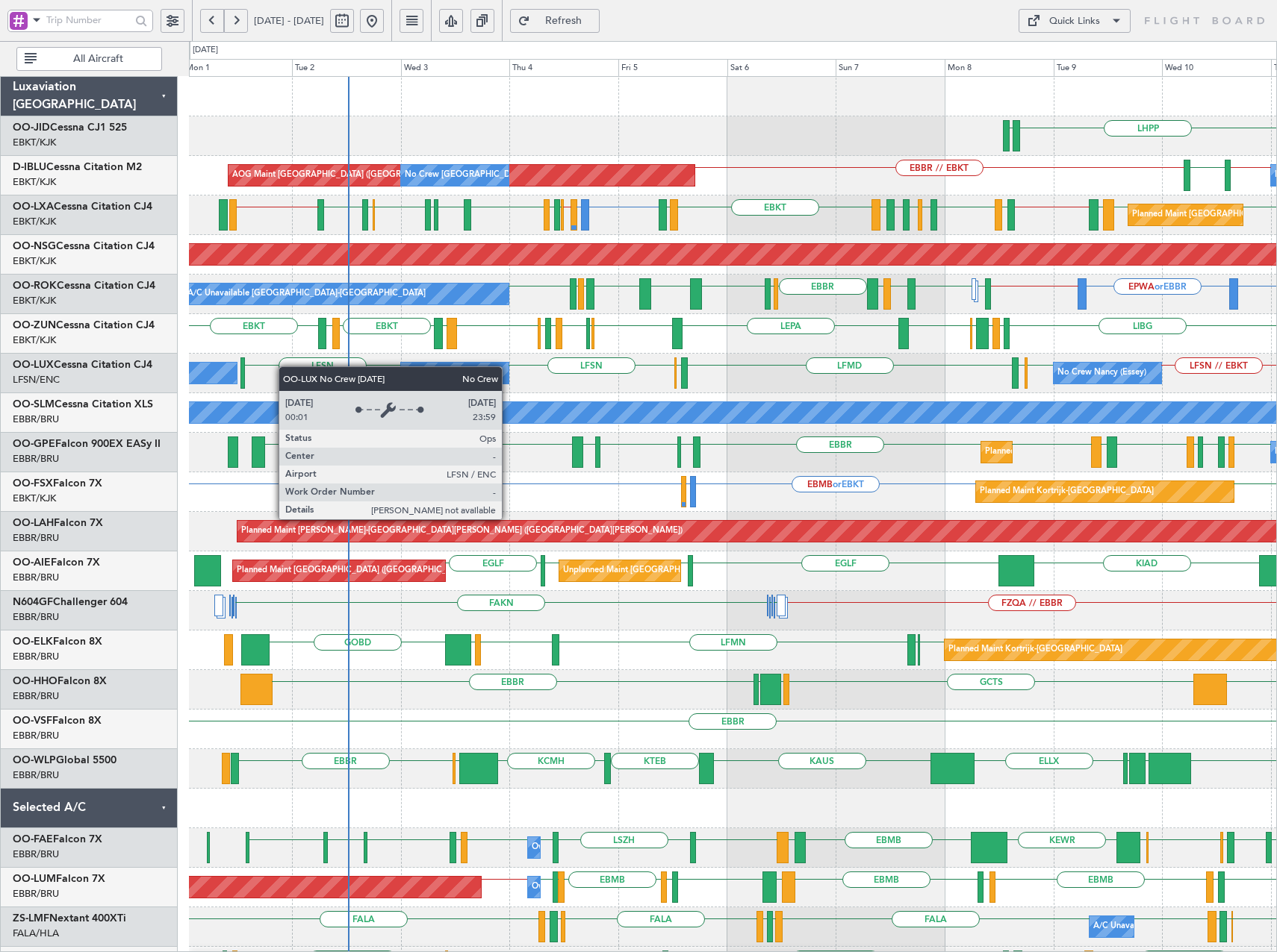
click at [398, 368] on div "LFSN // EBKT LFSN ELLX LFMD ELLX LFSN LFSN No Crew Nancy (Essey) No Crew Nancy …" at bounding box center [733, 374] width 1087 height 39
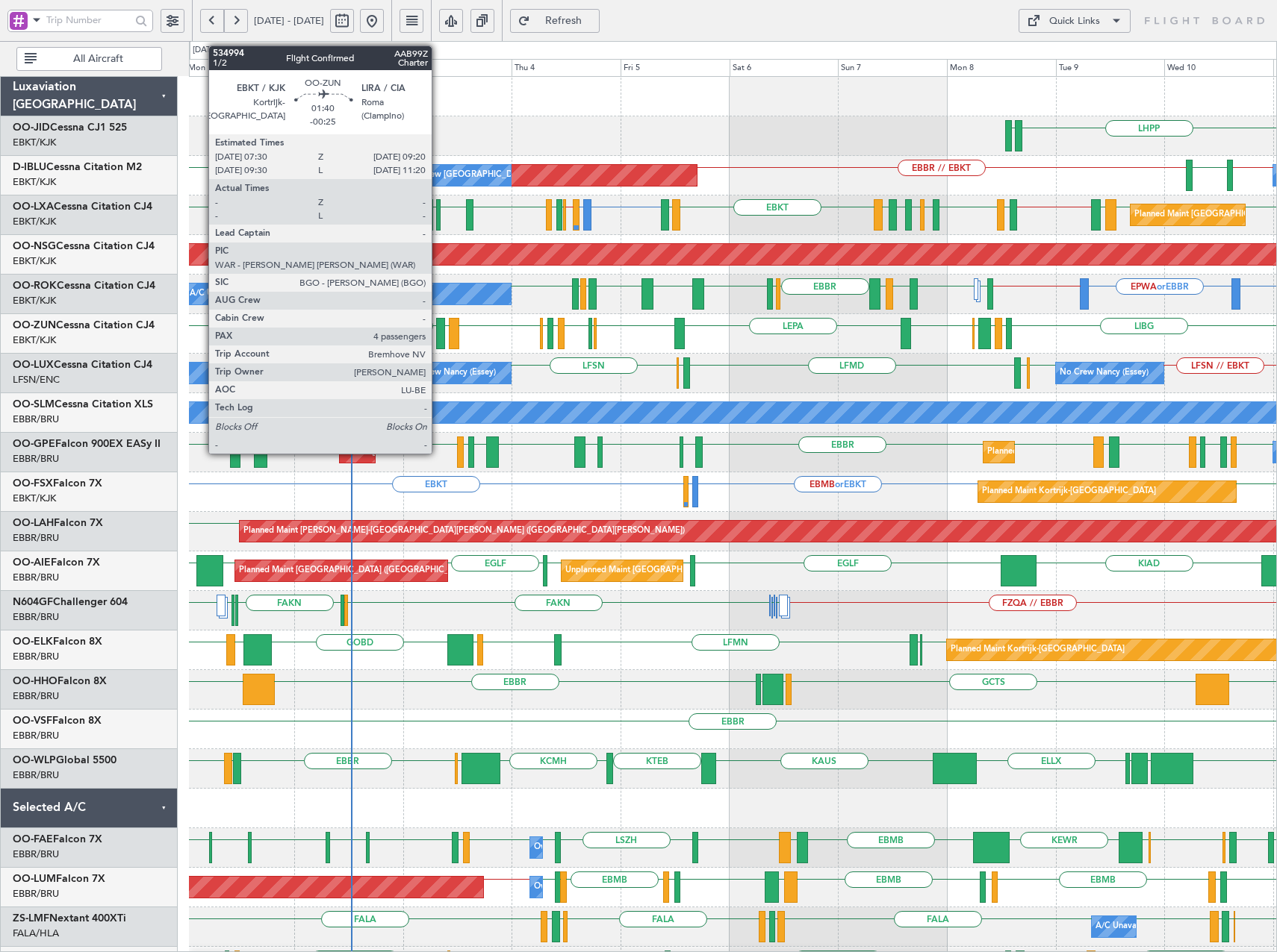
click at [439, 329] on div at bounding box center [440, 333] width 9 height 31
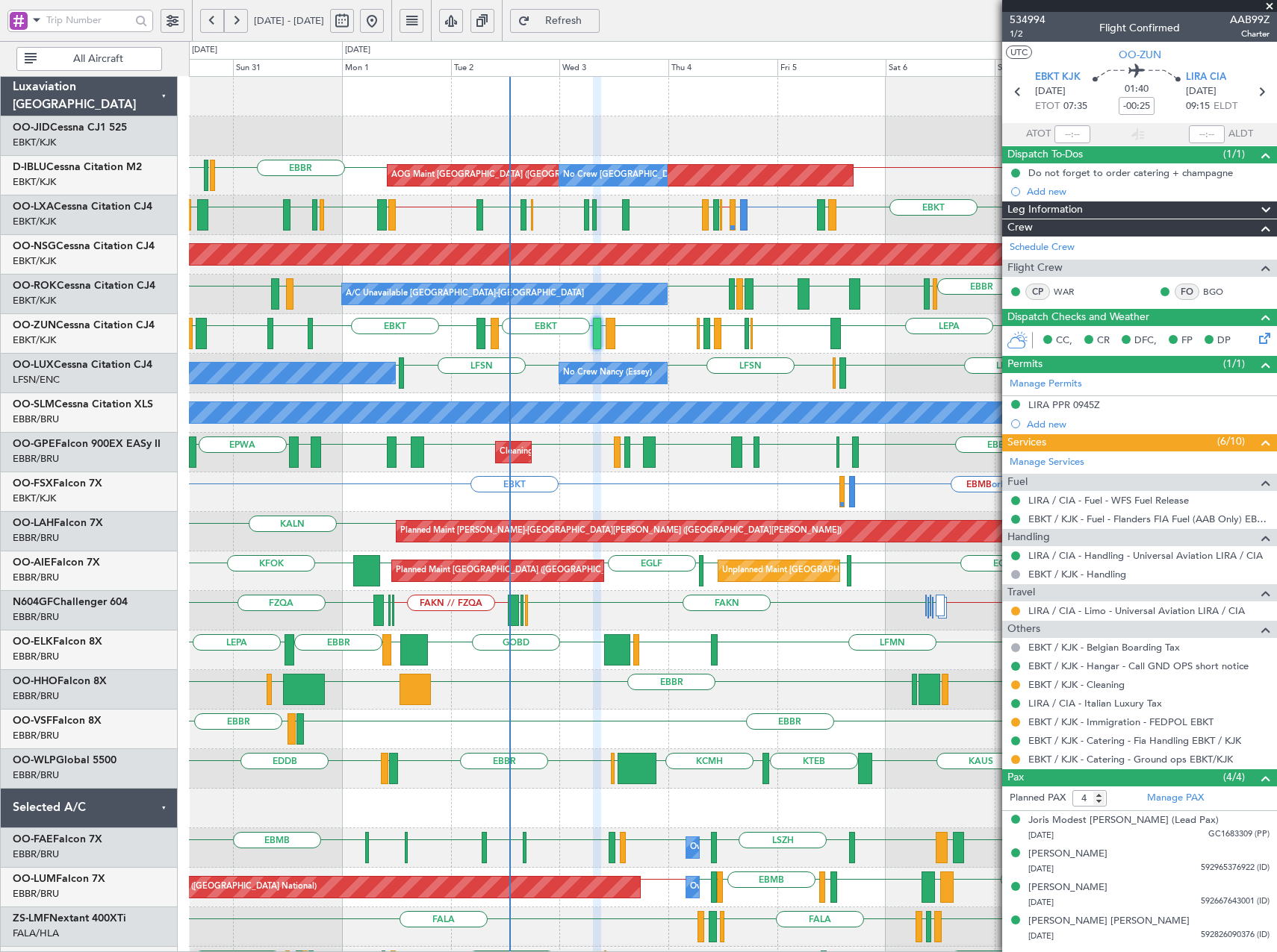
click at [702, 312] on div "LHPP EDDN Planned Maint Kortrijk-Wevelgem AOG Maint Kortrijk-Wevelgem EBBR // E…" at bounding box center [733, 610] width 1087 height 1068
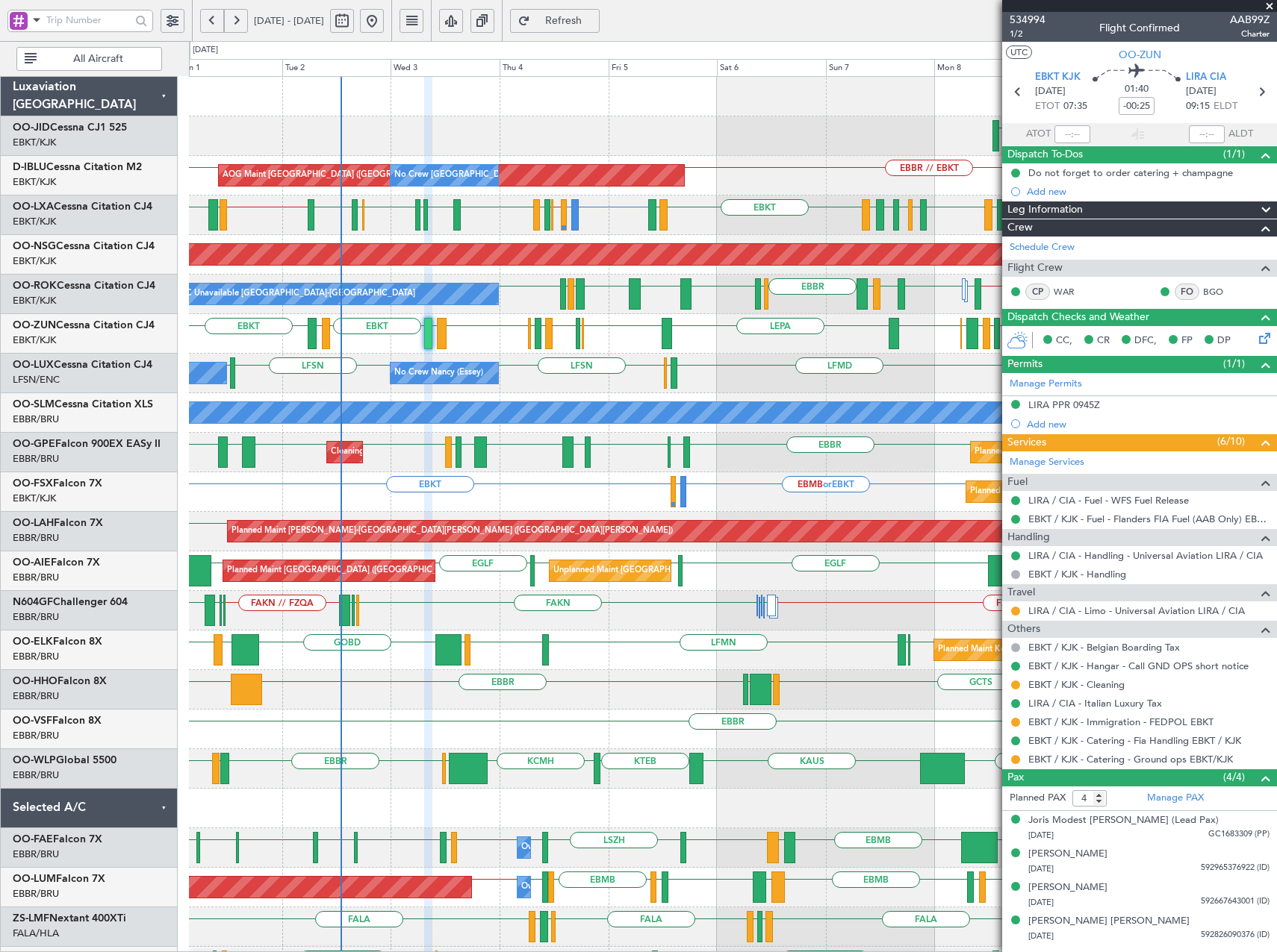
drag, startPoint x: 1269, startPoint y: 4, endPoint x: 1235, endPoint y: 14, distance: 35.4
click at [1269, 4] on span at bounding box center [1269, 6] width 15 height 13
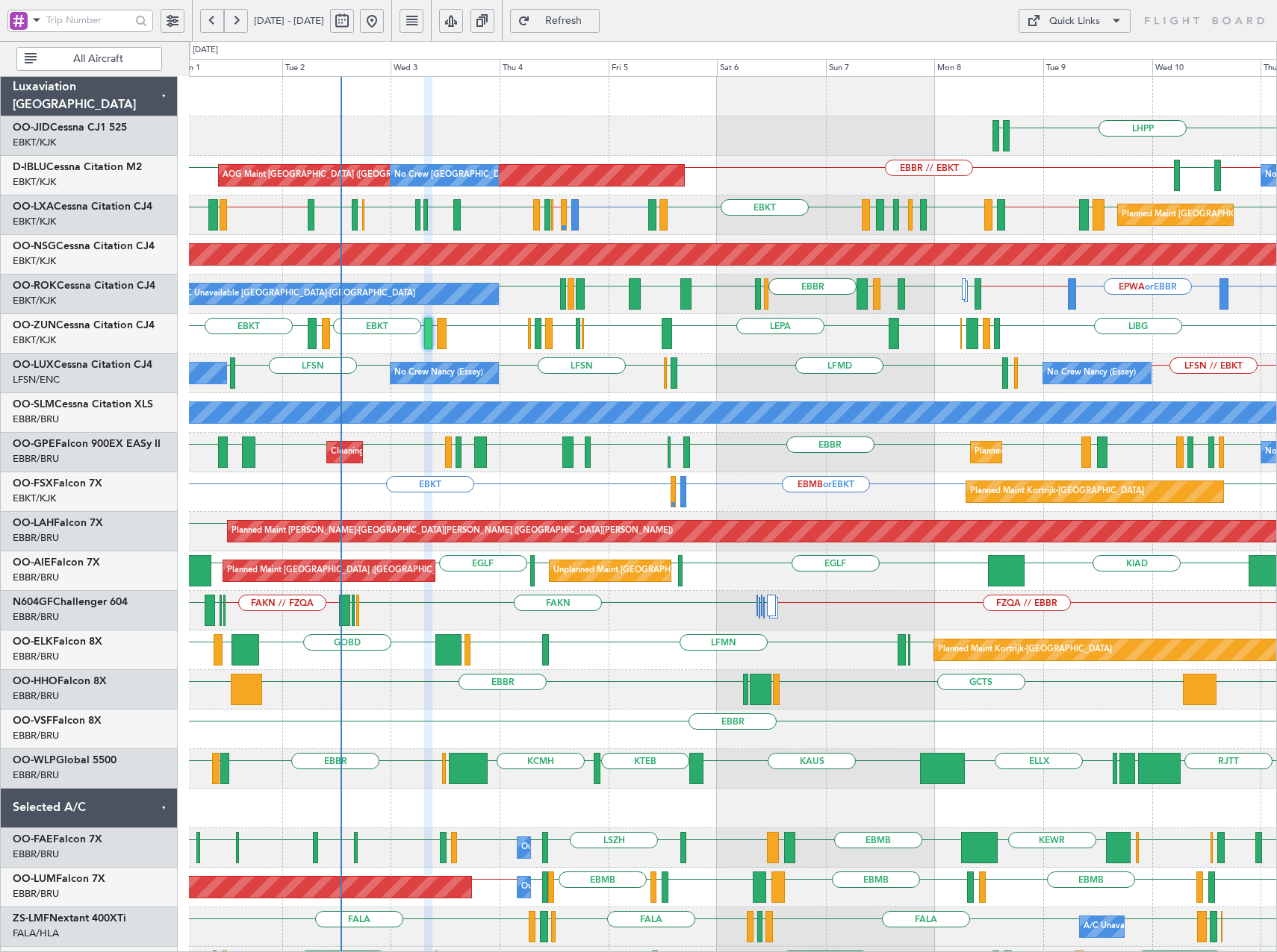
type input "0"
click at [595, 16] on span "Refresh" at bounding box center [563, 21] width 61 height 11
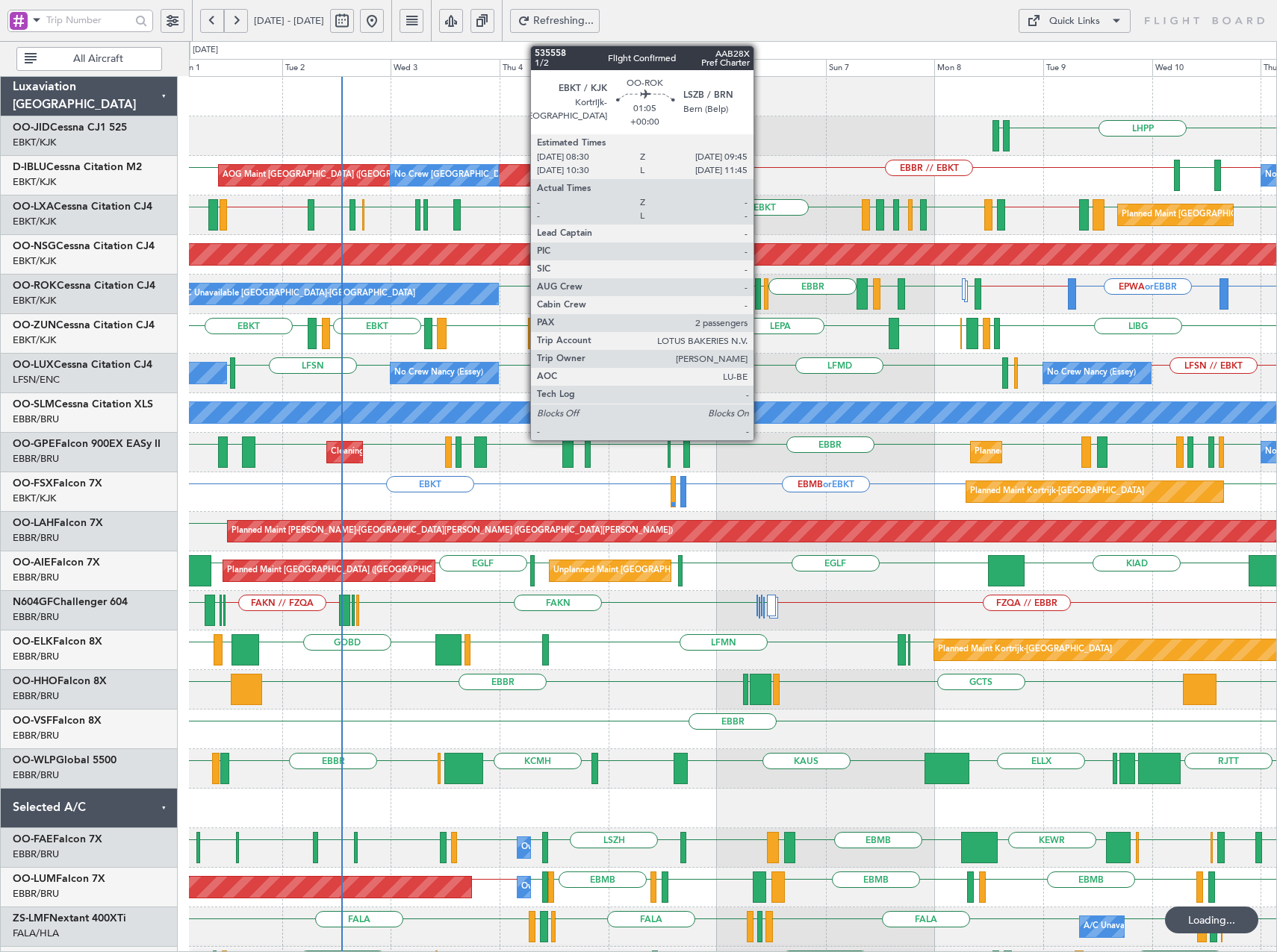
click at [760, 292] on div at bounding box center [758, 294] width 6 height 31
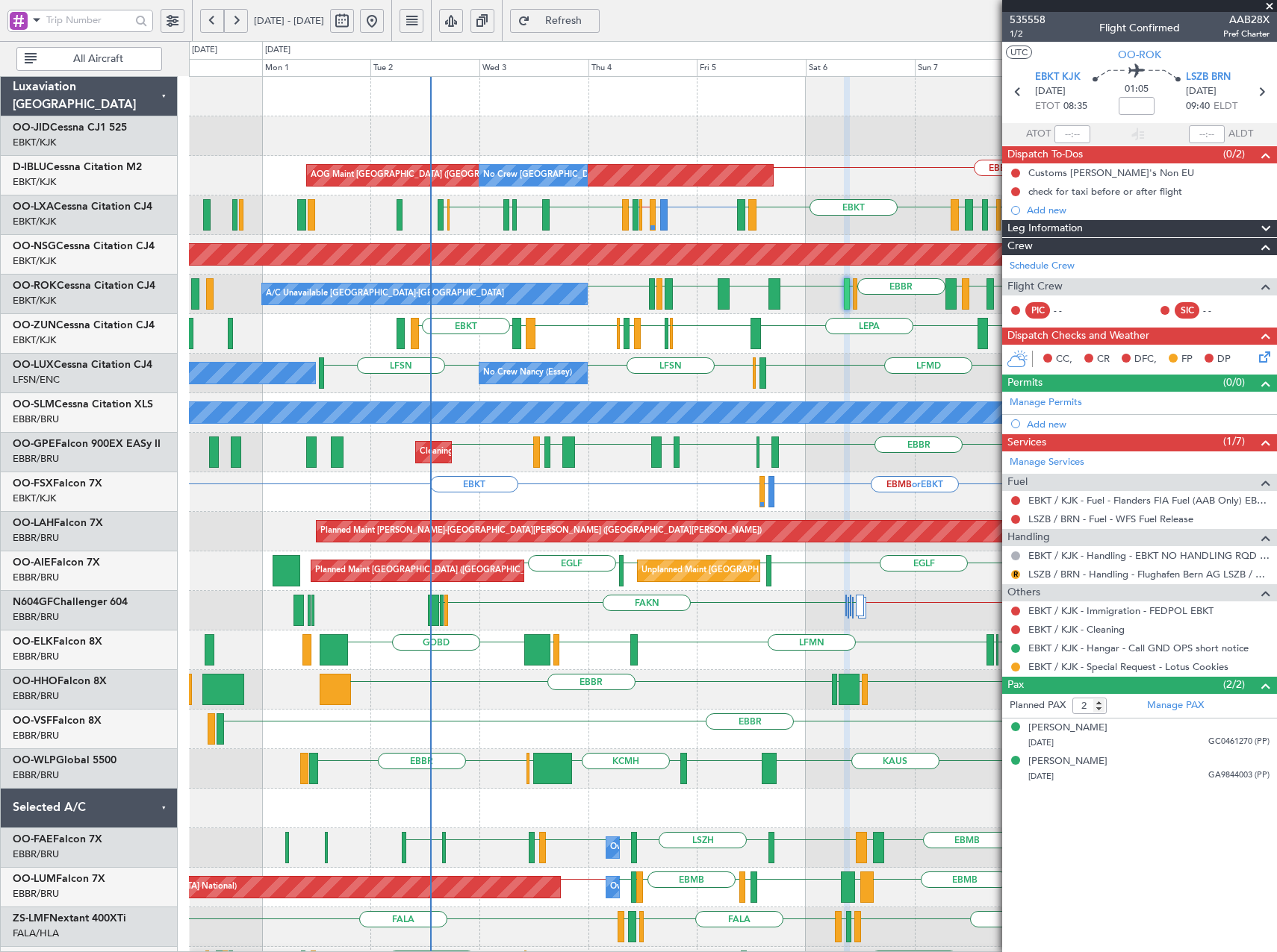
click at [785, 354] on div "LHPP EDDN Planned Maint [GEOGRAPHIC_DATA]-[GEOGRAPHIC_DATA] EDDN EBKT AOG Maint…" at bounding box center [733, 610] width 1087 height 1068
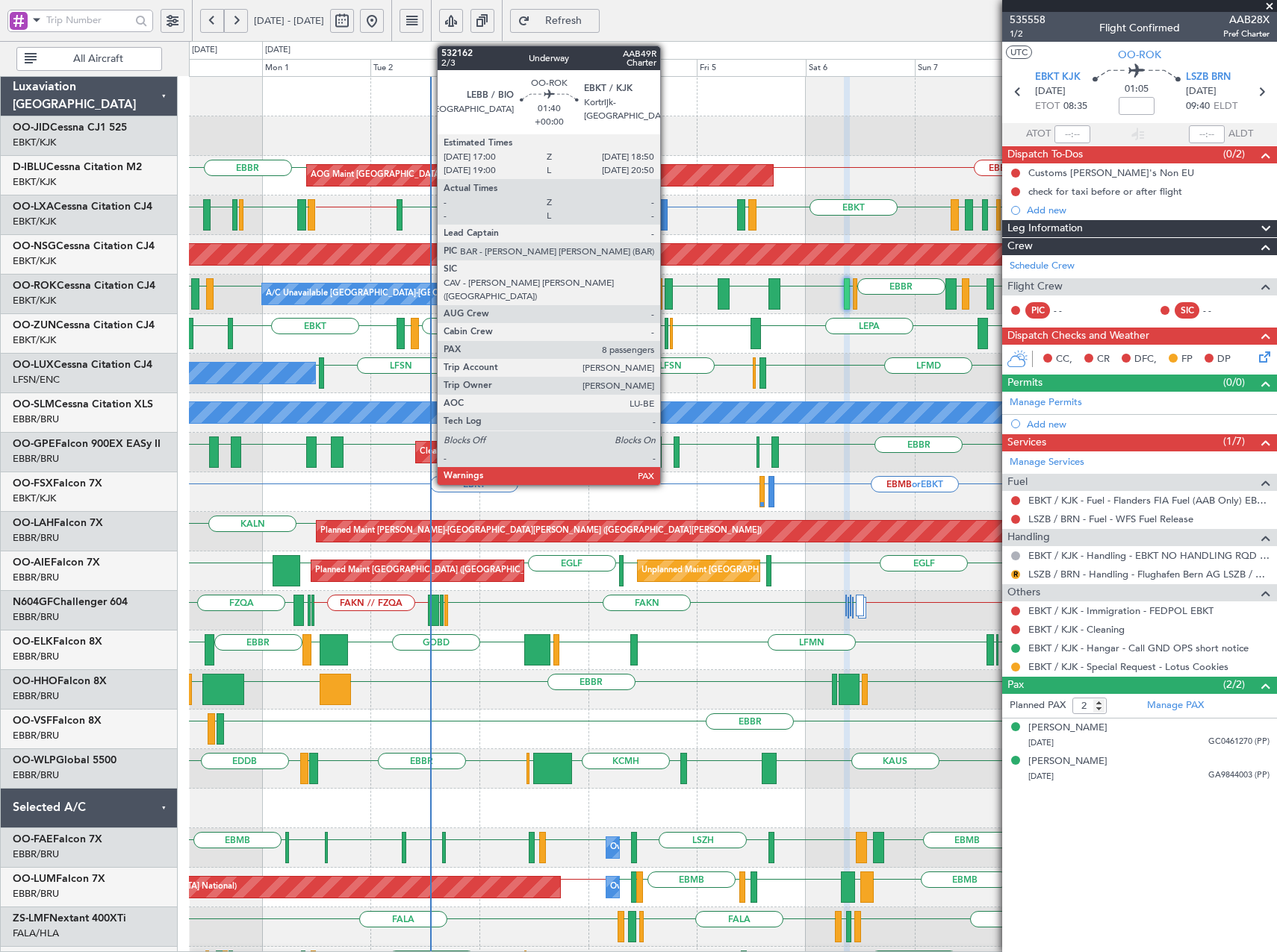
click at [666, 297] on div at bounding box center [669, 294] width 9 height 31
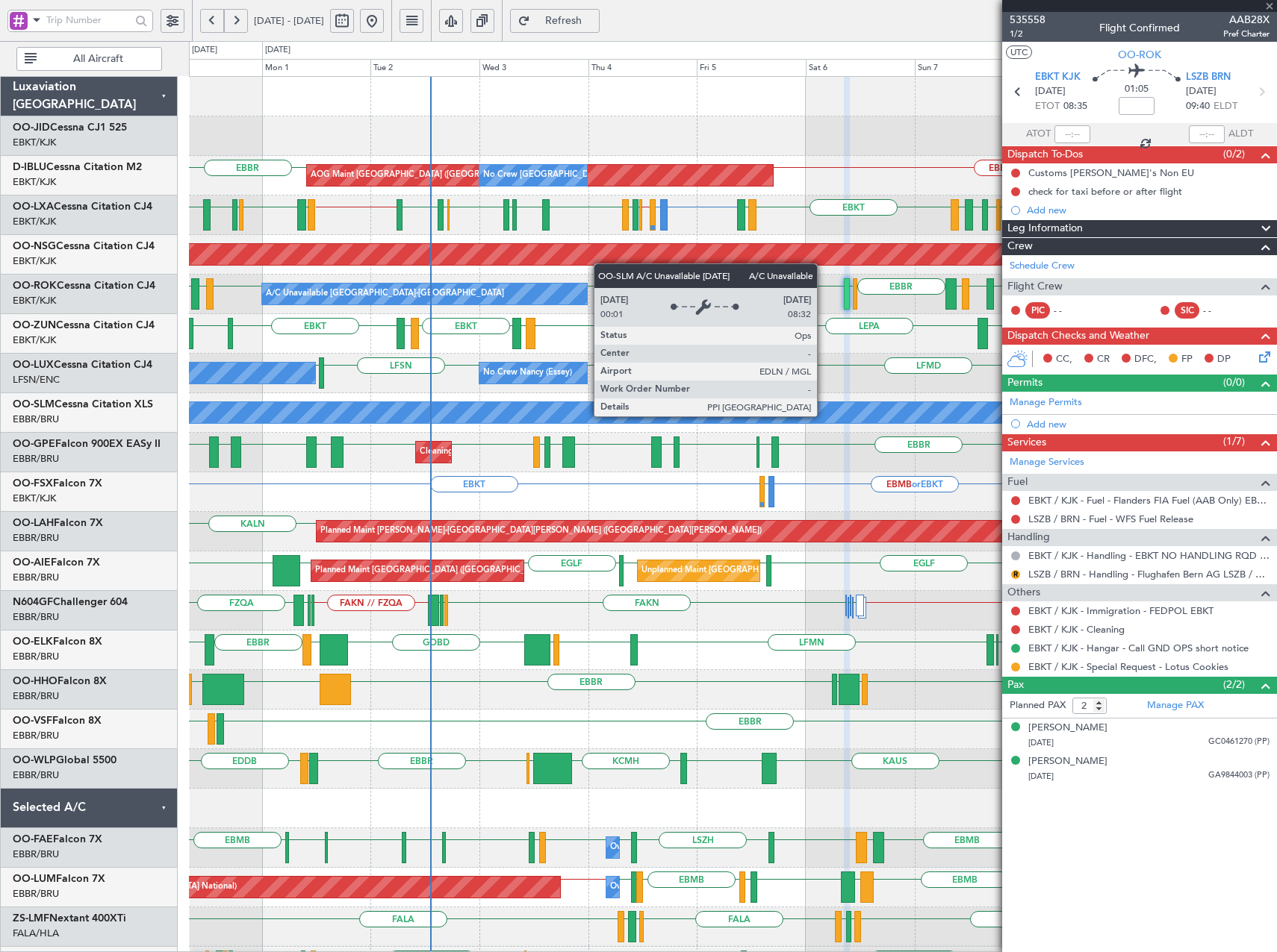
type input "8"
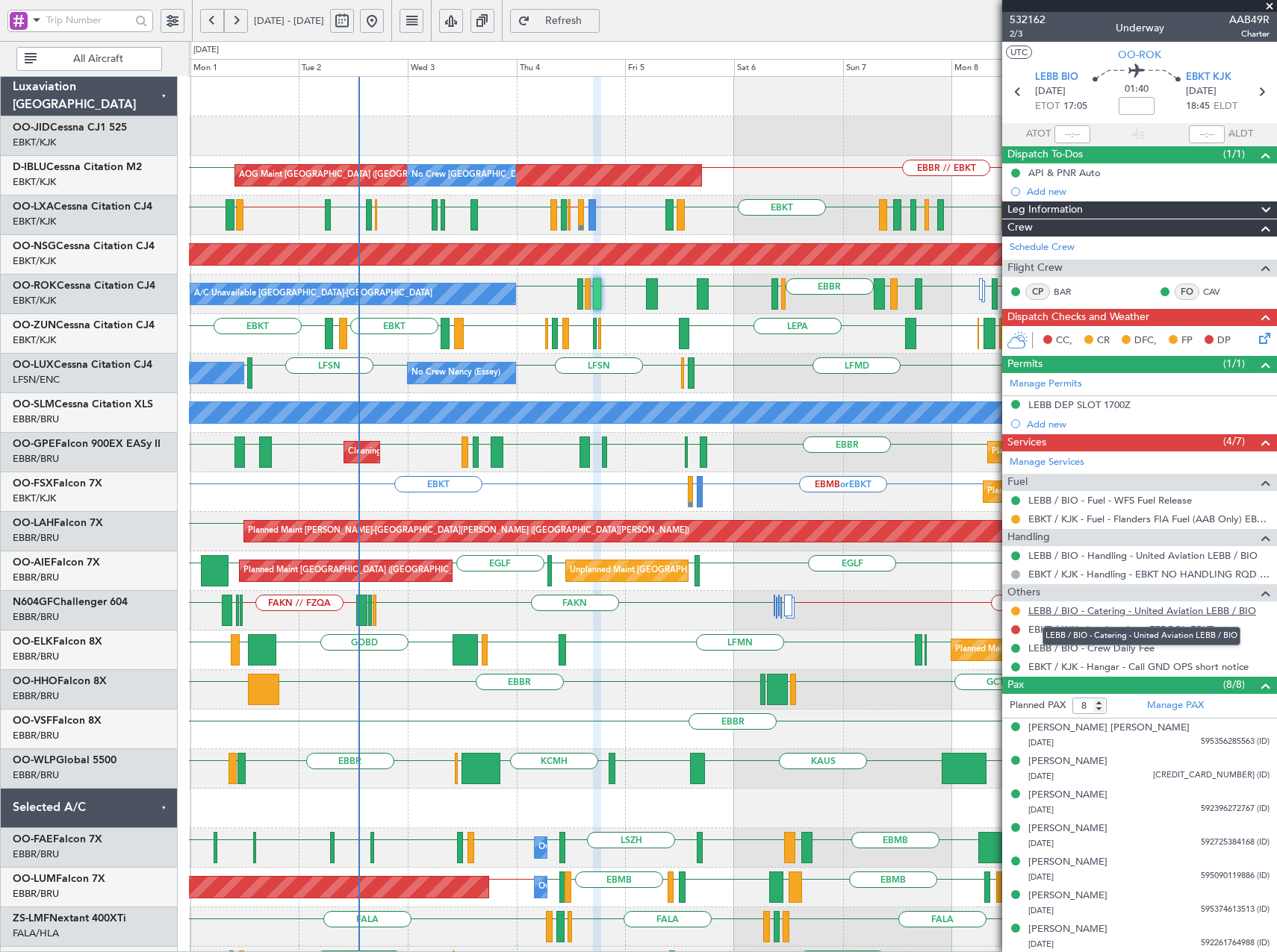
click at [1111, 608] on link "LEBB / BIO - Catering - United Aviation LEBB / BIO" at bounding box center [1142, 610] width 228 height 13
click at [242, 20] on button at bounding box center [236, 21] width 24 height 24
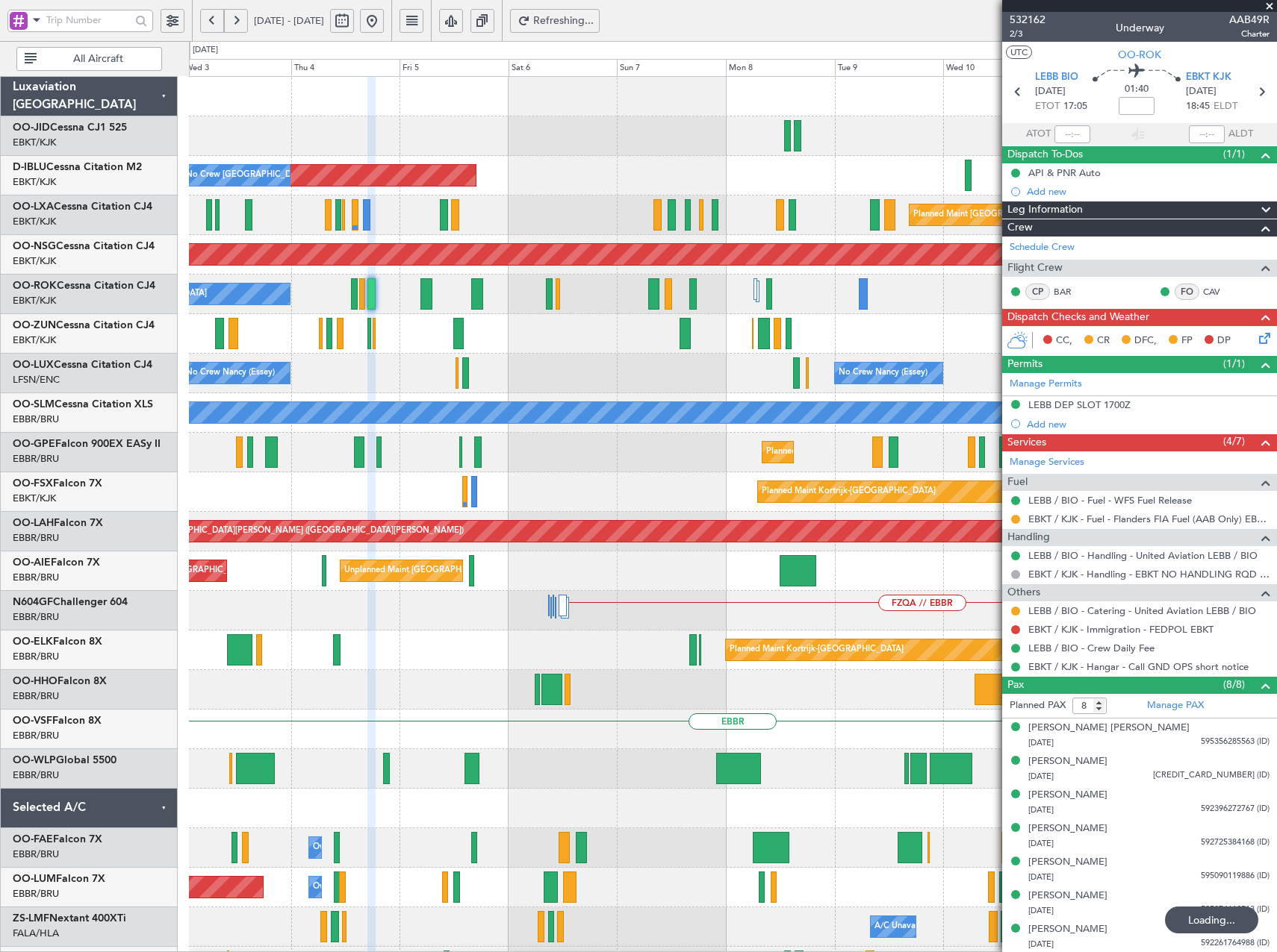
click at [242, 20] on button at bounding box center [236, 21] width 24 height 24
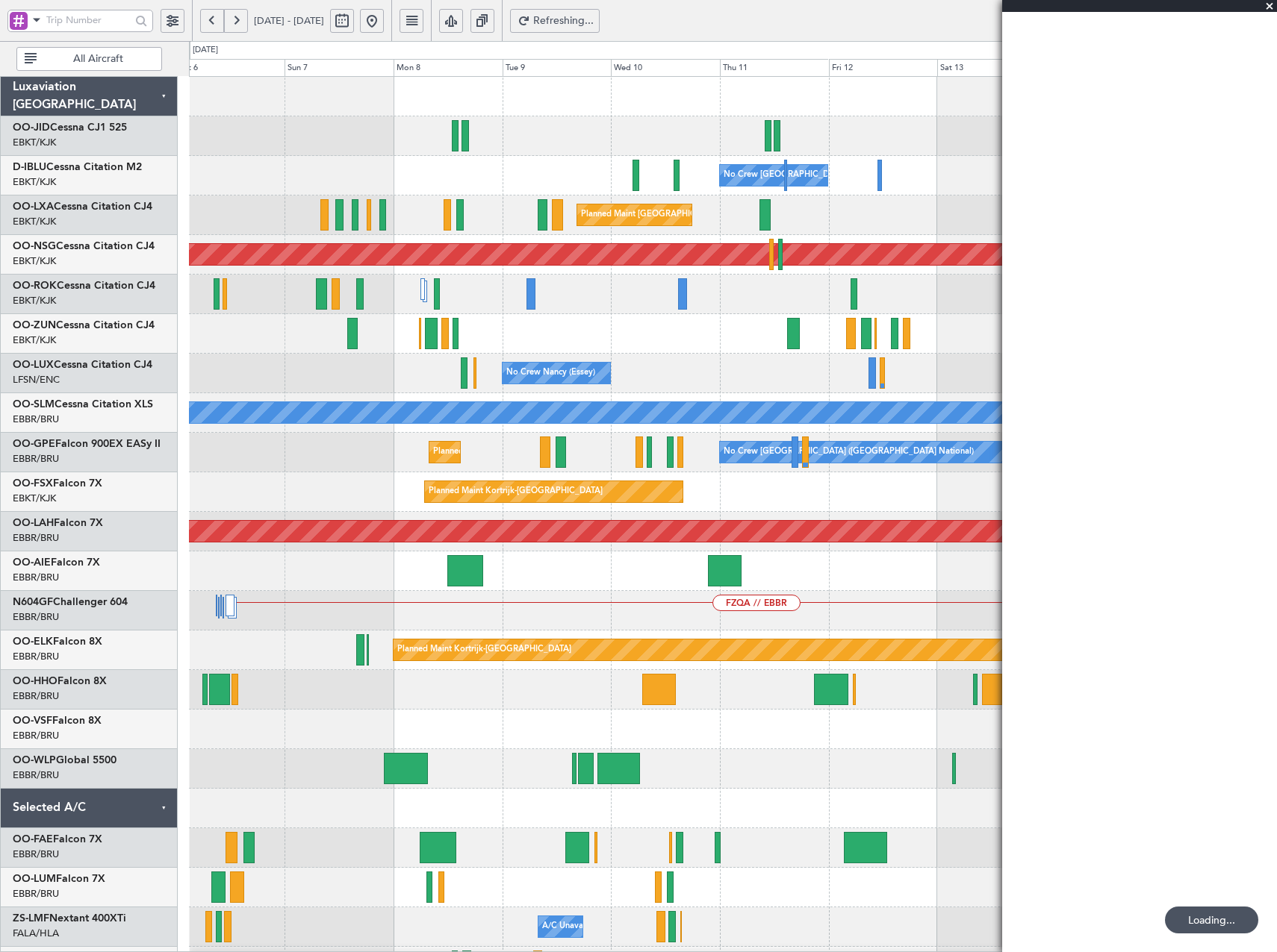
click at [242, 20] on button at bounding box center [236, 21] width 24 height 24
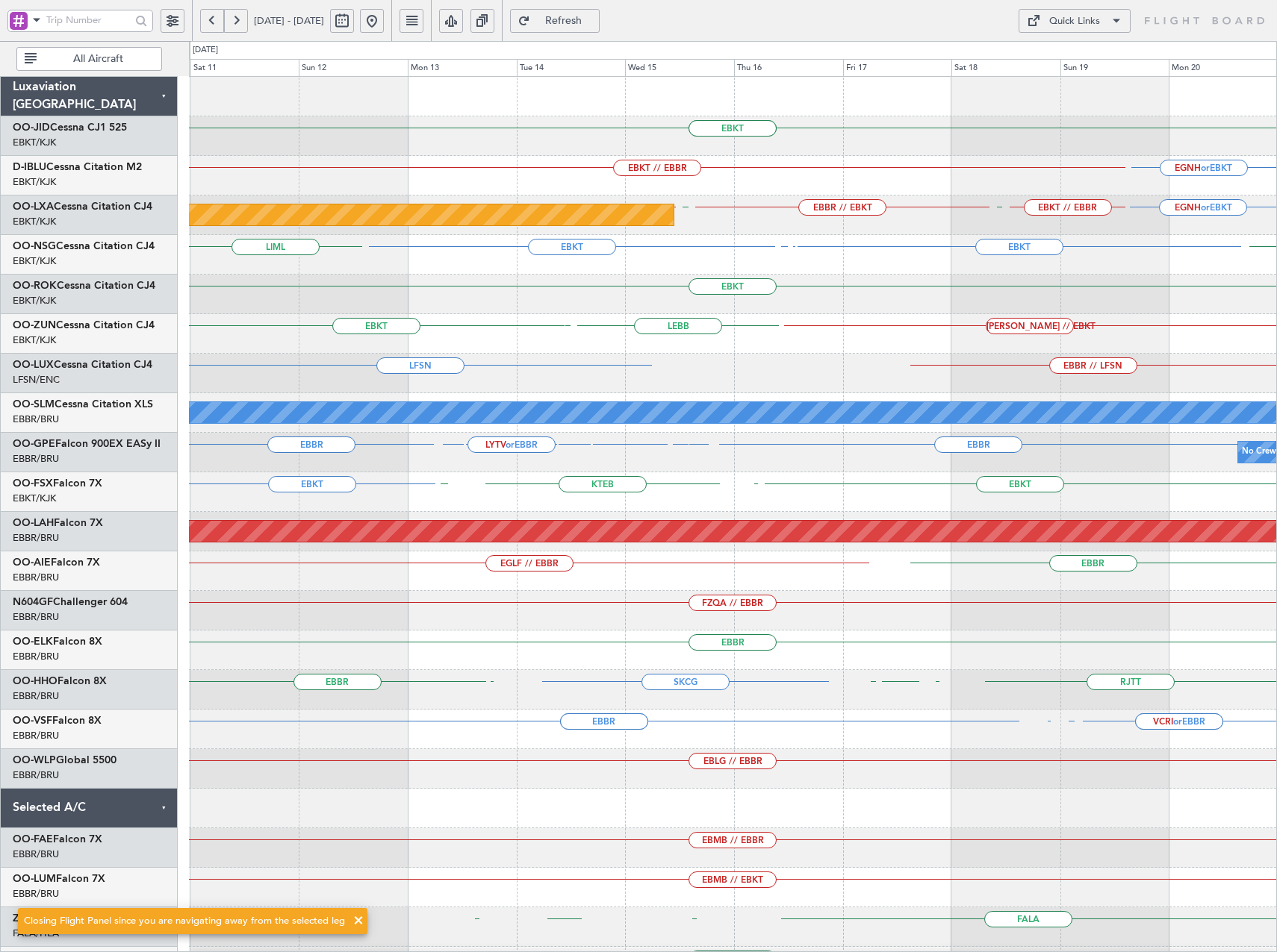
click at [212, 17] on button at bounding box center [212, 21] width 24 height 24
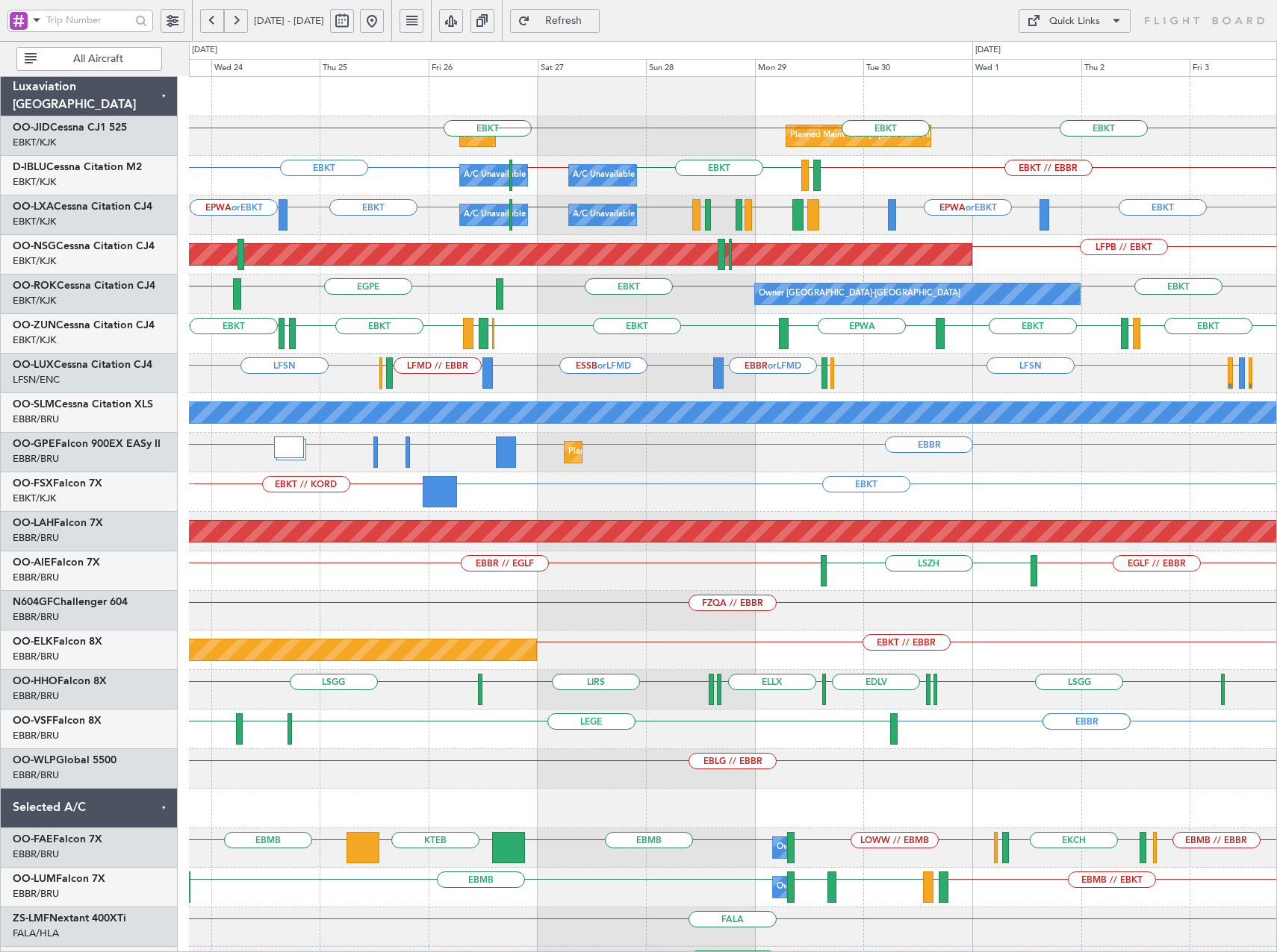
click at [656, 342] on div "EBKT EBKT EBKT EBOS LEIB EBKT LFMN LEGE EBKT EPWA Planned Maint Kortrijk-Wevelg…" at bounding box center [733, 333] width 1087 height 39
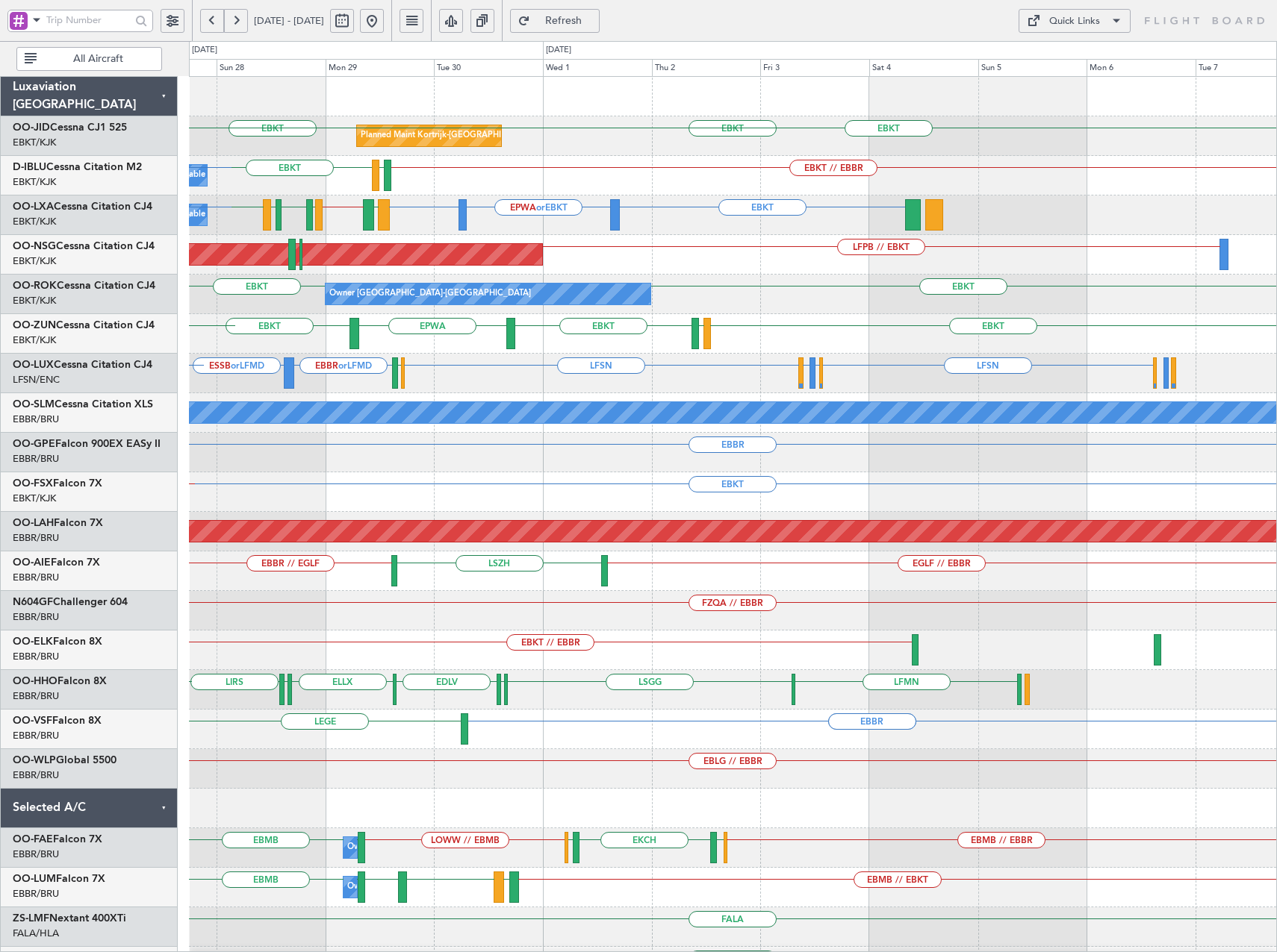
click at [718, 273] on div "Planned Maint Paris (Le Bourget) LFPB // EBKT" at bounding box center [733, 255] width 1087 height 39
click at [795, 291] on div "Planned Maint Kortrijk-Wevelgem EBKT EBKT EBKT Planned Maint Kortrijk-Wevelgem …" at bounding box center [733, 551] width 1087 height 949
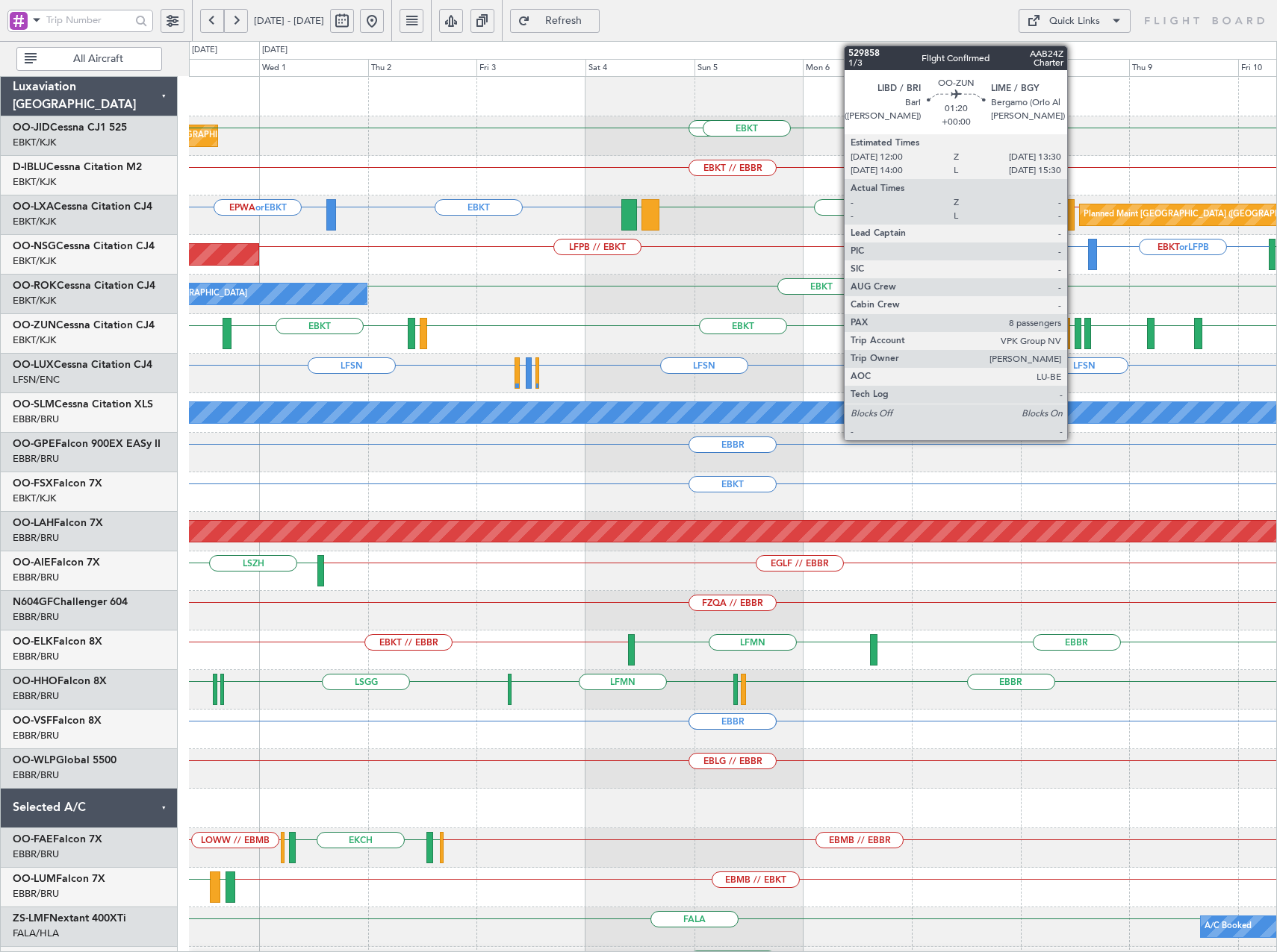
click at [1074, 330] on div at bounding box center [1078, 333] width 7 height 31
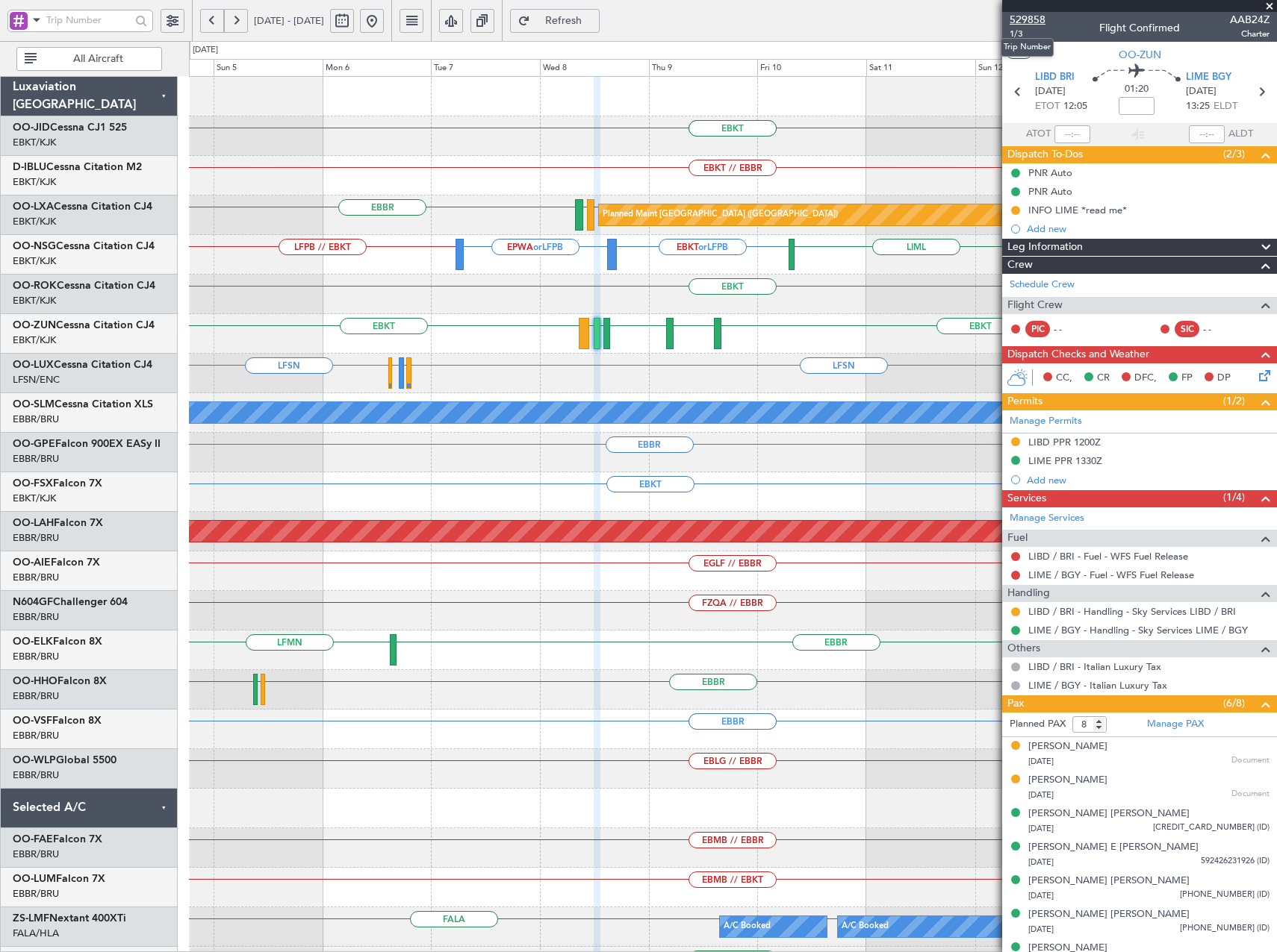
click at [1038, 17] on span "529858" at bounding box center [1028, 19] width 36 height 15
click at [384, 23] on button at bounding box center [371, 21] width 24 height 24
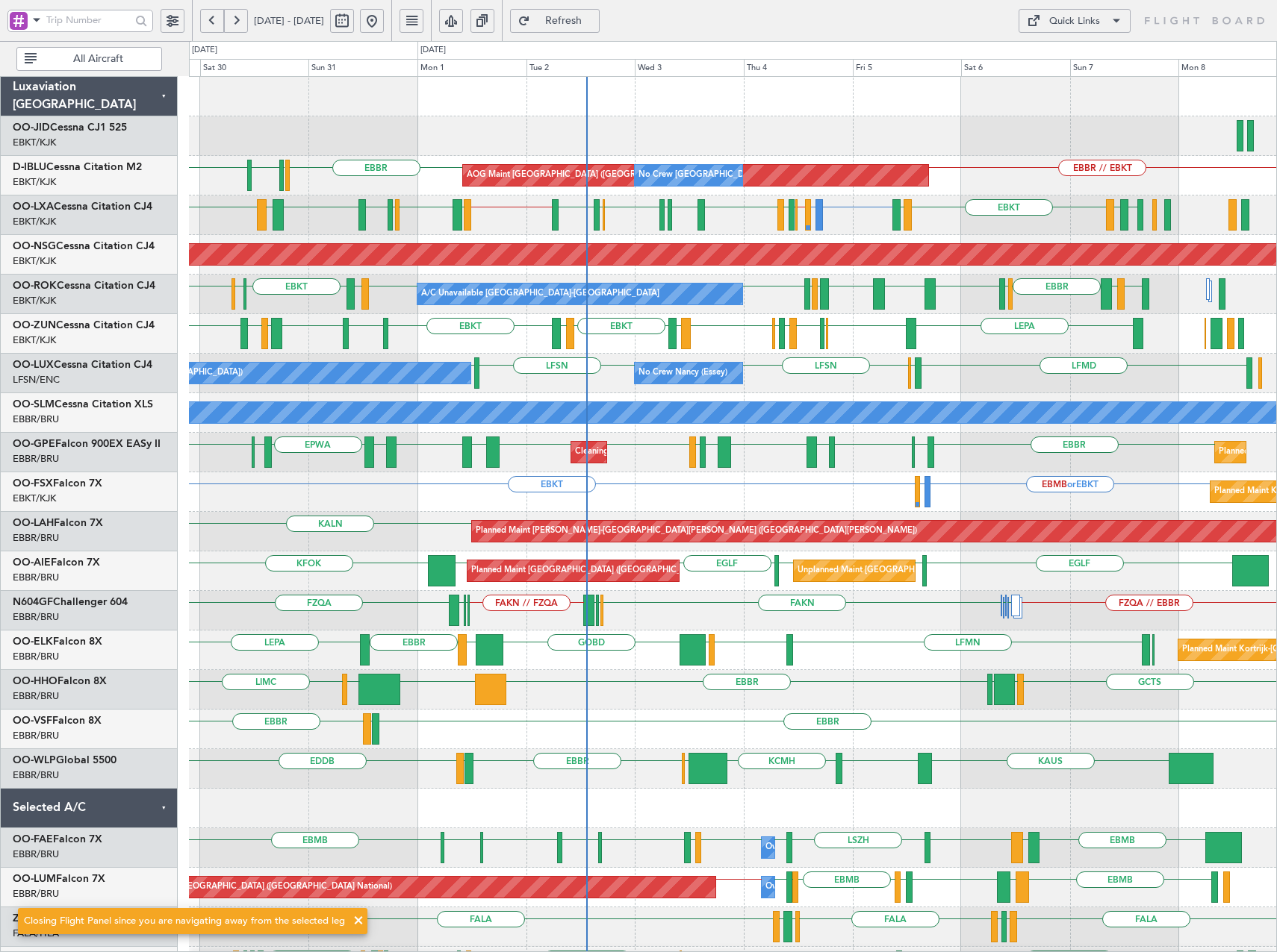
click at [977, 239] on div "Planned Maint Kortrijk-Wevelgem AOG Maint Kortrijk-Wevelgem EGSS EBBR // EBKT E…" at bounding box center [733, 651] width 1087 height 1147
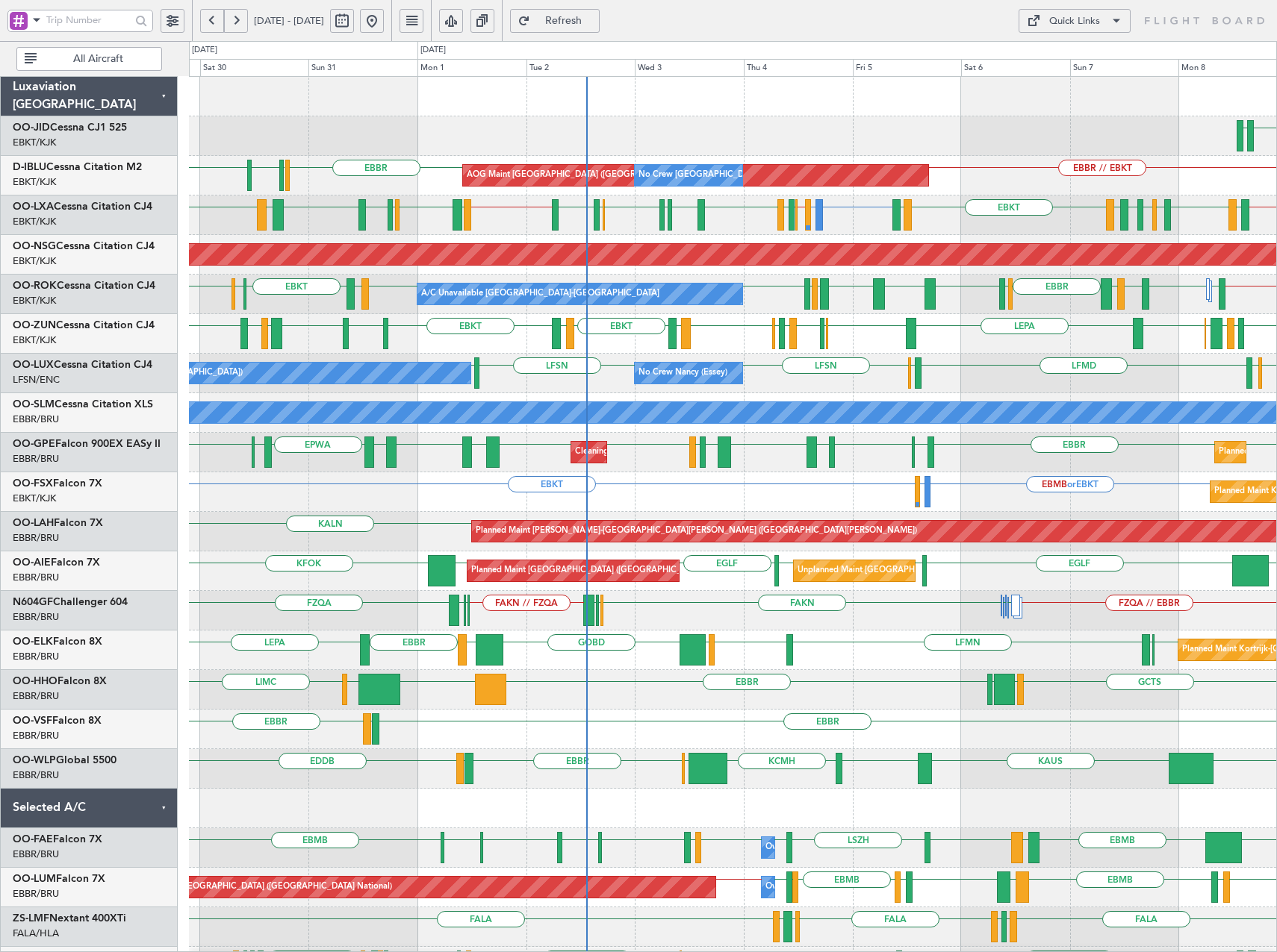
click at [438, 449] on div "LHPP EDDN Planned Maint Kortrijk-Wevelgem AOG Maint Kortrijk-Wevelgem AOG Maint…" at bounding box center [733, 610] width 1087 height 1068
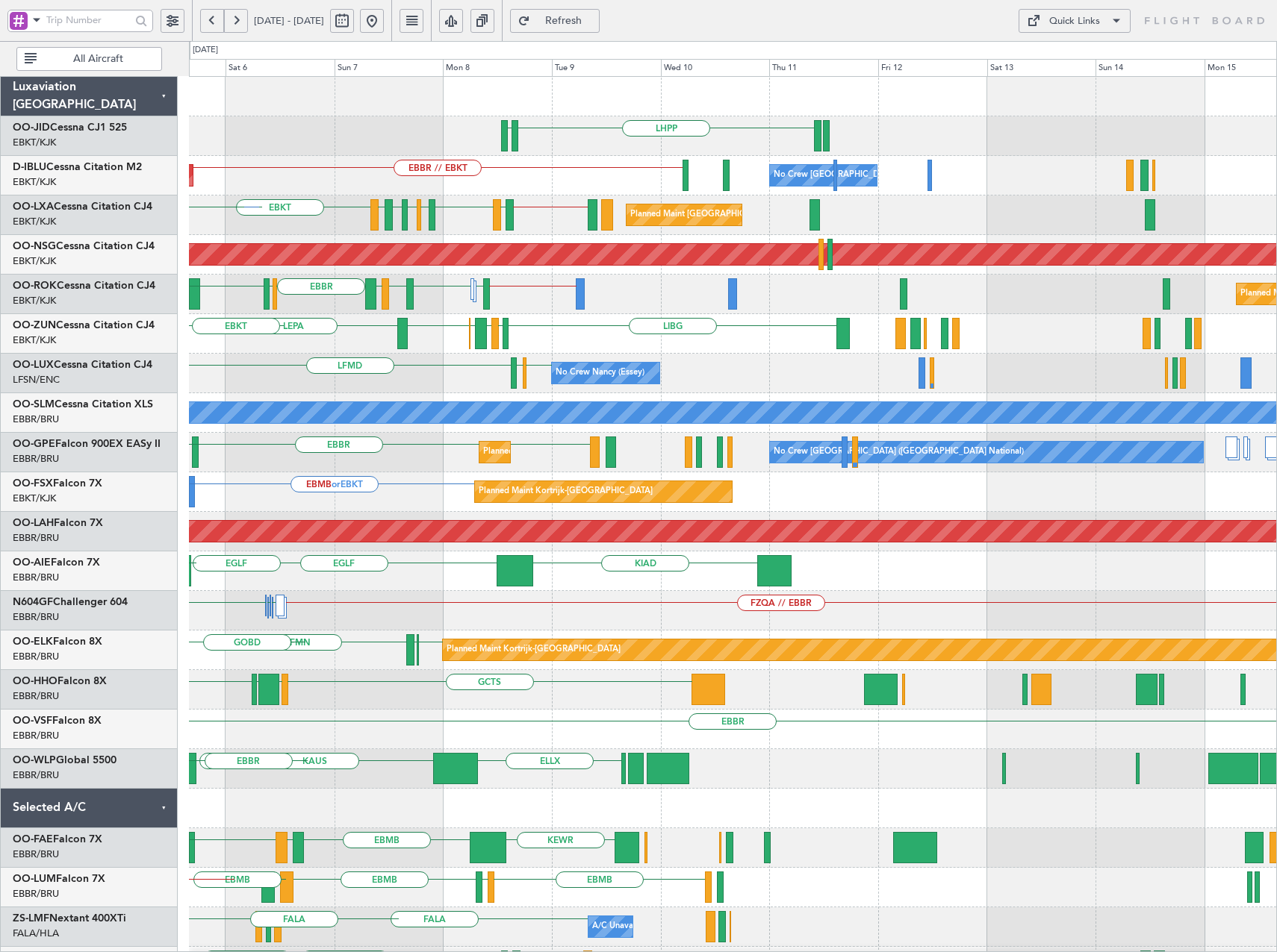
click at [257, 403] on div "LHPP EDDN AOG Maint Brussels (Brussels National) EBBR // EBKT No Crew Brussels …" at bounding box center [733, 610] width 1087 height 1068
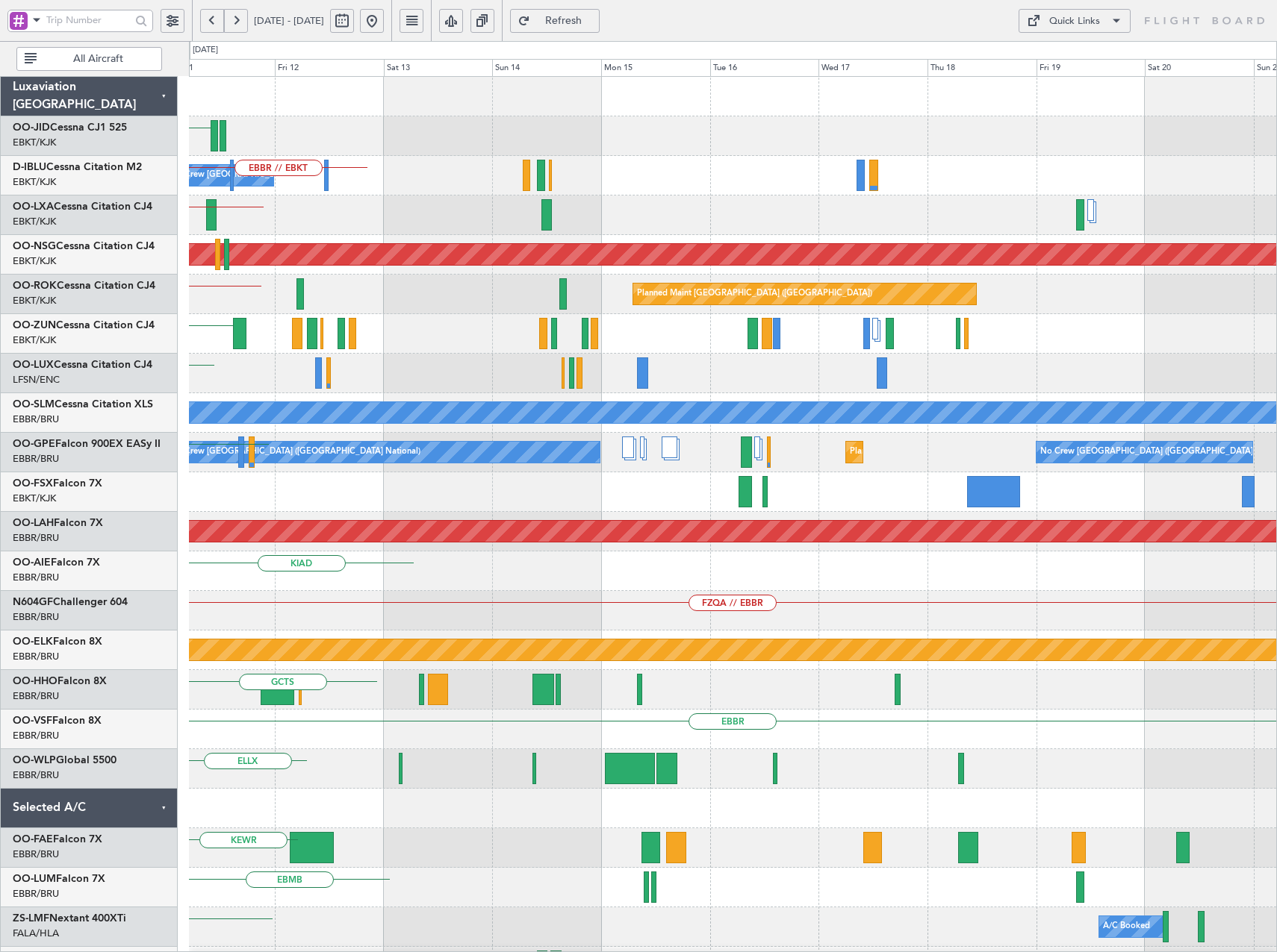
click at [346, 389] on div "No Crew Nancy (Essey) LFSN ELLX" at bounding box center [733, 374] width 1087 height 39
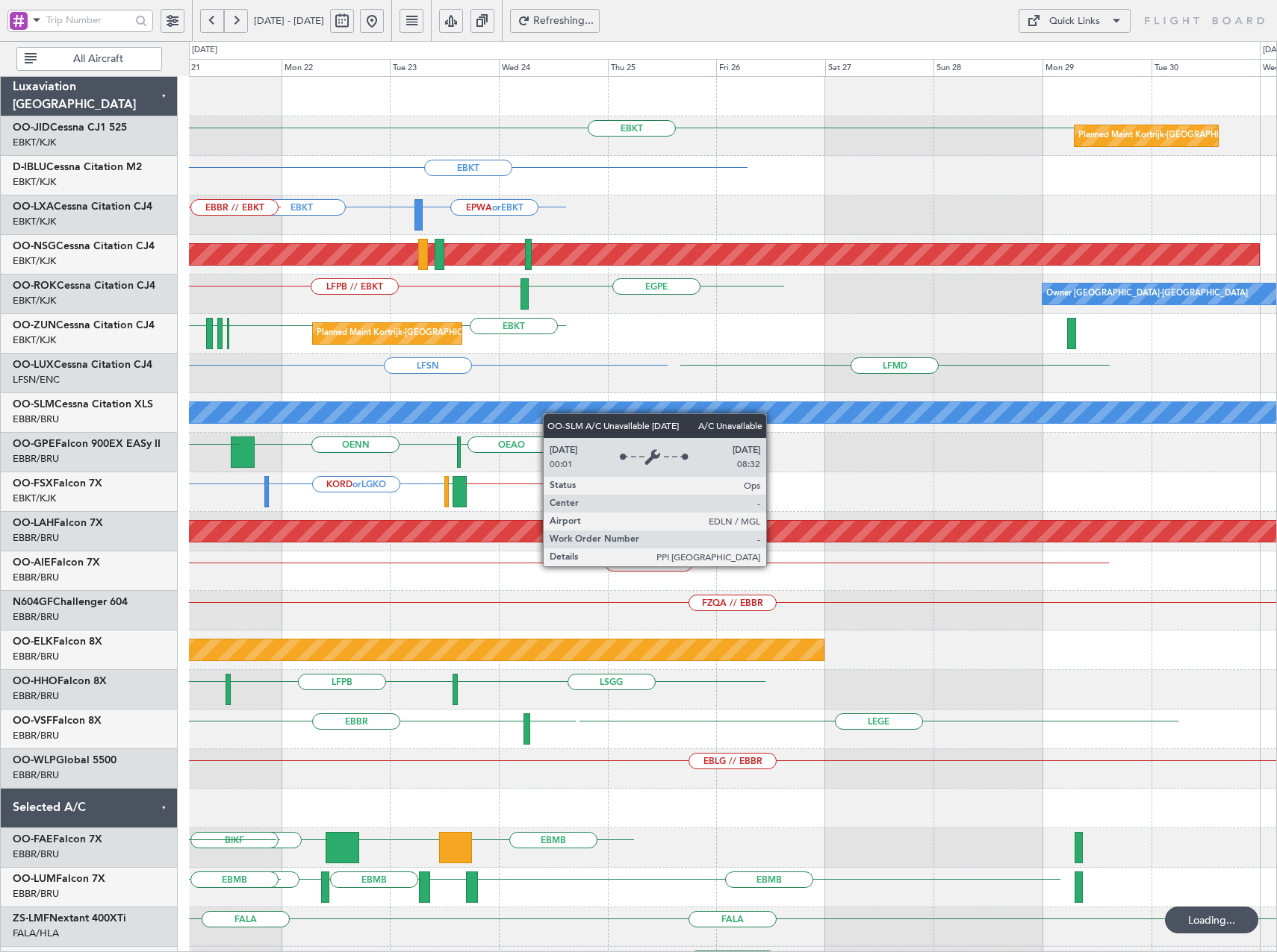
click at [204, 418] on div "EBKT Planned Maint Kortrijk-Wevelgem EBKT EPWA or EBKT EBKT LFMD EBBR // EBKT P…" at bounding box center [733, 610] width 1087 height 1068
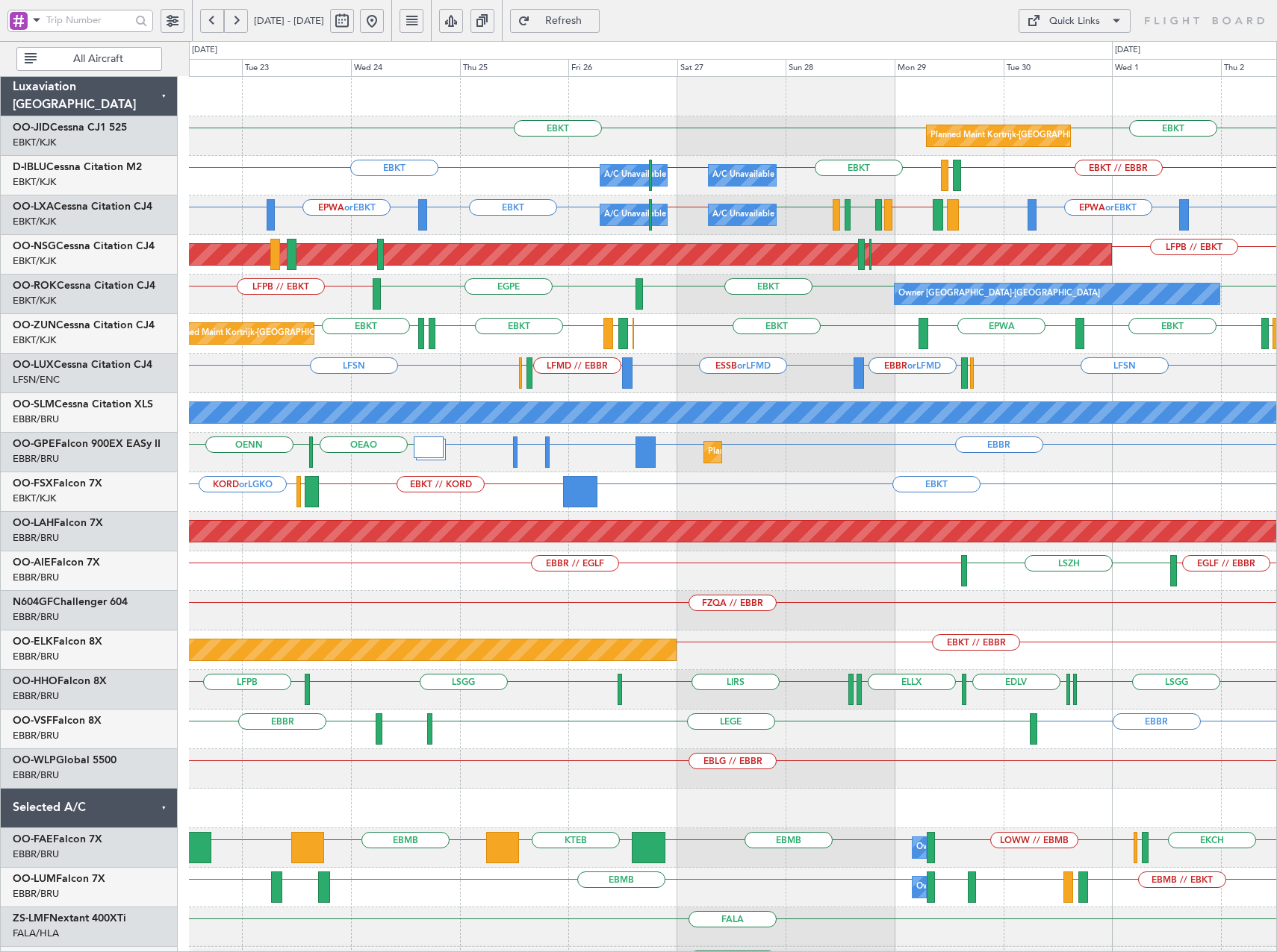
click at [599, 28] on button "Refresh" at bounding box center [555, 21] width 90 height 24
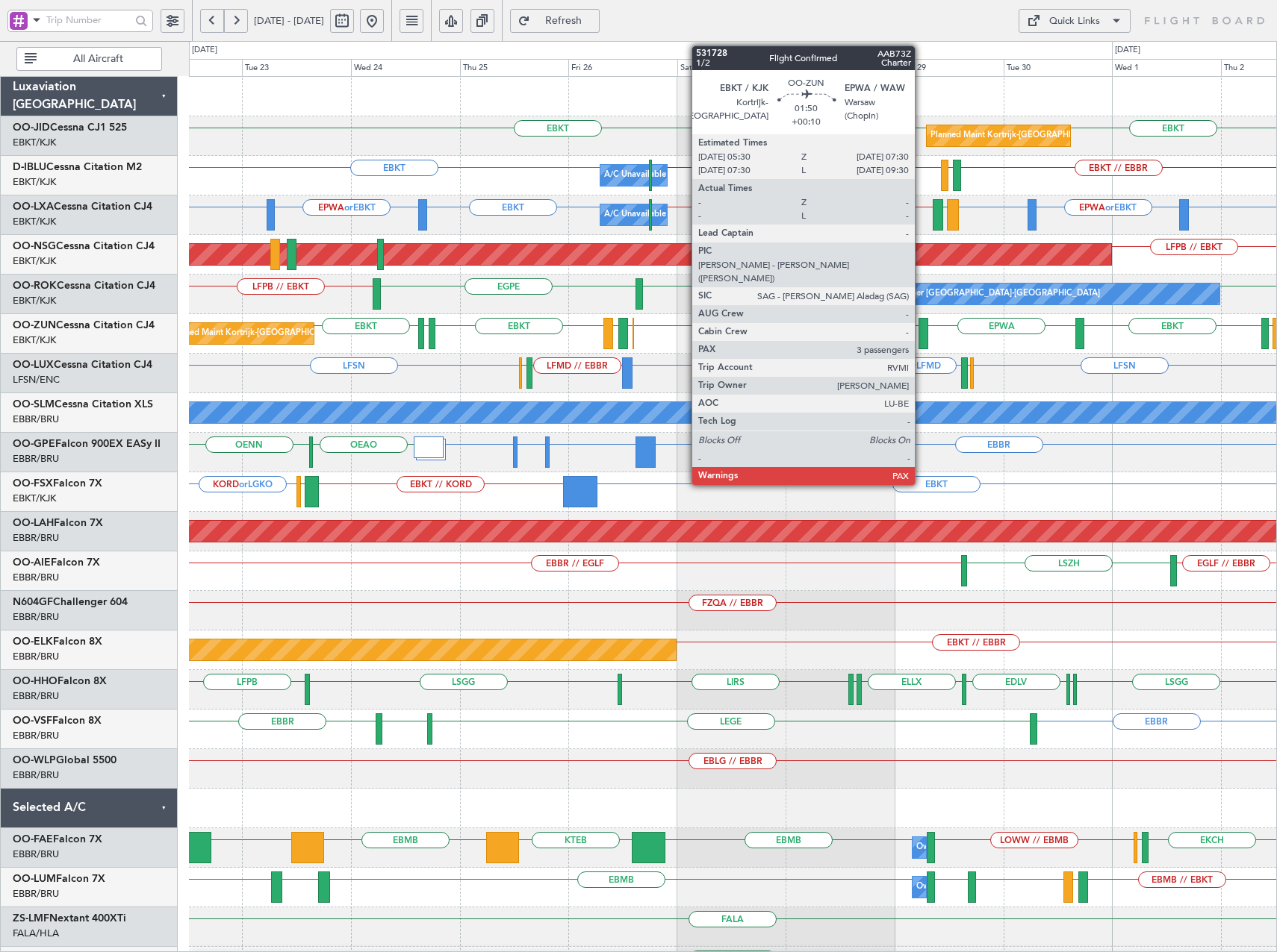
click at [921, 331] on div at bounding box center [923, 333] width 10 height 31
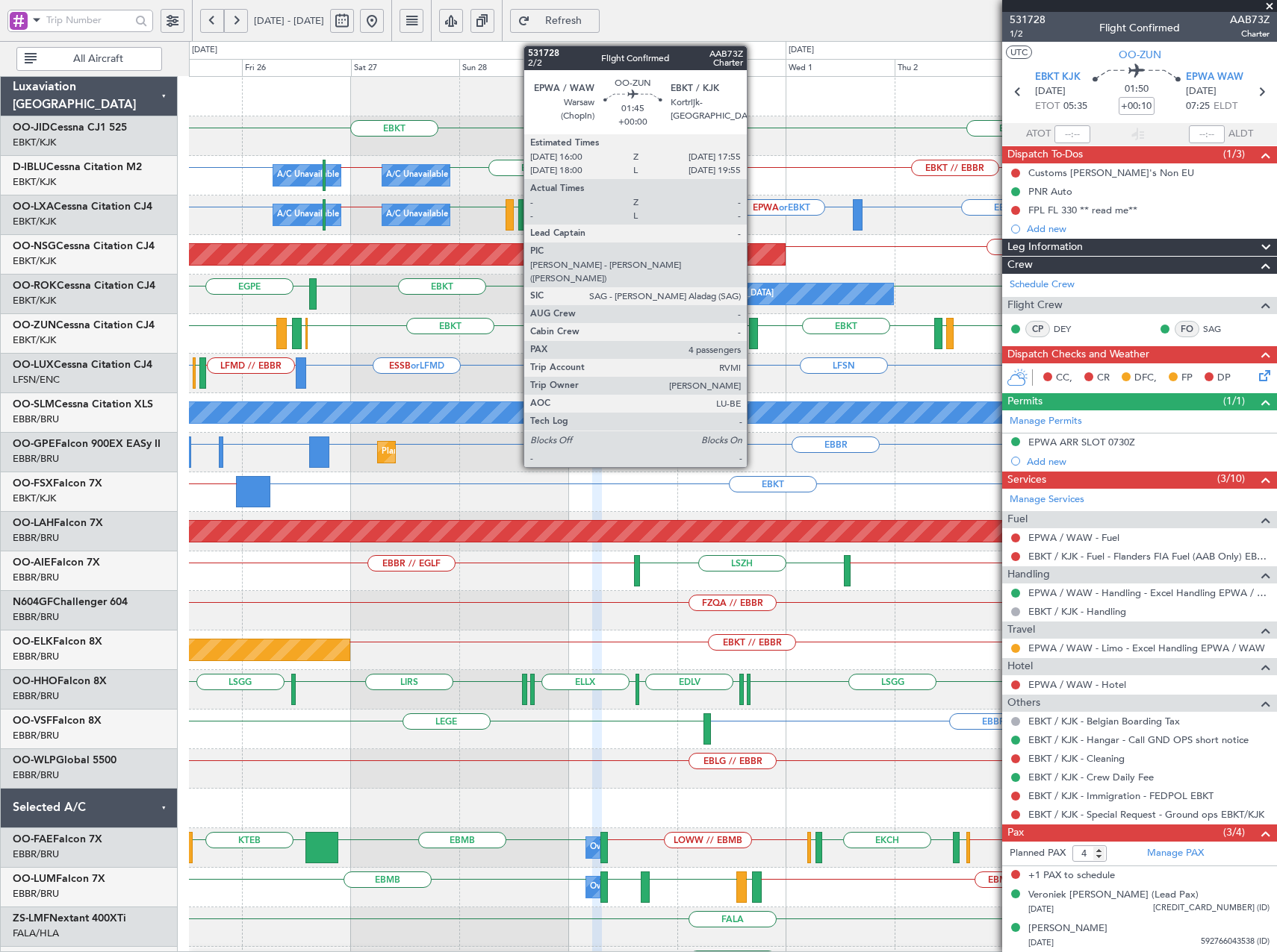
click at [753, 336] on div at bounding box center [753, 333] width 9 height 31
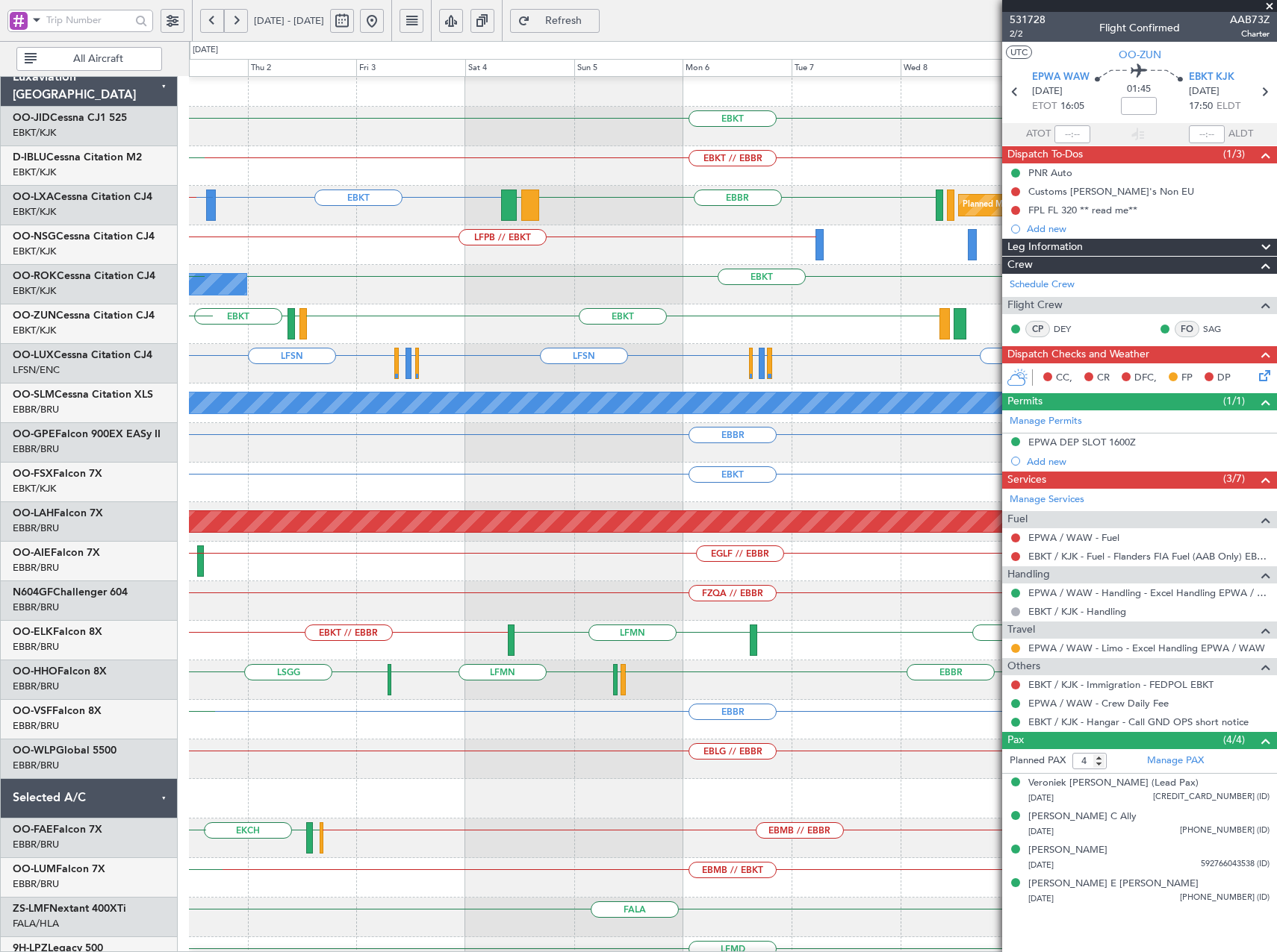
click at [424, 221] on div "EBKT EPWA or EBKT EBBR LGSM Planned Maint Paris (Le Bourget) EBKT LIBD EBBR // …" at bounding box center [733, 205] width 1087 height 39
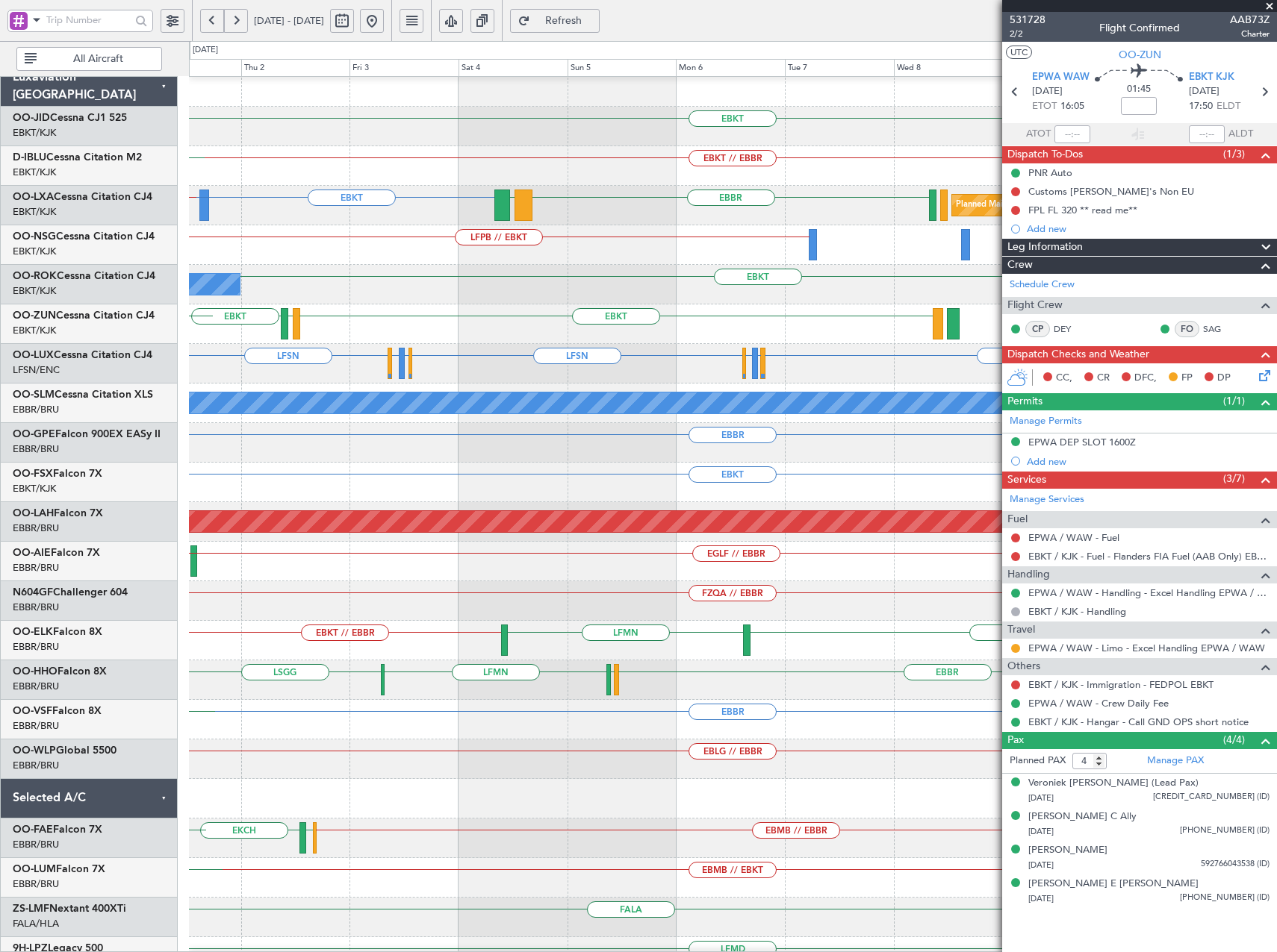
scroll to position [7, 0]
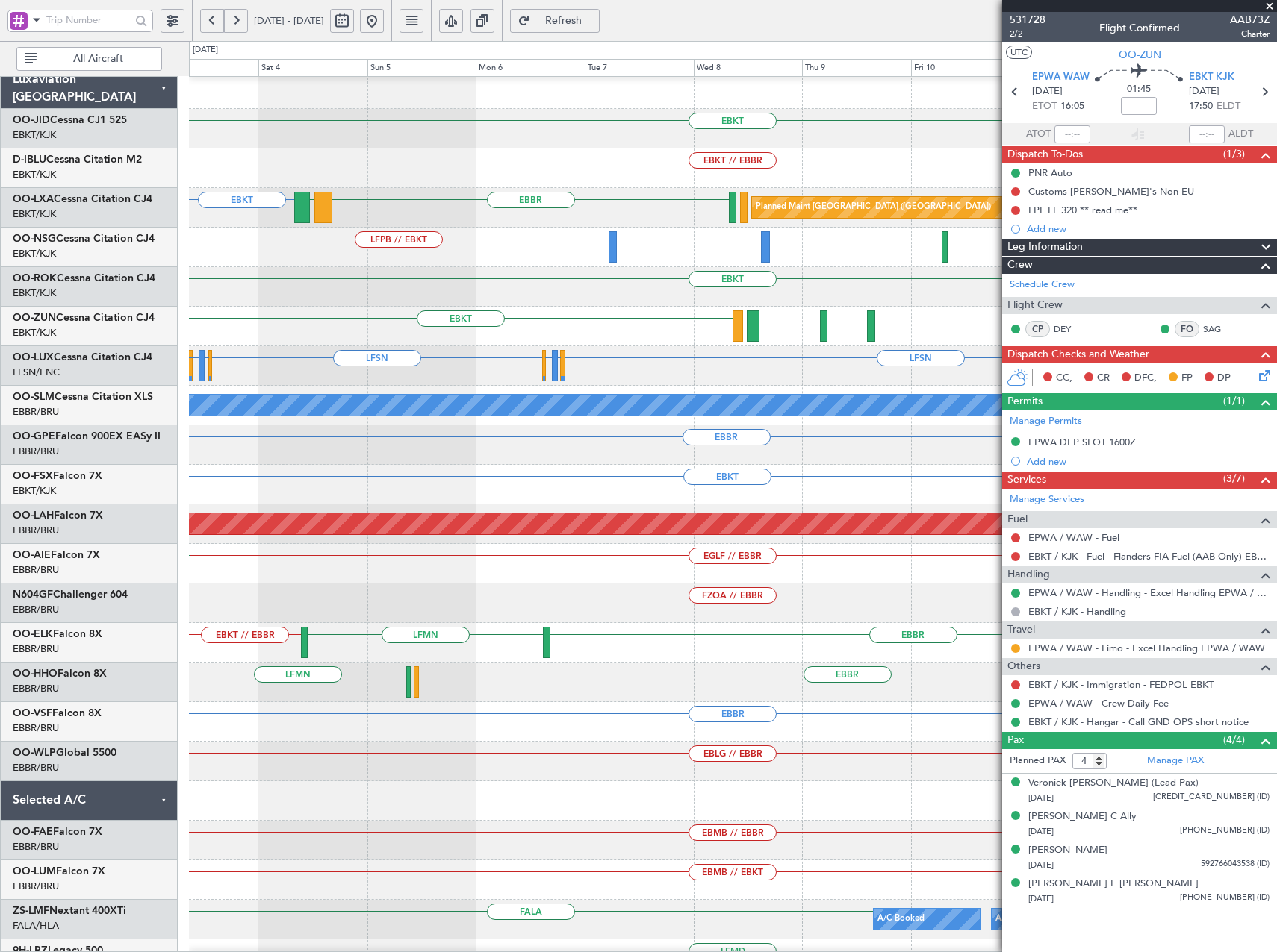
click at [479, 246] on div "LFPB // EBKT Planned Maint Paris (Le Bourget)" at bounding box center [733, 247] width 1087 height 39
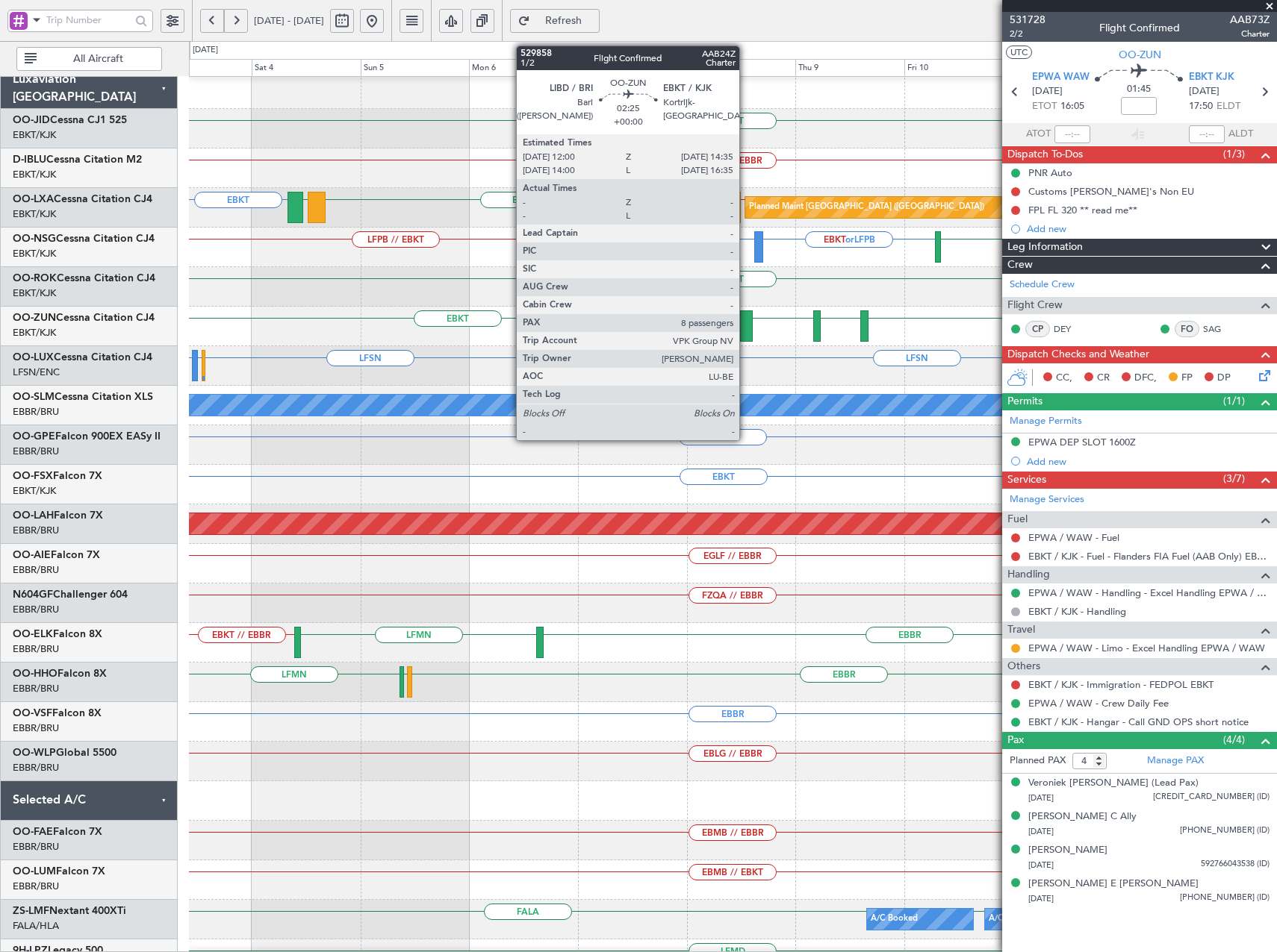
click at [746, 322] on div at bounding box center [745, 325] width 12 height 31
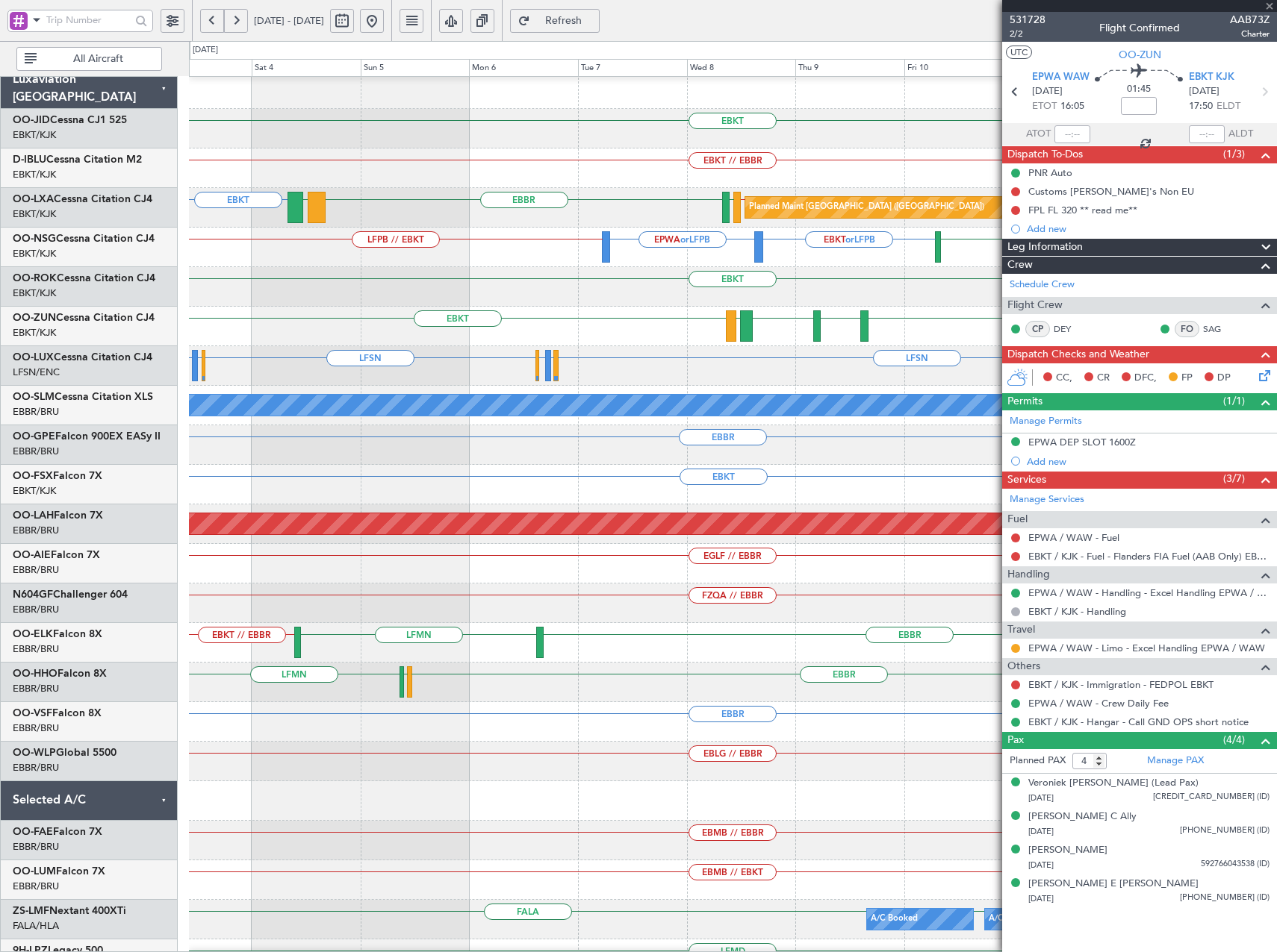
type input "8"
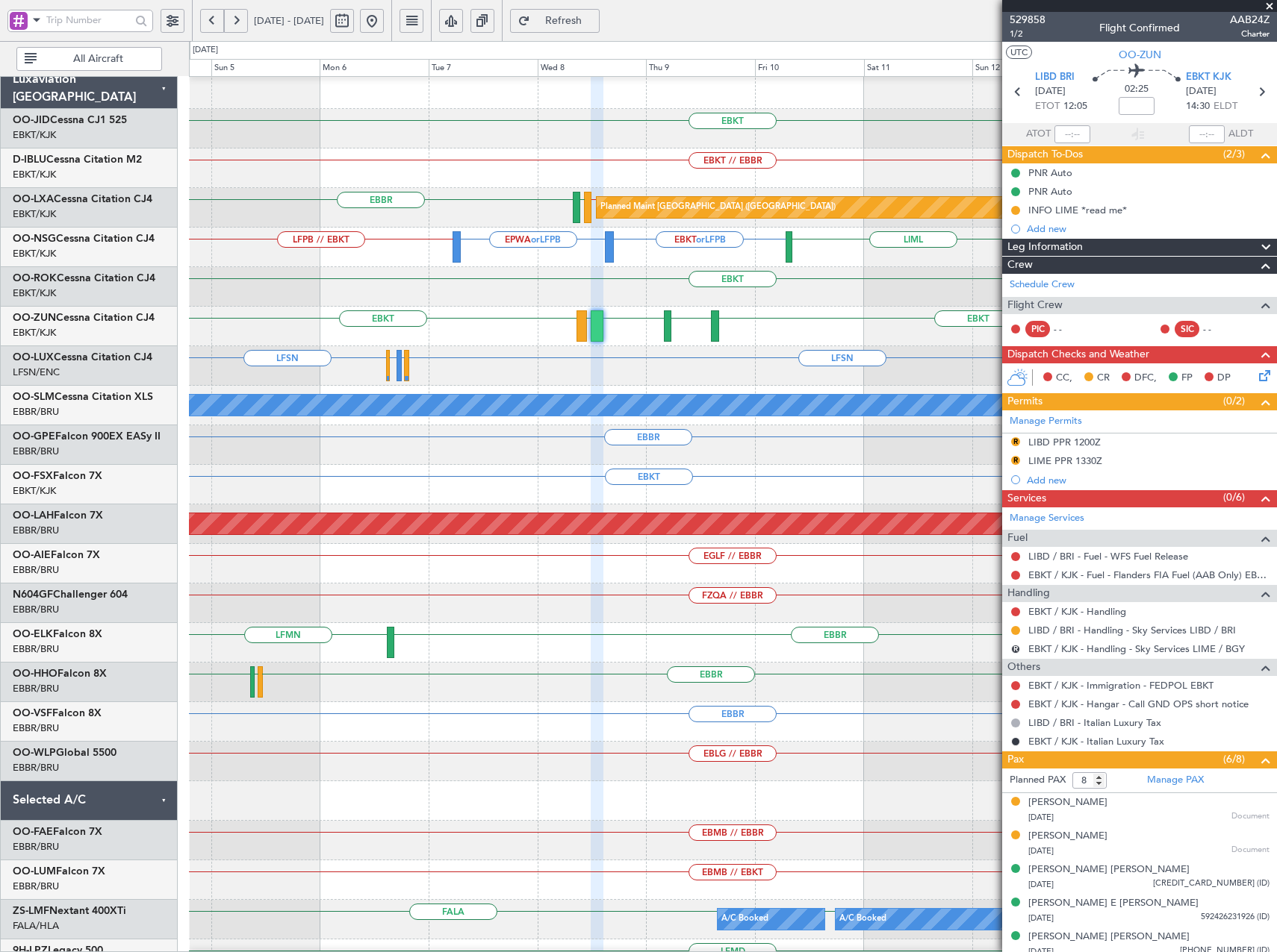
click at [595, 18] on span "Refresh" at bounding box center [563, 21] width 61 height 11
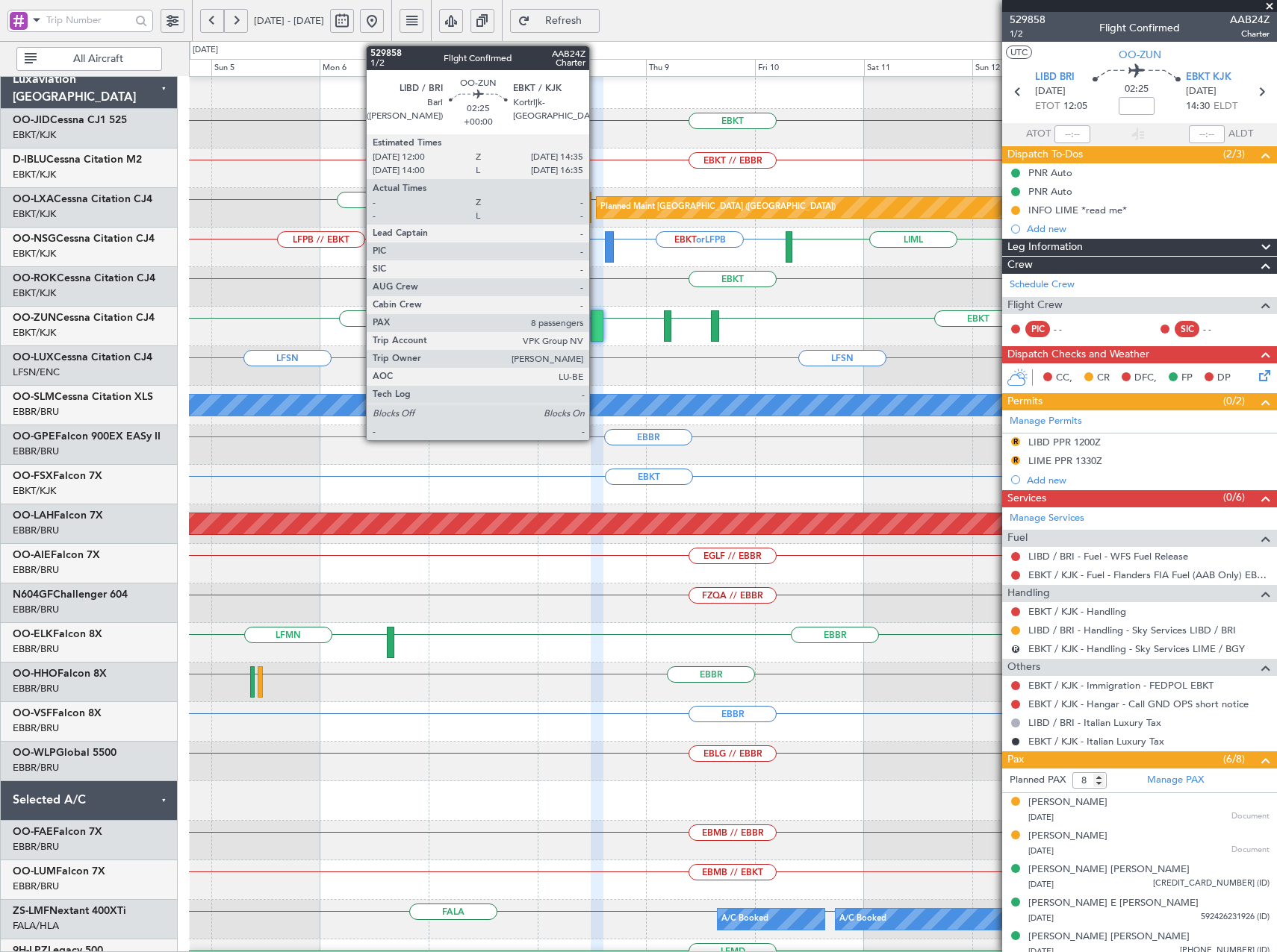
click at [595, 322] on div at bounding box center [596, 325] width 12 height 31
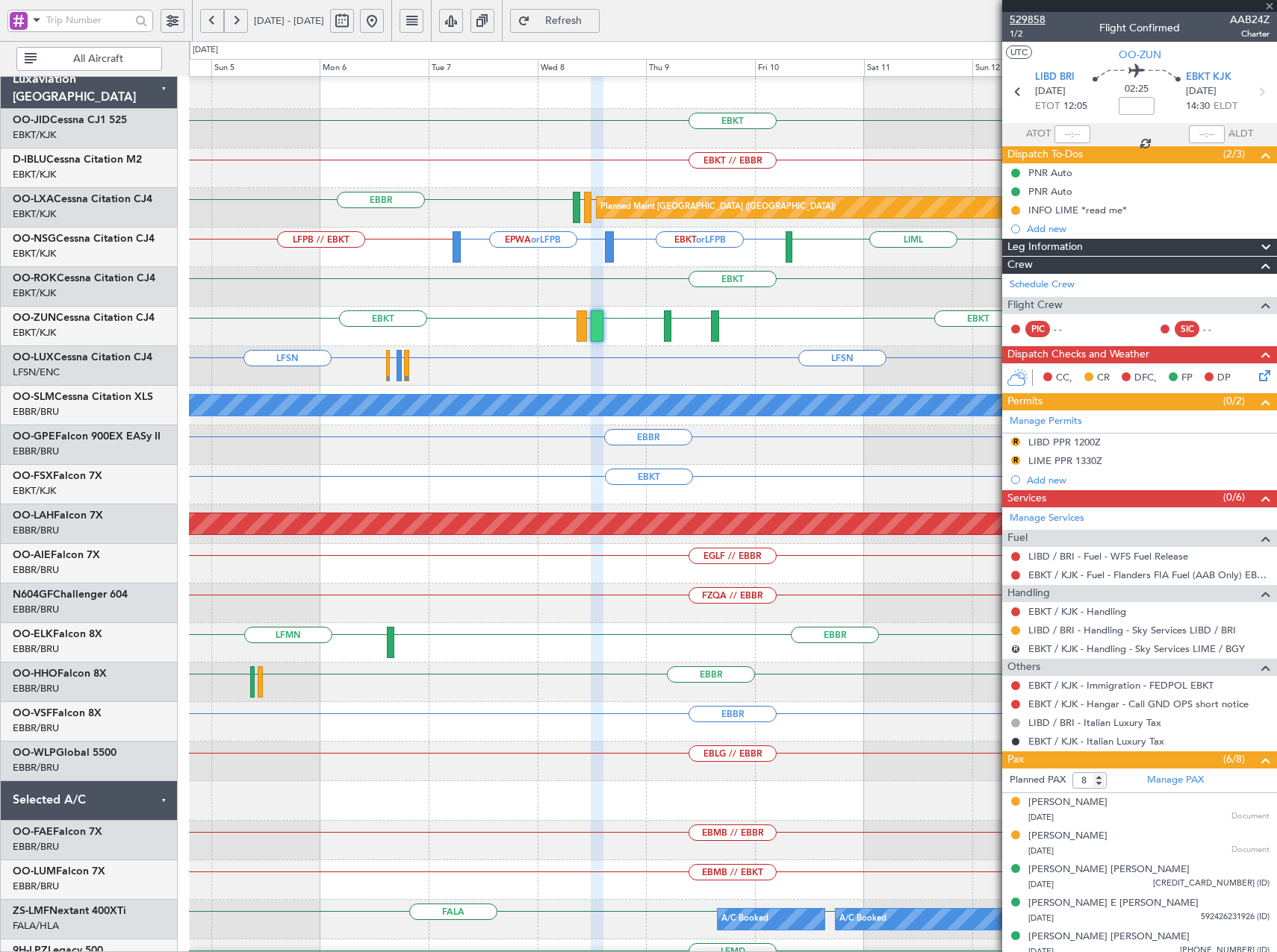
click at [1030, 16] on span "529858" at bounding box center [1028, 19] width 36 height 15
click at [384, 16] on button at bounding box center [371, 21] width 24 height 24
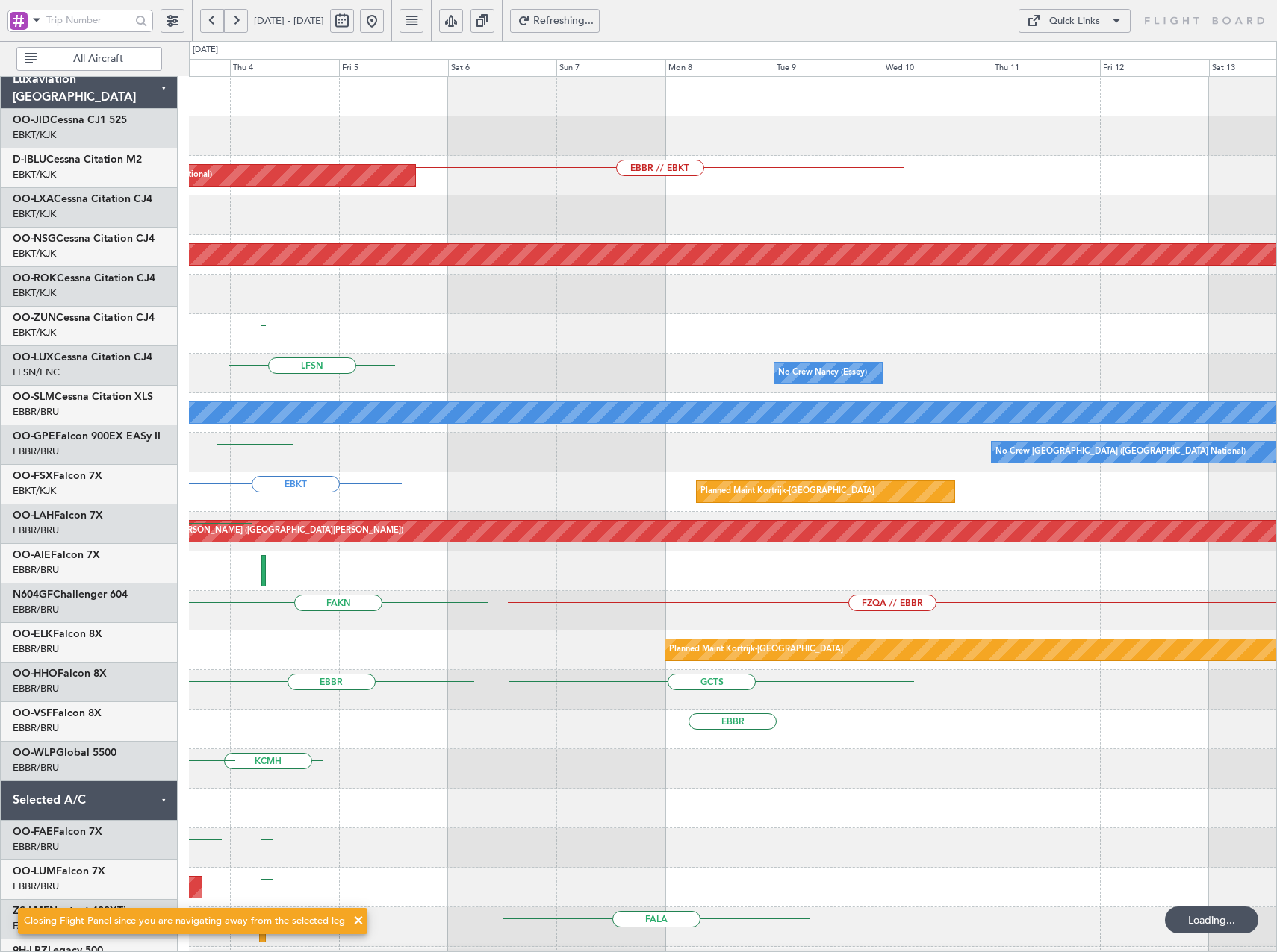
scroll to position [0, 0]
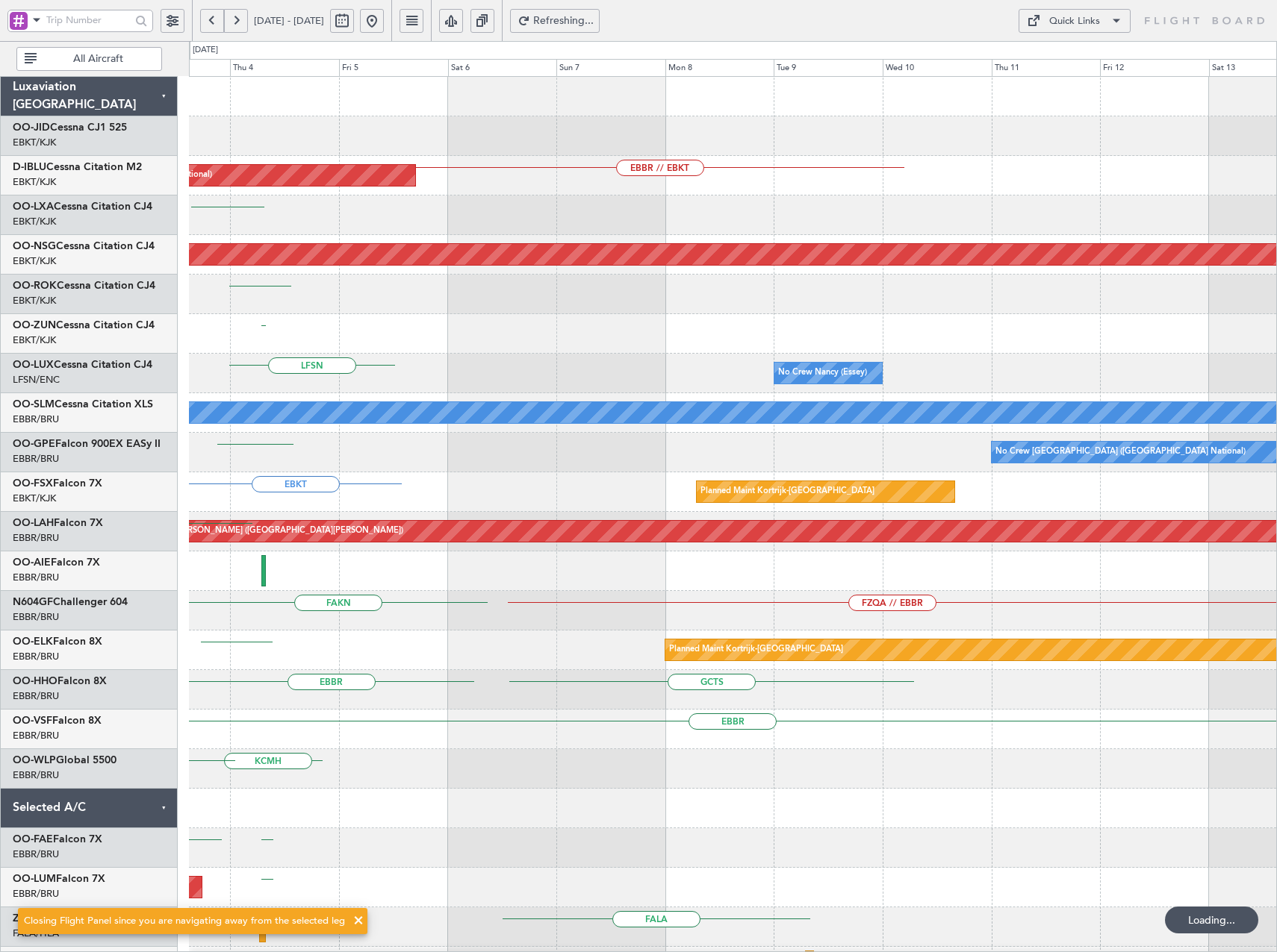
click at [324, 320] on div "EBBR // EBKT AOG Maint Brussels (Brussels National) EBKT Planned Maint Paris (L…" at bounding box center [733, 551] width 1087 height 949
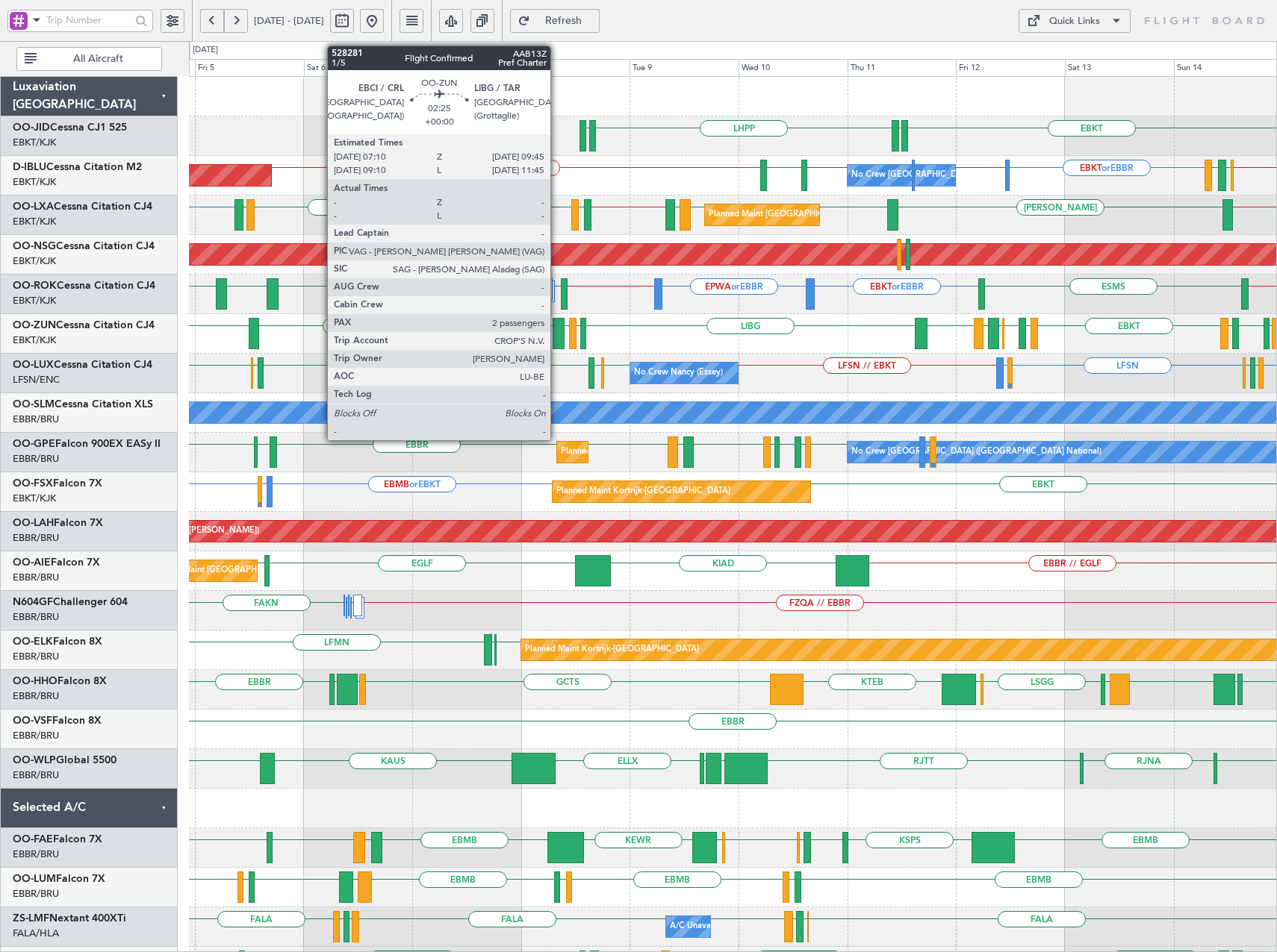
click at [557, 337] on div at bounding box center [558, 333] width 12 height 31
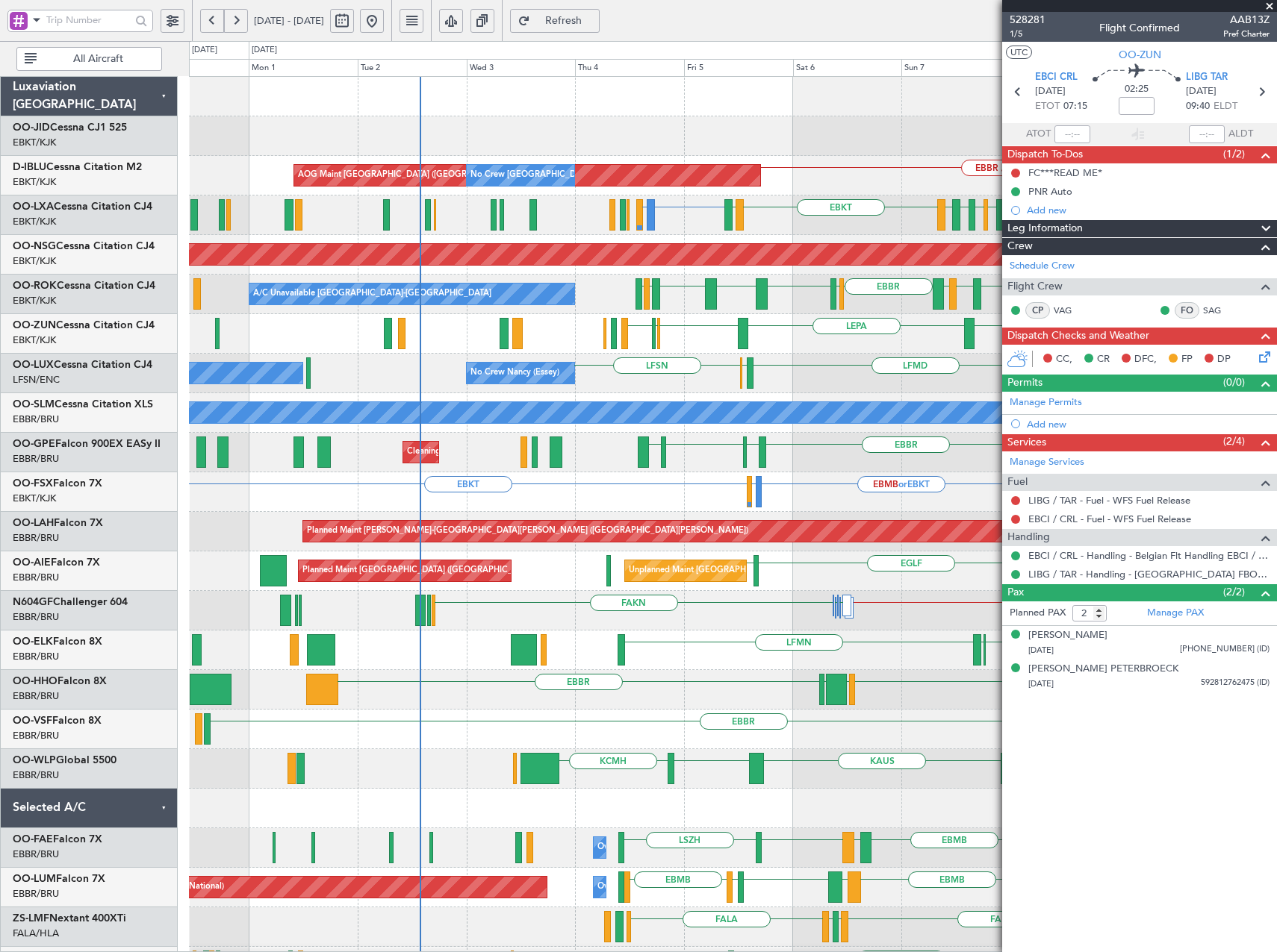
click at [897, 225] on div "LHPP EDDN Planned Maint Kortrijk-Wevelgem EDDN EBKT AOG Maint Kortrijk-Wevelgem…" at bounding box center [733, 591] width 1087 height 1028
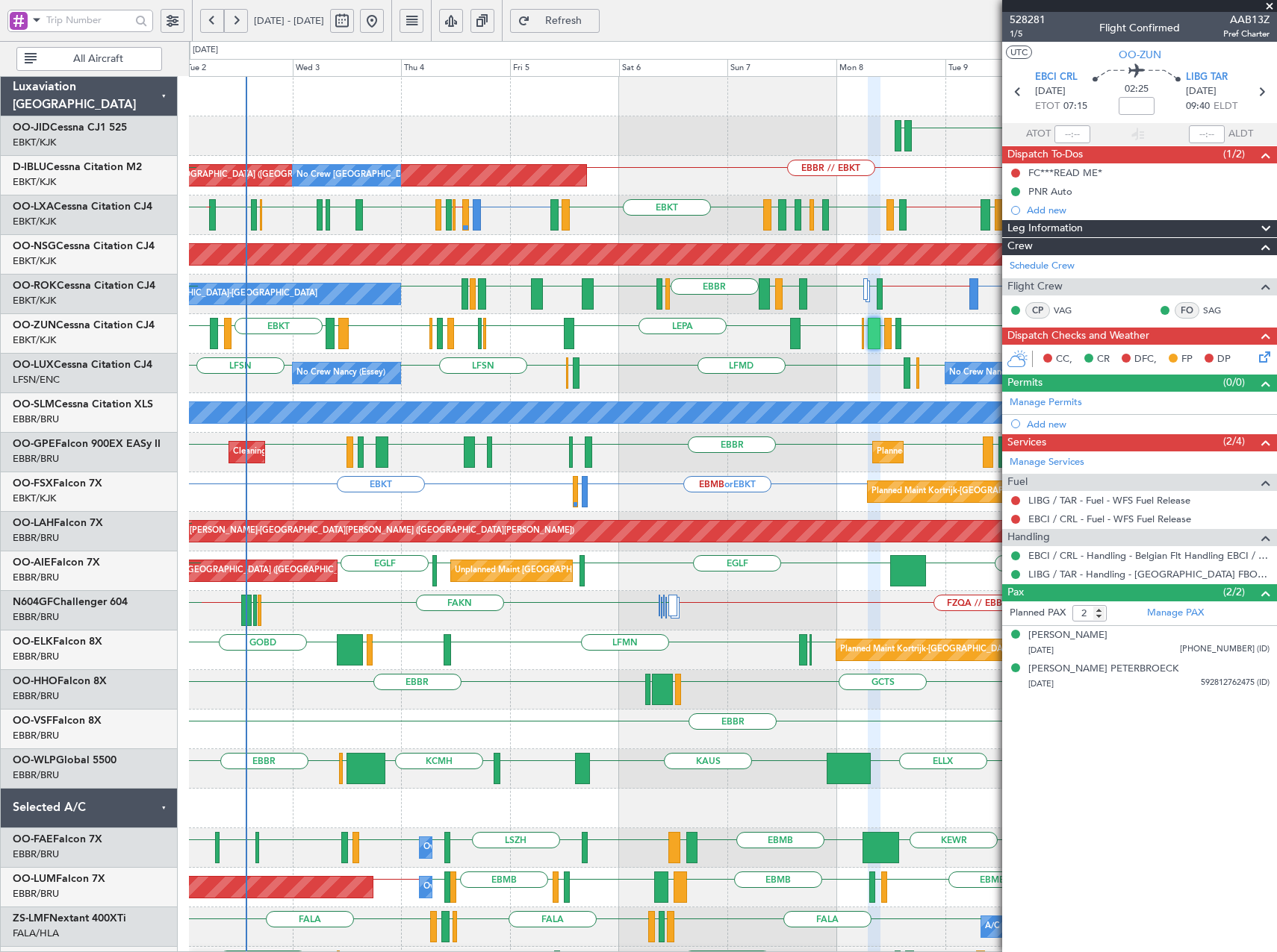
click at [638, 316] on div "LHPP EDDN AOG Maint Brussels (Brussels National) No Crew Brussels (Brussels Nat…" at bounding box center [733, 610] width 1087 height 1068
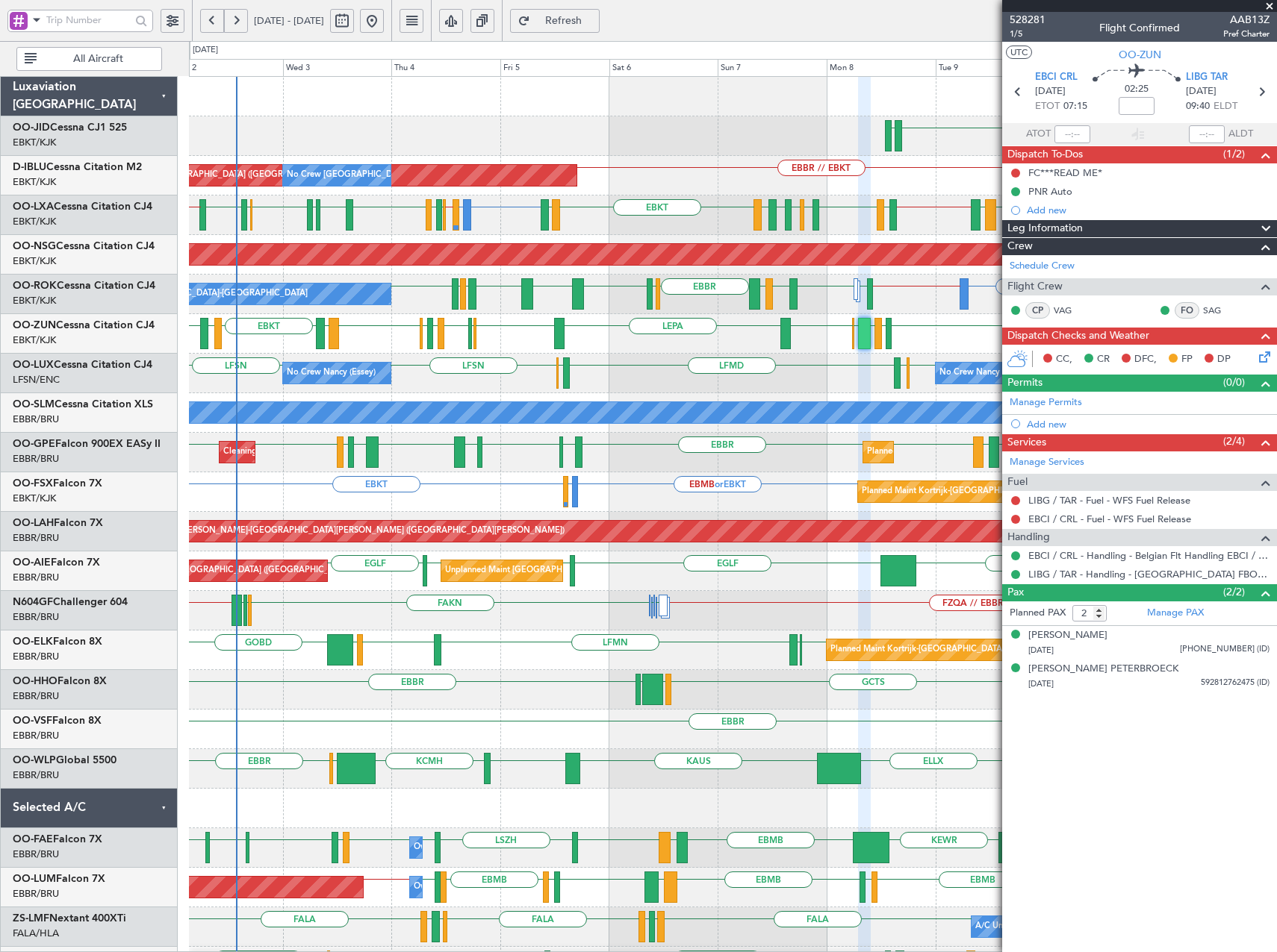
click at [83, 216] on div "EBKT/KJK Kortrijk-Wevelgem" at bounding box center [92, 222] width 161 height 15
click at [114, 203] on link "OO-LXA Cessna Citation CJ4" at bounding box center [83, 207] width 140 height 11
click at [595, 19] on span "Refresh" at bounding box center [563, 21] width 61 height 11
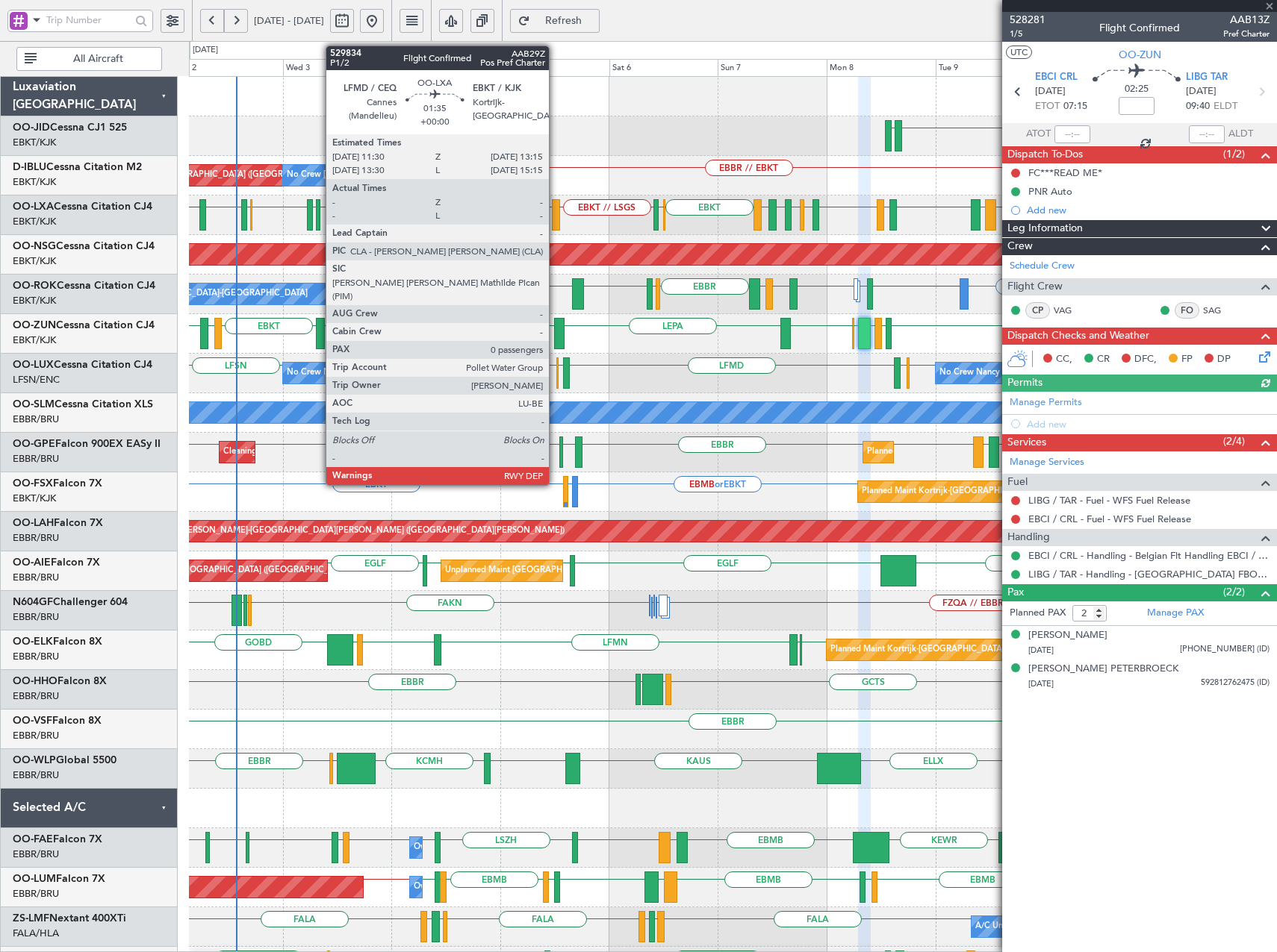
click at [555, 212] on div at bounding box center [555, 214] width 8 height 31
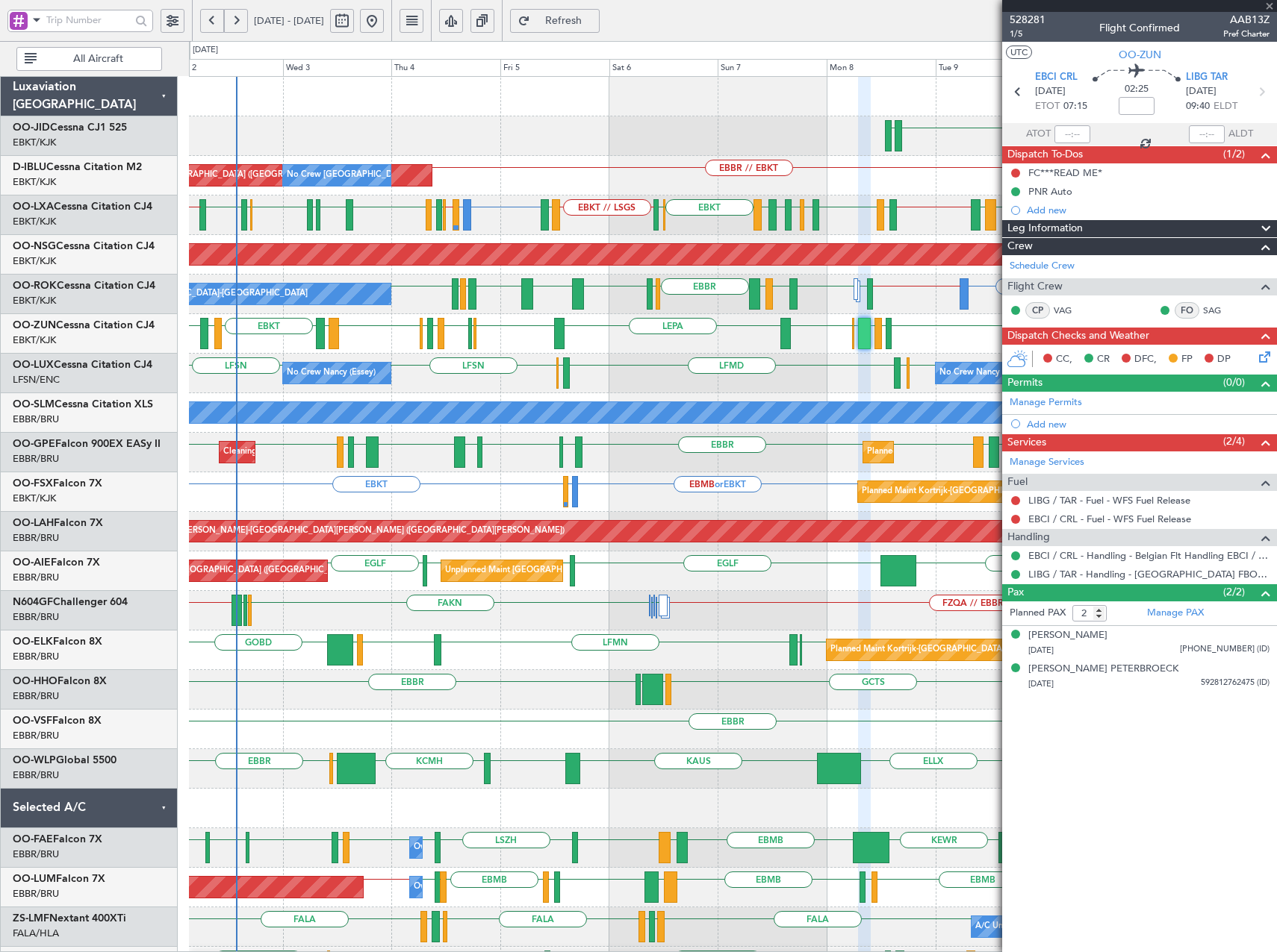
type input "0"
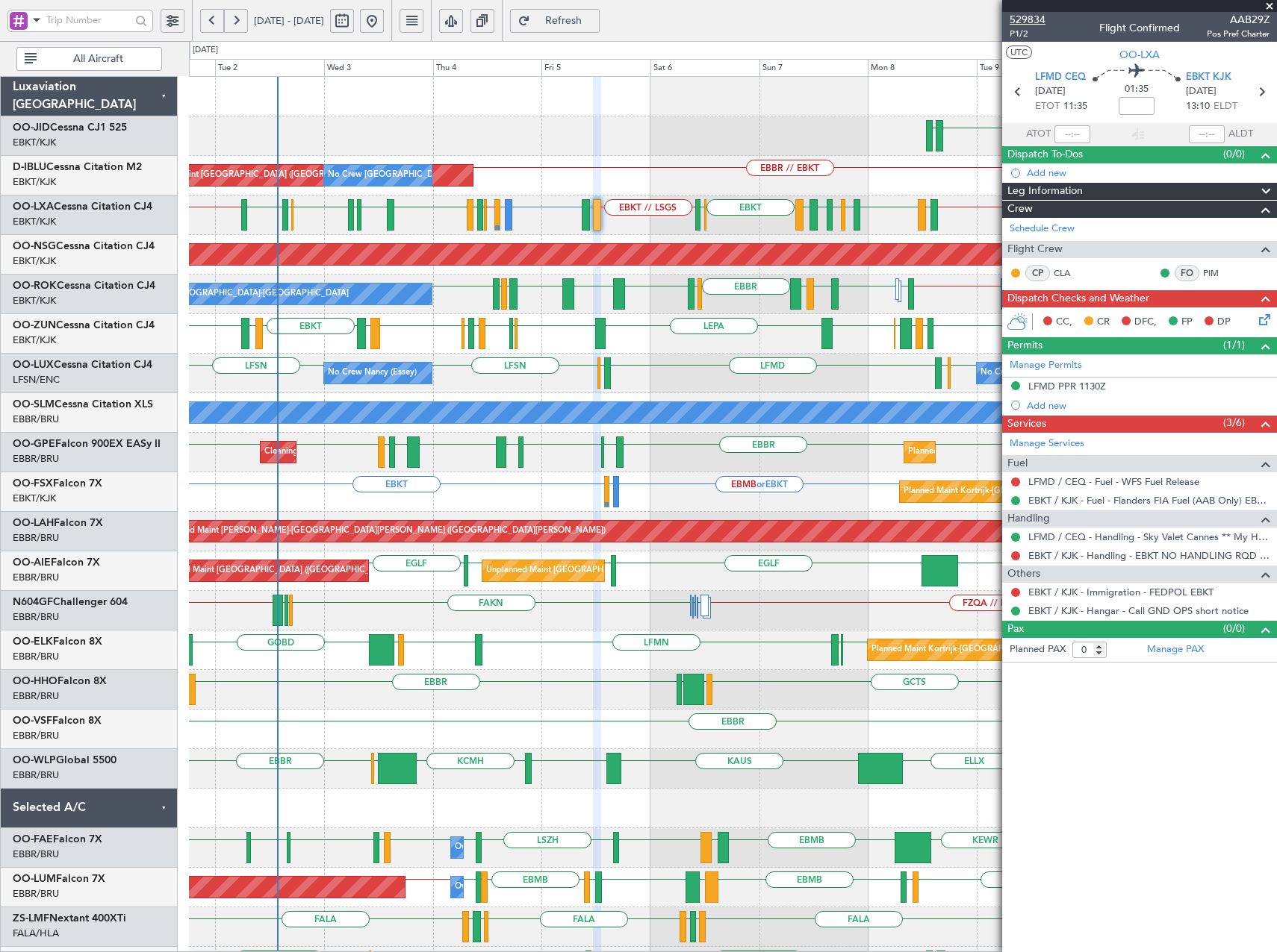
click at [1035, 22] on span "529834" at bounding box center [1028, 19] width 36 height 15
click at [586, 21] on span "Refresh" at bounding box center [563, 21] width 61 height 11
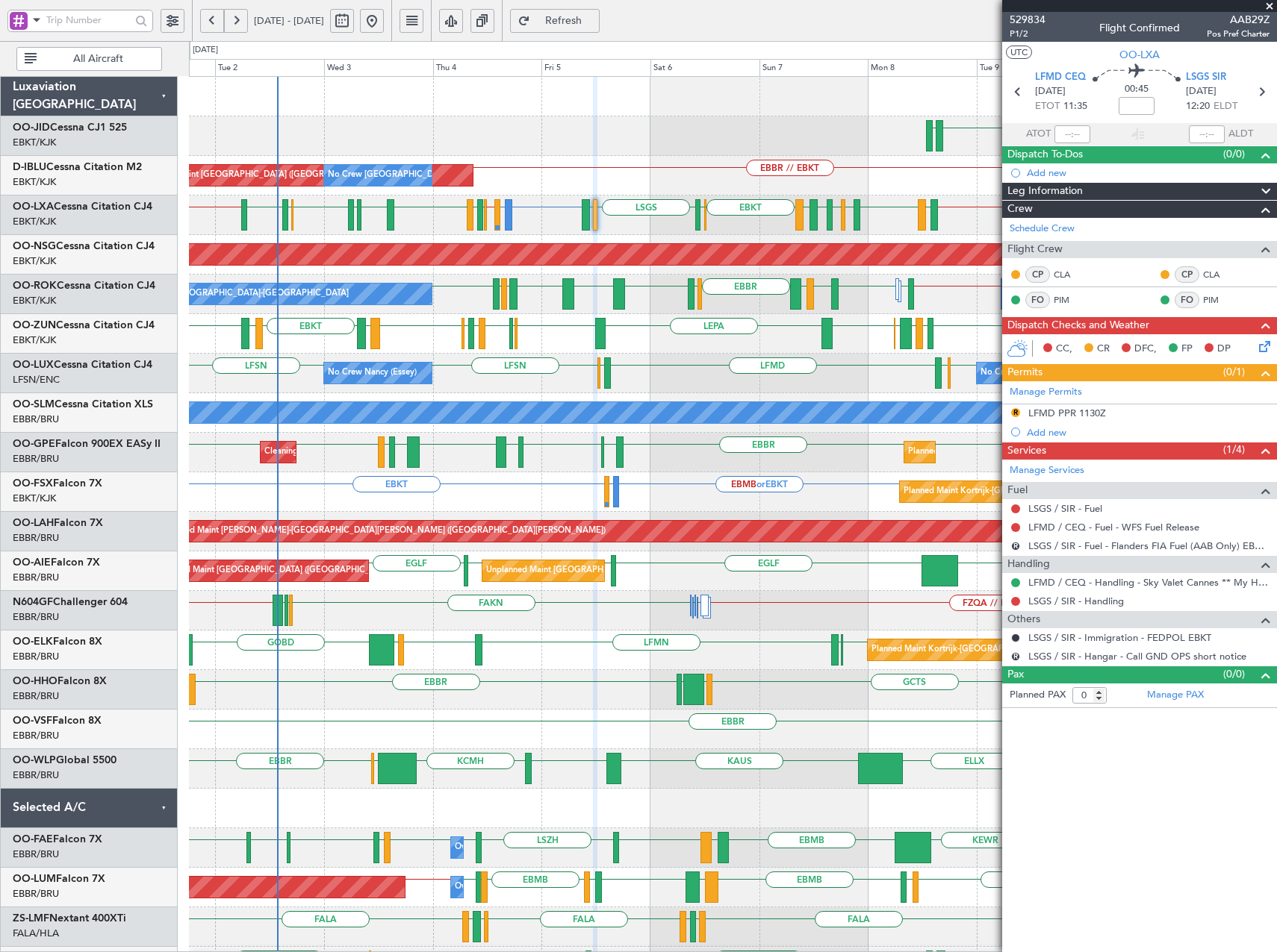
click at [510, 9] on button "Refresh" at bounding box center [555, 21] width 90 height 24
click at [510, 9] on button "Refreshing..." at bounding box center [555, 21] width 90 height 24
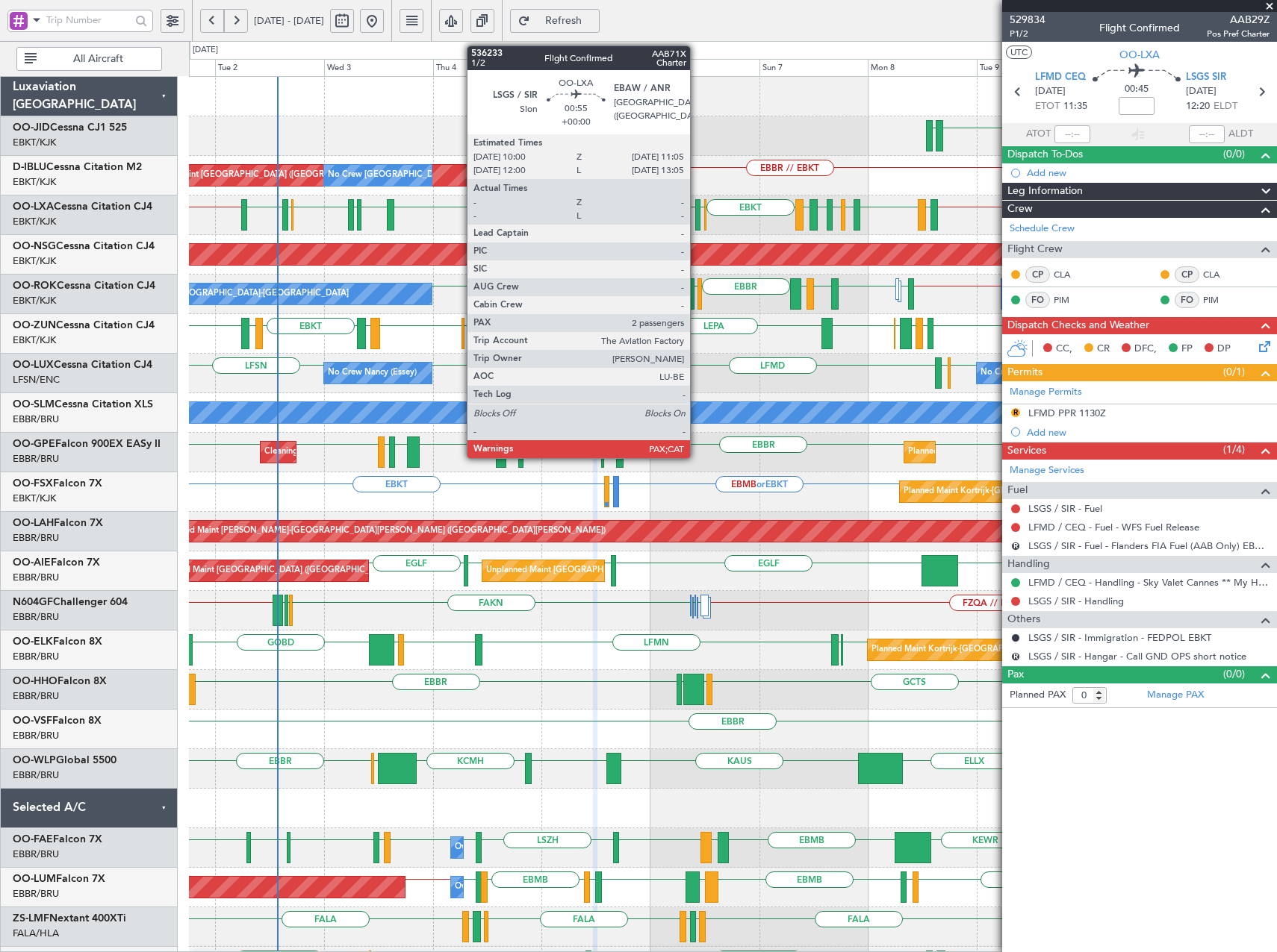
click at [697, 211] on div at bounding box center [698, 214] width 5 height 31
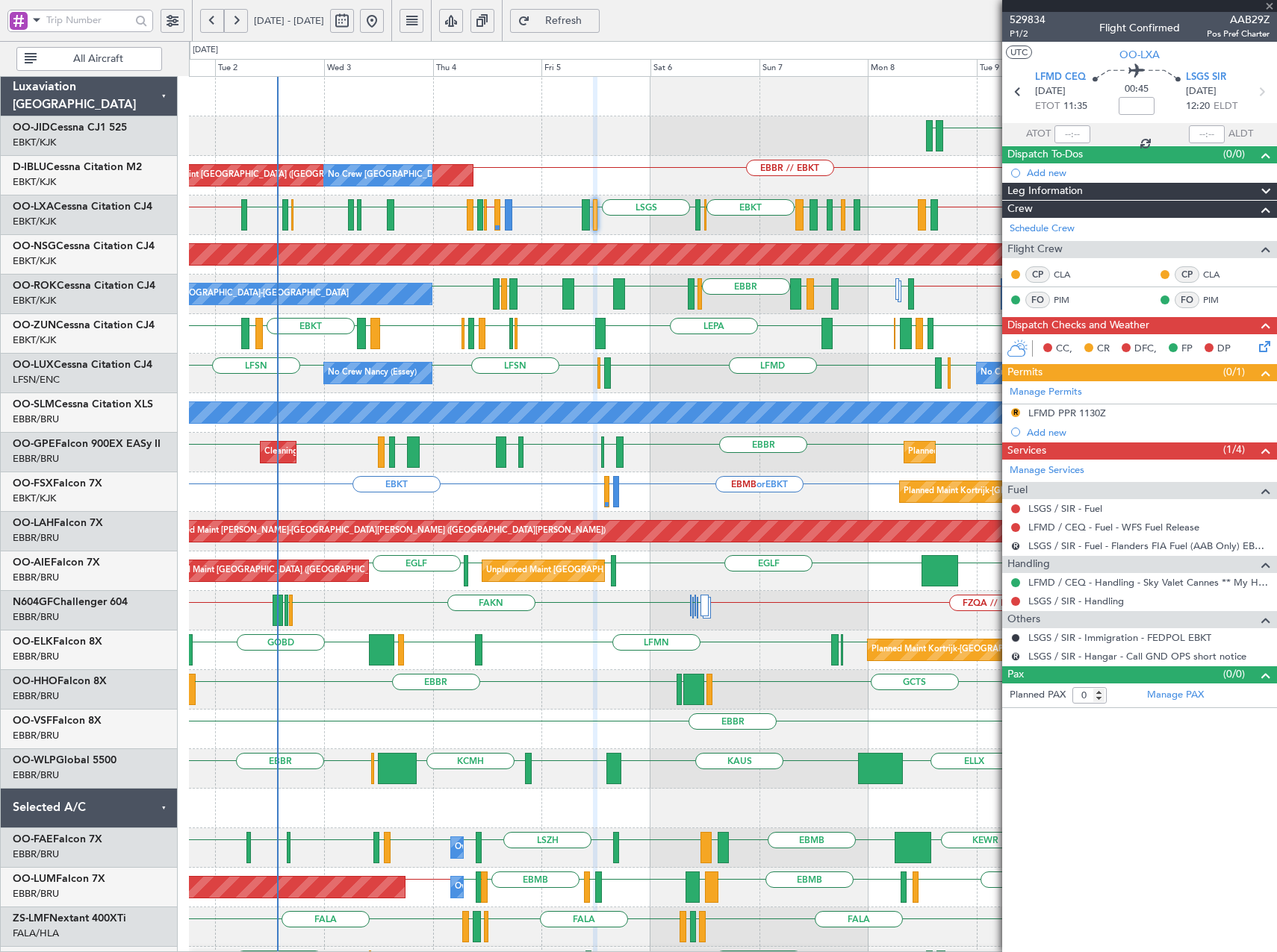
type input "2"
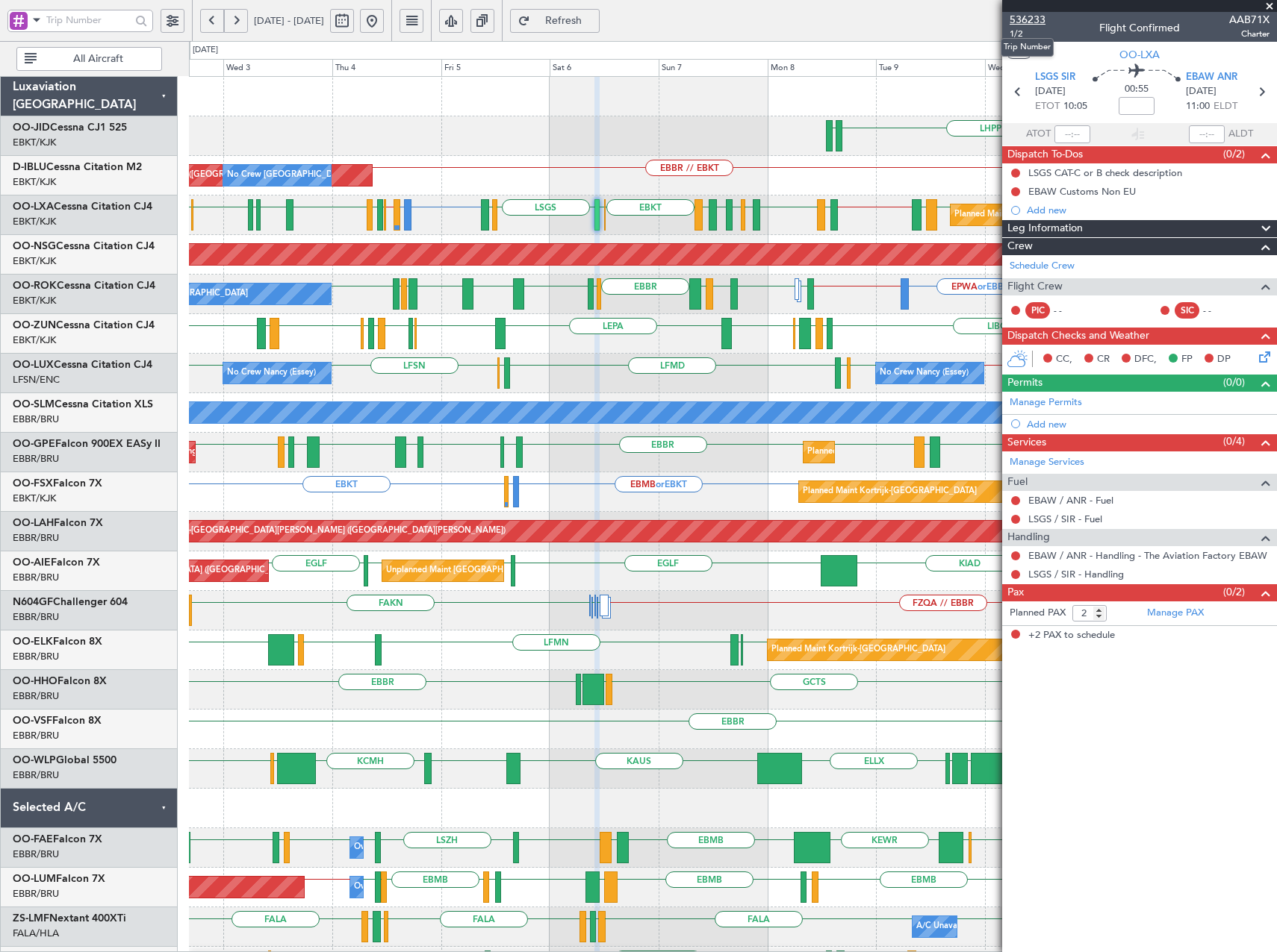
click at [1028, 20] on span "536233" at bounding box center [1028, 19] width 36 height 15
click at [595, 15] on span "Refresh" at bounding box center [563, 21] width 61 height 11
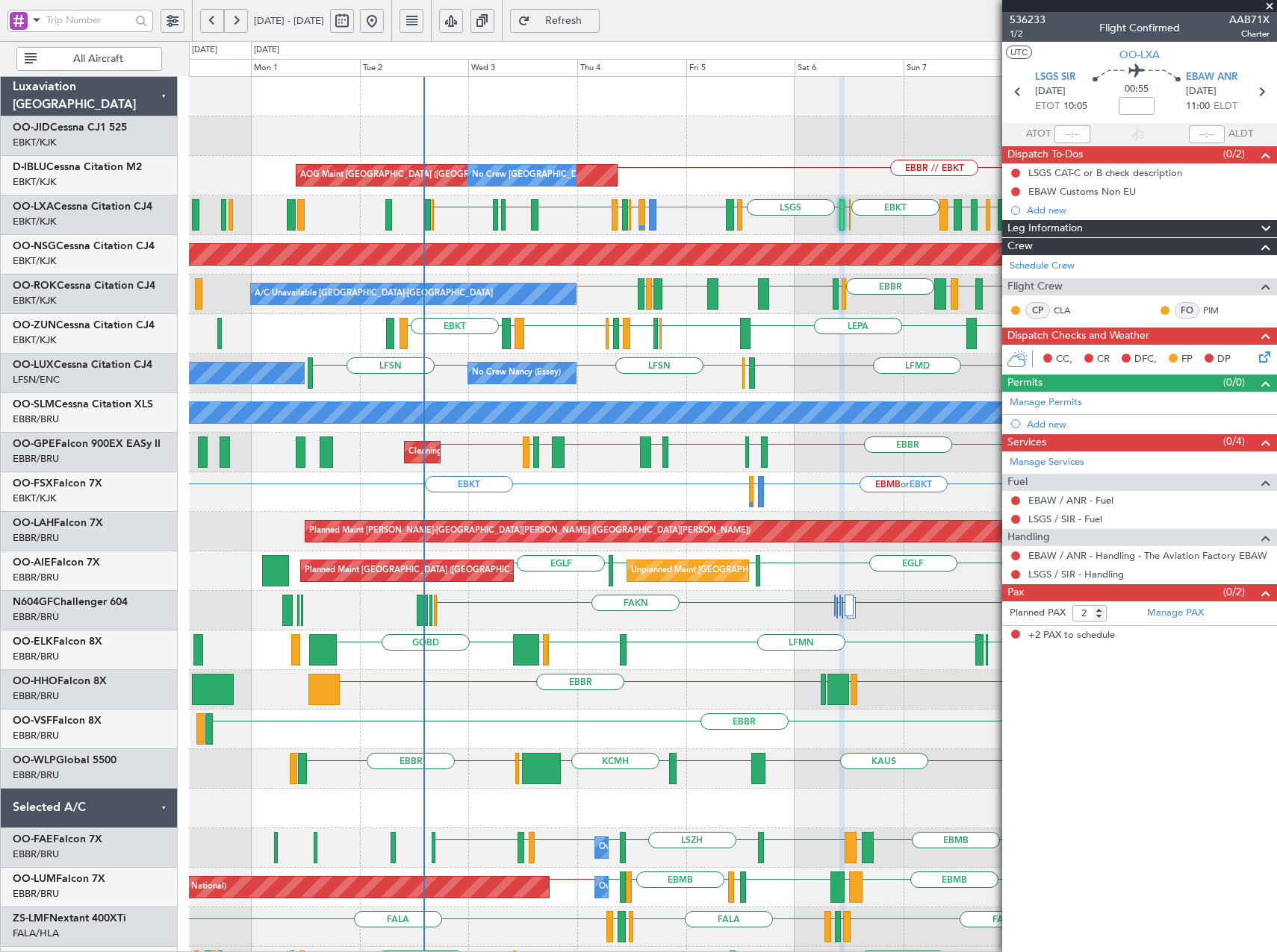
click at [711, 391] on div "LFSN // EBKT LFSN LFSN LFSN ELLX LFMD ELLX No Crew [PERSON_NAME] ([PERSON_NAME]…" at bounding box center [733, 374] width 1087 height 39
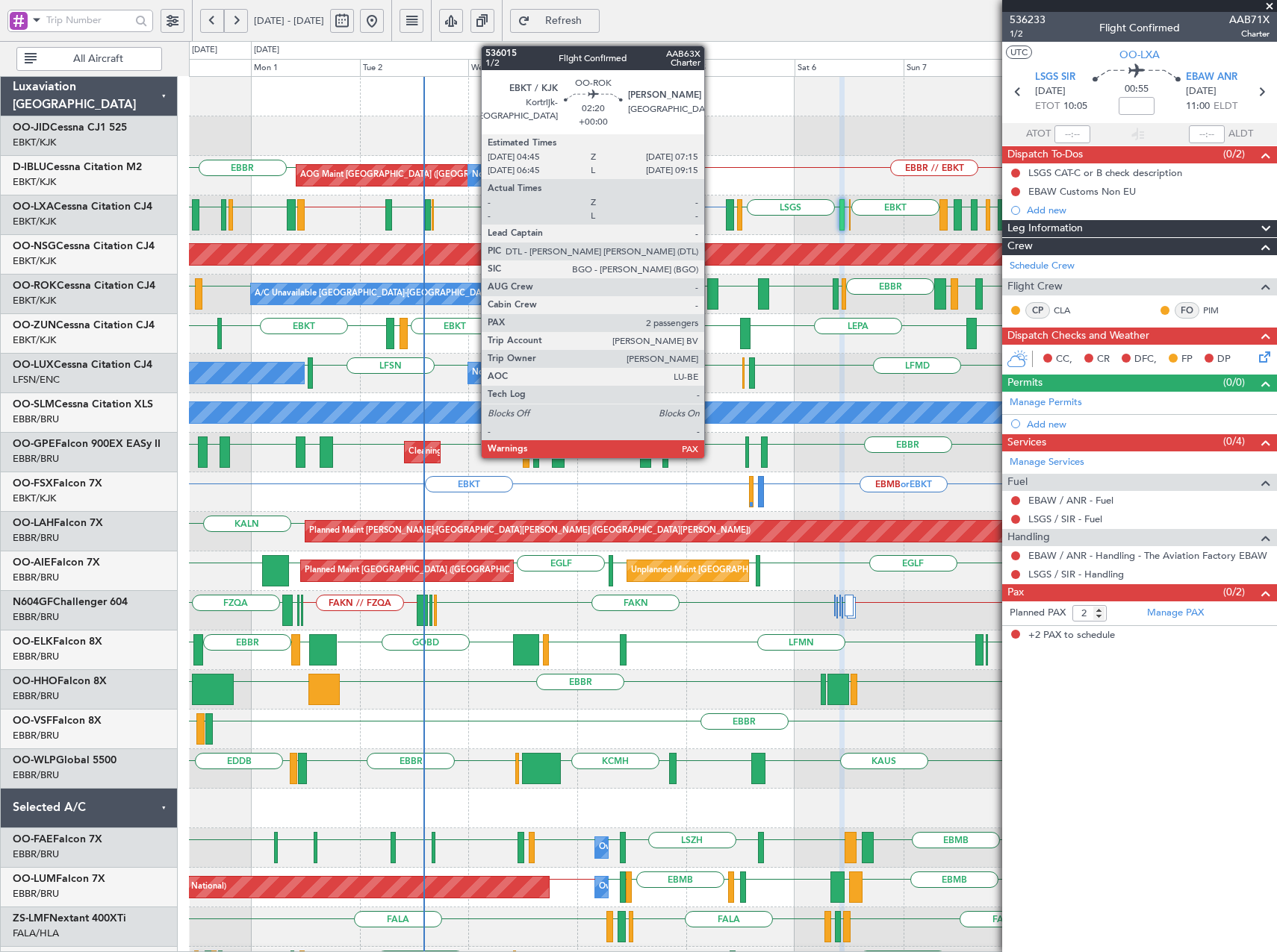
click at [711, 293] on div at bounding box center [712, 294] width 12 height 31
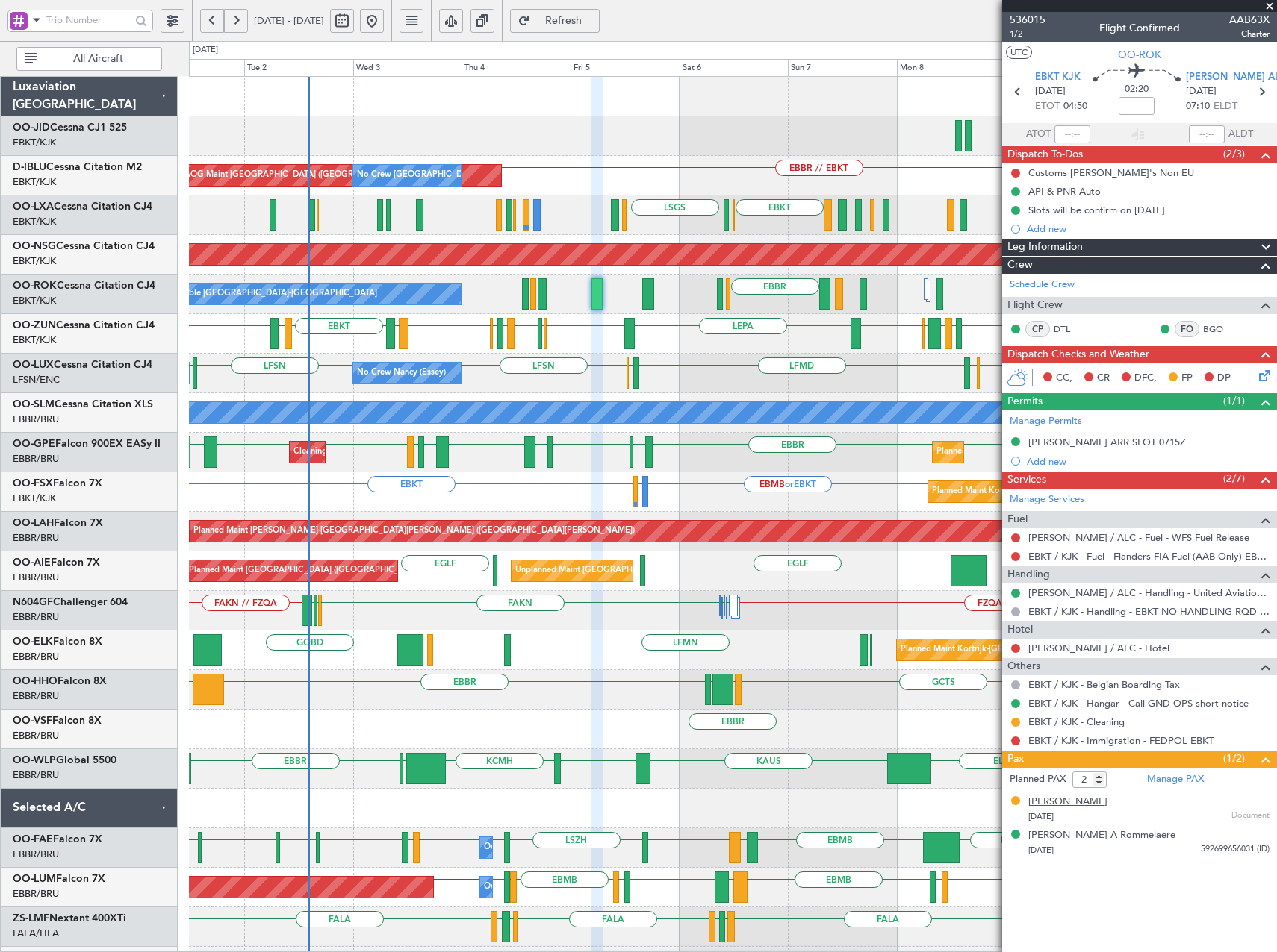
click at [1108, 801] on div "Erwin Urbain Vandousselaere" at bounding box center [1067, 802] width 79 height 15
click at [1116, 592] on link "LEAL / ALC - Handling - United Aviation LEAL / ALC" at bounding box center [1148, 593] width 241 height 13
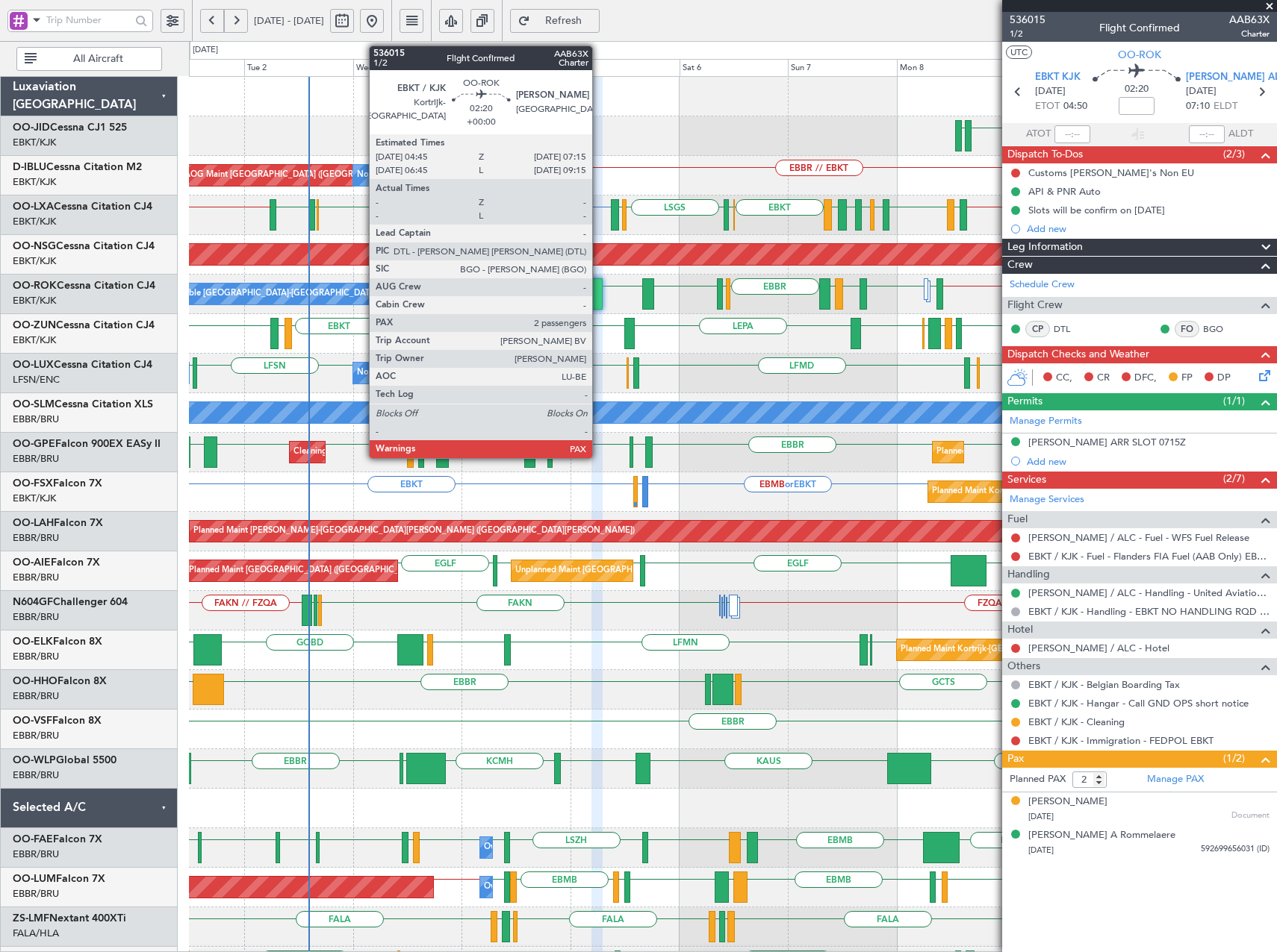
click at [599, 290] on div at bounding box center [596, 294] width 12 height 31
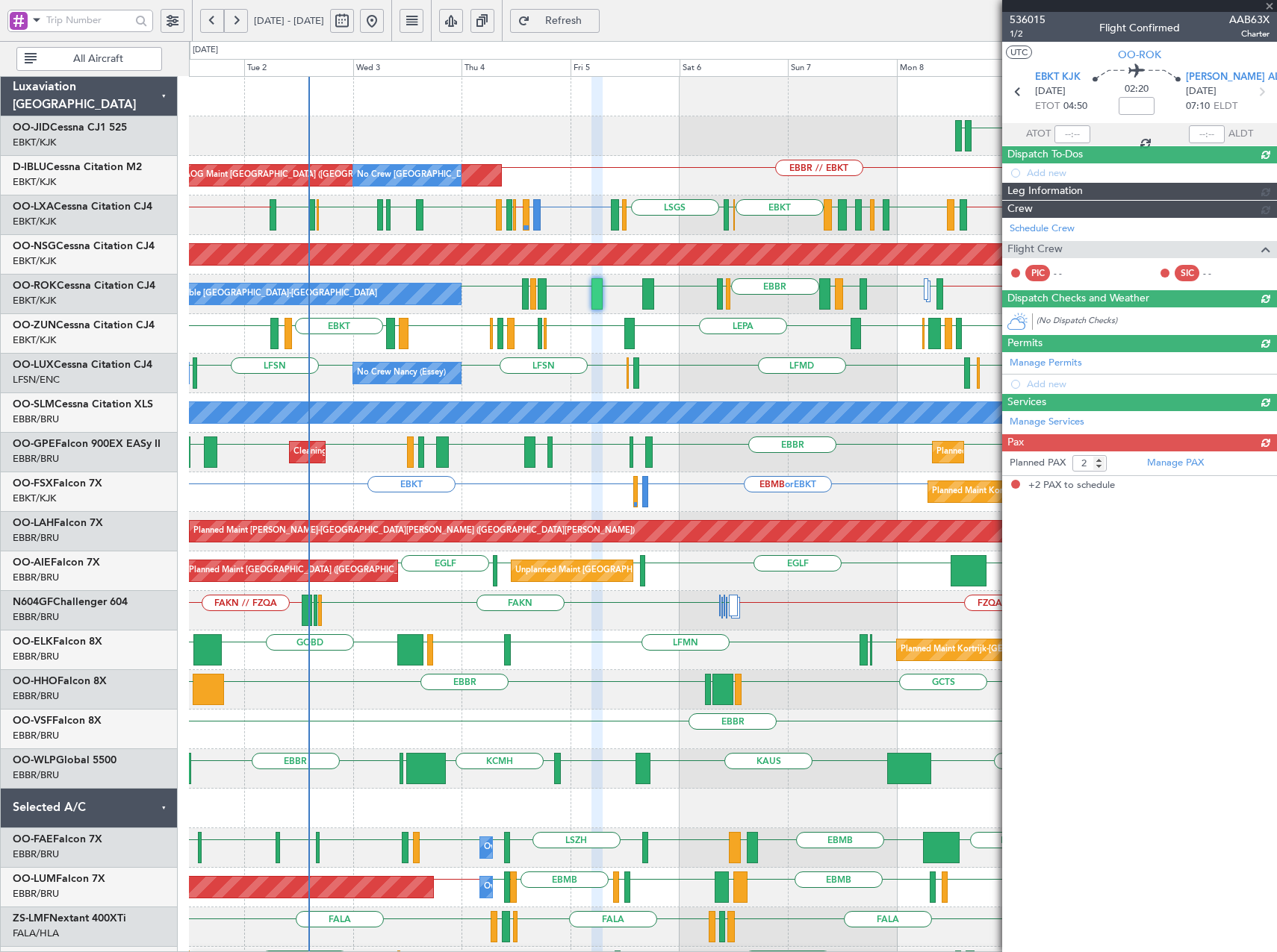
click at [1116, 798] on article "536015 1/2 Flight Confirmed AAB63X Charter UTC OO-ROK EBKT KJK 05/09/2025 ETOT …" at bounding box center [1139, 481] width 274 height 940
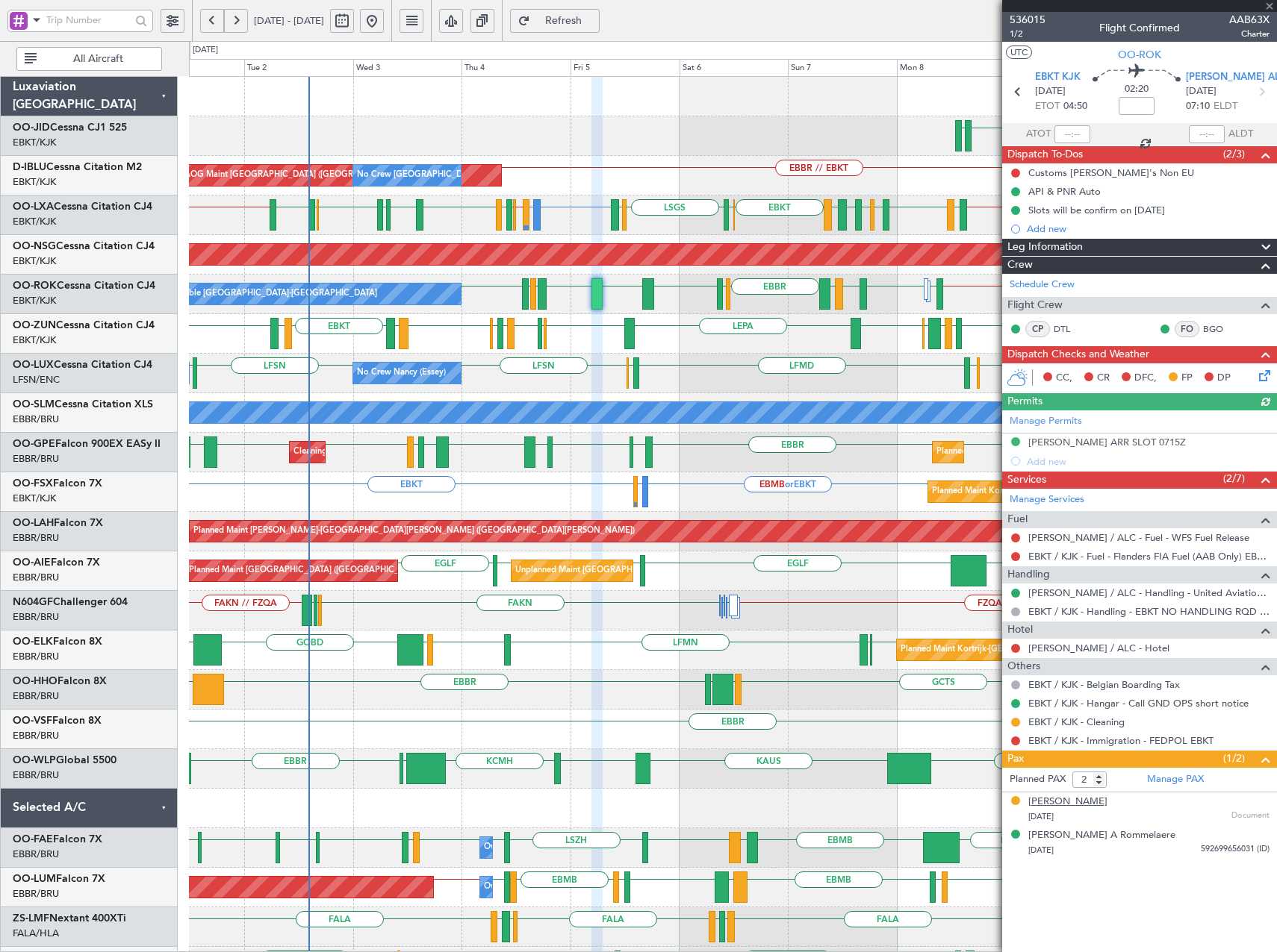
click at [1108, 800] on div "Erwin Urbain Vandousselaere" at bounding box center [1067, 802] width 79 height 15
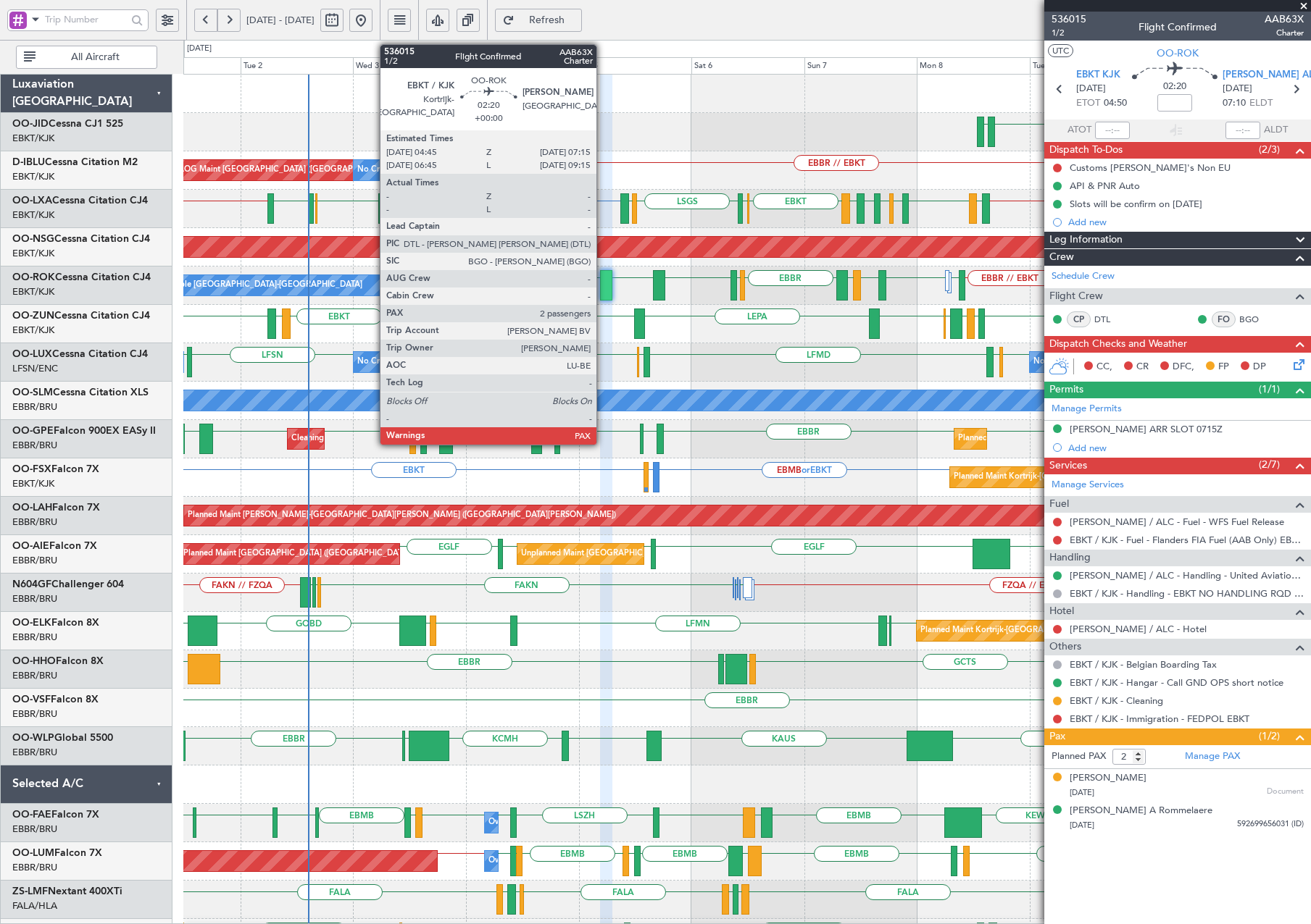
click at [603, 289] on div at bounding box center [606, 285] width 12 height 30
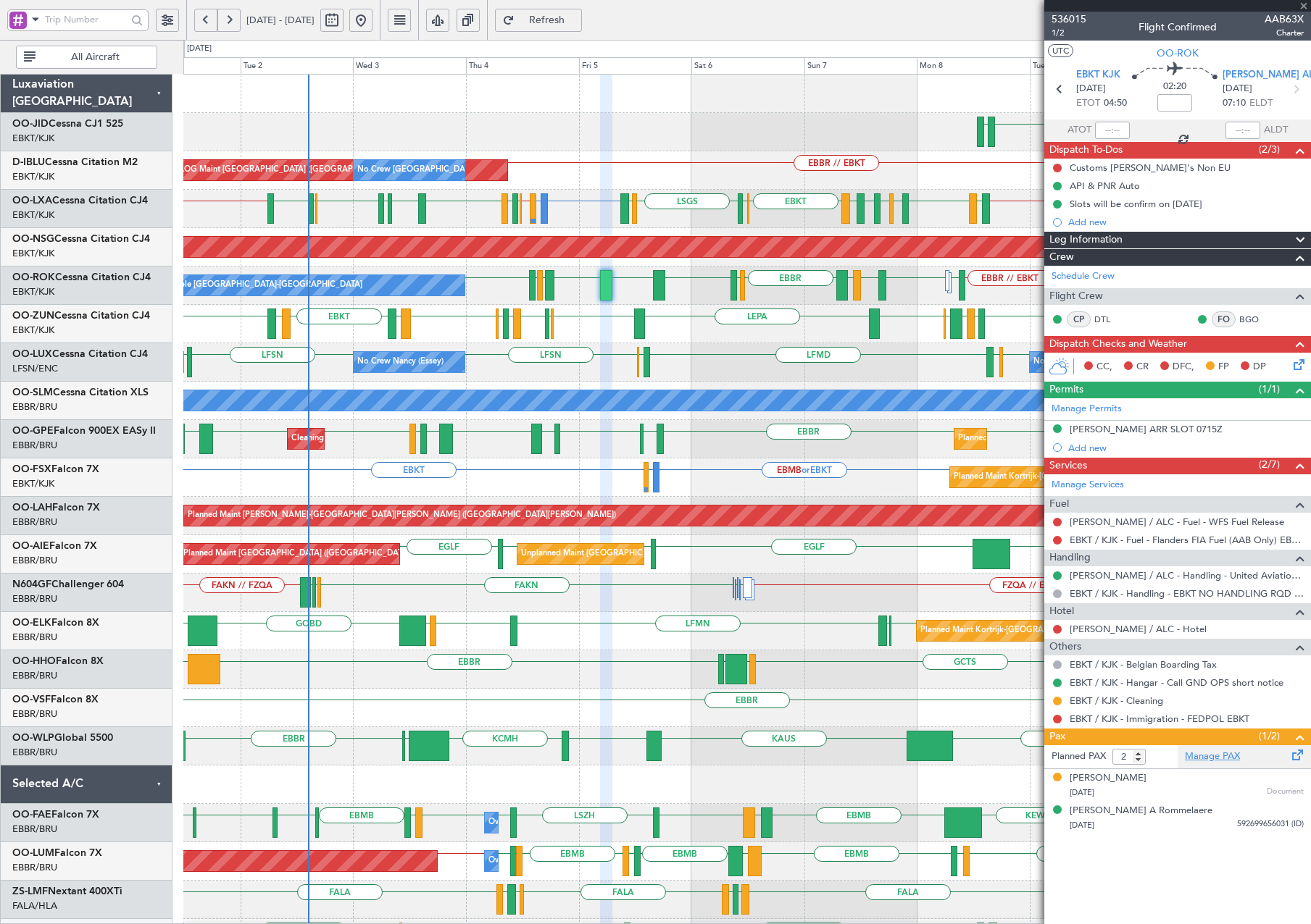
click at [1211, 753] on link "Manage PAX" at bounding box center [1212, 757] width 55 height 15
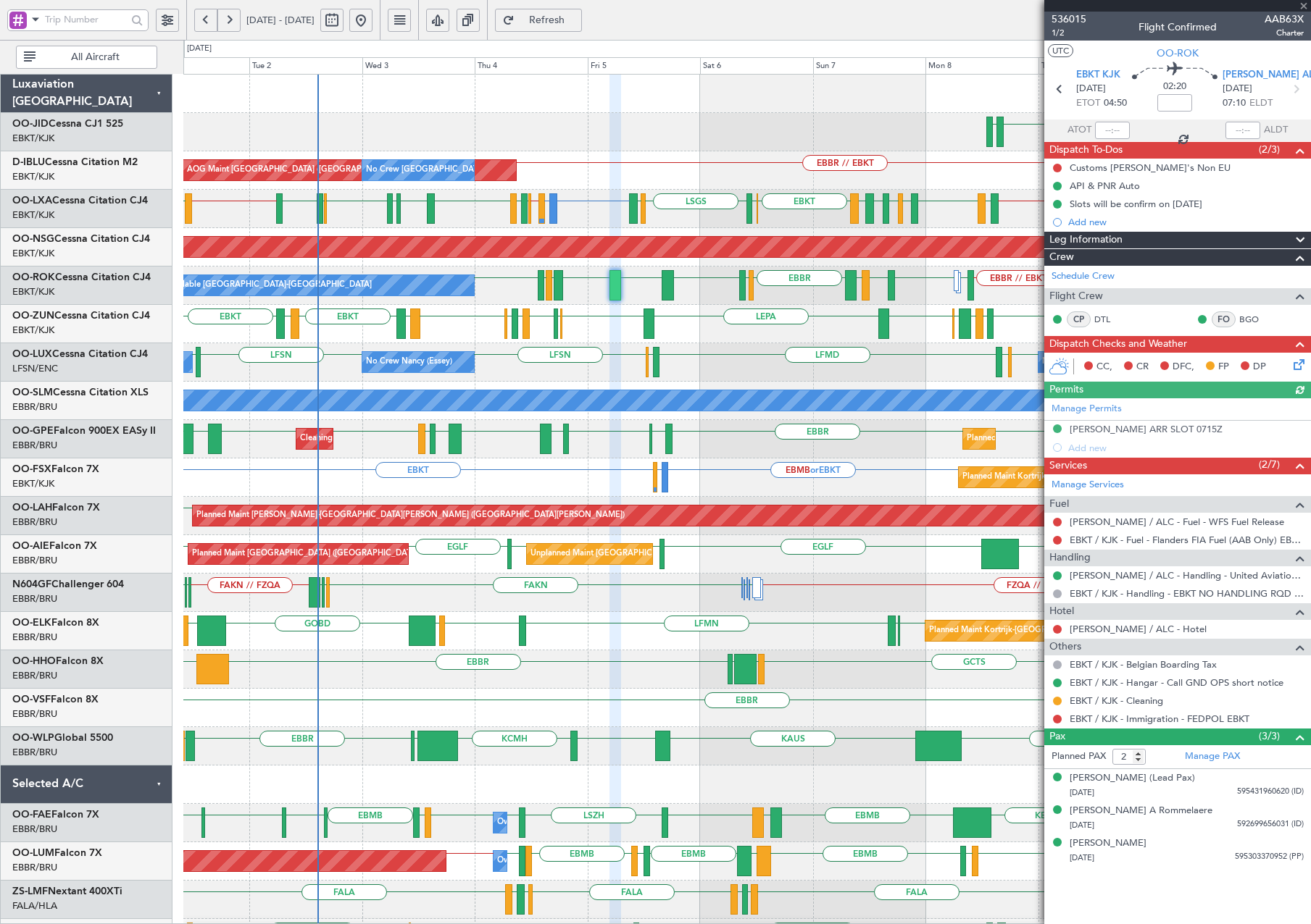
drag, startPoint x: 604, startPoint y: 23, endPoint x: 608, endPoint y: 30, distance: 8.1
click at [577, 23] on span "Refresh" at bounding box center [547, 20] width 59 height 10
click at [1059, 13] on span "536015" at bounding box center [1069, 18] width 35 height 15
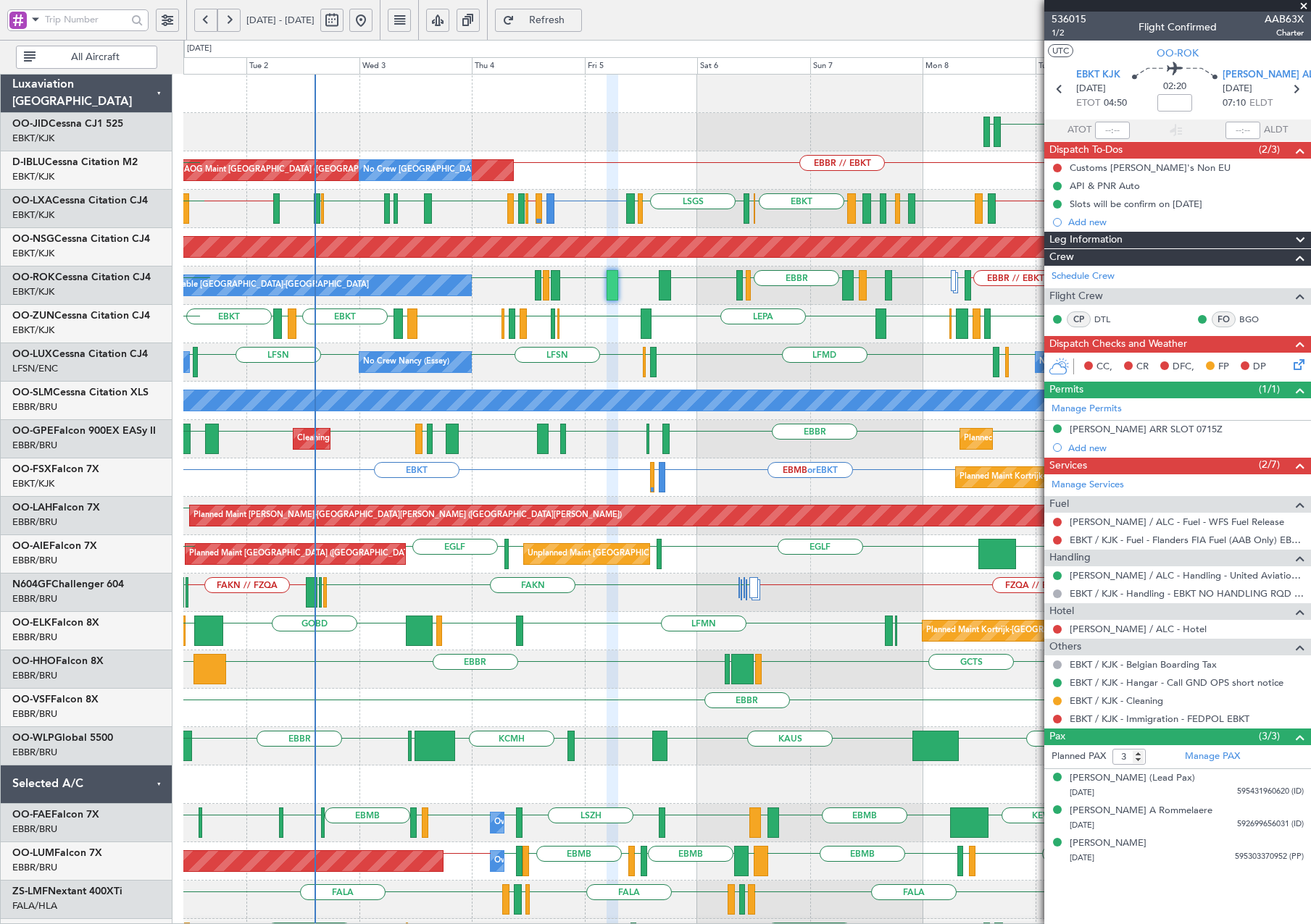
click at [790, 226] on div "Planned Maint Brussels (Brussels National) EBKT LFMD or EBKT EBKT // EBBR EBBR …" at bounding box center [747, 209] width 1127 height 38
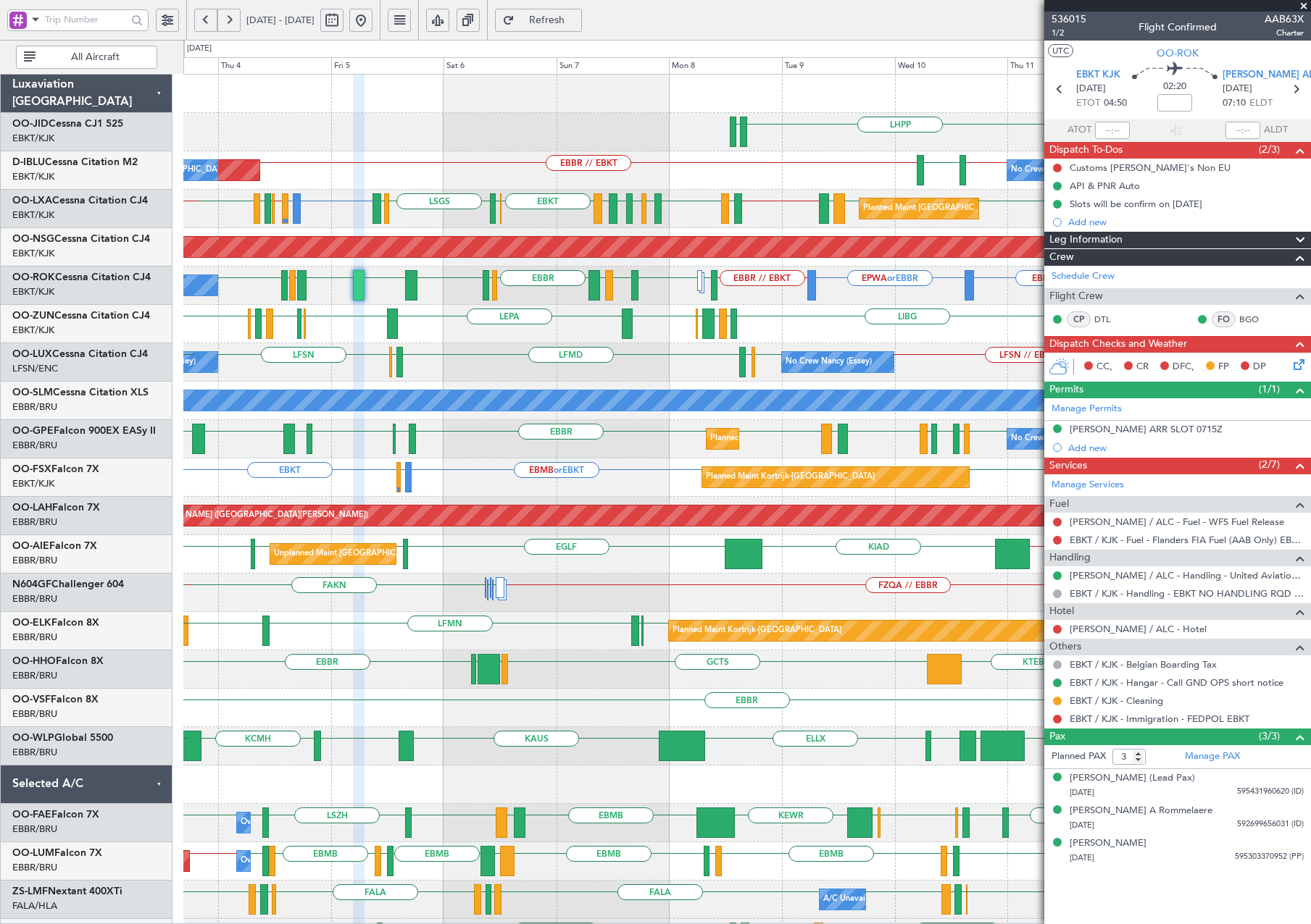
click at [662, 350] on div "No Crew Nancy (Essey) LFSN // EBKT LFSN ELLX LFMD ELLX LFSN No Crew Nancy (Esse…" at bounding box center [747, 363] width 1127 height 38
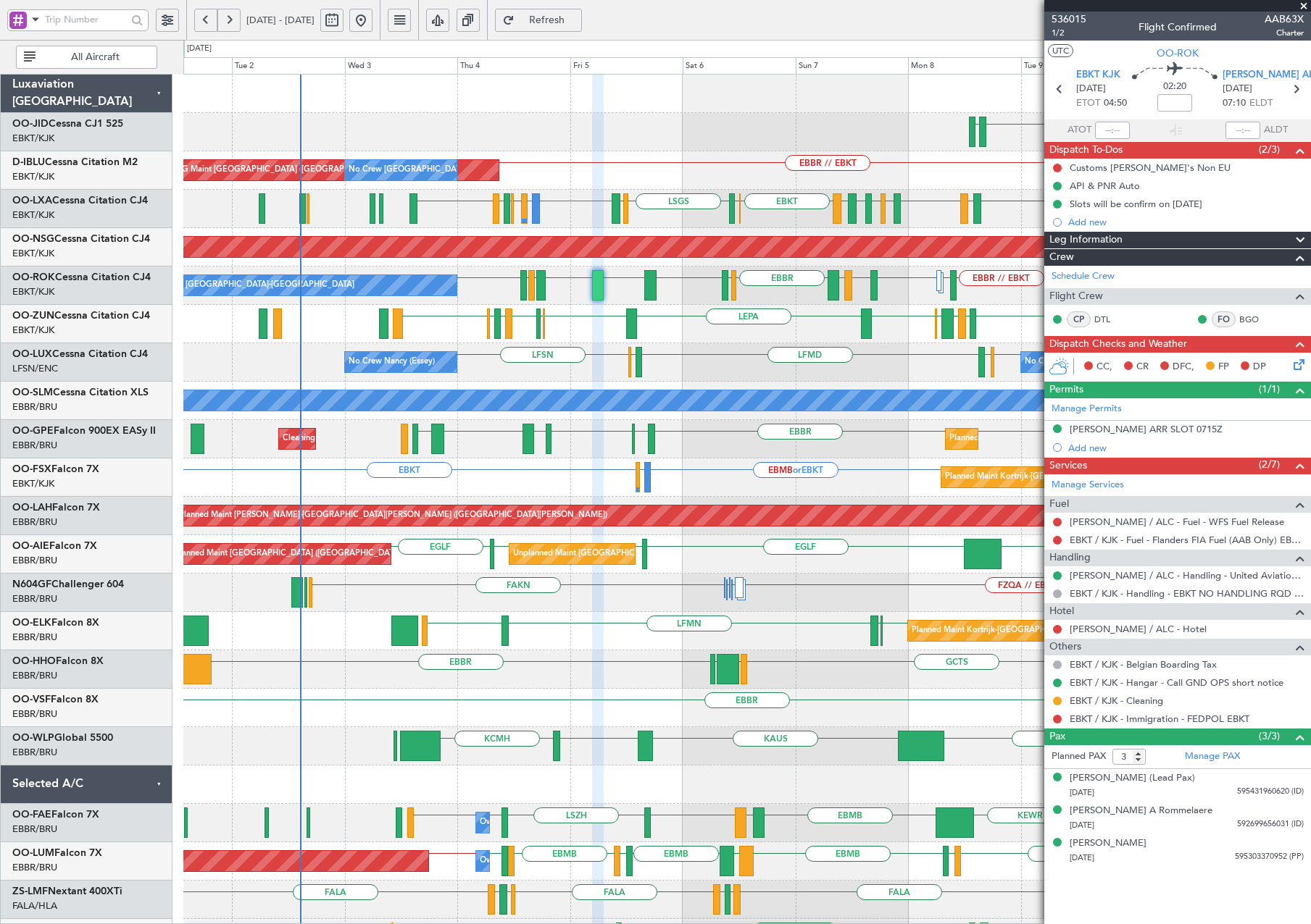
click at [727, 331] on div "LIBG LGMK LIBG EBCI EBKT LEPA EBKT LFPB EDDL LIML EBLG EBKT EBKT LIRN EBBR EBKT…" at bounding box center [747, 324] width 1127 height 38
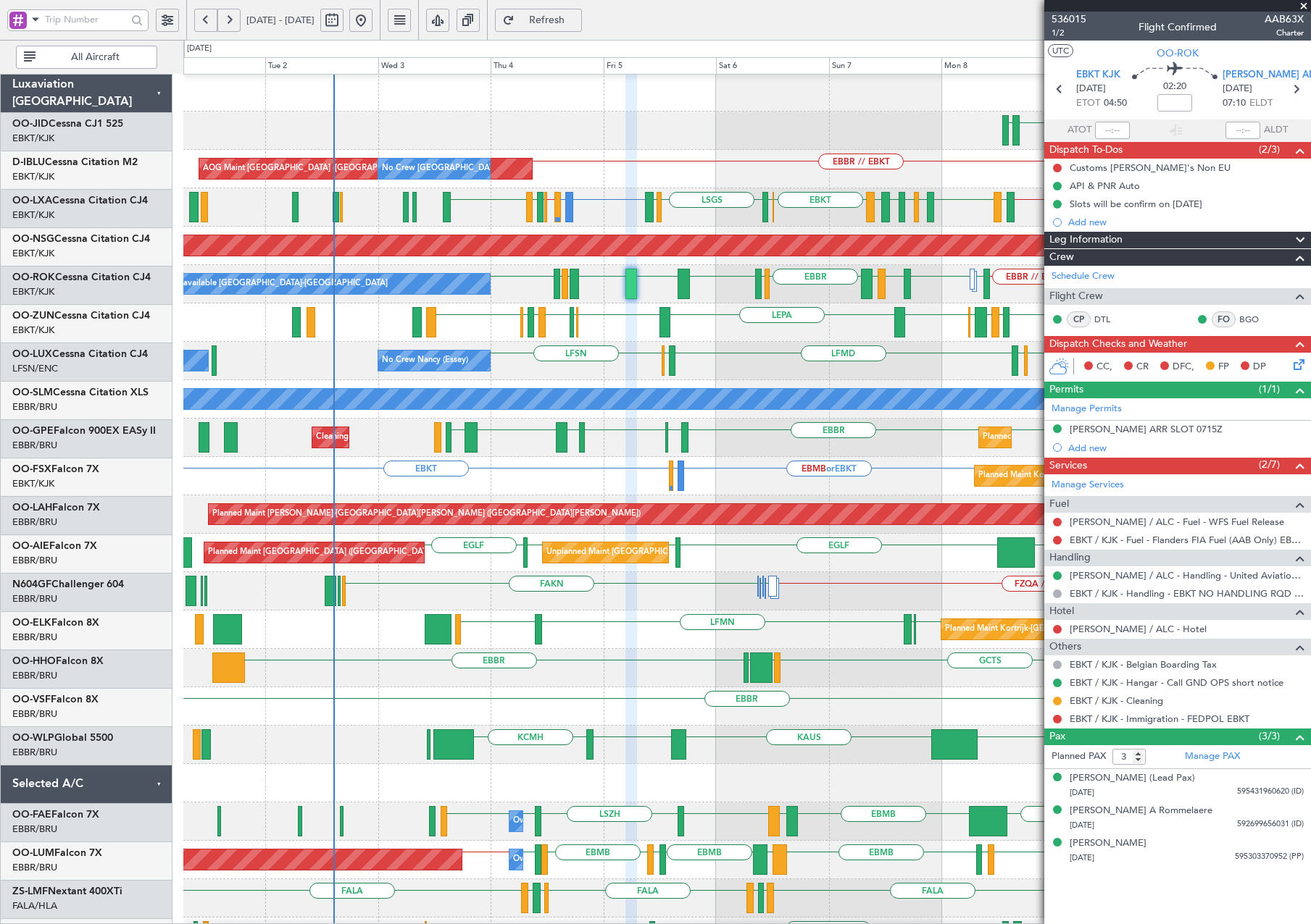
scroll to position [2, 0]
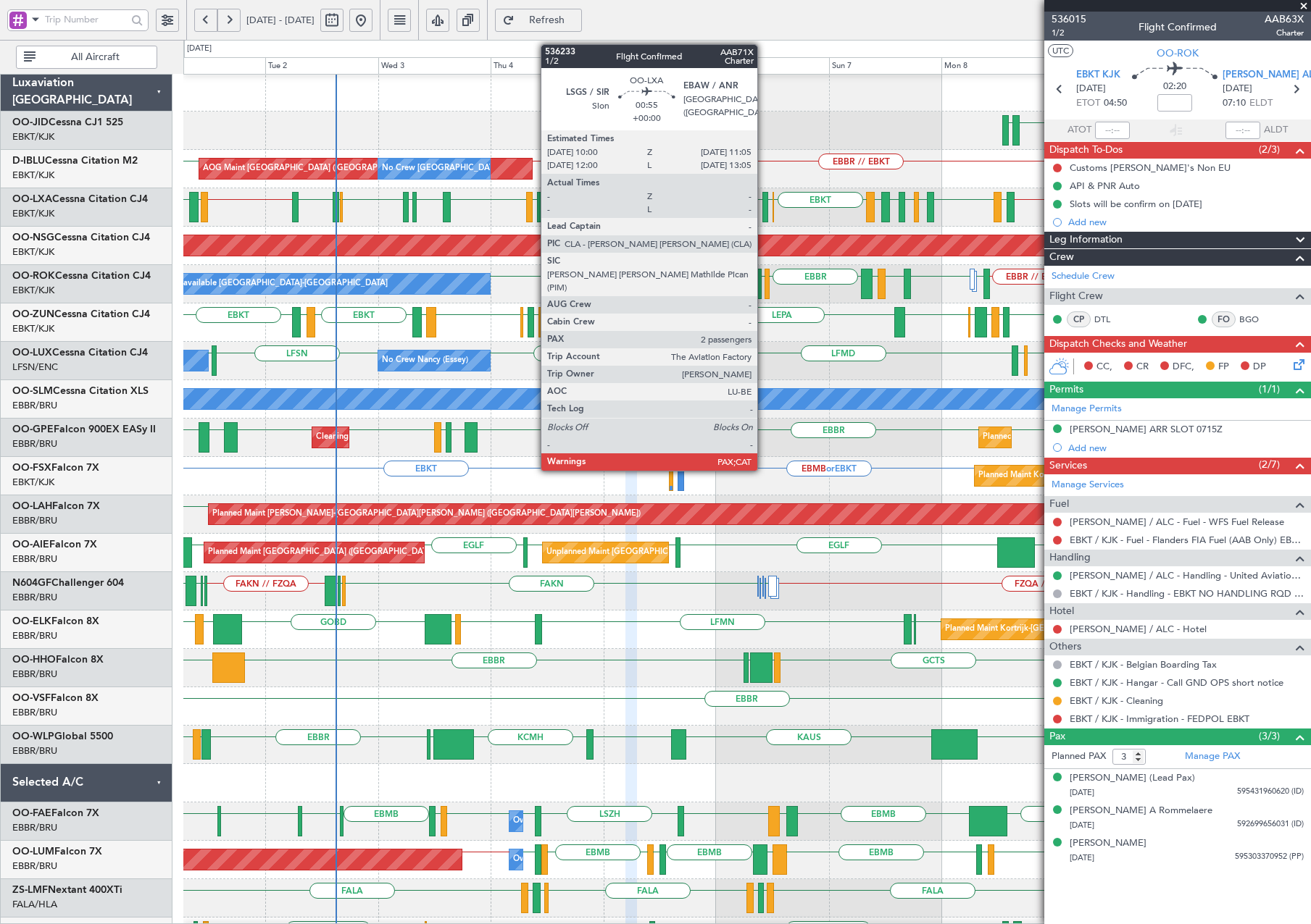
click at [763, 208] on div at bounding box center [765, 207] width 6 height 30
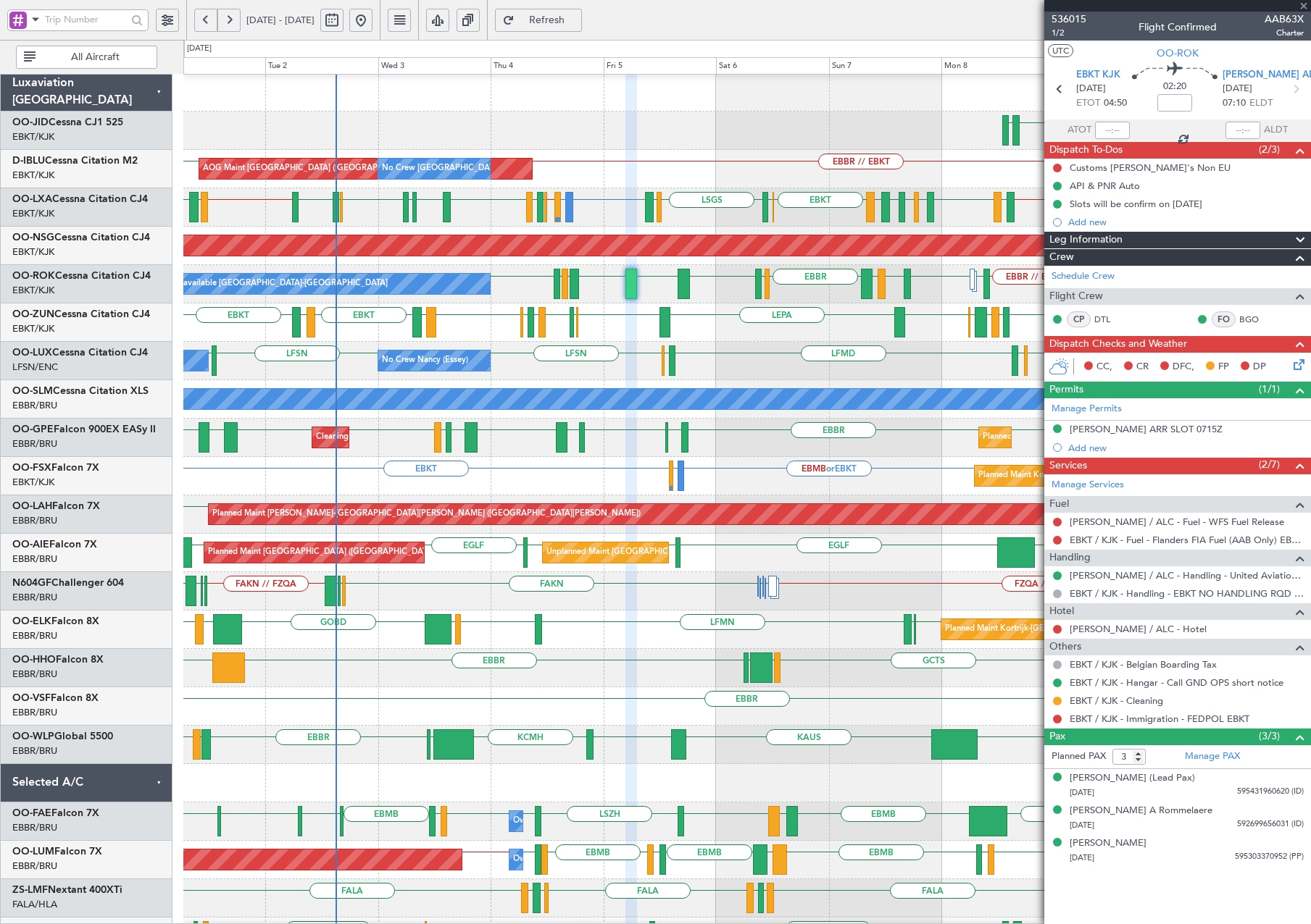
type input "2"
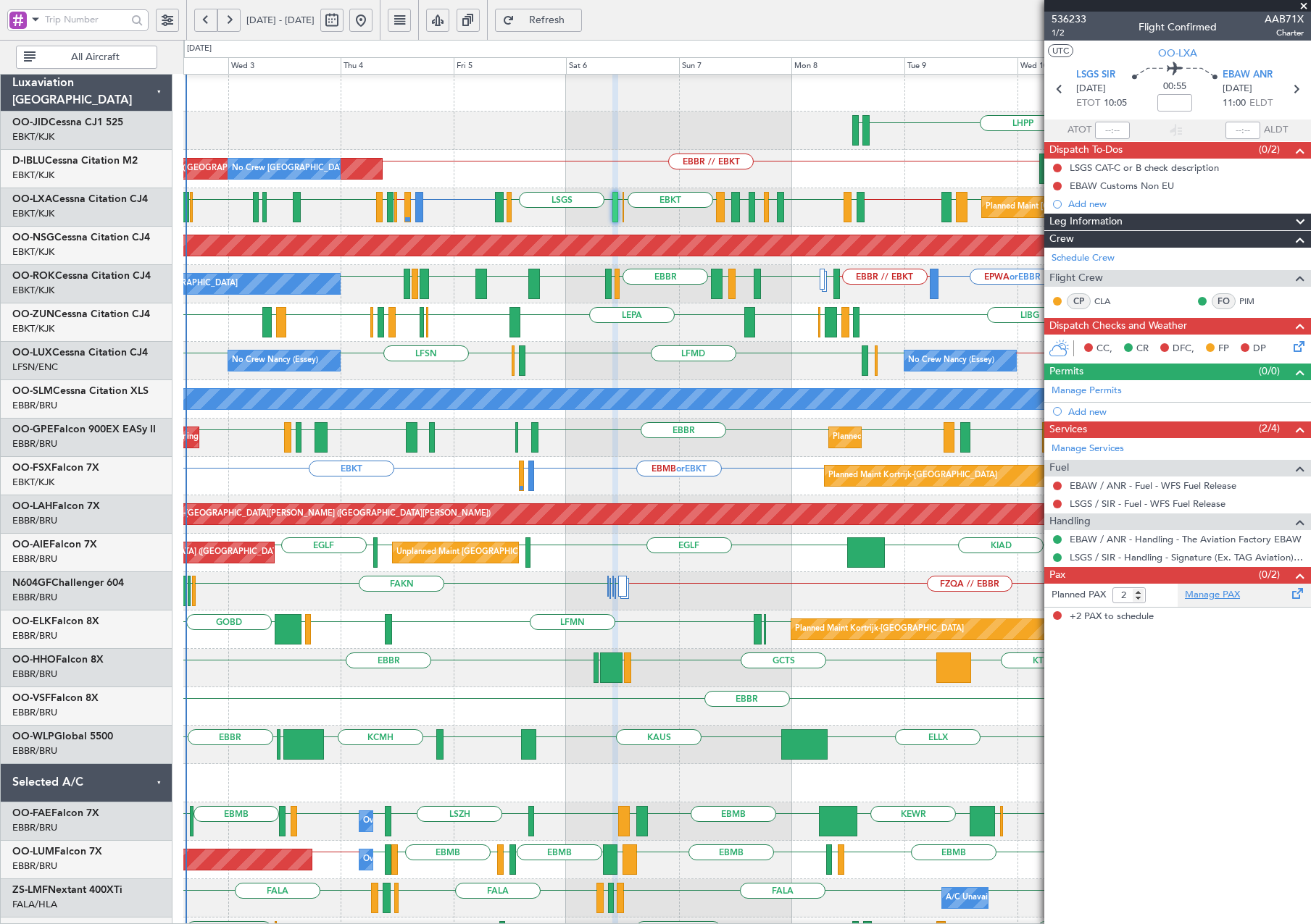
click at [1209, 588] on link "Manage PAX" at bounding box center [1212, 595] width 55 height 15
click at [1234, 588] on link "Manage PAX" at bounding box center [1212, 595] width 55 height 15
click at [577, 21] on span "Refreshing..." at bounding box center [547, 20] width 59 height 10
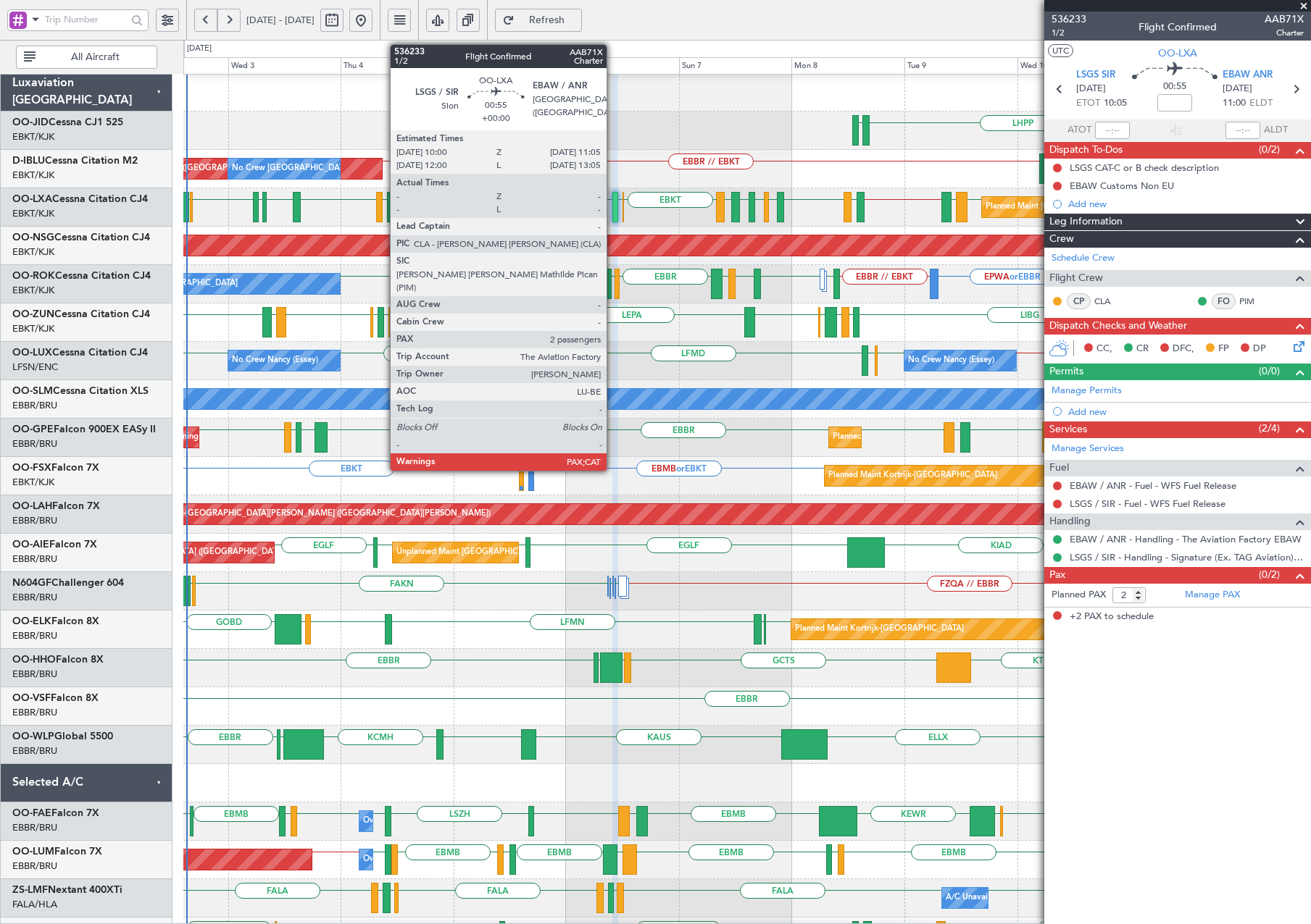
click at [613, 218] on div at bounding box center [615, 207] width 6 height 30
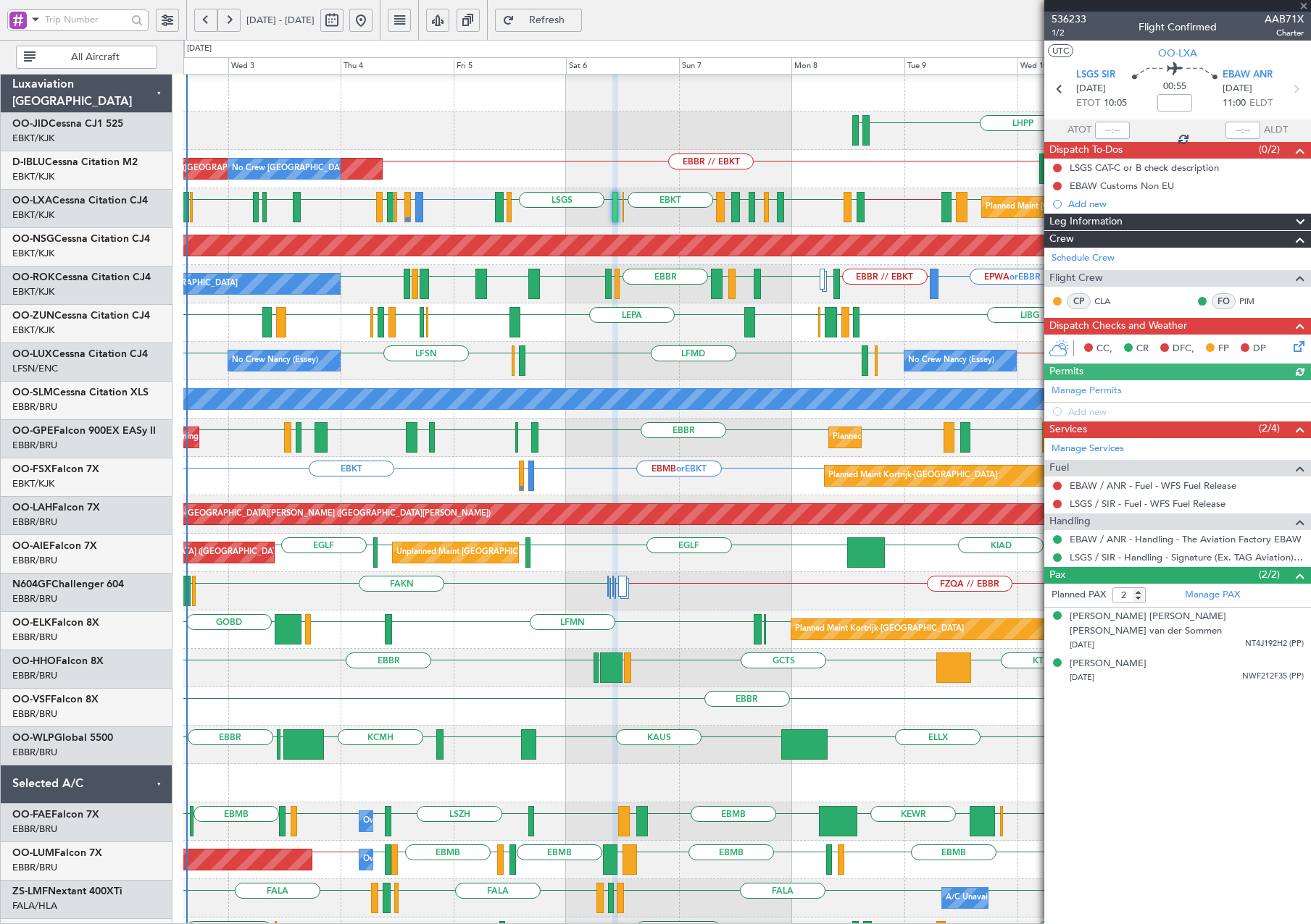
scroll to position [2, 0]
click at [1090, 448] on link "Manage Services" at bounding box center [1087, 449] width 72 height 15
click at [1084, 19] on span "536233" at bounding box center [1069, 18] width 35 height 15
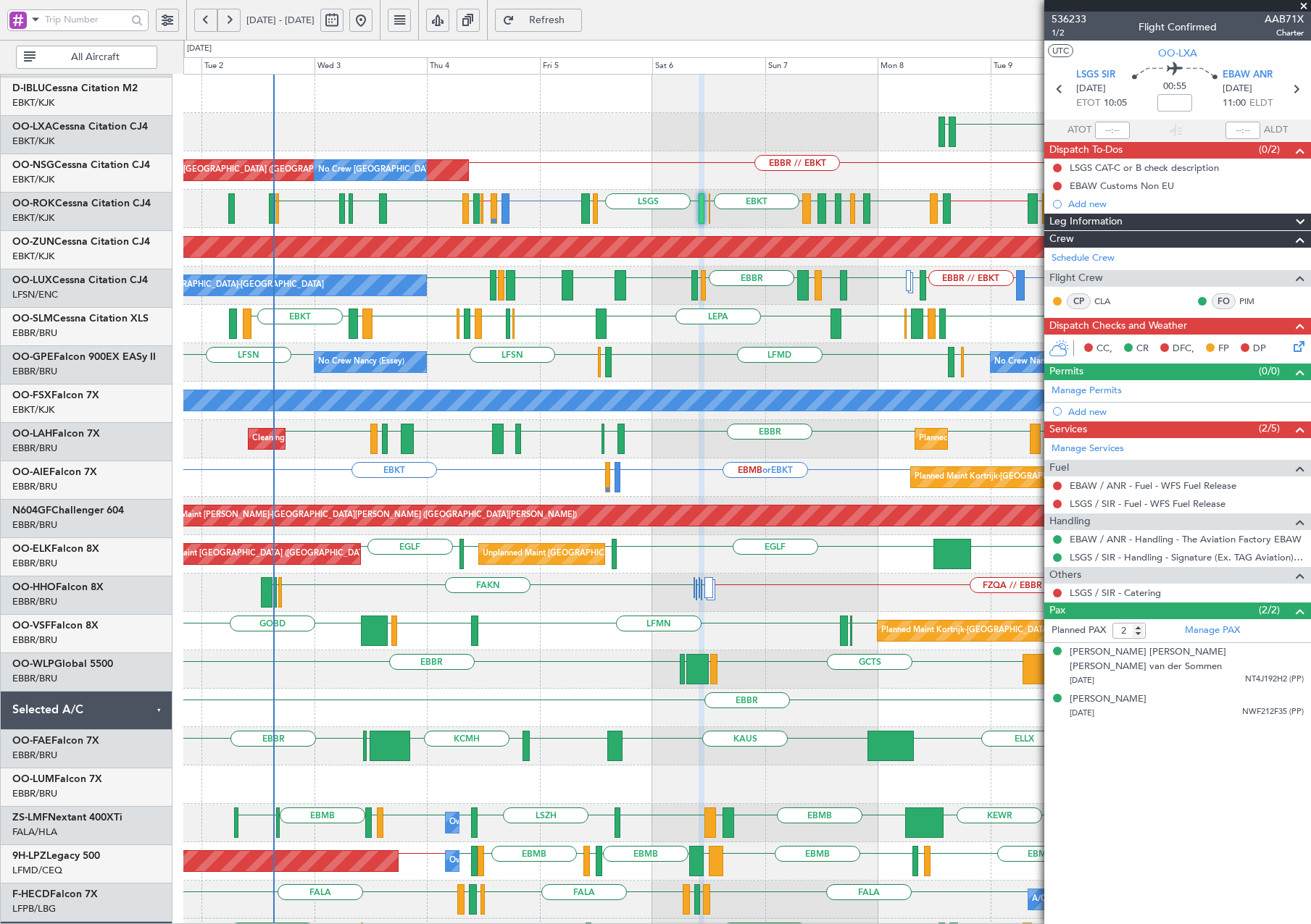
scroll to position [0, 0]
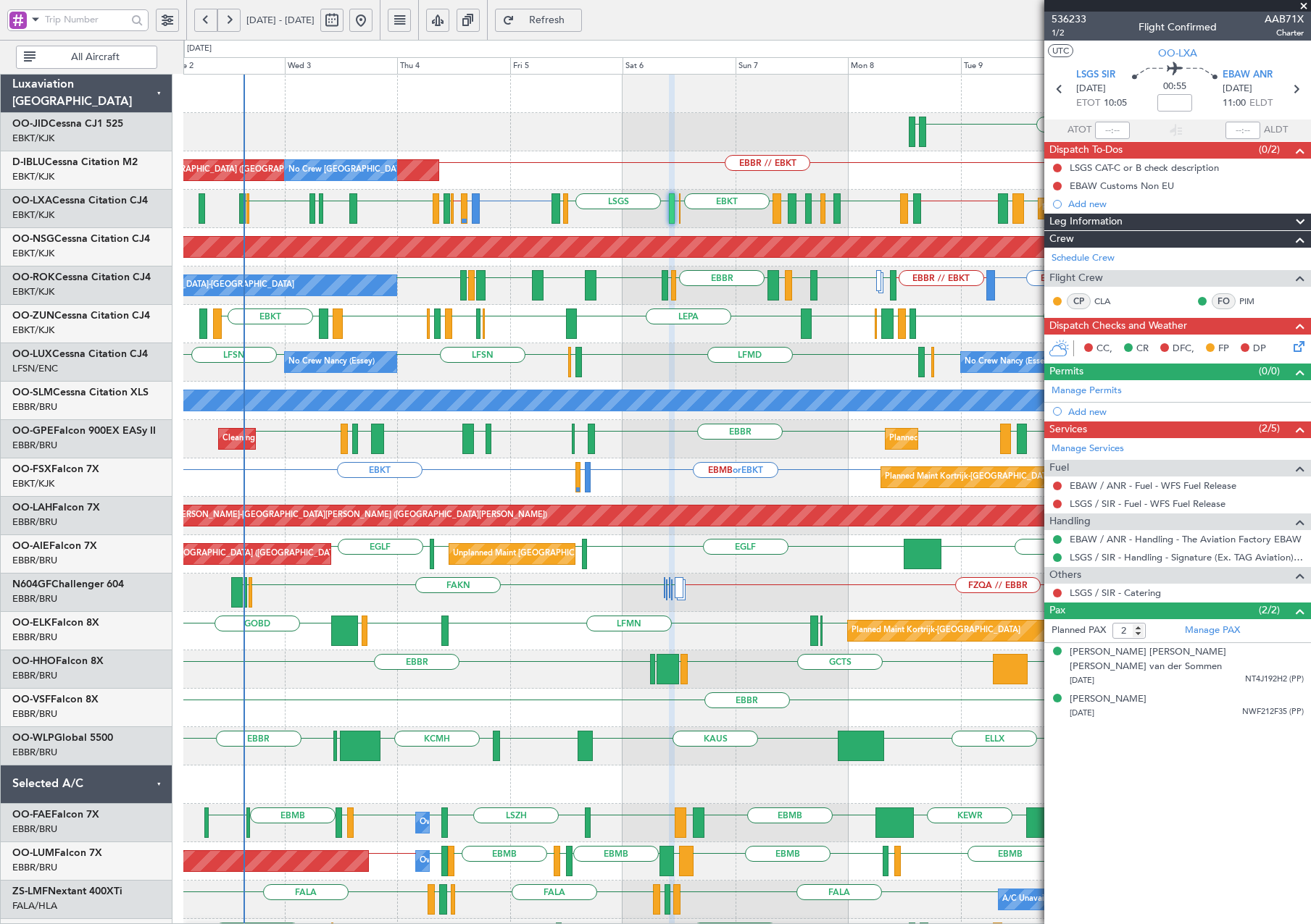
click at [494, 586] on div "LHPP EDDN EBKT EDDN EBBR // EBKT EBKT // EBBR [GEOGRAPHIC_DATA] AOG Maint [GEOG…" at bounding box center [747, 593] width 1127 height 1036
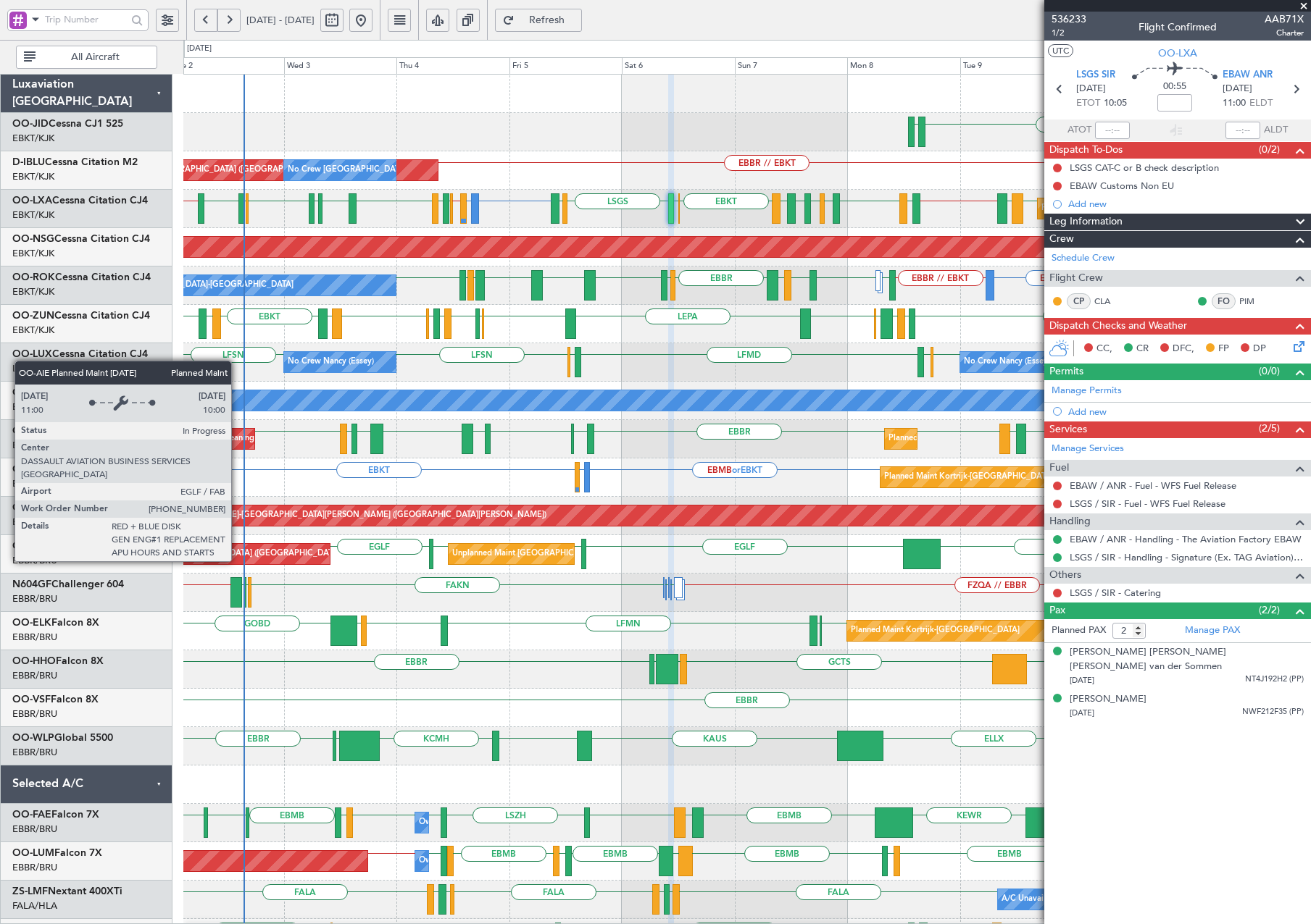
scroll to position [186, 0]
